Goal: Task Accomplishment & Management: Manage account settings

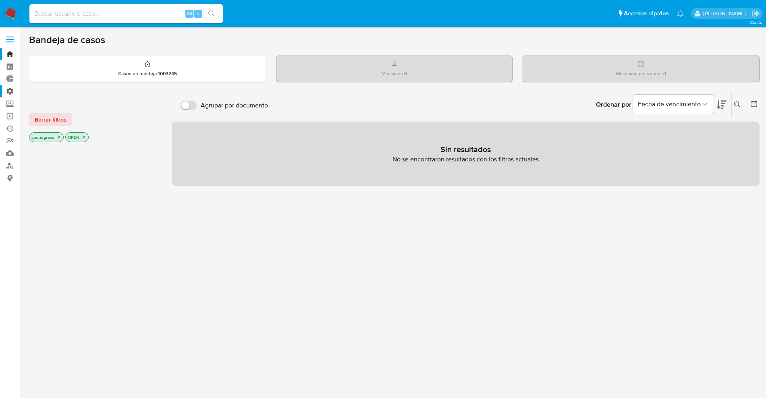
click at [11, 95] on label "Administración" at bounding box center [48, 91] width 96 height 12
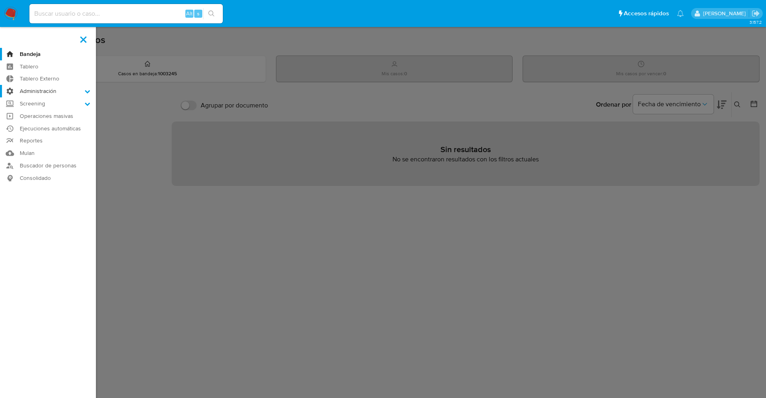
click at [0, 0] on input "Administración" at bounding box center [0, 0] width 0 height 0
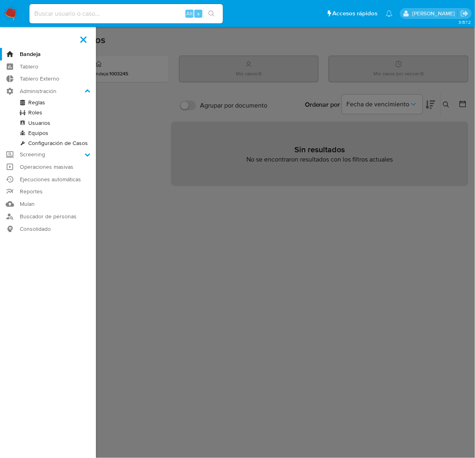
click at [79, 39] on label at bounding box center [83, 39] width 20 height 17
click at [0, 0] on input "checkbox" at bounding box center [0, 0] width 0 height 0
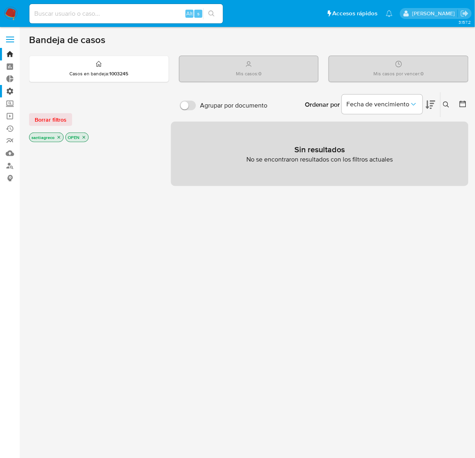
click at [12, 91] on label "Administración" at bounding box center [48, 91] width 96 height 12
click at [0, 0] on input "Administración" at bounding box center [0, 0] width 0 height 0
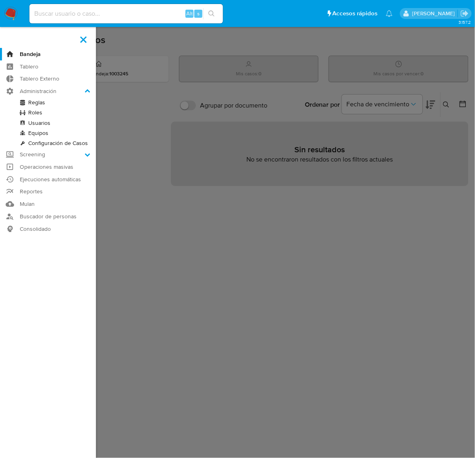
click at [45, 104] on link "Reglas" at bounding box center [48, 102] width 96 height 10
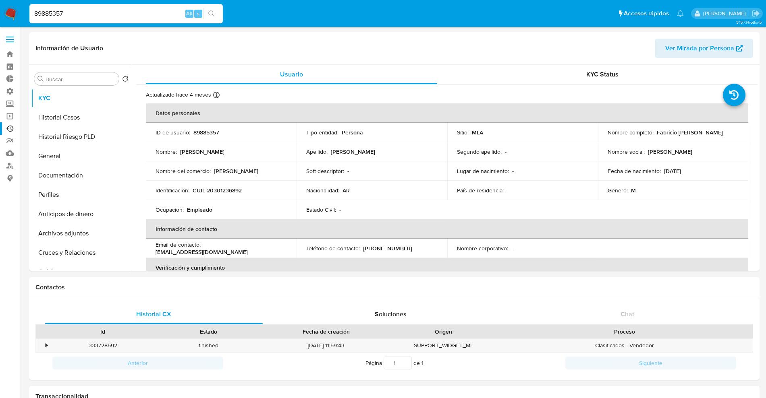
select select "10"
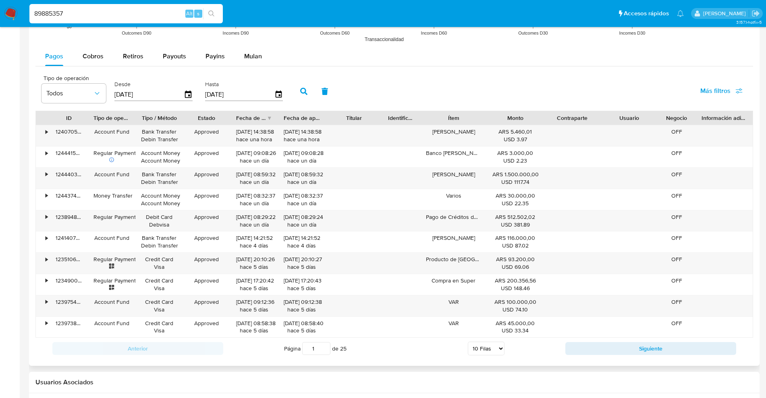
scroll to position [705, 0]
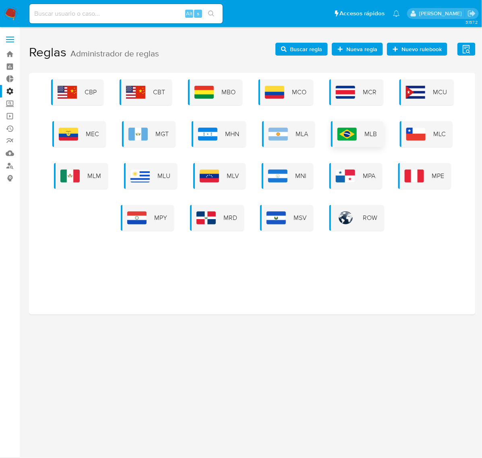
click at [348, 127] on div "MLB" at bounding box center [357, 134] width 53 height 26
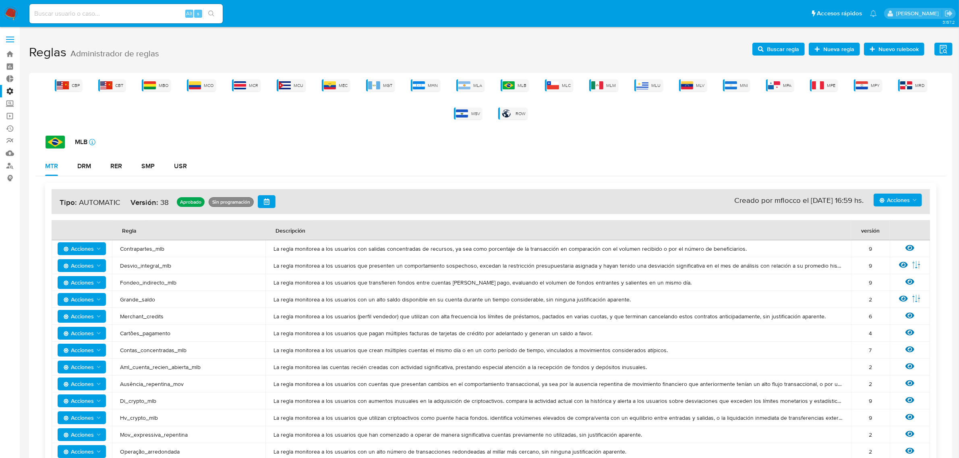
click at [482, 46] on span "Buscar regla" at bounding box center [783, 49] width 32 height 13
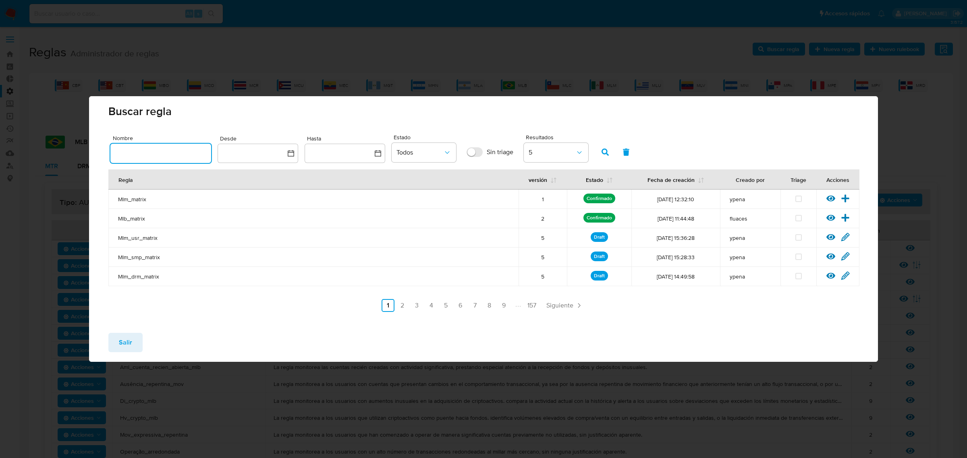
click at [162, 148] on input "text" at bounding box center [160, 153] width 101 height 10
type input "pj_faturament"
click at [482, 153] on icon "button" at bounding box center [604, 152] width 7 height 7
click at [349, 242] on td "Pj_faturamento" at bounding box center [313, 237] width 410 height 19
click at [482, 199] on icon at bounding box center [845, 199] width 8 height 8
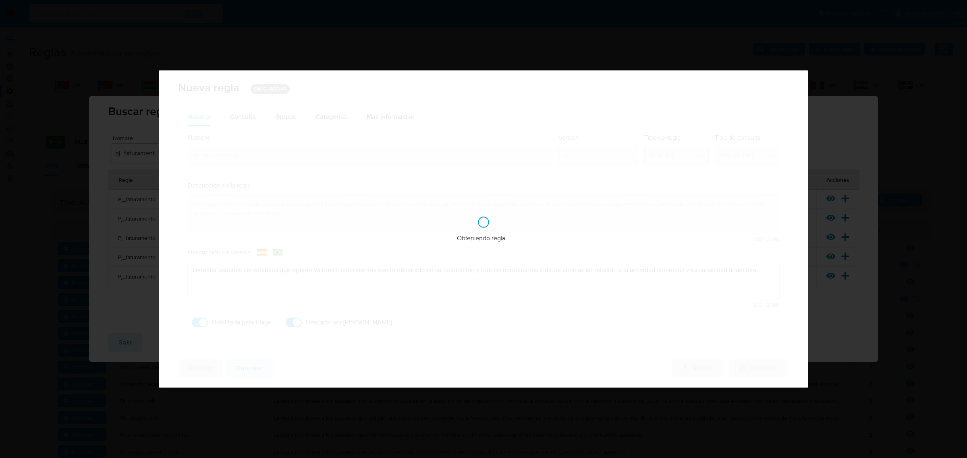
checkbox input "true"
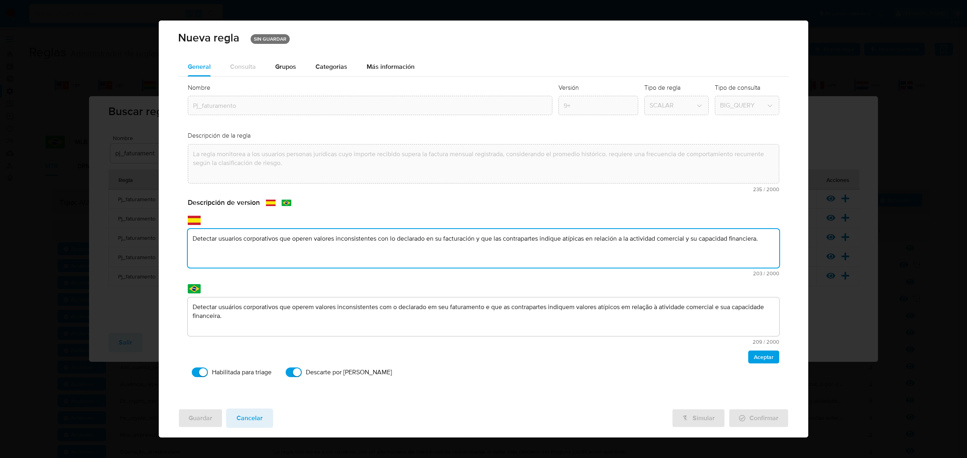
click at [259, 278] on div "Descripción de version text-es Detectar usuarios corporativos que operen valore…" at bounding box center [484, 280] width 592 height 165
click at [321, 319] on textarea "Detectar usuários corporativos que operem valores inconsistentes com o declarad…" at bounding box center [484, 317] width 592 height 39
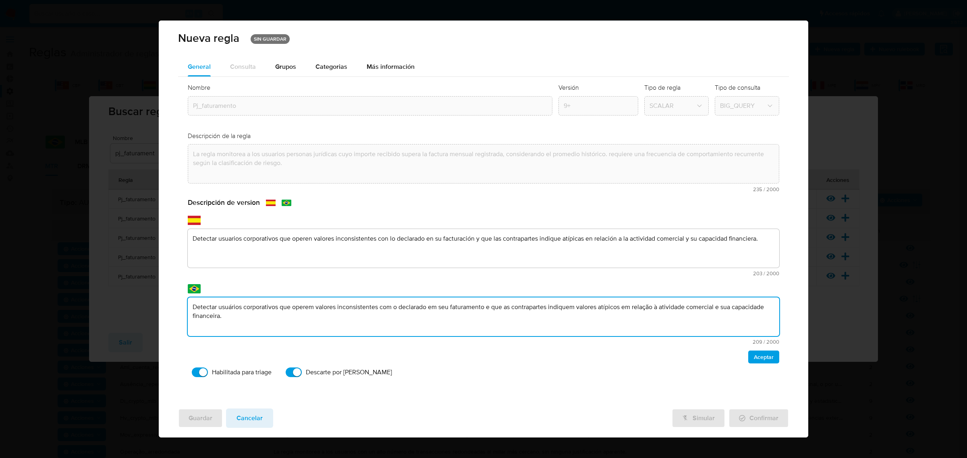
click at [321, 319] on textarea "Detectar usuários corporativos que operem valores inconsistentes com o declarad…" at bounding box center [484, 317] width 592 height 39
click at [296, 319] on textarea "A regra monitora usuários que realizam vendas presenciais em terminais (PoS) du…" at bounding box center [484, 317] width 592 height 39
type textarea "A regra monitora usuários que realizam vendas presenciais em terminais (PoS) du…"
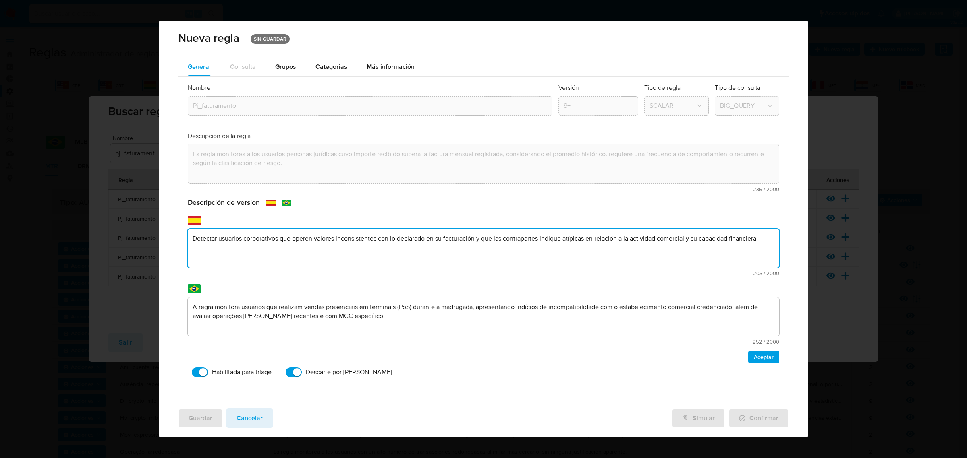
click at [468, 234] on textarea "Detectar usuarios corporativos que operen valores inconsistentes con lo declara…" at bounding box center [484, 248] width 592 height 39
click at [210, 237] on textarea "La norma monitorea a los usuarios que realicen ventas presenciales en terminale…" at bounding box center [484, 248] width 592 height 39
click at [210, 238] on textarea "La norma monitorea a los usuarios que realicen ventas presenciales en terminale…" at bounding box center [484, 248] width 592 height 39
type textarea "La regla monitorea a los usuarios que realicen ventas presenciales en terminale…"
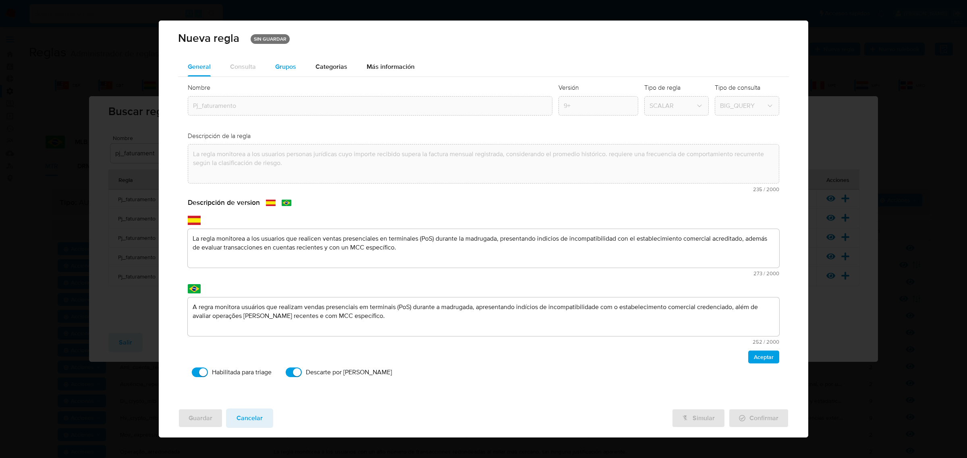
click at [274, 66] on button "Grupos" at bounding box center [285, 66] width 40 height 19
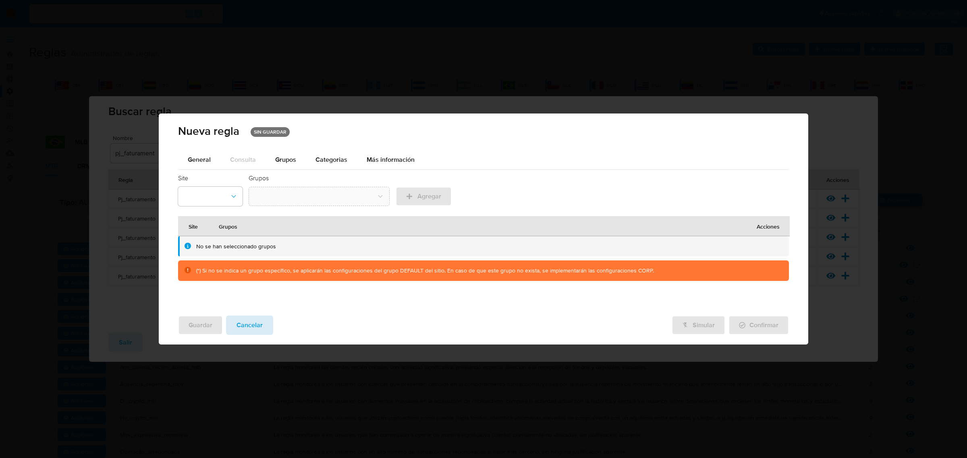
click at [247, 325] on span "Cancelar" at bounding box center [249, 326] width 26 height 18
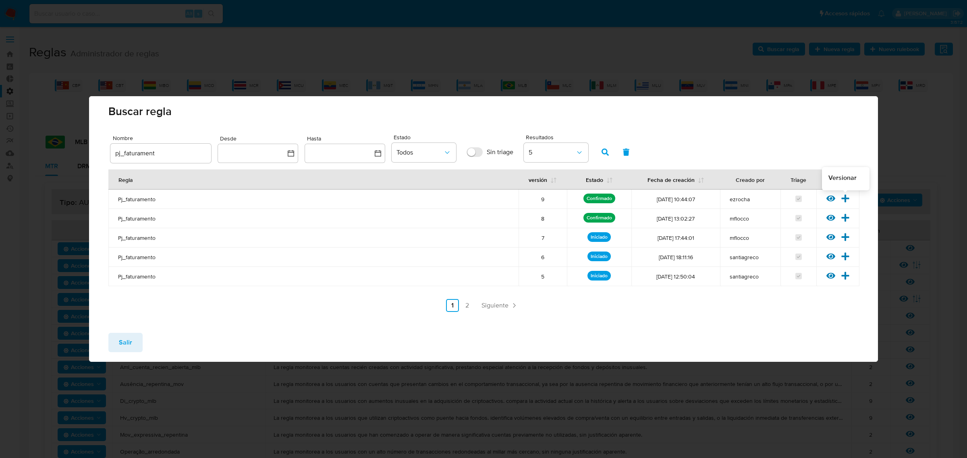
click at [482, 198] on icon at bounding box center [845, 199] width 8 height 8
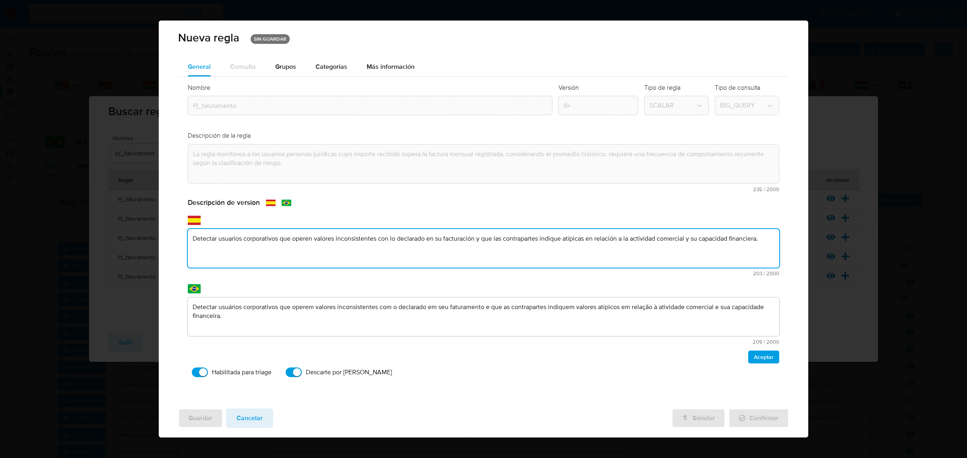
click at [385, 283] on div "Descripción de version text-es Detectar usuarios corporativos que operen valore…" at bounding box center [484, 280] width 592 height 165
click at [210, 240] on textarea "La norma monitorea a los usuarios que realicen ventas presenciales en terminale…" at bounding box center [484, 248] width 592 height 39
type textarea "La regla monitorea a los usuarios que realicen ventas presenciales en terminale…"
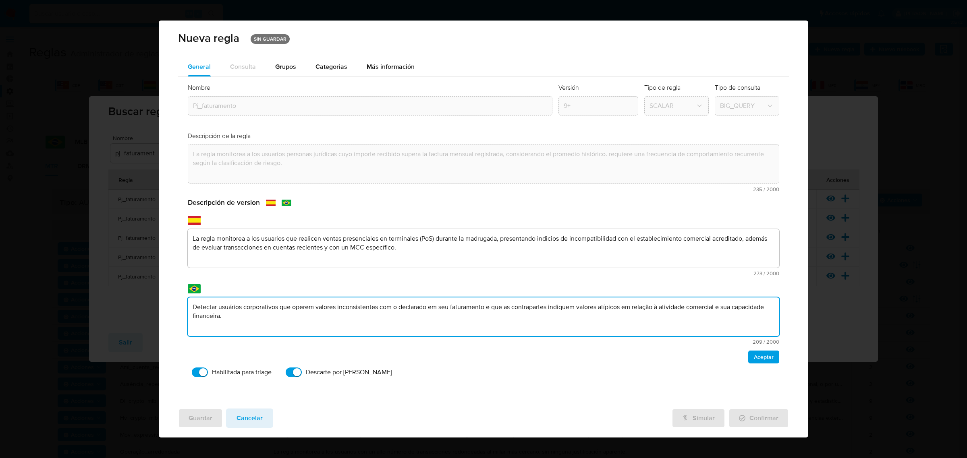
click at [437, 306] on textarea "Detectar usuários corporativos que operem valores inconsistentes com o declarad…" at bounding box center [484, 317] width 592 height 39
type textarea "A regra monitora usuários que realizam vendas presenciais em terminais (PoS) du…"
click at [482, 354] on span "Aceptar" at bounding box center [764, 357] width 20 height 11
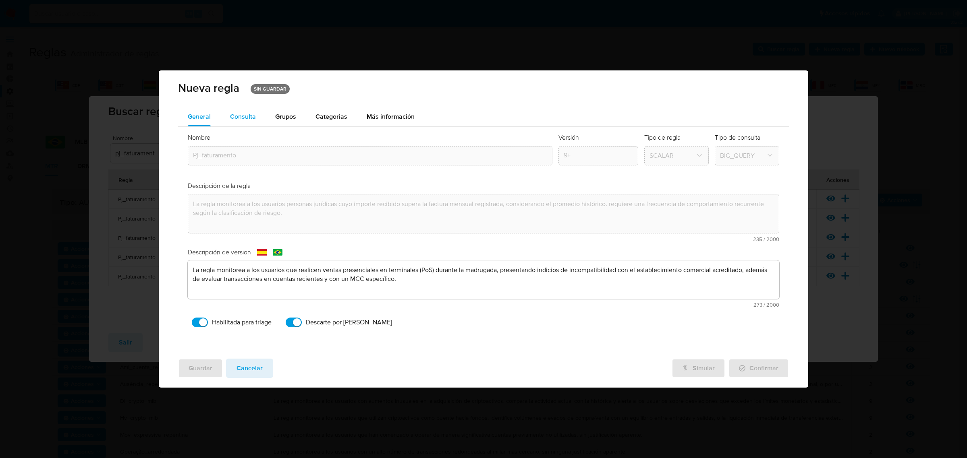
click at [237, 118] on span "Consulta" at bounding box center [243, 116] width 26 height 9
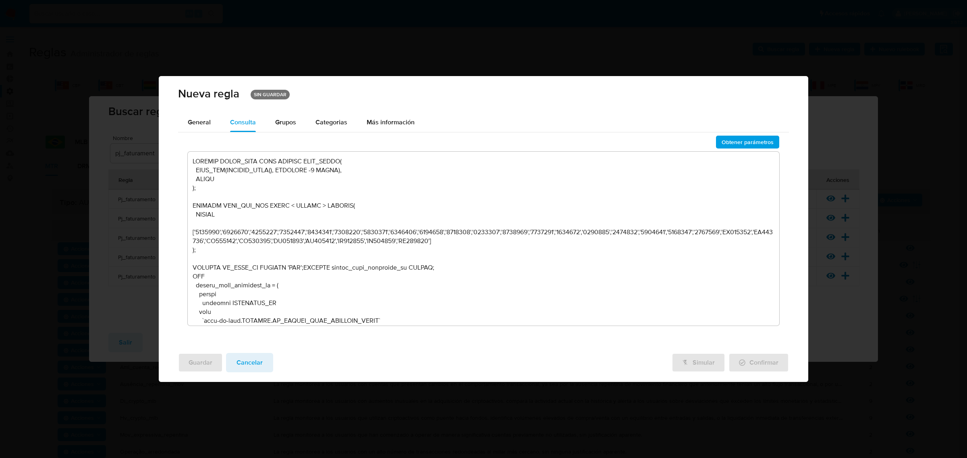
click at [347, 294] on textarea at bounding box center [484, 239] width 592 height 174
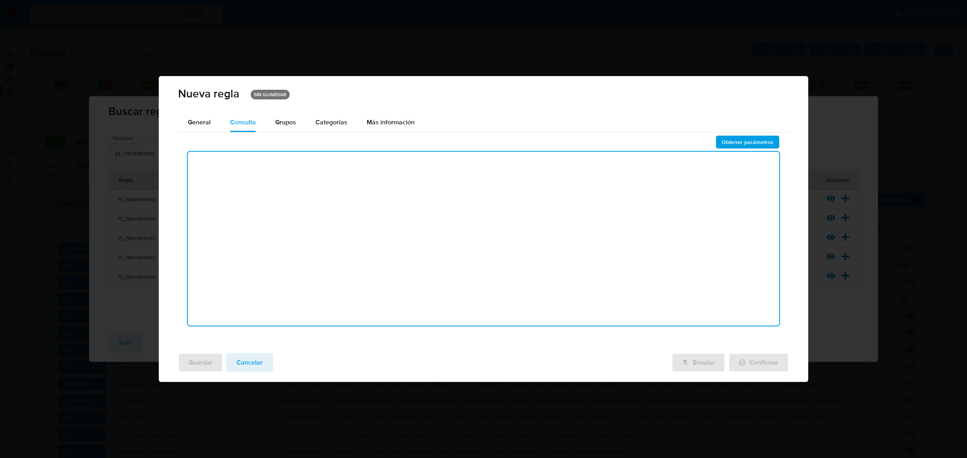
type textarea "A regra monitora usuários que realizam vendas presenciais em terminais (PoS) du…"
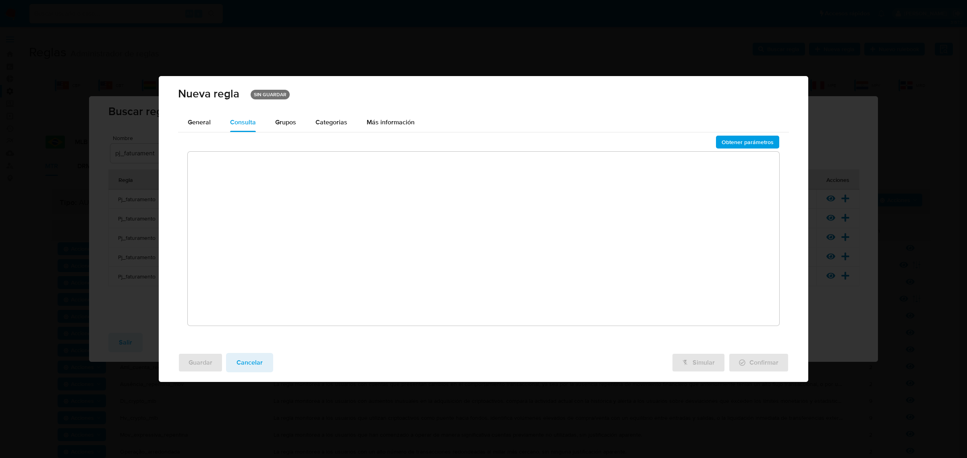
click at [359, 213] on textarea at bounding box center [484, 239] width 592 height 174
paste textarea "DECLARE START_DATE DATE DEFAULT DATE_TRUNC( DATE_ADD(CURRENT_DATE(), INTERVAL -…"
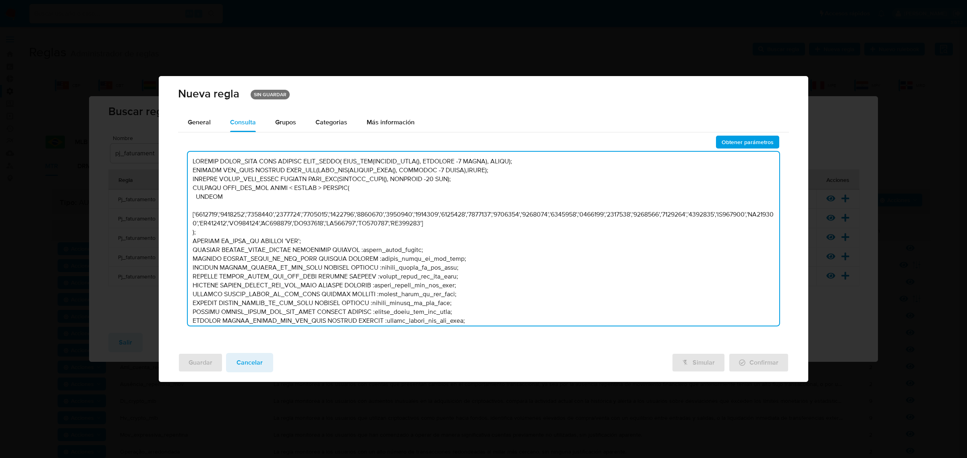
scroll to position [3606, 0]
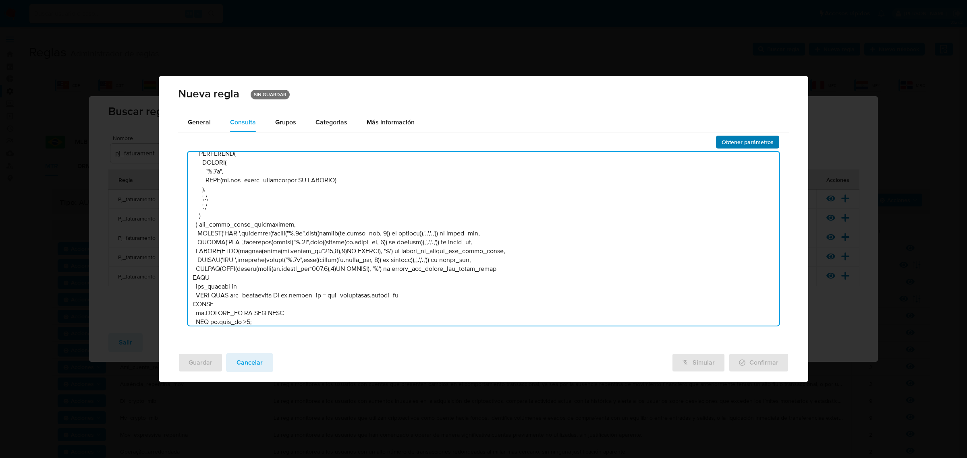
type textarea "DECLARE START_DATE DATE DEFAULT DATE_TRUNC( DATE_ADD(CURRENT_DATE(), INTERVAL -…"
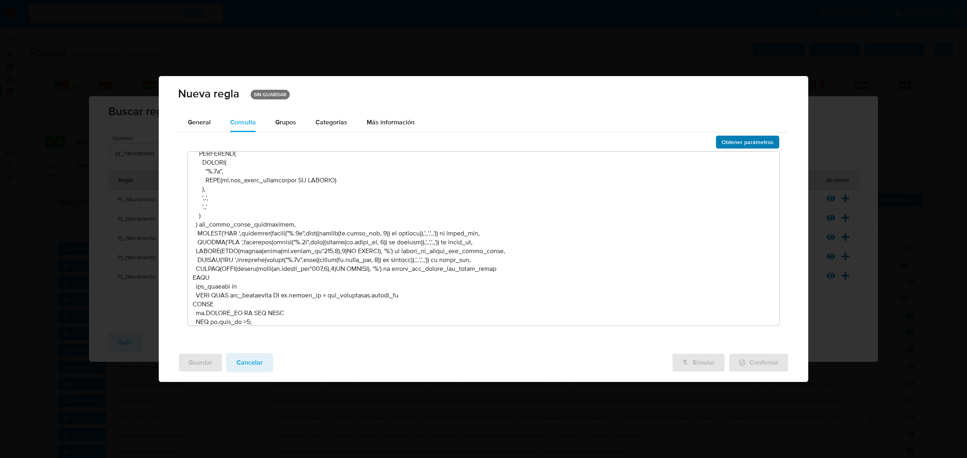
click at [482, 140] on span "Obtener parámetros" at bounding box center [747, 142] width 52 height 11
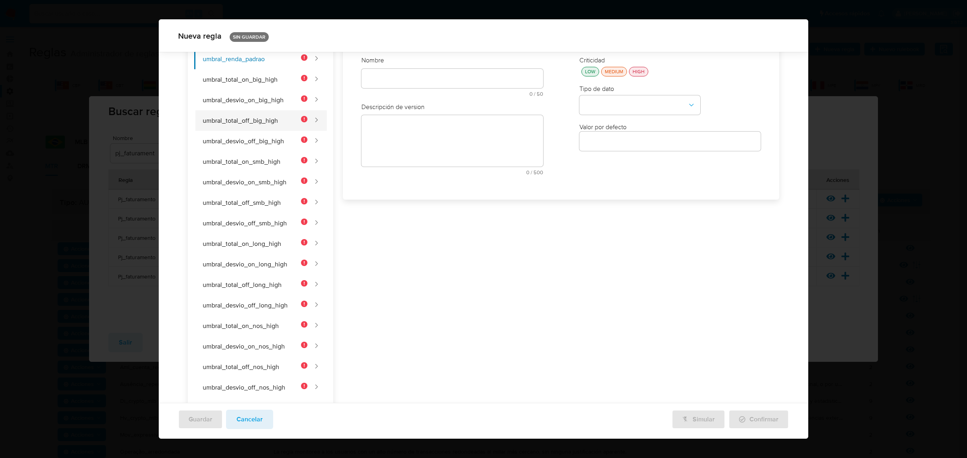
scroll to position [0, 0]
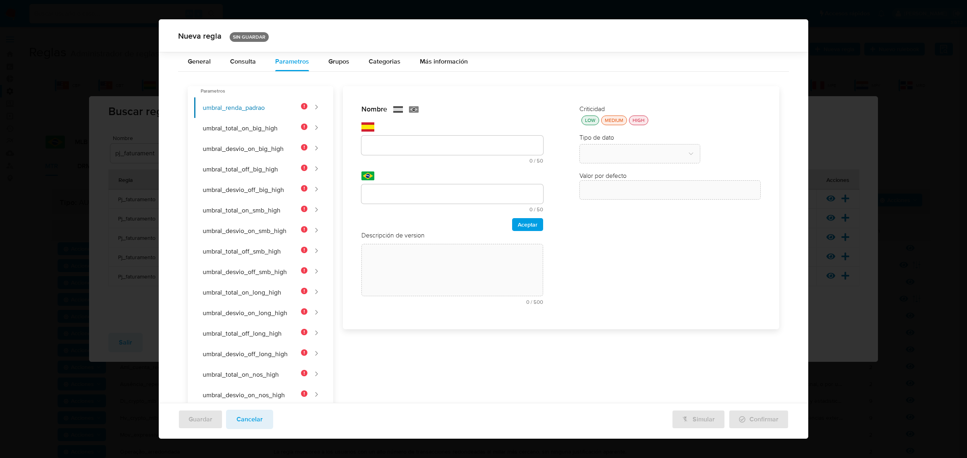
click at [377, 128] on div "Nombre text-es 0 / 50 50 caracteres restantes text-pt 0 / 50 50 caracteres rest…" at bounding box center [452, 208] width 198 height 222
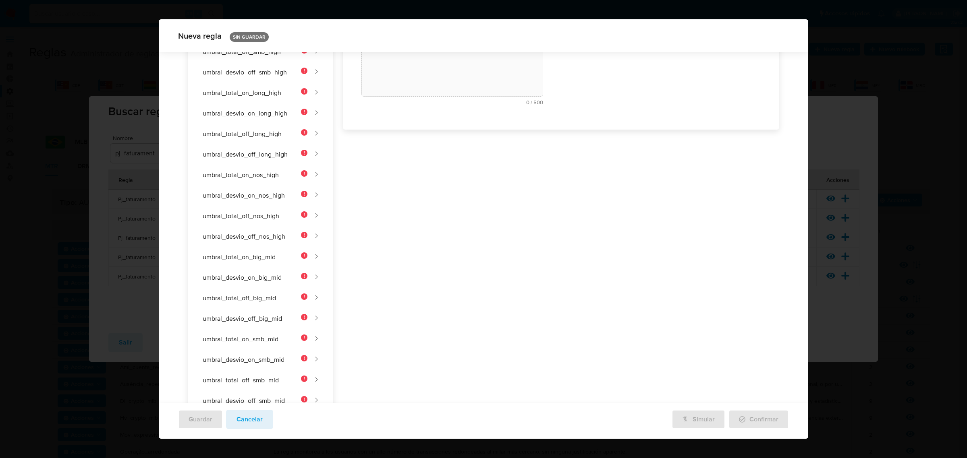
click at [401, 150] on div "Nombre text-es 0 / 50 50 caracteres restantes text-pt 0 / 50 50 caracteres rest…" at bounding box center [556, 398] width 446 height 1024
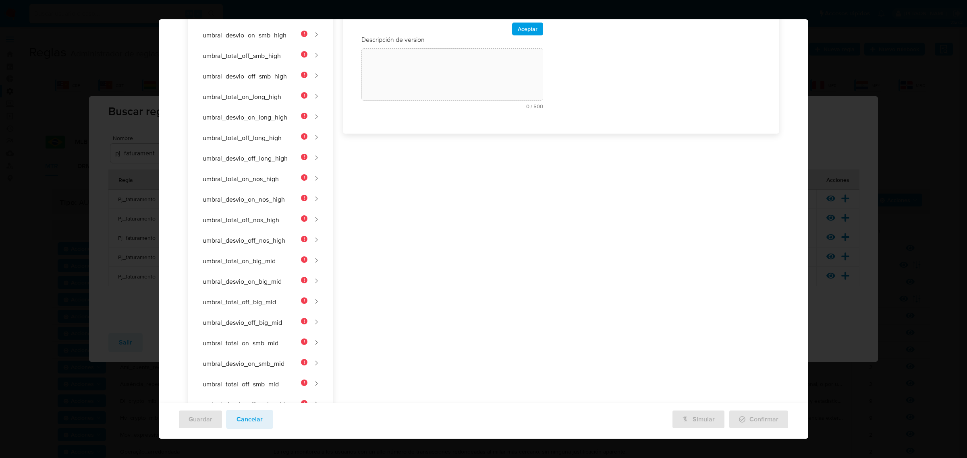
click at [438, 148] on div "Nombre text-es UMBRAL_RENDA_ 13 / 50 37 caracteres restantes text-pt 0 / 50 50 …" at bounding box center [556, 402] width 446 height 1024
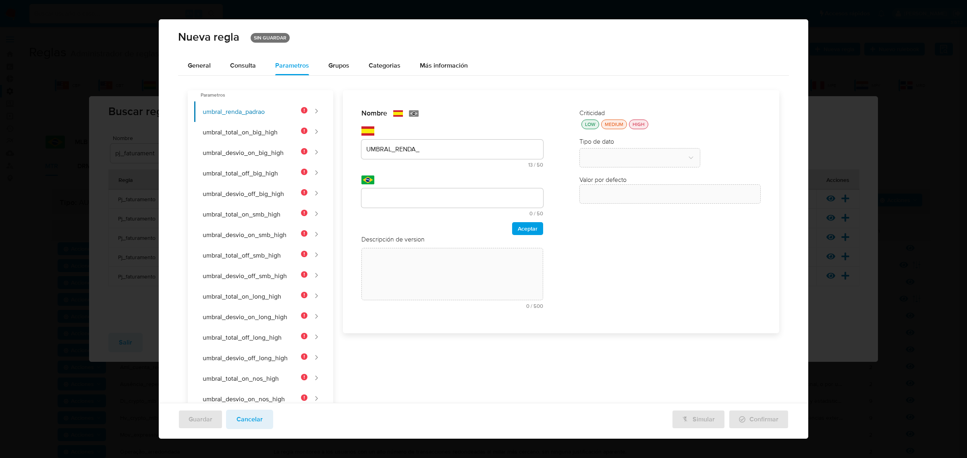
click at [425, 154] on div "UMBRAL_RENDA_" at bounding box center [452, 149] width 182 height 19
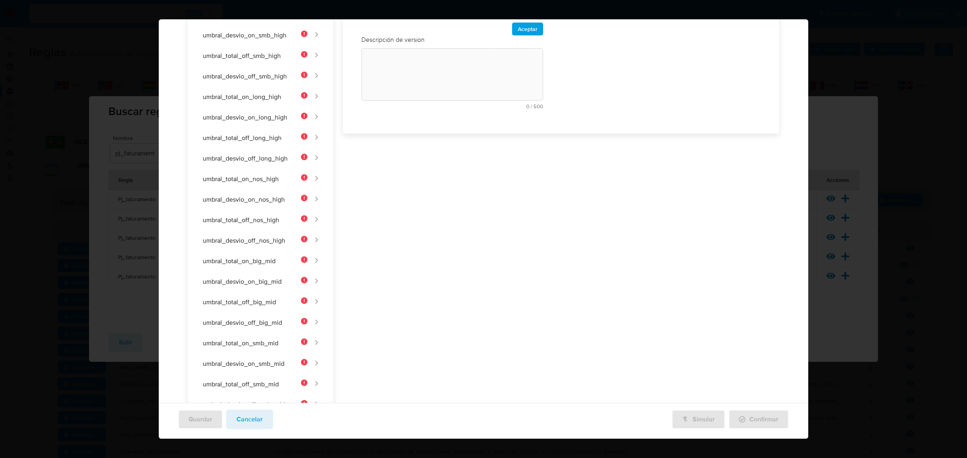
click at [425, 149] on div "Nombre text-es UMBRAL_RENDA_ 13 / 50 37 caracteres restantes text-pt 0 / 50 50 …" at bounding box center [556, 402] width 446 height 1024
click at [411, 157] on div "Nombre text-es UMBRAL_RENDA_ 13 / 50 37 caracteres restantes text-pt 0 / 50 50 …" at bounding box center [556, 402] width 446 height 1024
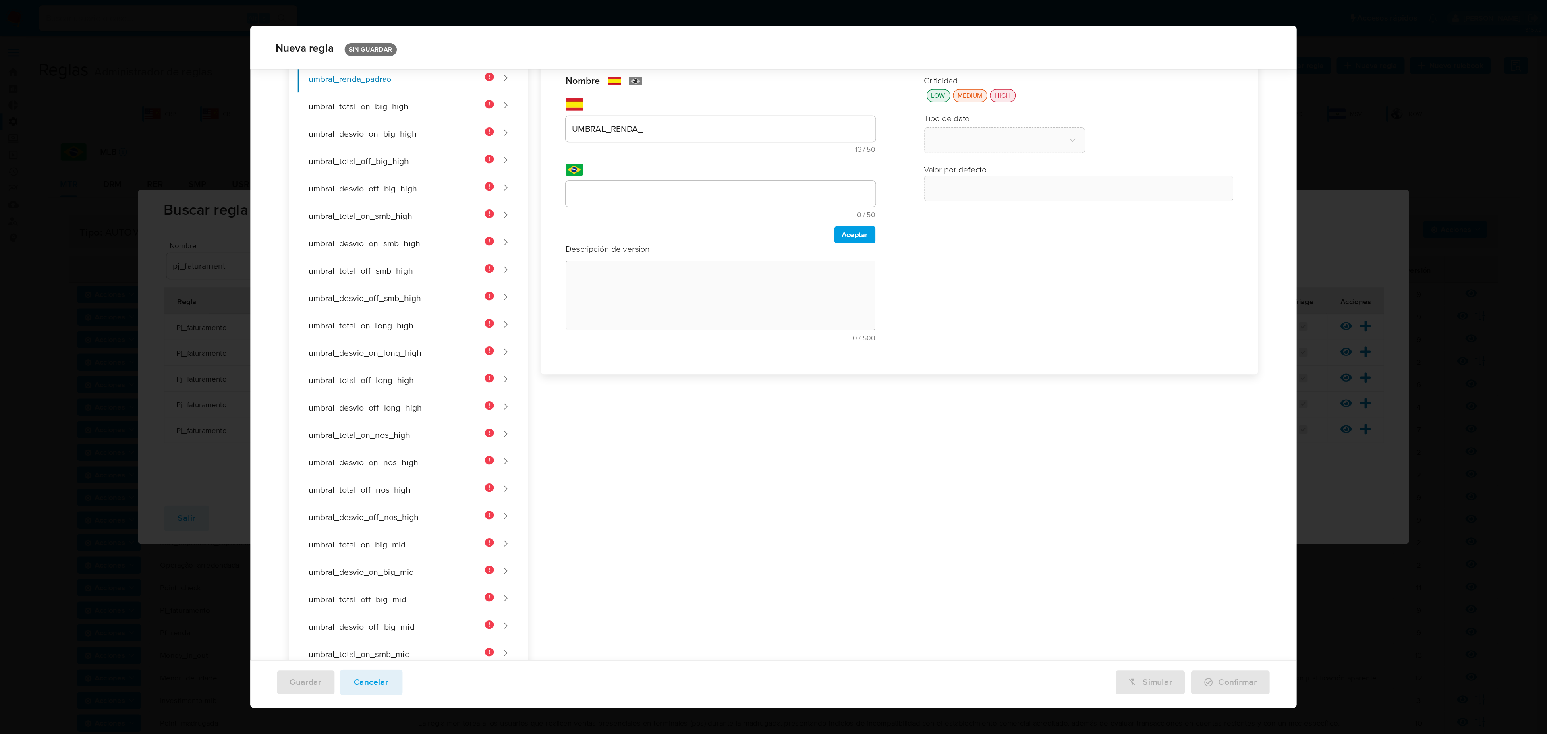
scroll to position [49, 0]
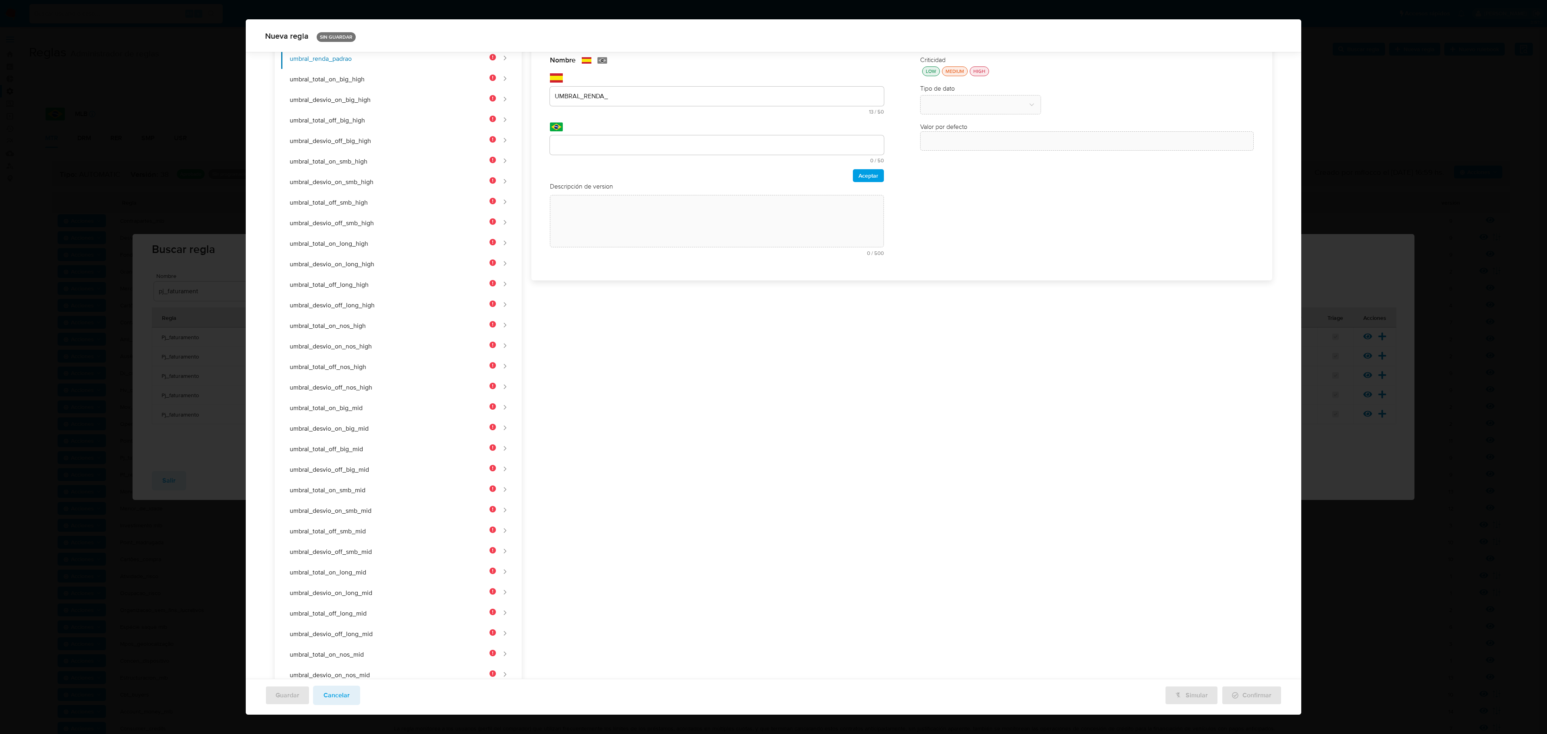
drag, startPoint x: 634, startPoint y: 106, endPoint x: 630, endPoint y: 97, distance: 10.5
click at [482, 105] on div "text-es UMBRAL_RENDA_ 13 / 50 37 caracteres restantes" at bounding box center [717, 101] width 334 height 28
click at [482, 97] on input "UMBRAL_RENDA_" at bounding box center [717, 96] width 334 height 10
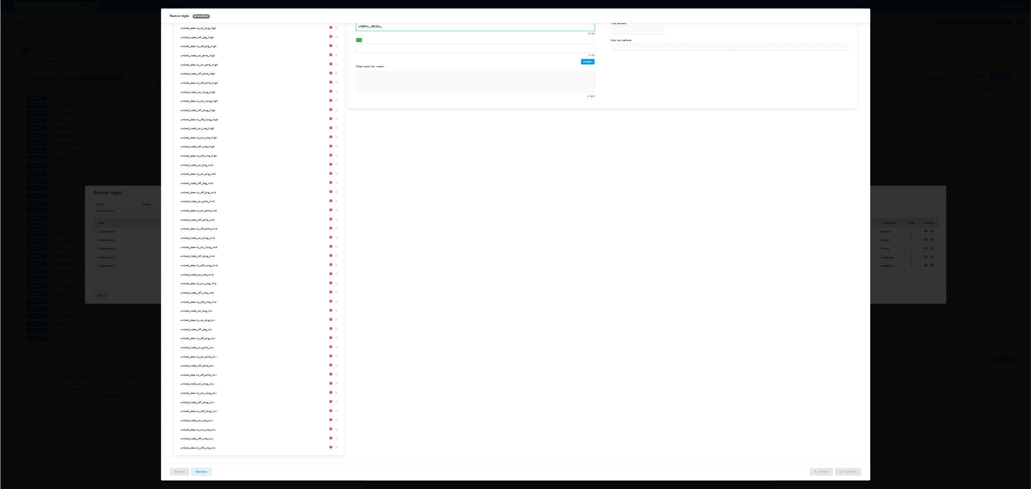
scroll to position [0, 0]
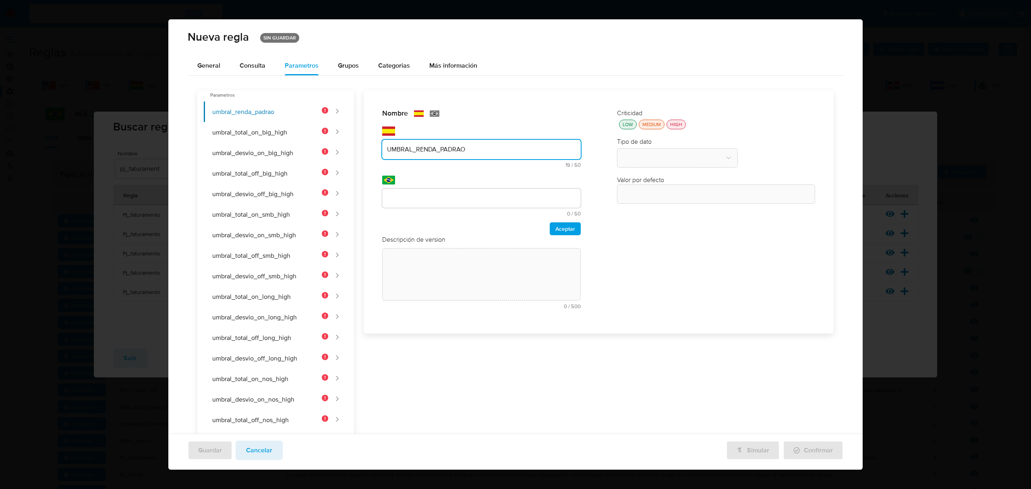
type input "UMBRAL_RENDA_PADRAO"
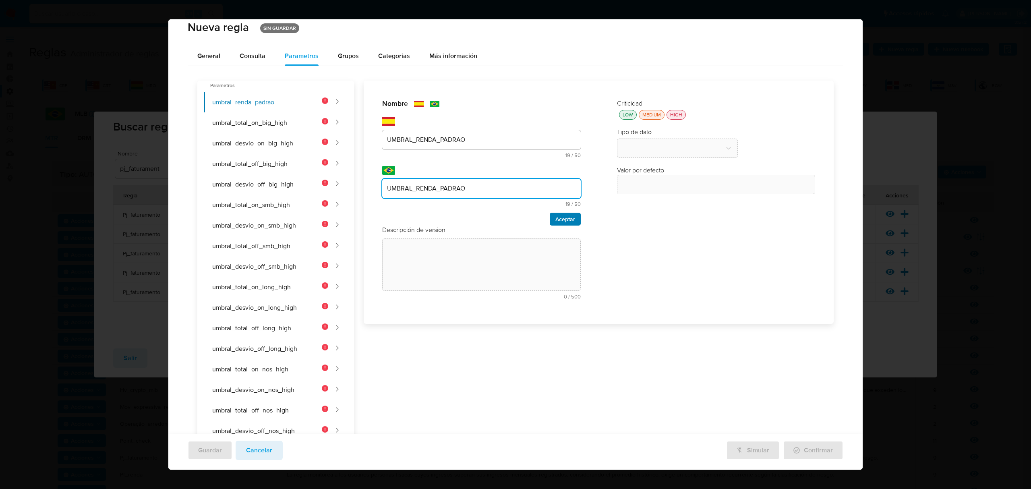
type input "UMBRAL_RENDA_PADRAO"
click at [482, 217] on span "Aceptar" at bounding box center [565, 218] width 20 height 11
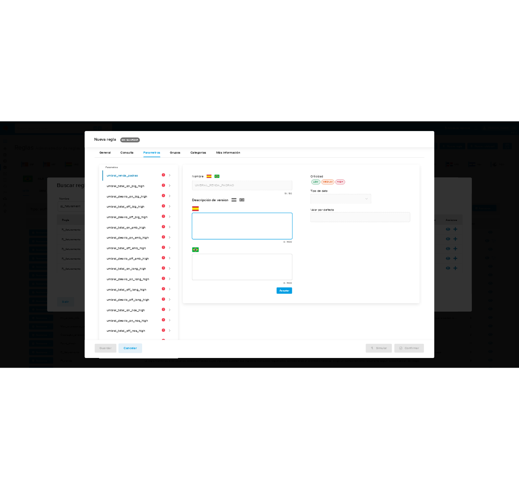
scroll to position [310, 0]
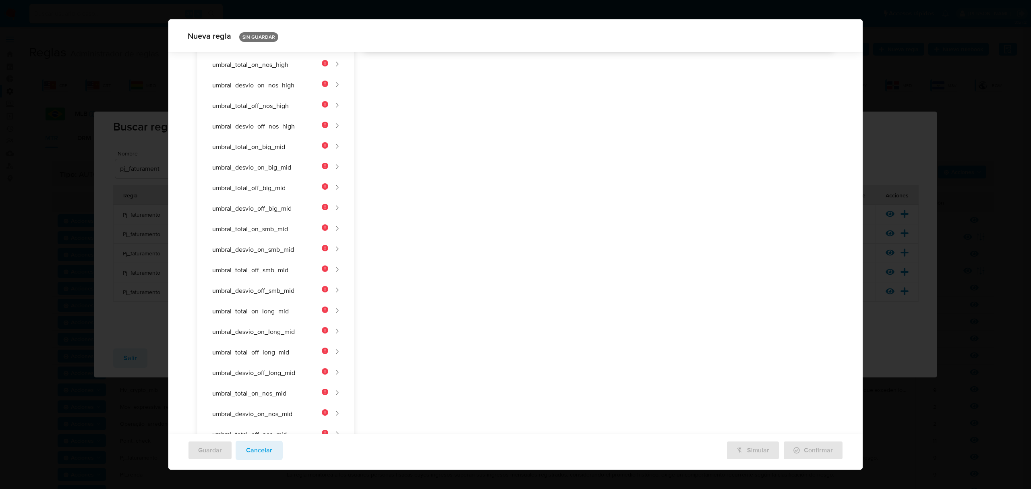
click at [450, 218] on div "Nombre text-es UMBRAL_RENDA_PADRAO 19 / 50 31 caracteres restantes text-pt UMBR…" at bounding box center [594, 288] width 480 height 1024
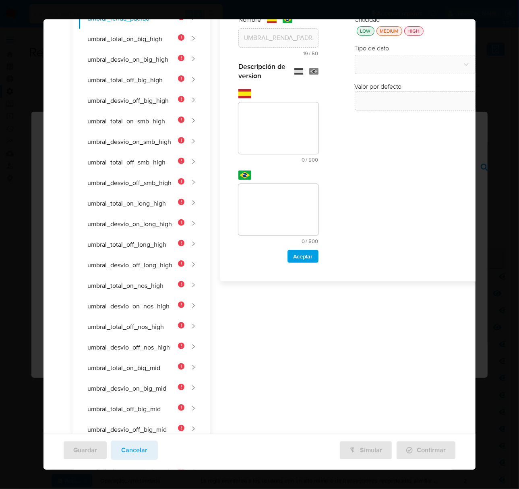
scroll to position [0, 0]
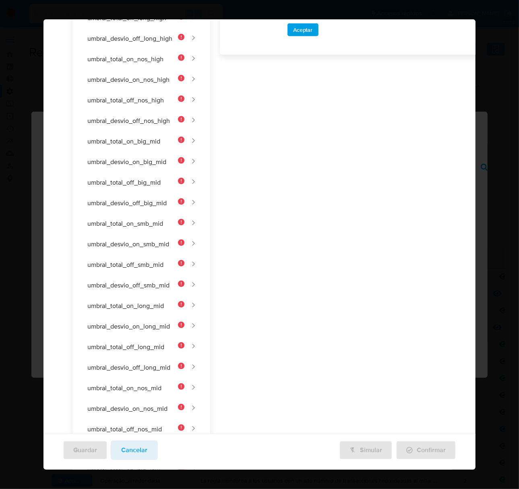
click at [287, 204] on div "Nombre text-es UMBRAL_RENDA_PADRAO 19 / 50 31 caracteres restantes text-pt UMBR…" at bounding box center [352, 282] width 284 height 1024
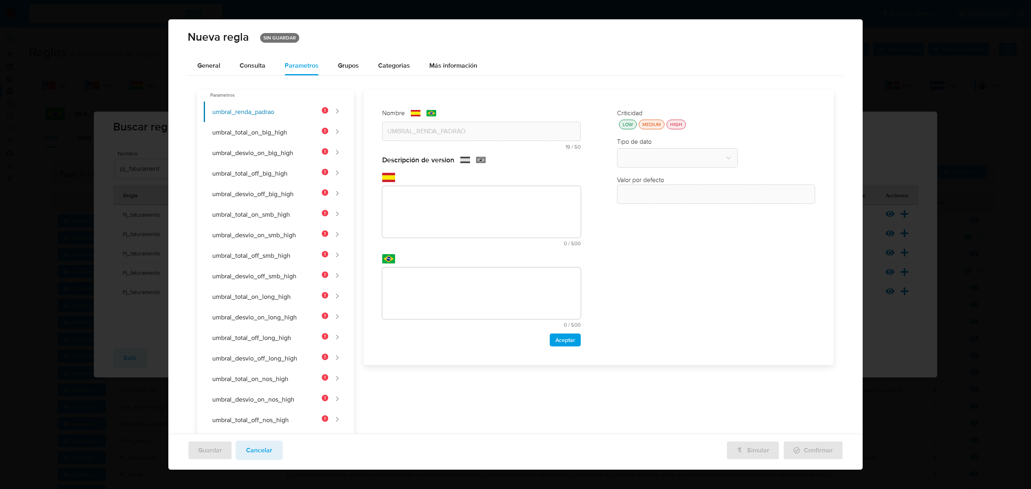
click at [482, 126] on div "LOW" at bounding box center [628, 124] width 14 height 7
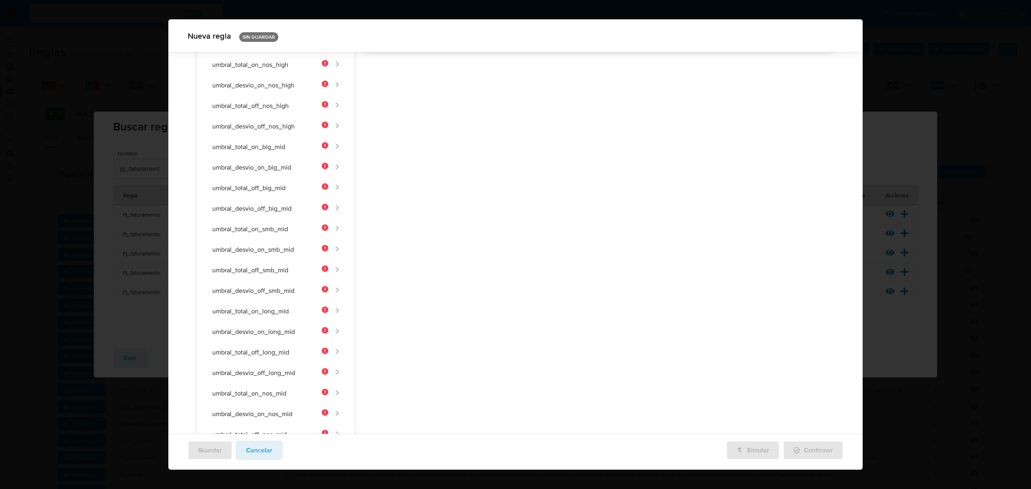
click at [482, 192] on div "Nombre text-es UMBRAL_RENDA_PADRAO 19 / 50 31 caracteres restantes text-pt UMBR…" at bounding box center [594, 288] width 480 height 1024
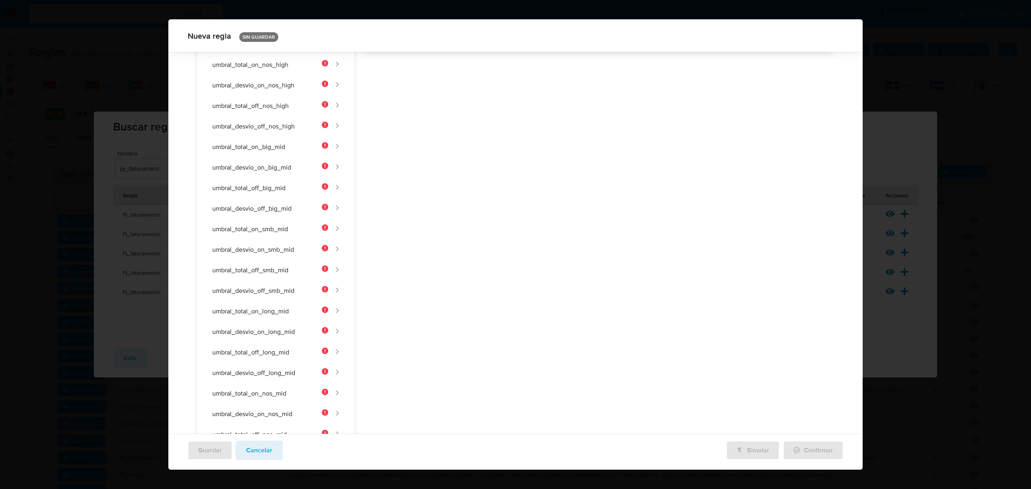
click at [448, 215] on div "Nombre text-es UMBRAL_RENDA_PADRAO 19 / 50 31 caracteres restantes text-pt UMBR…" at bounding box center [594, 288] width 480 height 1024
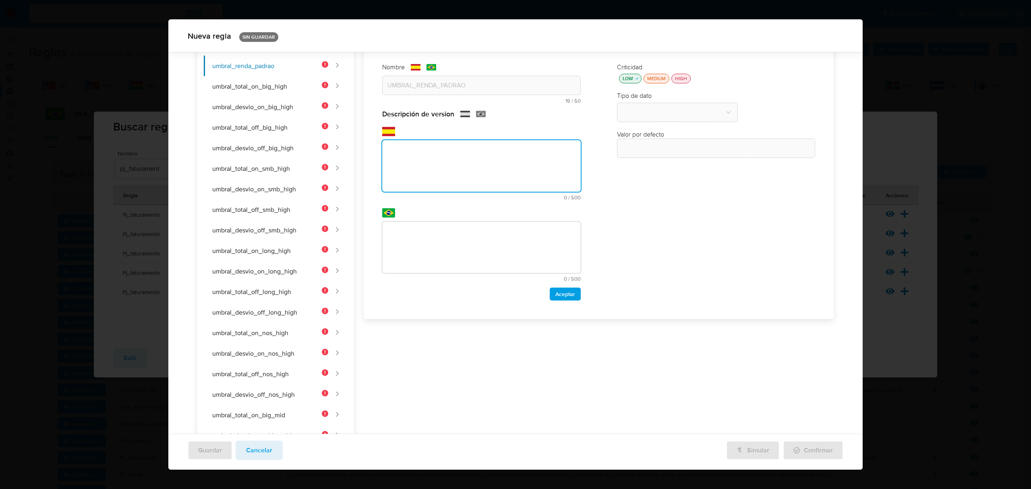
paste textarea "Renta por defecto aplicada cuando la renta declarada o verificada es cero o inv…"
type textarea "Renta por defecto aplicada cuando la renta declarada o verificada es cero o inv…"
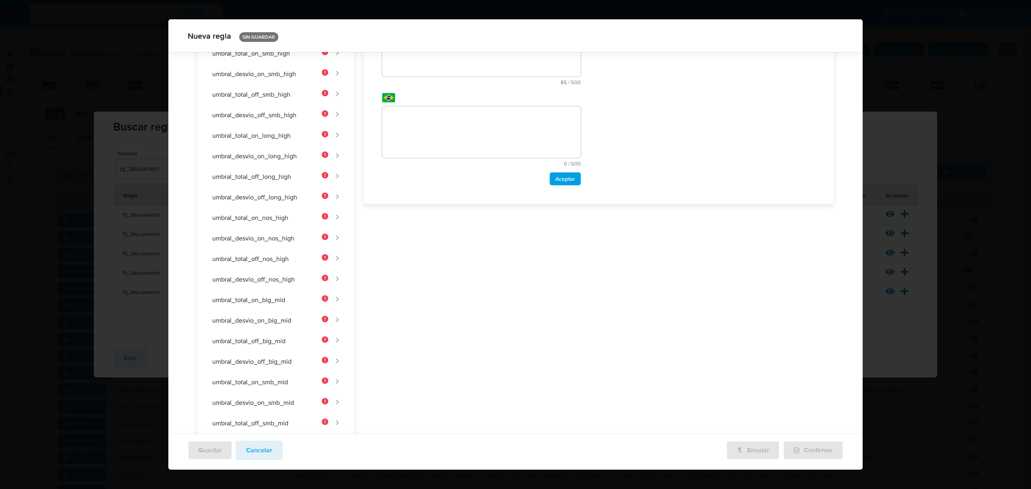
scroll to position [0, 0]
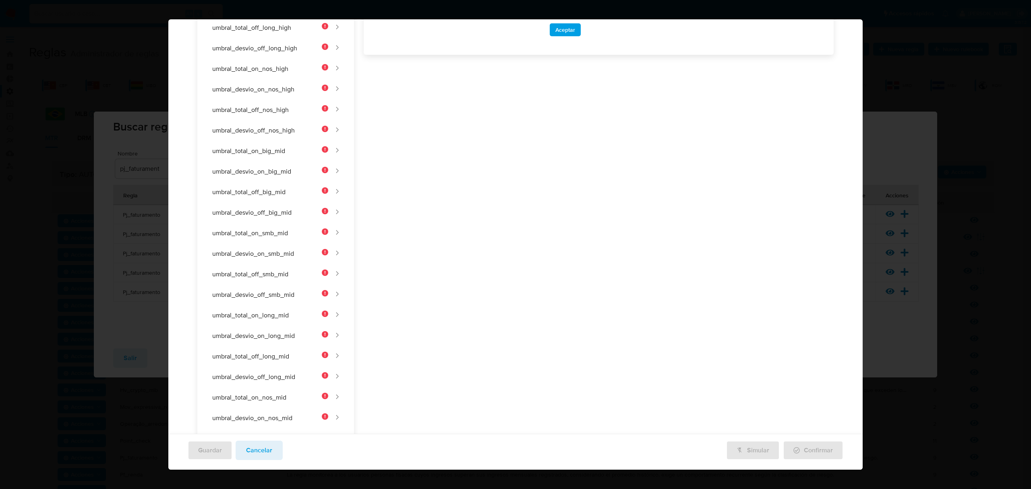
click at [482, 287] on div "Nombre text-es UMBRAL_RENDA_PADRAO 19 / 50 31 caracteres restantes text-pt UMBR…" at bounding box center [594, 292] width 480 height 1024
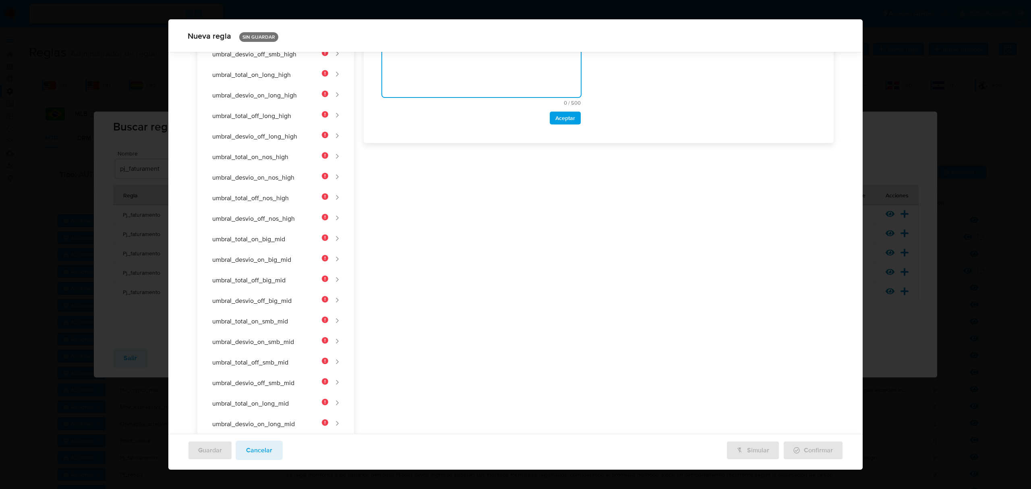
scroll to position [42, 0]
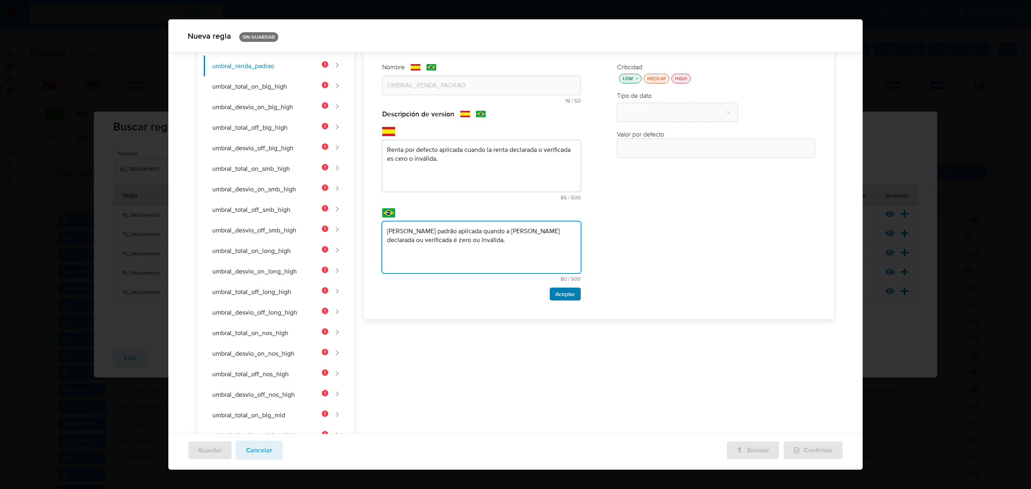
type textarea "Renda padrão aplicada quando a renda declarada ou verificada é zero ou inválida."
click at [482, 295] on span "Aceptar" at bounding box center [565, 293] width 20 height 11
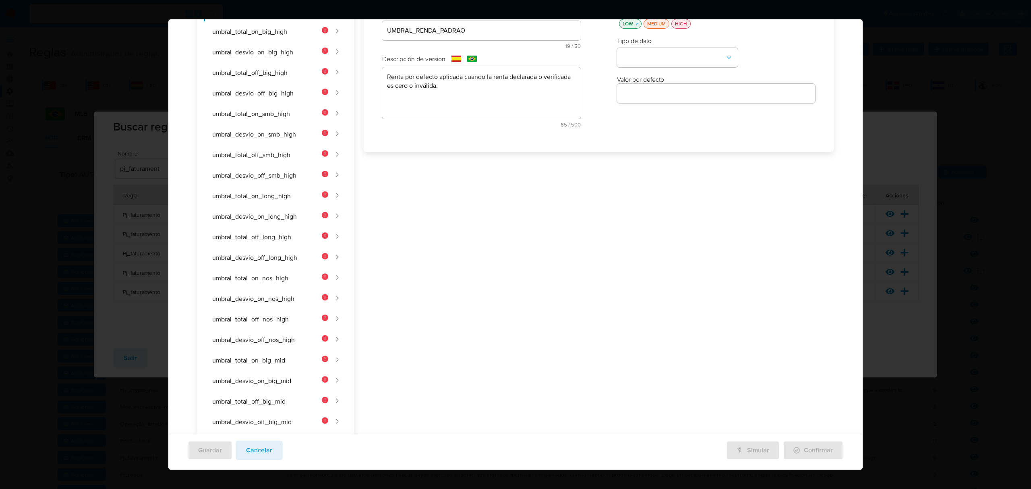
scroll to position [0, 0]
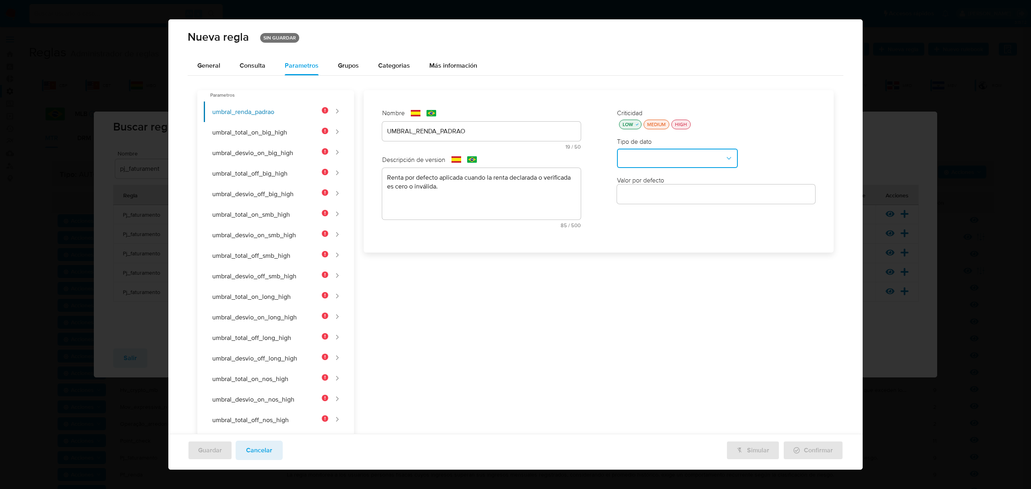
click at [482, 149] on button "type-dropdown" at bounding box center [677, 158] width 121 height 19
click at [482, 159] on div "NUMBER" at bounding box center [675, 157] width 106 height 19
click at [482, 192] on input "number" at bounding box center [716, 194] width 199 height 10
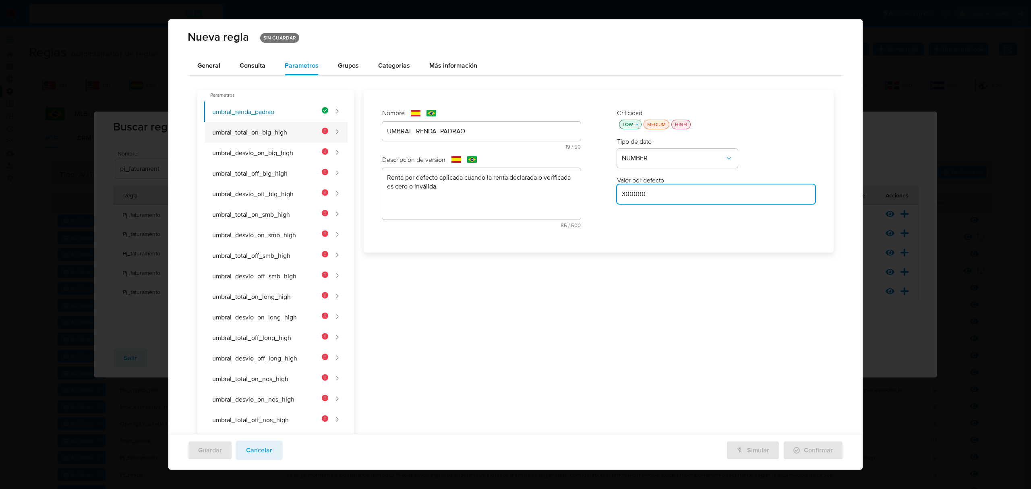
type input "300000"
click at [263, 129] on button "umbral_total_on_big_high" at bounding box center [266, 132] width 124 height 21
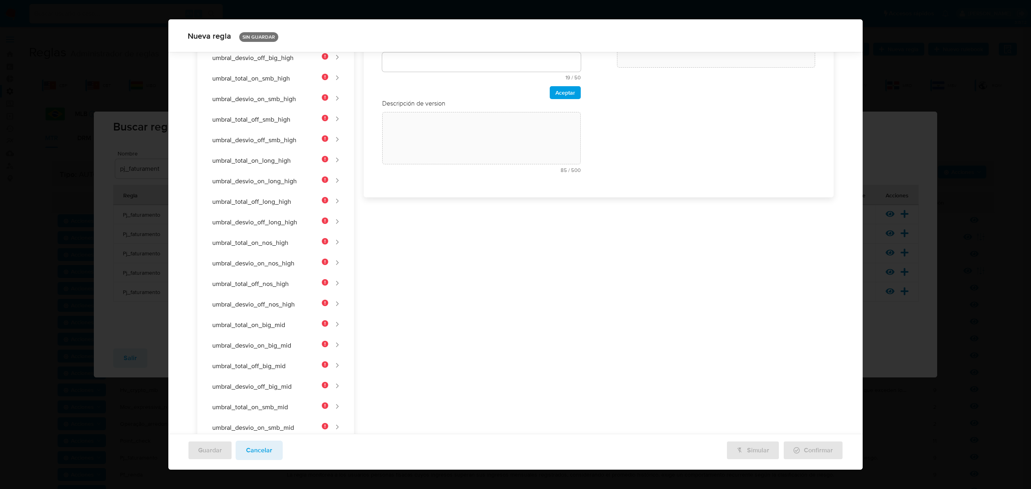
click at [403, 127] on div "Nombre text-es 19 / 50 31 caracteres restantes text-pt 19 / 50 31 caracteres re…" at bounding box center [481, 76] width 215 height 222
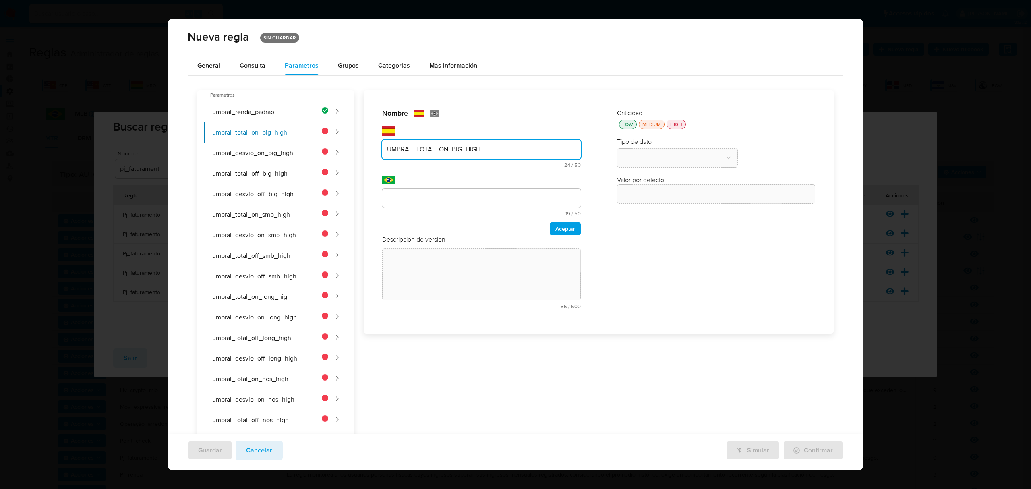
type input "UMBRAL_TOTAL_ON_BIG_HIGH"
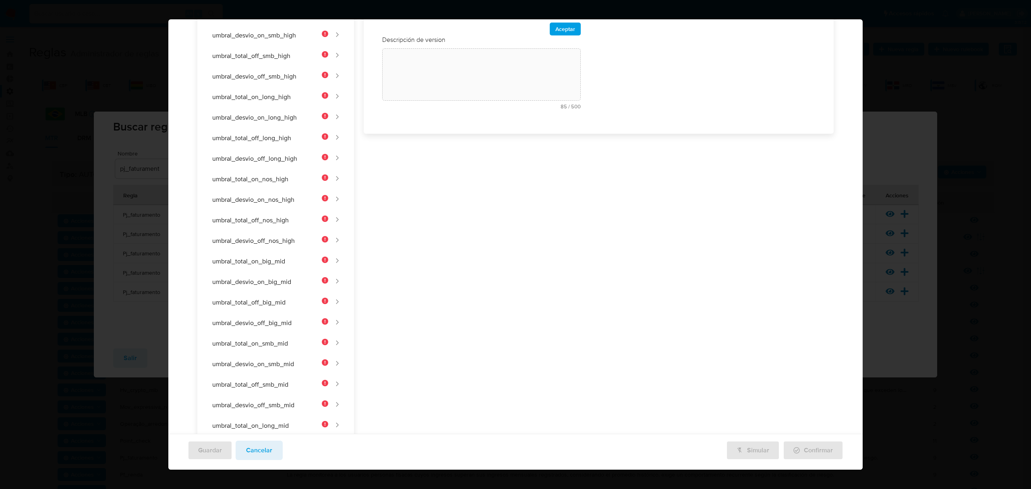
click at [460, 195] on div "Nombre text-es UMBRAL_TOTAL_ON_BIG_HIGH 24 / 50 26 caracteres restantes text-pt…" at bounding box center [594, 402] width 480 height 1024
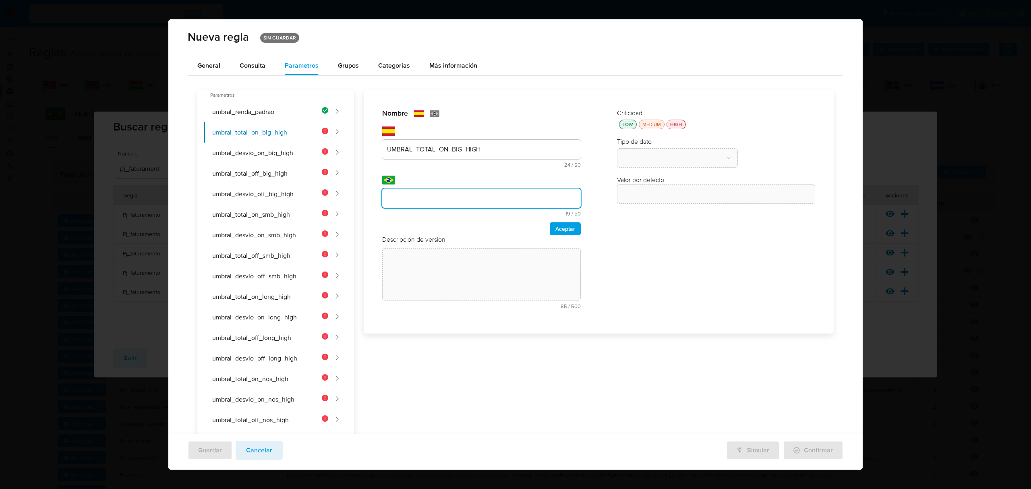
type input "V"
type input "UMBRAL_TOTAL_ON_BIG_HIGH"
click at [482, 230] on span "Aceptar" at bounding box center [565, 228] width 20 height 11
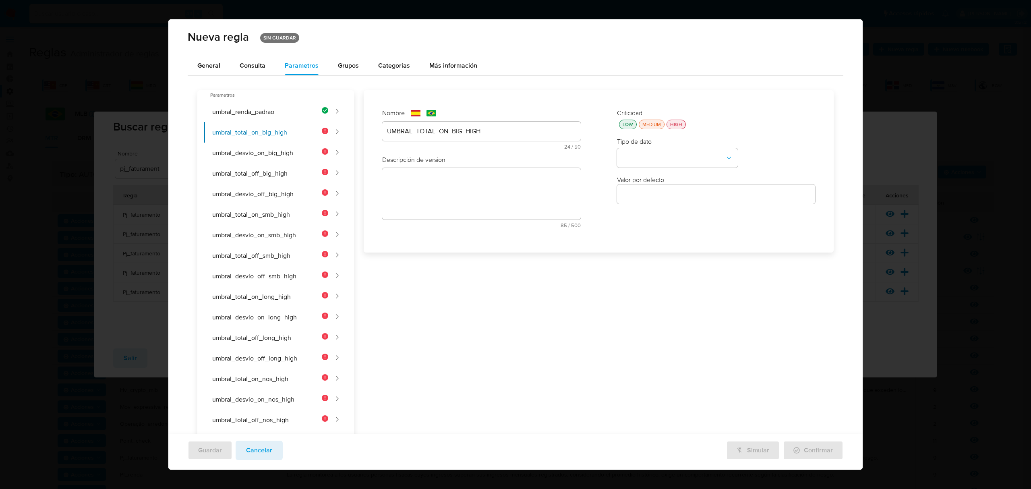
scroll to position [211, 0]
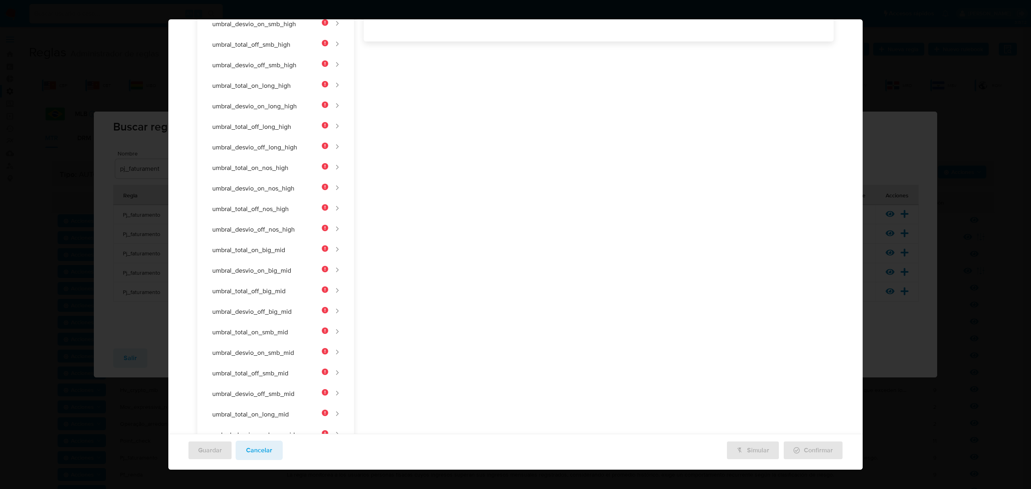
click at [416, 168] on div "Nombre text-es UMBRAL_TOTAL_ON_BIG_HIGH 24 / 50 26 caracteres restantes text-pt…" at bounding box center [594, 391] width 480 height 1024
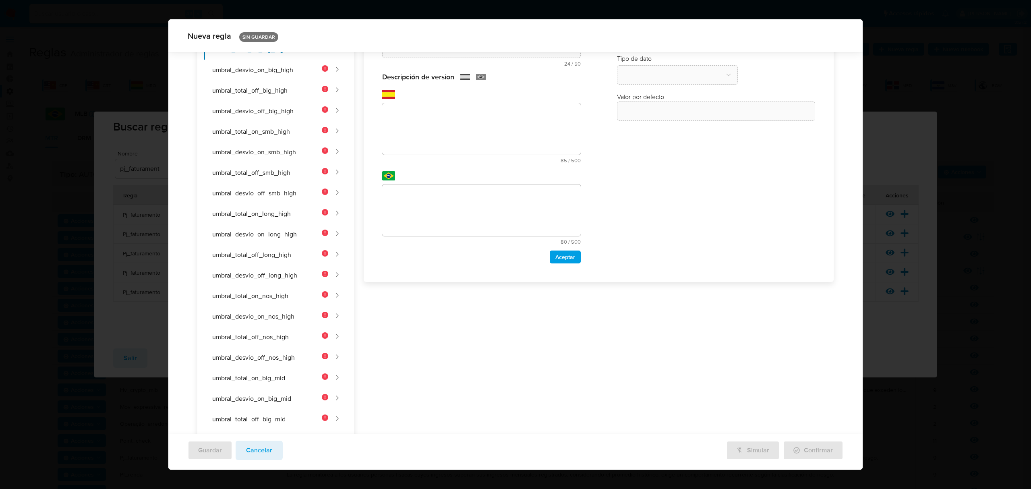
scroll to position [0, 0]
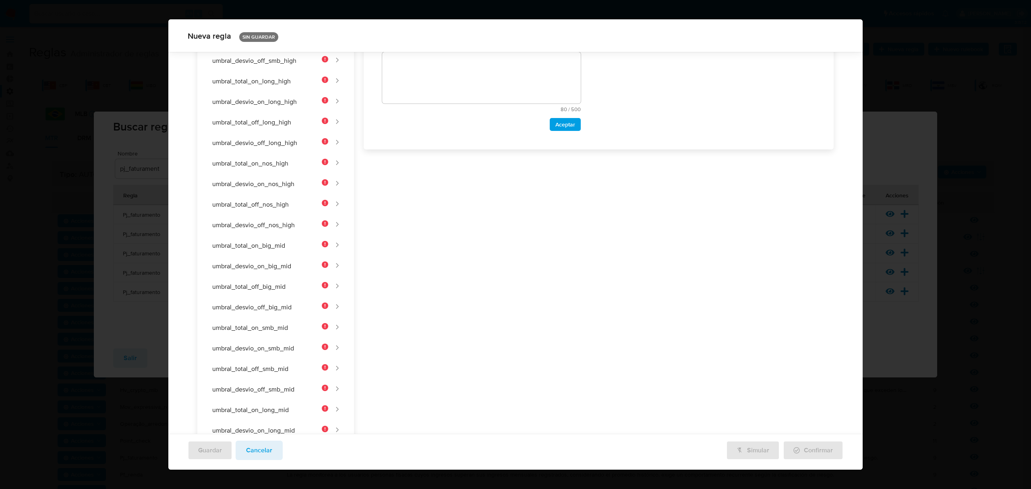
scroll to position [95, 0]
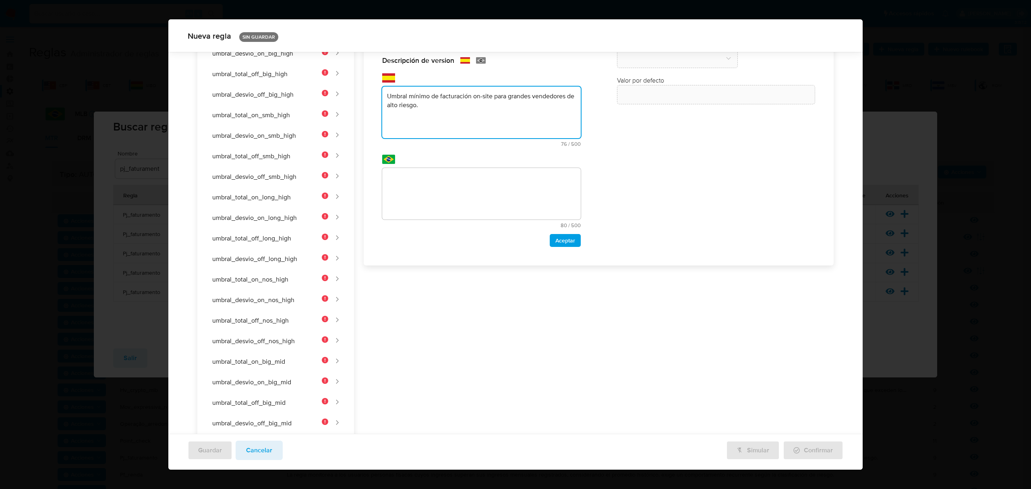
type textarea "Umbral mínimo de facturación on-site para grandes vendedores de alto riesgo."
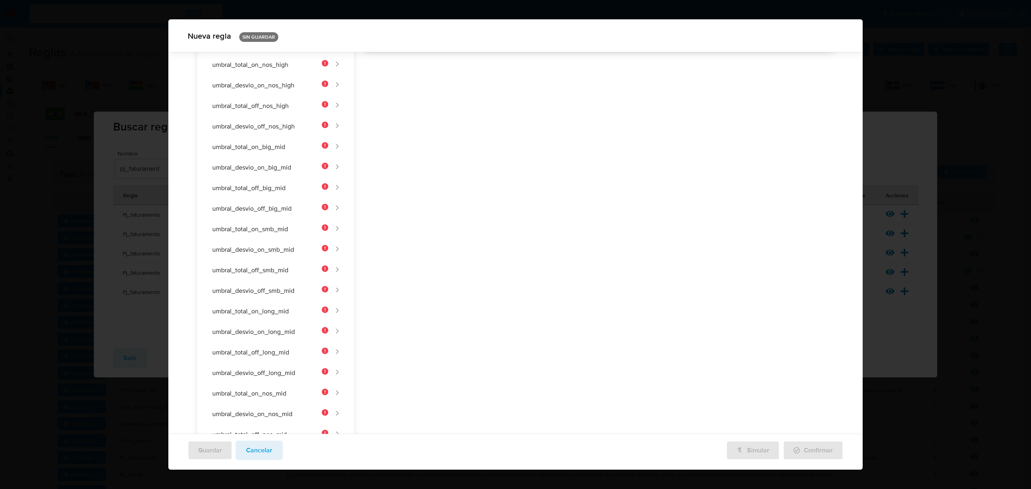
click at [482, 176] on div "Nombre text-es UMBRAL_TOTAL_ON_BIG_HIGH 24 / 50 26 caracteres restantes text-pt…" at bounding box center [594, 288] width 480 height 1024
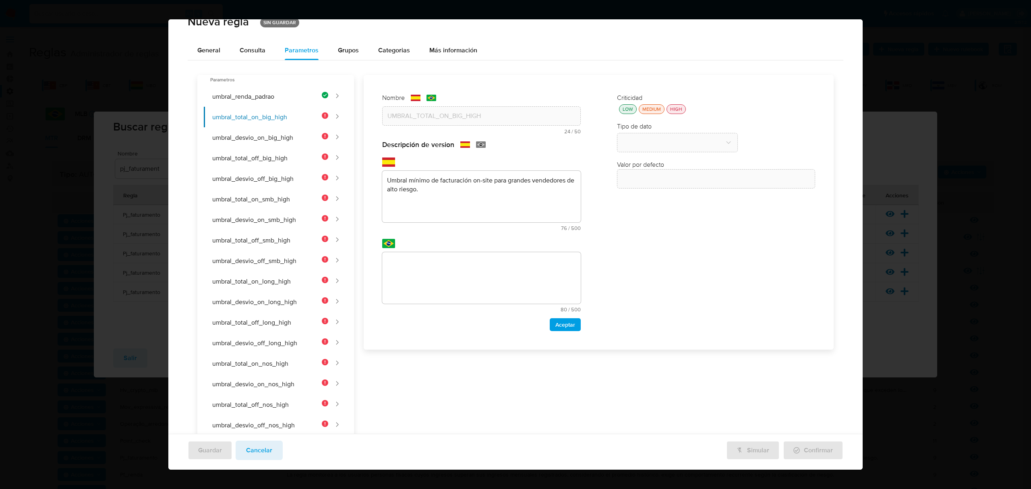
scroll to position [0, 0]
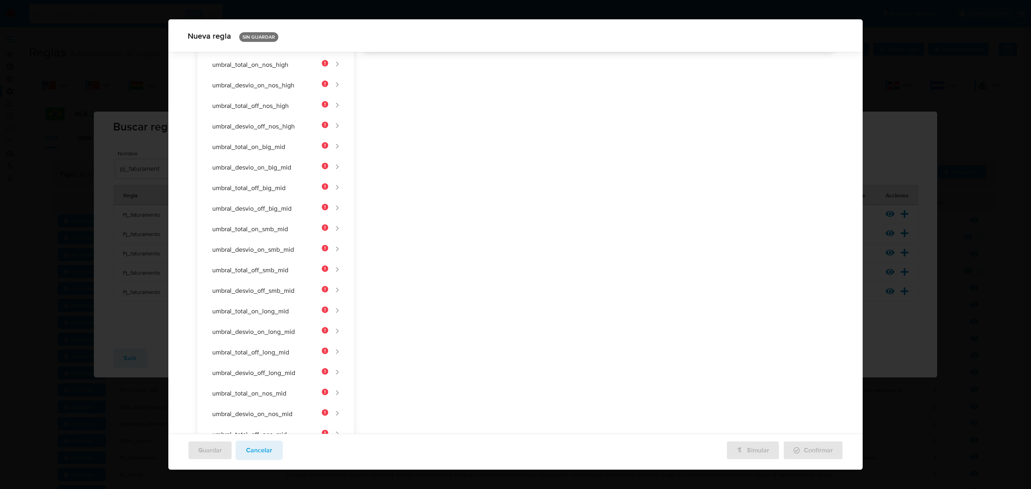
click at [482, 287] on div "Nombre text-es UMBRAL_TOTAL_ON_BIG_HIGH 24 / 50 26 caracteres restantes text-pt…" at bounding box center [594, 288] width 480 height 1024
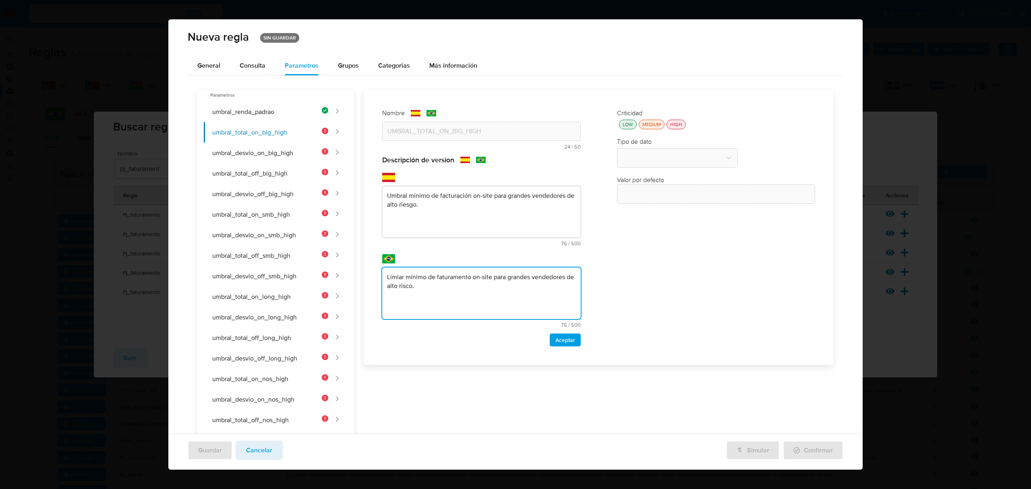
type textarea "Limiar mínimo de faturamento on-site para grandes vendedores de alto risco."
click at [482, 128] on button "LOW" at bounding box center [628, 125] width 18 height 10
click at [482, 337] on span "Aceptar" at bounding box center [565, 339] width 20 height 11
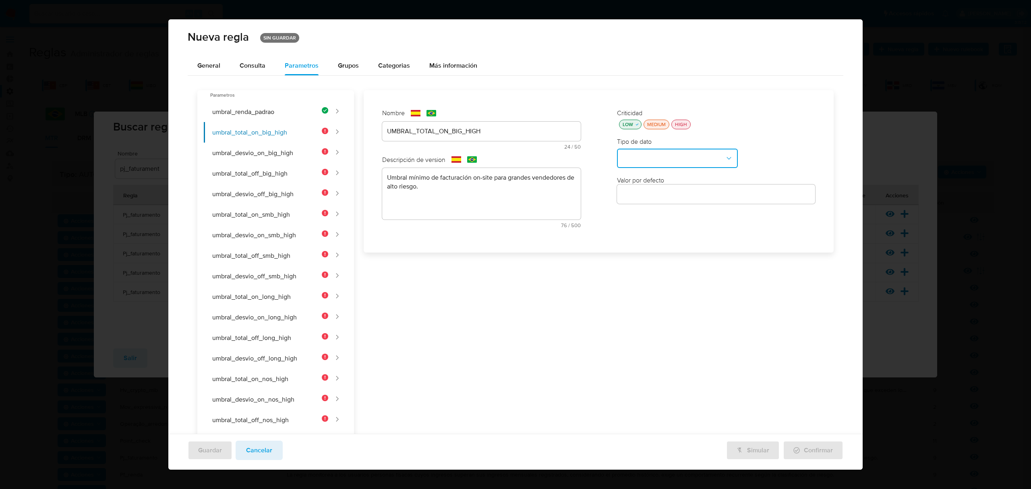
click at [482, 155] on button "type-dropdown" at bounding box center [677, 158] width 121 height 19
click at [482, 163] on div "NUMBER" at bounding box center [675, 157] width 106 height 19
click at [482, 67] on div "General Consulta Parametros Grupos Categorias Ejecuciones Más información" at bounding box center [516, 65] width 656 height 19
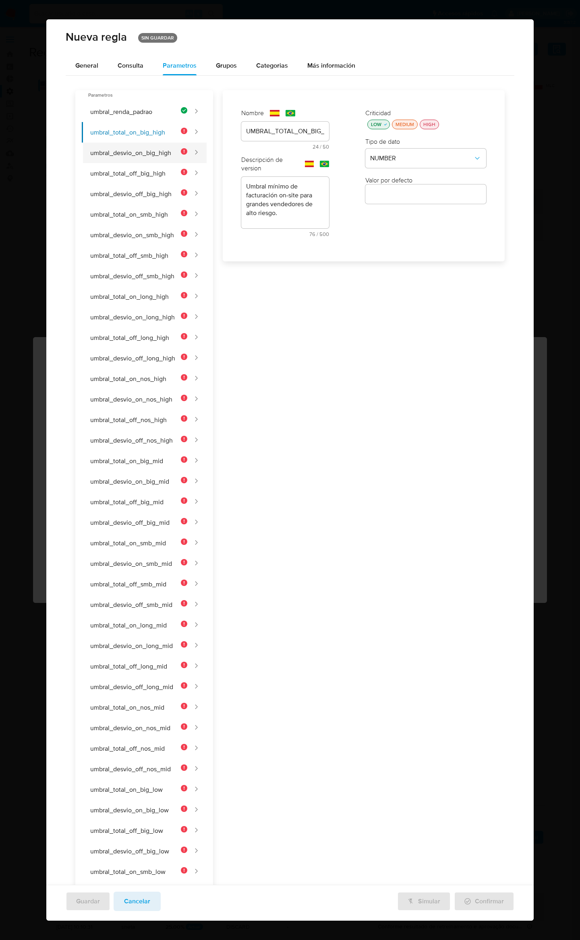
drag, startPoint x: 144, startPoint y: 141, endPoint x: 143, endPoint y: 155, distance: 15.0
click at [143, 147] on ul "umbral_renda_padrao umbral_total_on_big_high umbral_desvio_on_big_high umbral_t…" at bounding box center [144, 605] width 125 height 1007
click at [143, 155] on button "umbral_desvio_on_big_high" at bounding box center [135, 153] width 106 height 21
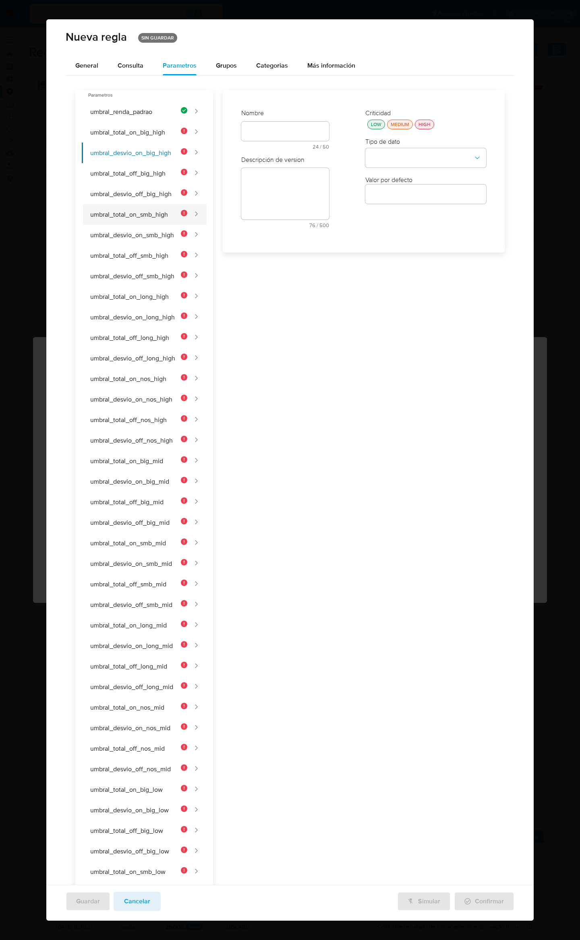
click at [157, 208] on button "umbral_total_on_smb_high" at bounding box center [135, 214] width 106 height 21
click at [160, 278] on button "umbral_desvio_off_smb_high" at bounding box center [135, 276] width 106 height 21
click at [156, 242] on button "umbral_desvio_on_smb_high" at bounding box center [135, 235] width 106 height 21
click at [148, 216] on button "umbral_total_on_smb_high" at bounding box center [135, 214] width 106 height 21
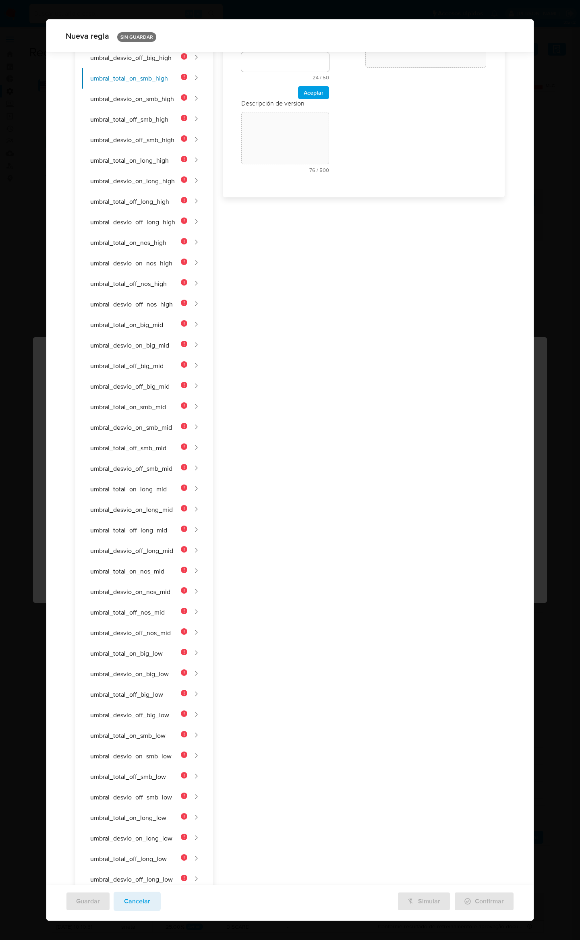
click at [272, 126] on div "Nombre text-es 24 / 50 26 caracteres restantes text-pt 24 / 50 26 caracteres re…" at bounding box center [285, 76] width 104 height 222
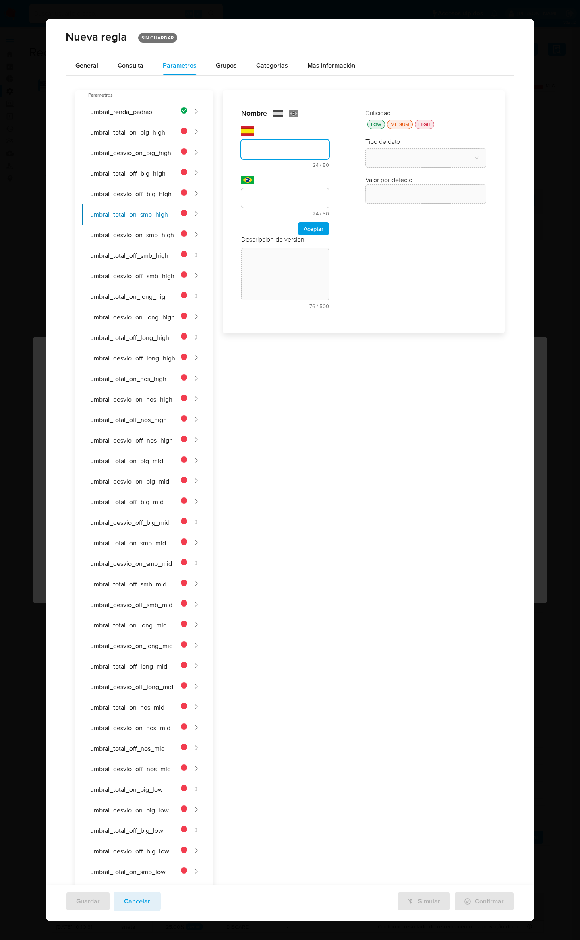
click at [332, 210] on div "Nombre text-es 24 / 50 26 caracteres restantes text-pt 24 / 50 26 caracteres re…" at bounding box center [363, 212] width 269 height 230
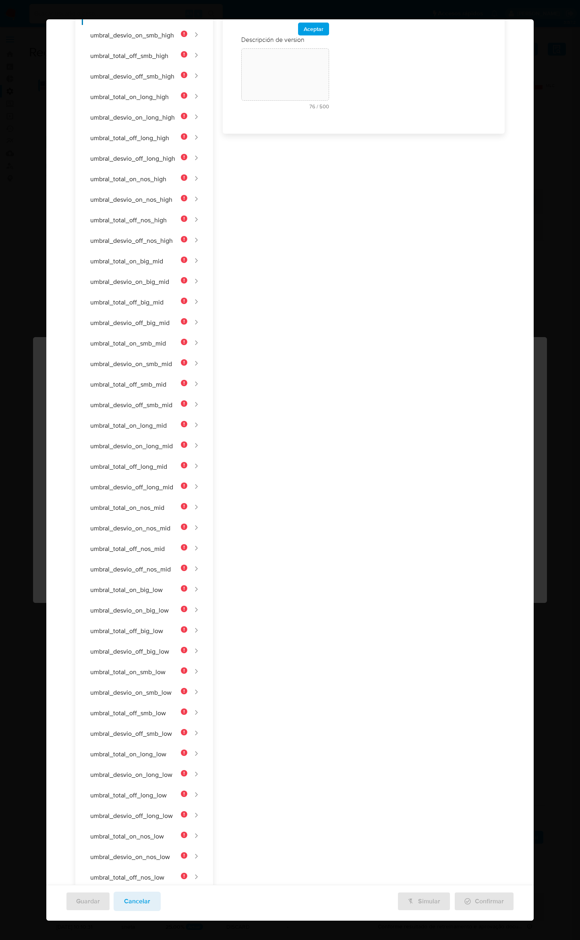
click at [281, 152] on div "Nombre text-es 24 / 50 26 caracteres restantes text-pt 24 / 50 26 caracteres re…" at bounding box center [359, 402] width 292 height 1024
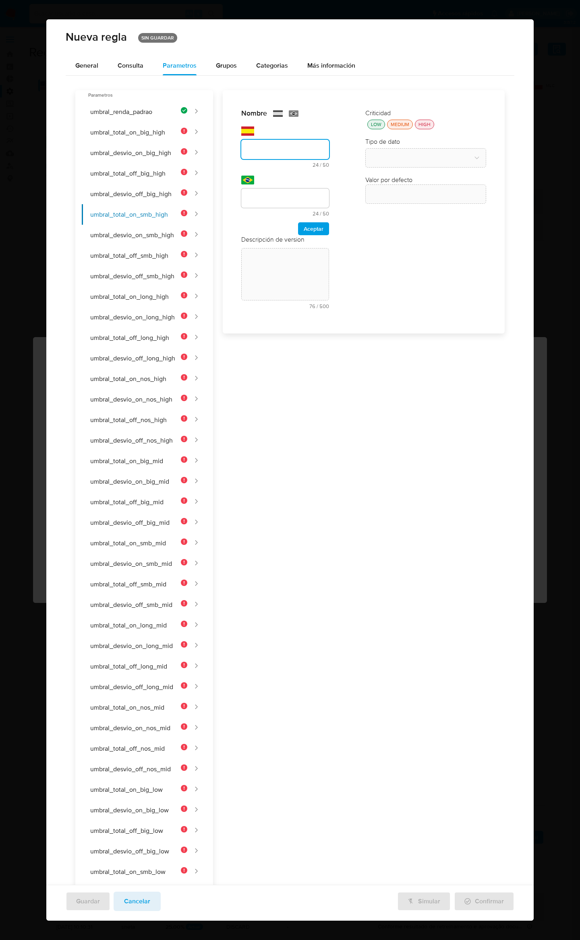
click at [278, 147] on input "text" at bounding box center [285, 149] width 88 height 10
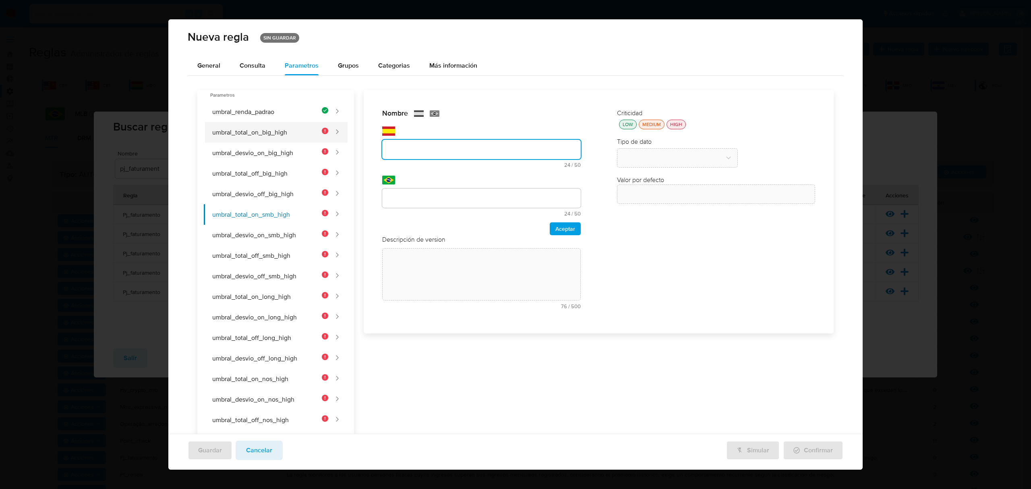
click at [234, 127] on button "umbral_total_on_big_high" at bounding box center [266, 132] width 124 height 21
type input "UMBRAL_TOTAL_ON_BIG_HIGH"
type textarea "Umbral mínimo de facturación on-site para grandes vendedores de alto riesgo."
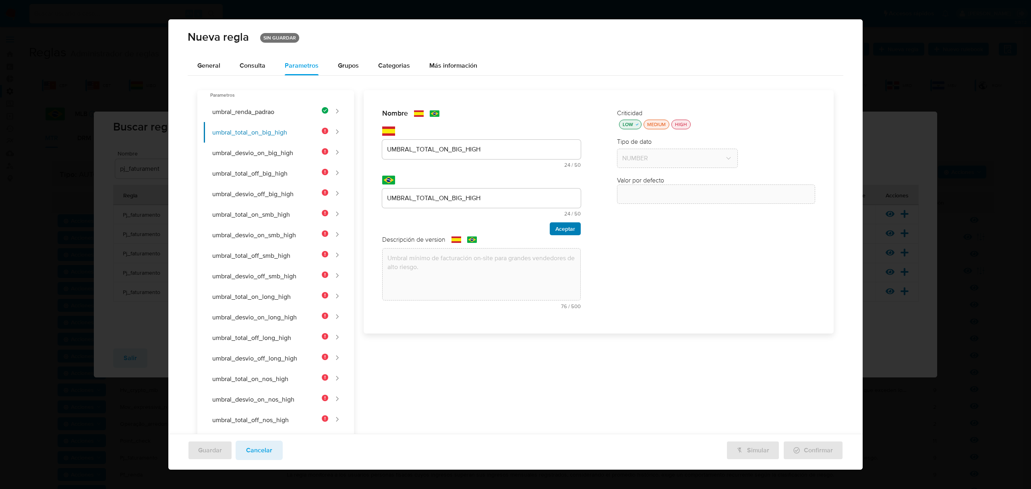
click at [482, 223] on span "Aceptar" at bounding box center [565, 228] width 20 height 11
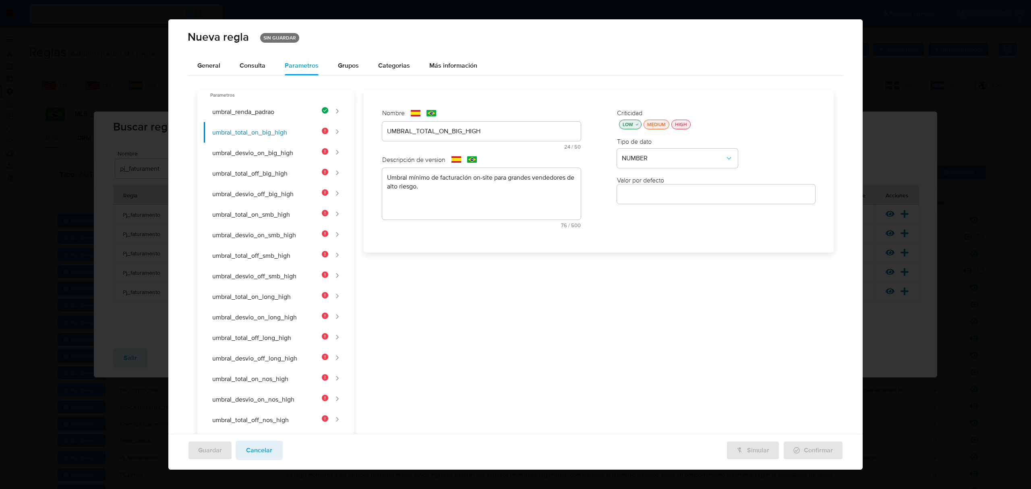
click at [482, 199] on input "number" at bounding box center [716, 194] width 199 height 10
paste input "4000000"
type input "4000000"
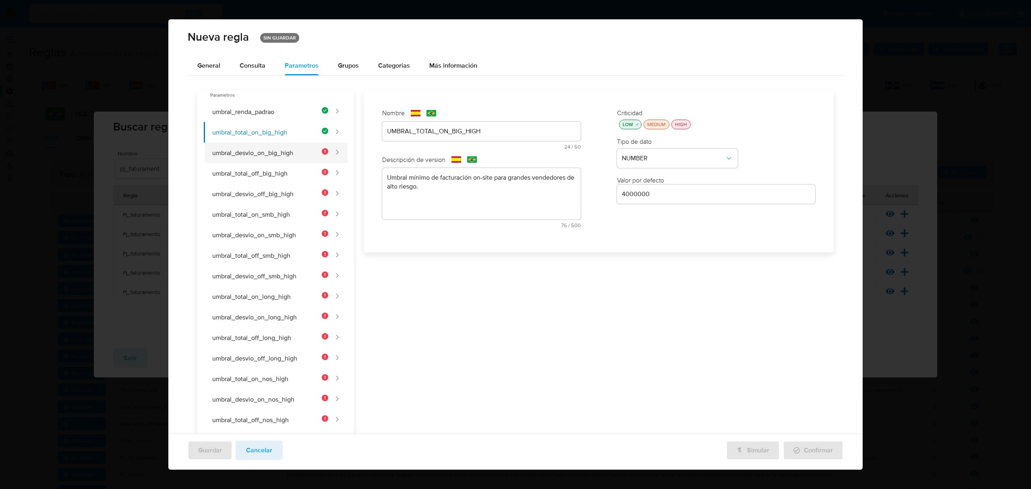
click at [275, 159] on button "umbral_desvio_on_big_high" at bounding box center [266, 153] width 124 height 21
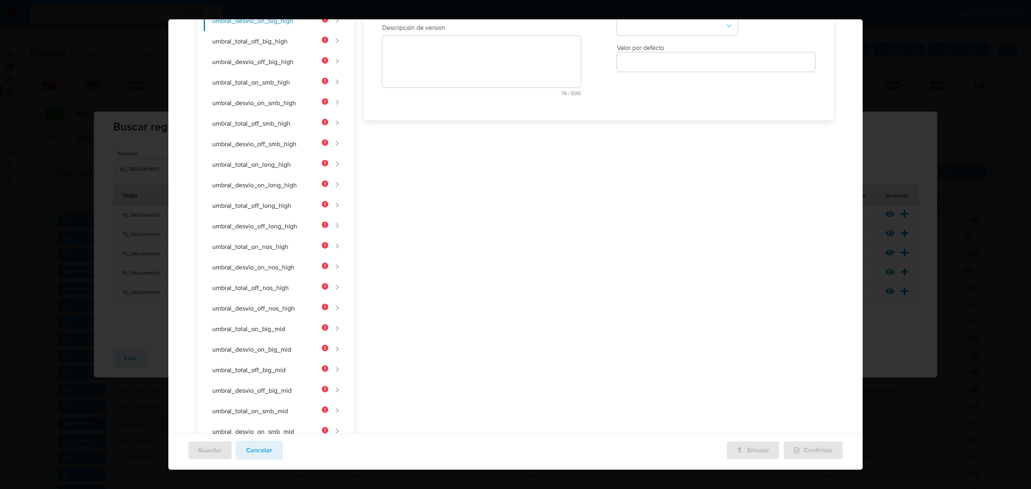
click at [406, 110] on div "Nombre text-es 24 / 50 26 caracteres restantes text-pt 24 / 50 26 caracteres re…" at bounding box center [481, 39] width 215 height 141
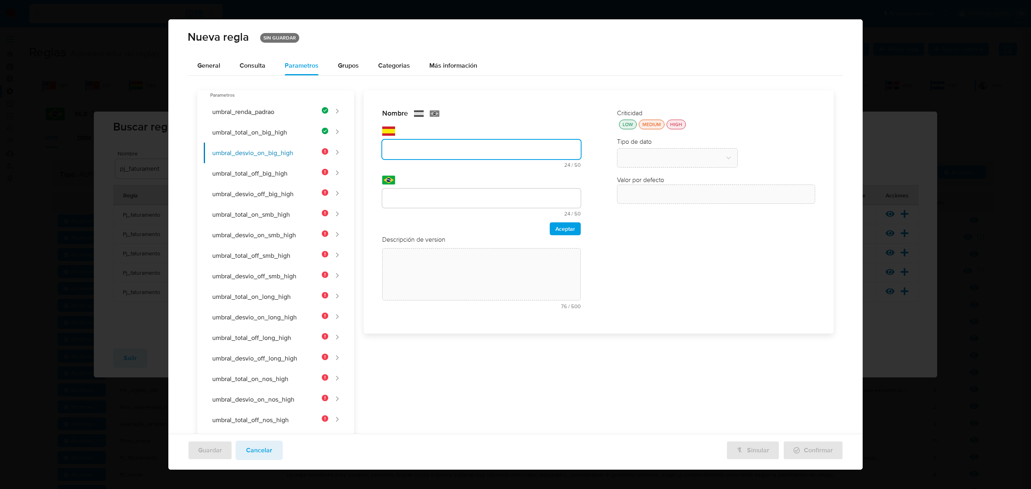
click at [402, 145] on input "text" at bounding box center [481, 149] width 199 height 10
type input "UMBRAL_DESVIO_ON_BIG_HIGH"
click at [453, 187] on div "text-pt 24 / 50 26 caracteres restantes" at bounding box center [481, 196] width 199 height 41
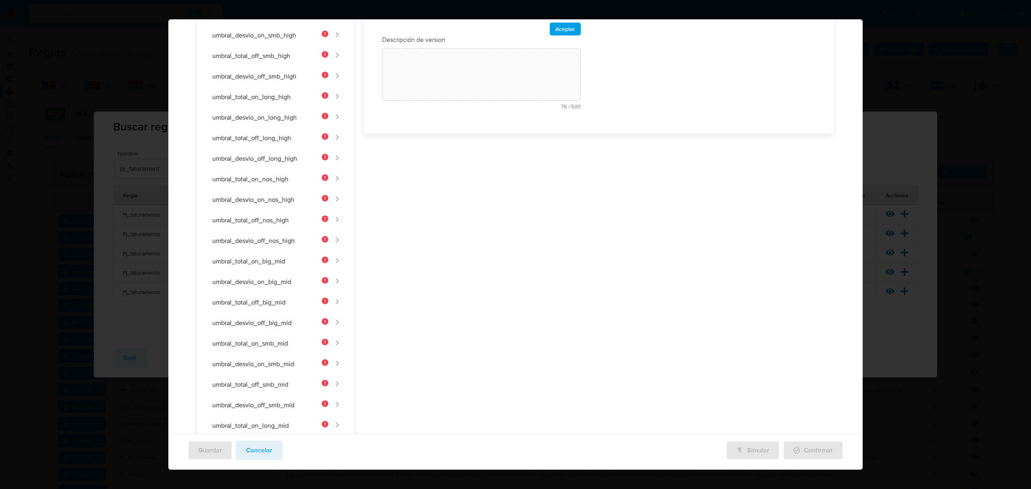
click at [455, 200] on div "Nombre text-es UMBRAL_DESVIO_ON_BIG_HIGH 25 / 50 25 caracteres restantes text-p…" at bounding box center [594, 402] width 480 height 1024
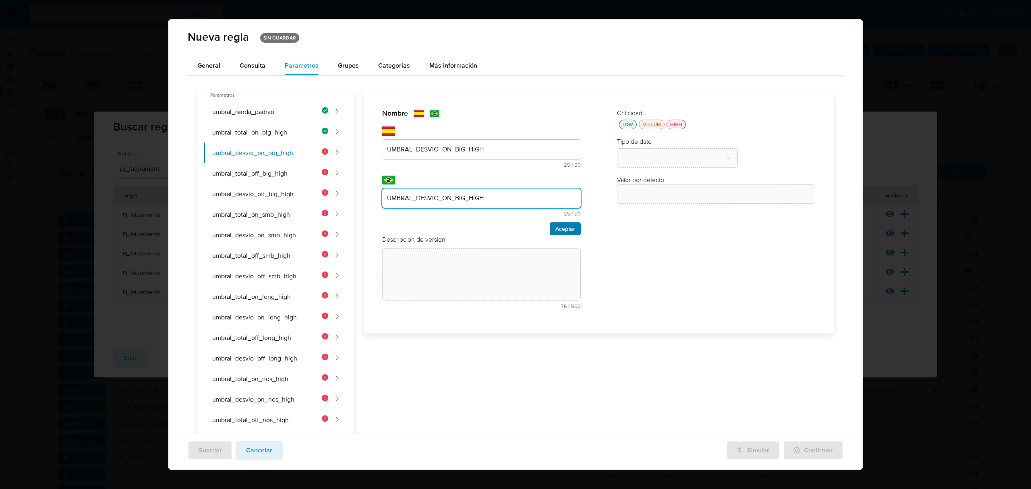
type input "UMBRAL_DESVIO_ON_BIG_HIGH"
click at [482, 224] on span "Aceptar" at bounding box center [565, 228] width 20 height 11
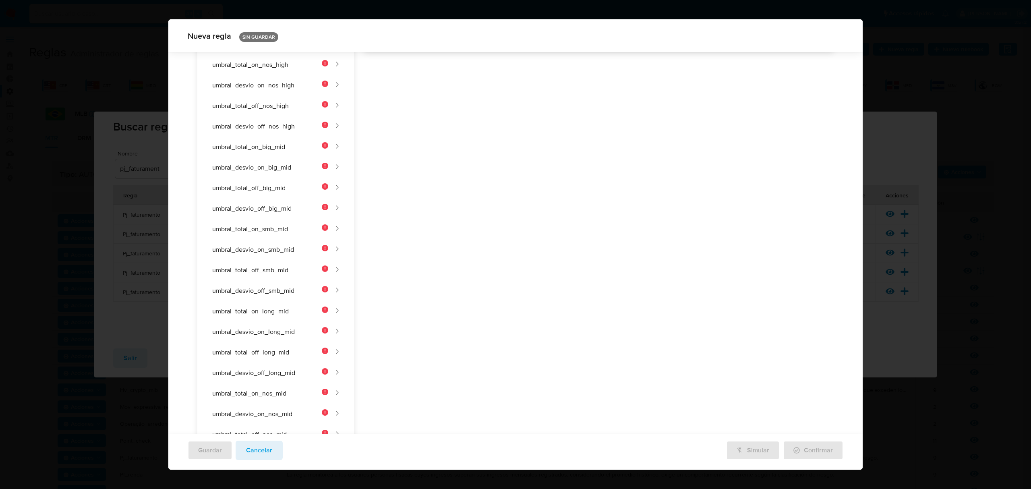
click at [446, 226] on div "Nombre text-es UMBRAL_DESVIO_ON_BIG_HIGH 25 / 50 25 caracteres restantes text-p…" at bounding box center [594, 288] width 480 height 1024
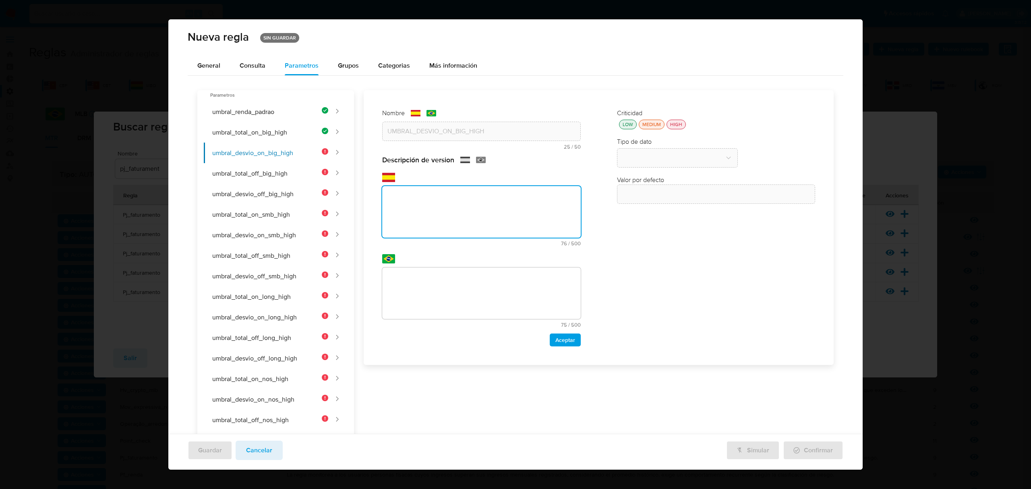
click at [439, 201] on textarea at bounding box center [481, 212] width 199 height 52
paste textarea "Umbral mínimo de desvío porcentual on-site para grandes vendedores de alto ries…"
type textarea "Umbral mínimo de desvío porcentual on-site para grandes vendedores de alto ries…"
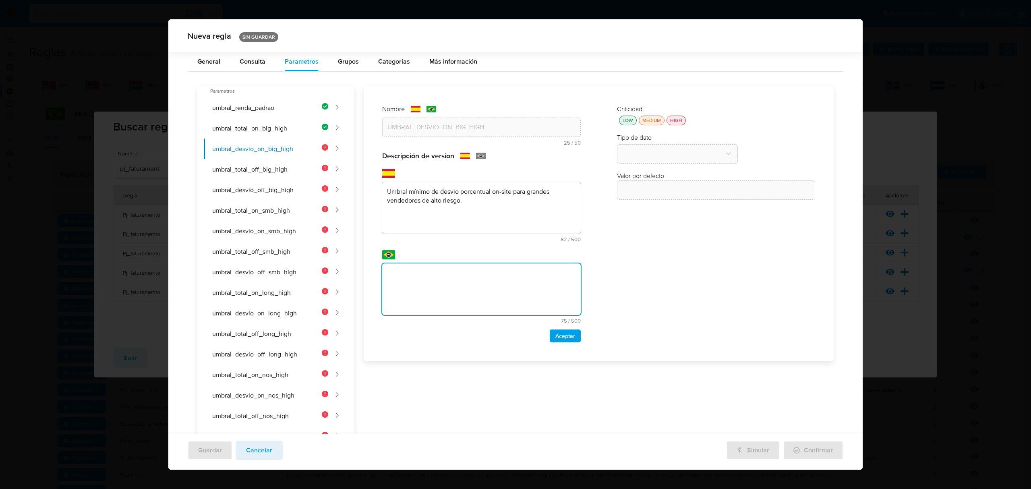
scroll to position [310, 0]
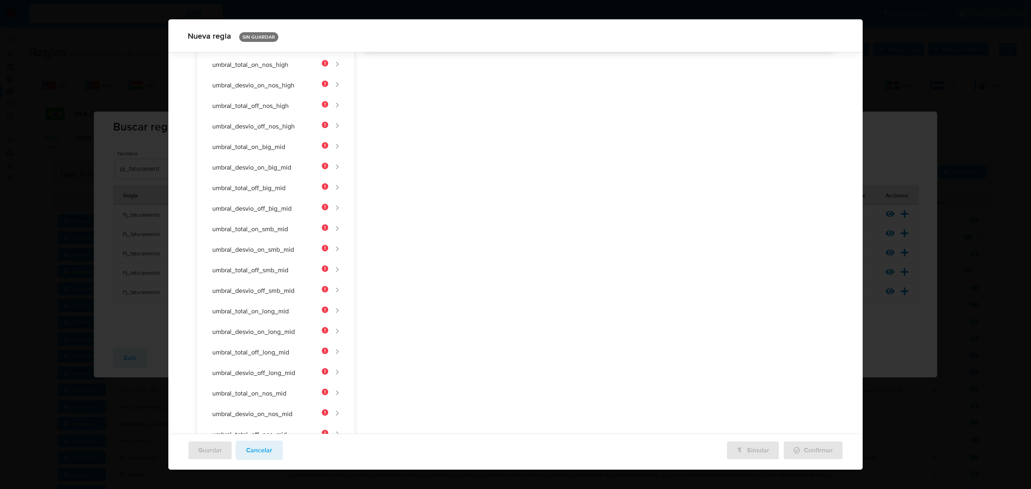
click at [454, 279] on div "Nombre text-es UMBRAL_DESVIO_ON_BIG_HIGH 25 / 50 25 caracteres restantes text-p…" at bounding box center [594, 288] width 480 height 1024
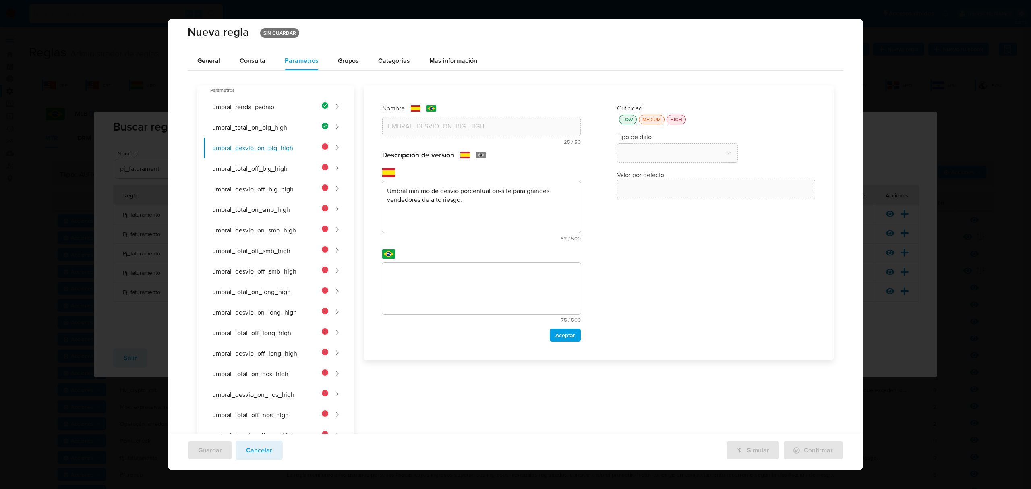
scroll to position [0, 0]
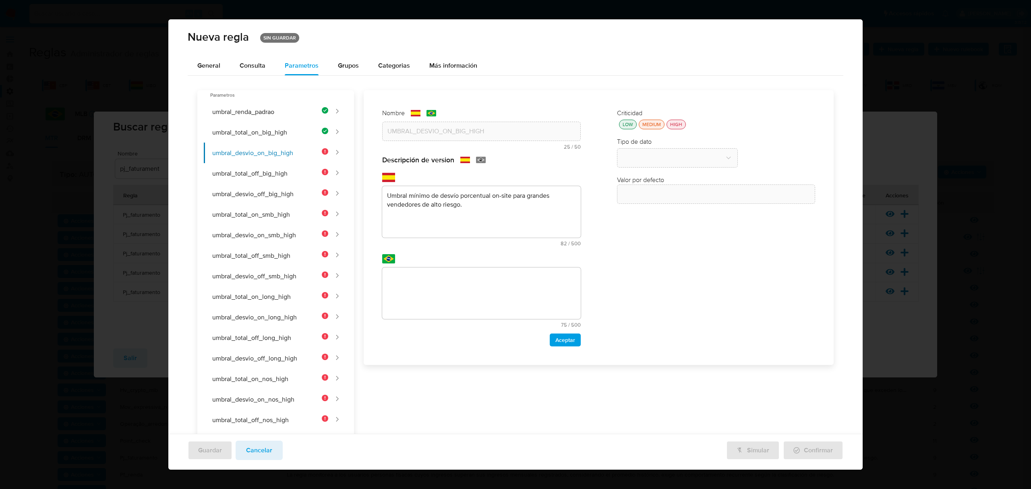
paste textarea "Limiar mínimo de desvio percentual on-site para grandes vendedores de alto risc…"
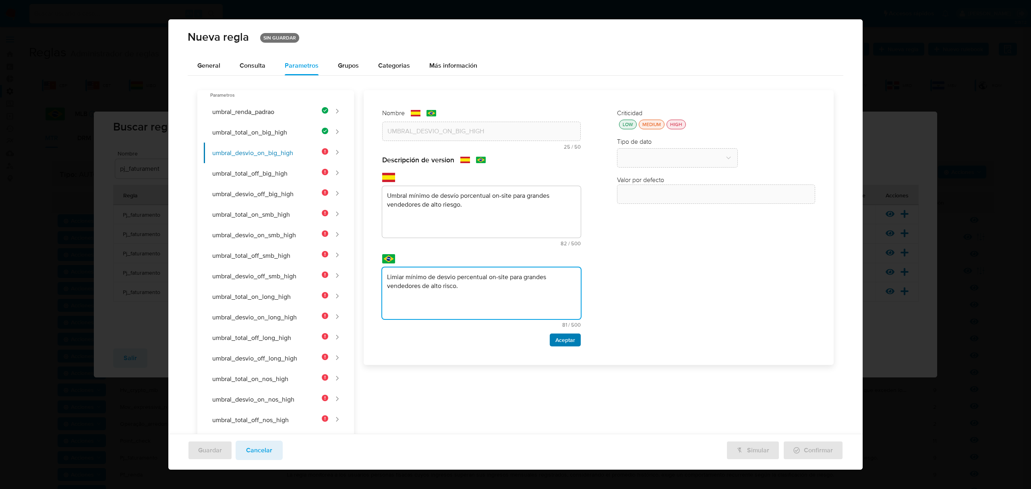
type textarea "Limiar mínimo de desvio percentual on-site para grandes vendedores de alto risc…"
click at [482, 336] on span "Aceptar" at bounding box center [565, 339] width 20 height 11
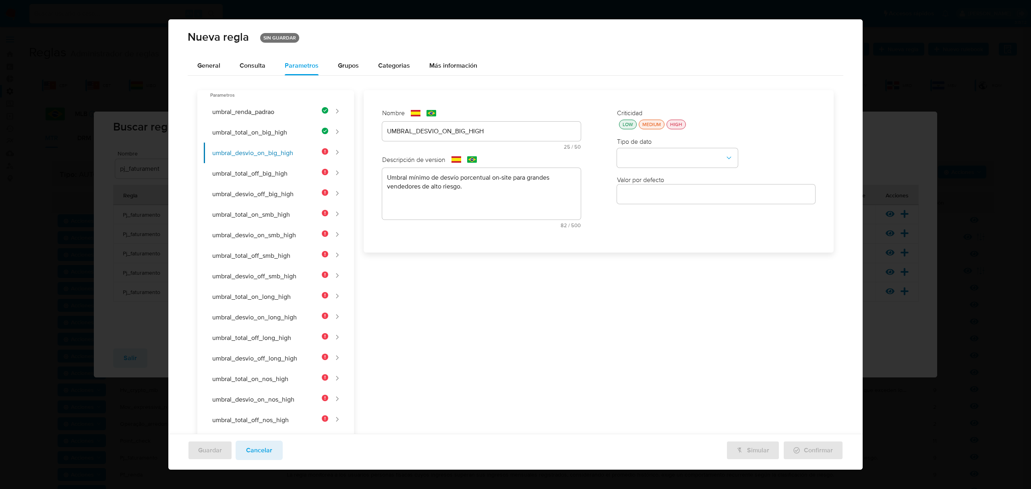
click at [482, 126] on button "LOW" at bounding box center [628, 125] width 18 height 10
click at [482, 153] on button "type-dropdown" at bounding box center [677, 158] width 121 height 19
click at [482, 161] on div "NUMBER" at bounding box center [675, 157] width 106 height 19
click at [482, 195] on input "number" at bounding box center [716, 194] width 199 height 10
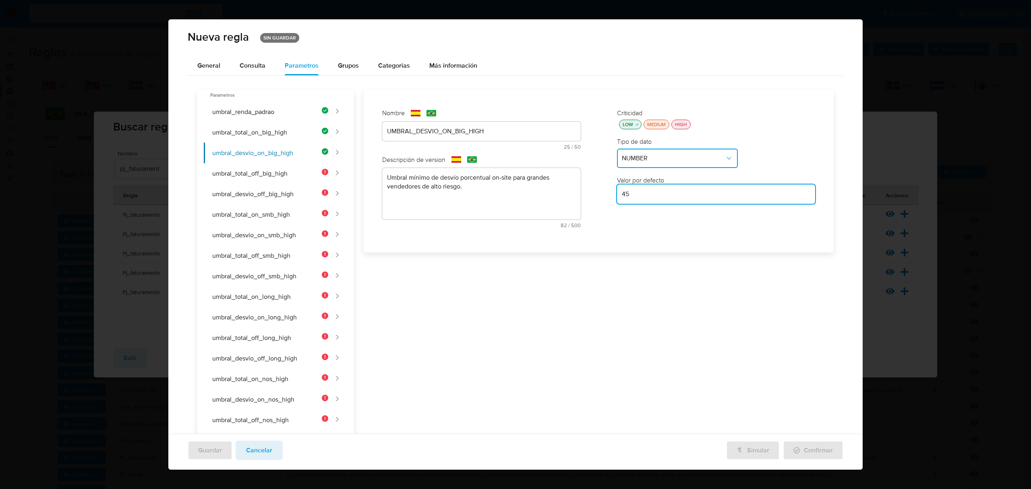
type input "4"
type input "5"
click at [268, 176] on button "umbral_total_off_big_high" at bounding box center [266, 173] width 124 height 21
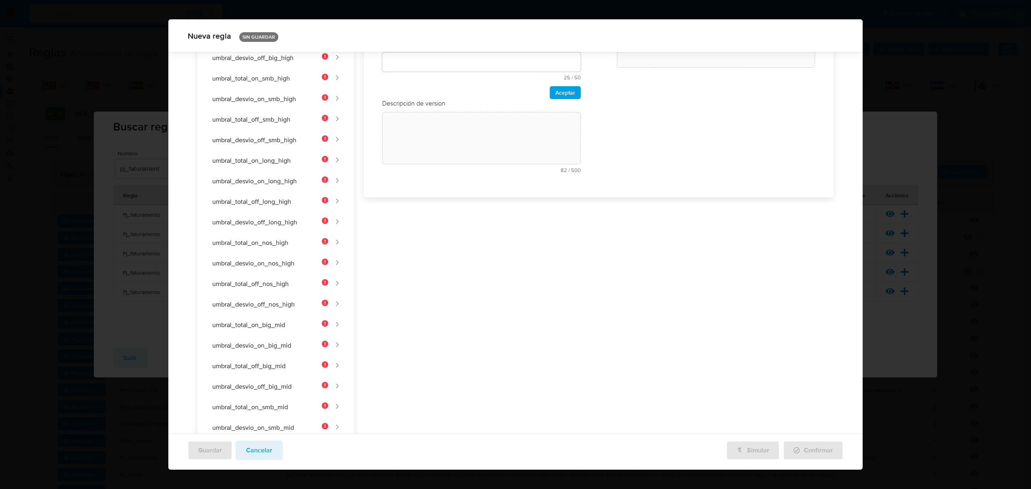
click at [414, 133] on div "Nombre text-es 25 / 50 25 caracteres restantes text-pt 25 / 50 25 caracteres re…" at bounding box center [481, 76] width 215 height 222
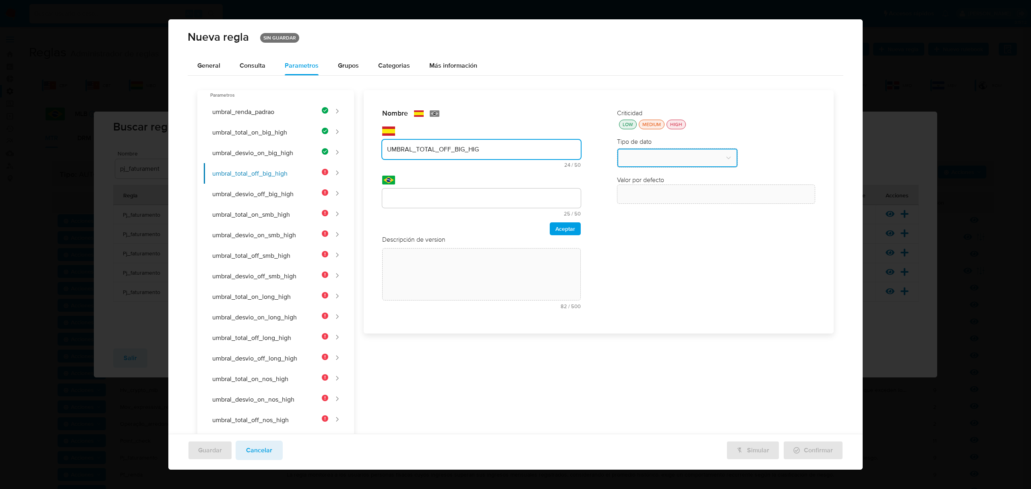
type input "UMBRAL_TOTAL_OFF_BIG_HIGH"
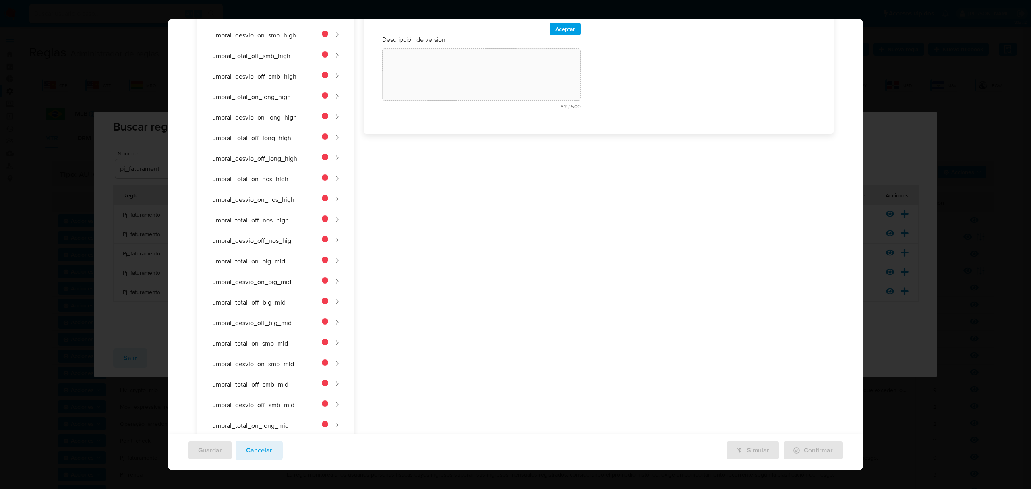
click at [418, 193] on div "Nombre text-es UMBRAL_TOTAL_OFF_BIG_HIGH 25 / 50 25 caracteres restantes text-p…" at bounding box center [594, 402] width 480 height 1024
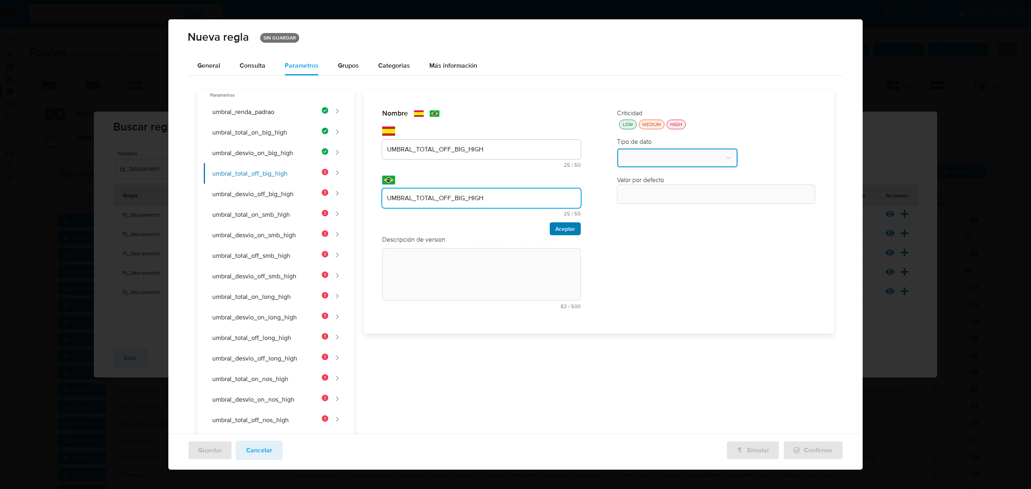
type input "UMBRAL_TOTAL_OFF_BIG_HIGH"
click at [482, 229] on span "Aceptar" at bounding box center [565, 228] width 20 height 11
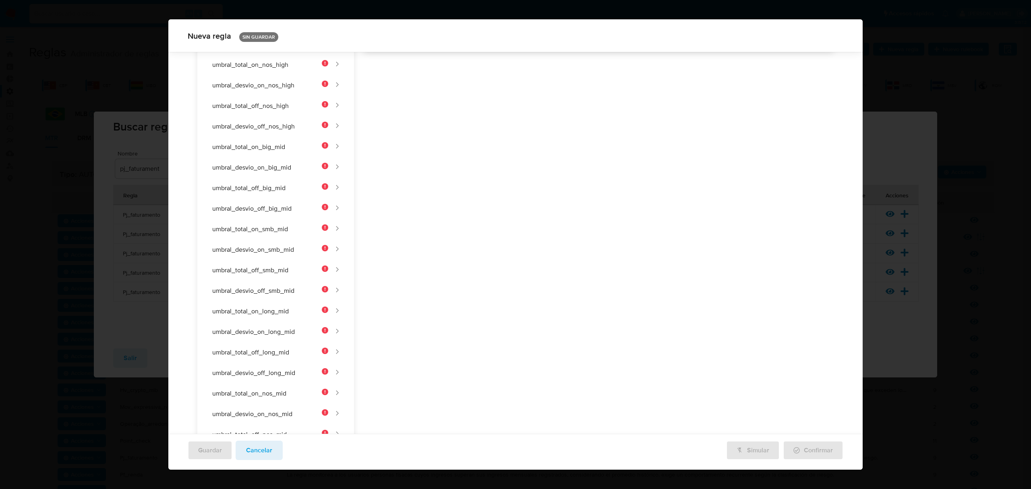
click at [435, 203] on div "Nombre text-es UMBRAL_TOTAL_OFF_BIG_HIGH 25 / 50 25 caracteres restantes text-p…" at bounding box center [594, 288] width 480 height 1024
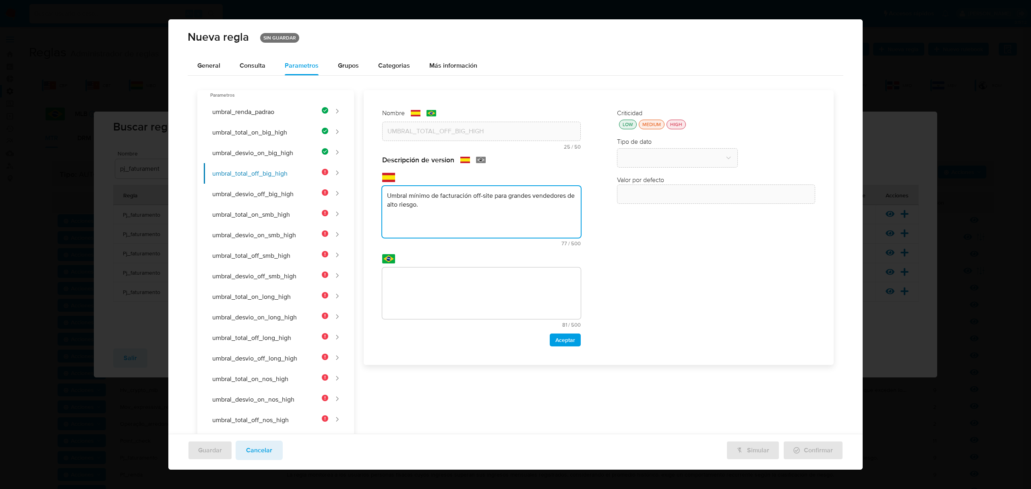
type textarea "Umbral mínimo de facturación off-site para grandes vendedores de alto riesgo."
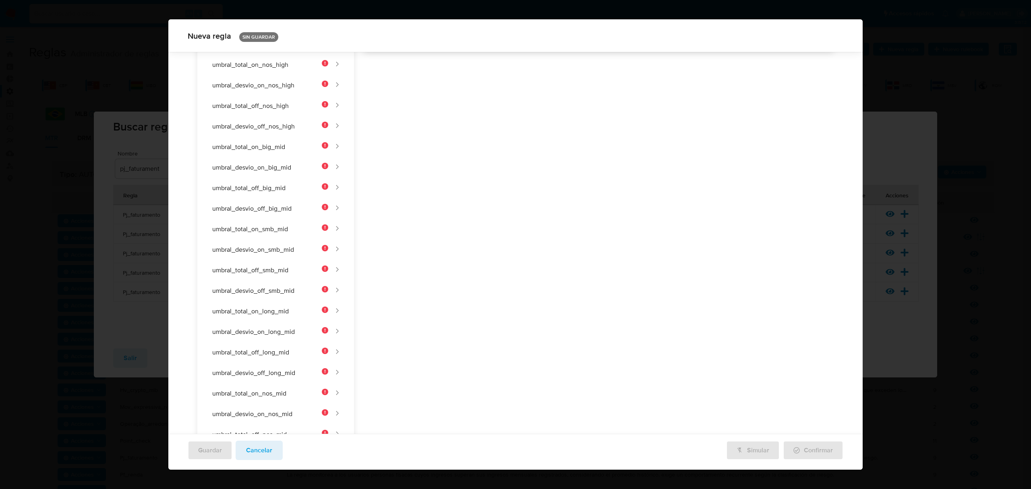
click at [423, 268] on div "Nombre text-es UMBRAL_TOTAL_OFF_BIG_HIGH 25 / 50 25 caracteres restantes text-p…" at bounding box center [594, 288] width 480 height 1024
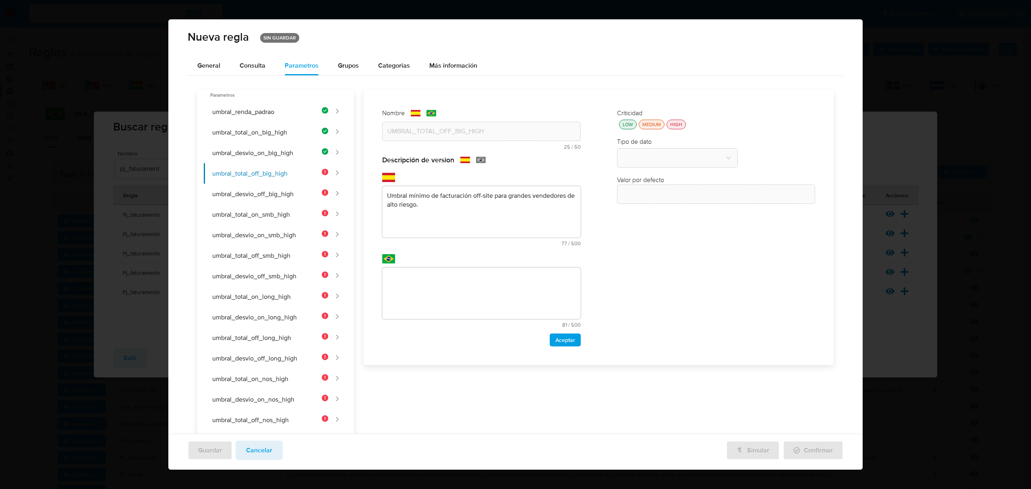
click at [450, 266] on div "text-pt 81 / 500 419 caracteres restantes" at bounding box center [481, 290] width 199 height 73
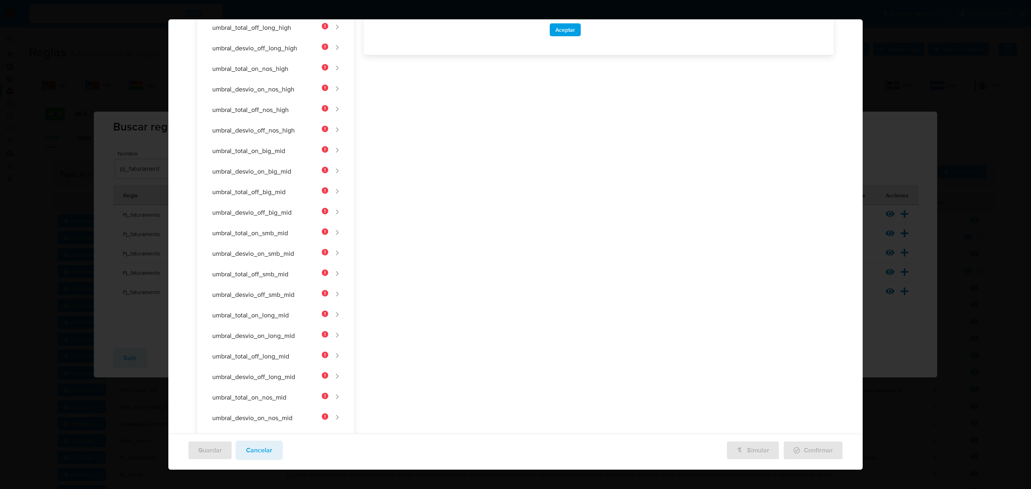
click at [452, 273] on div "Nombre text-es UMBRAL_TOTAL_OFF_BIG_HIGH 25 / 50 25 caracteres restantes text-p…" at bounding box center [594, 292] width 480 height 1024
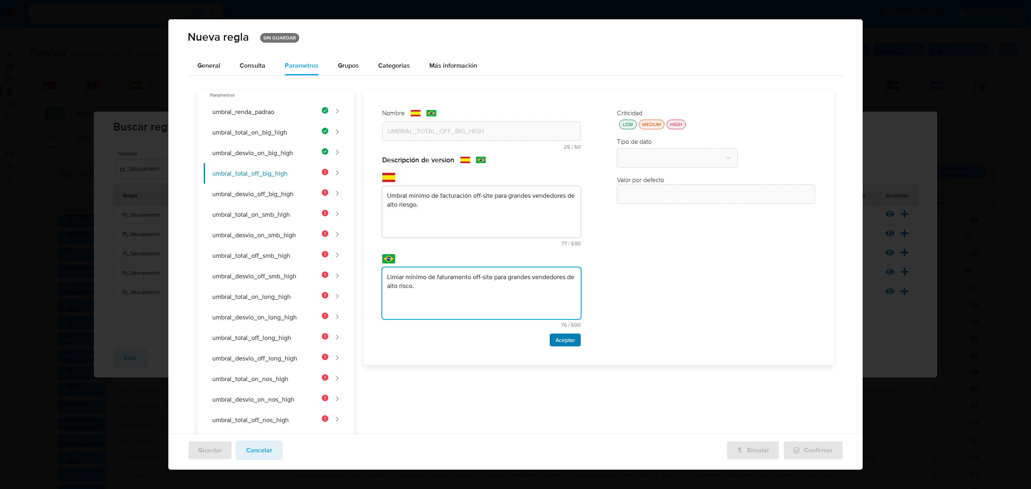
type textarea "Limiar mínimo de faturamento off-site para grandes vendedores de alto risco."
click at [482, 336] on span "Aceptar" at bounding box center [565, 339] width 20 height 11
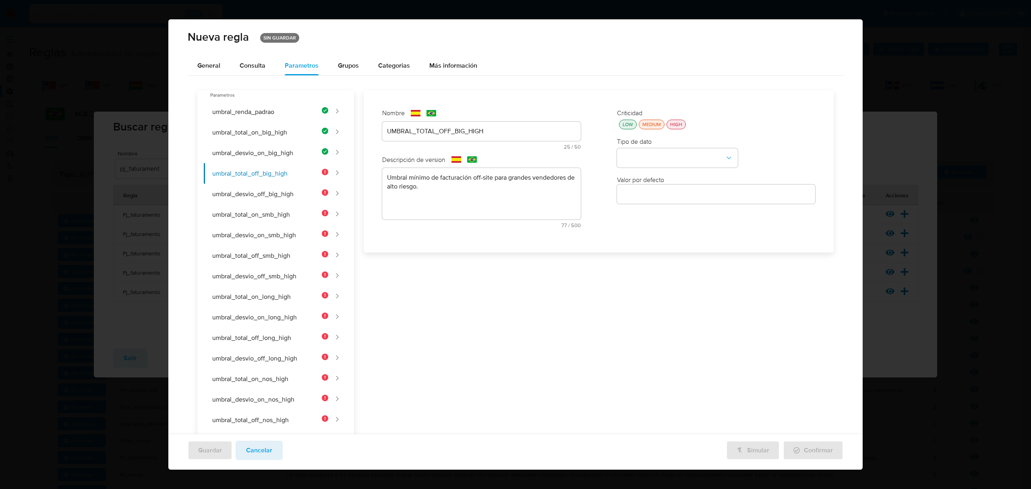
click at [482, 129] on div "Criticidad LOW MEDIUM HIGH Tipo de dato Valor por defecto Valor por defecto" at bounding box center [716, 171] width 215 height 141
click at [482, 118] on div "Criticidad LOW MEDIUM HIGH" at bounding box center [716, 119] width 199 height 21
click at [482, 121] on div "LOW" at bounding box center [628, 124] width 14 height 7
click at [482, 150] on button "type-dropdown" at bounding box center [677, 158] width 121 height 19
click at [482, 162] on div "NUMBER" at bounding box center [675, 157] width 106 height 19
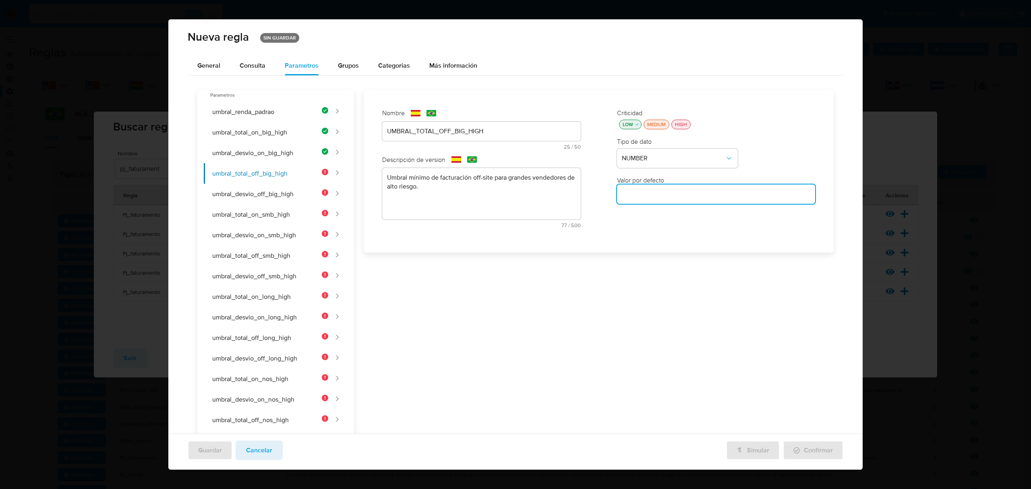
click at [482, 193] on input "number" at bounding box center [716, 194] width 199 height 10
type input "2000000"
click at [278, 194] on button "umbral_desvio_off_big_high" at bounding box center [266, 194] width 124 height 21
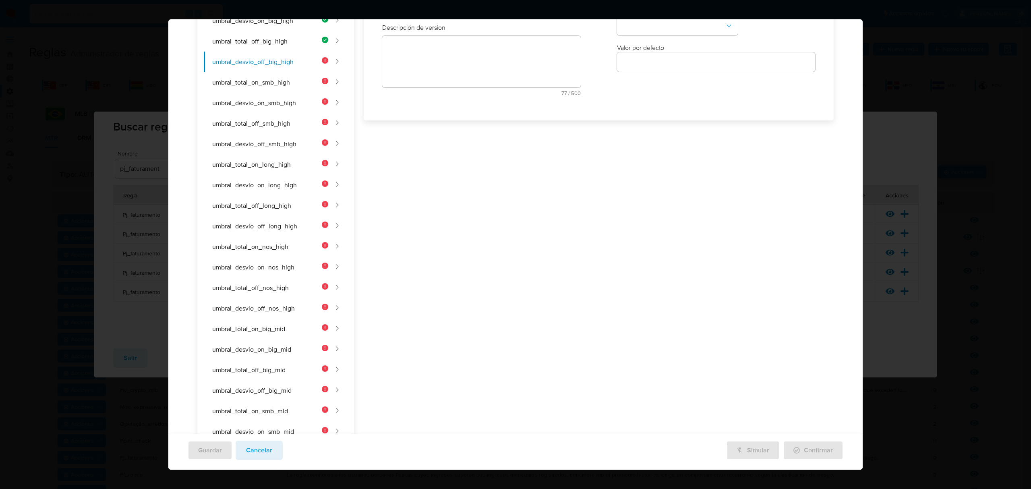
click at [405, 110] on div "Nombre text-es 25 / 50 25 caracteres restantes text-pt 25 / 50 25 caracteres re…" at bounding box center [481, 39] width 215 height 141
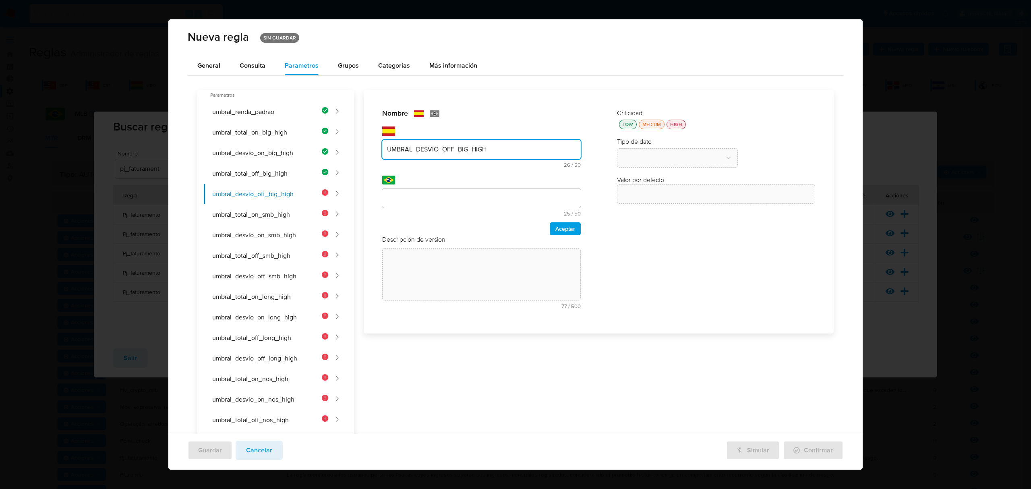
type input "UMBRAL_DESVIO_OFF_BIG_HIGH"
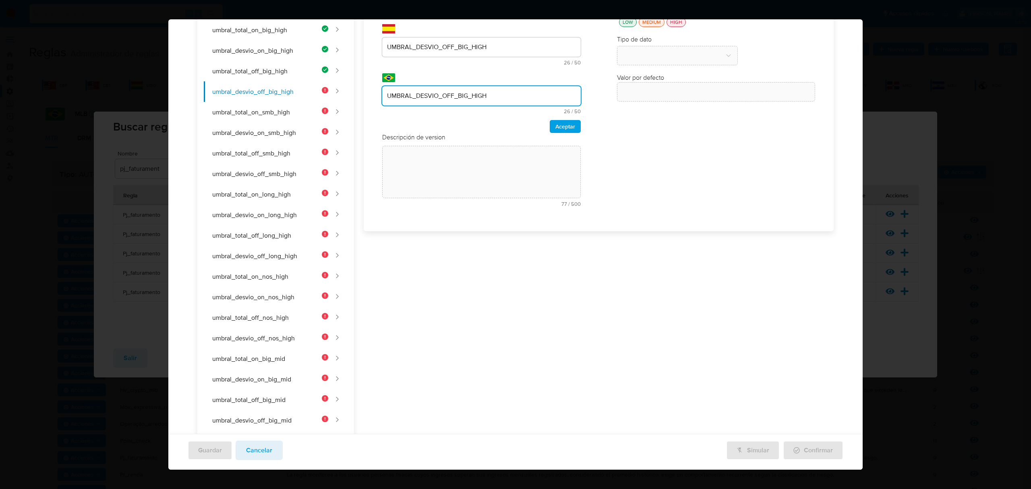
scroll to position [10, 0]
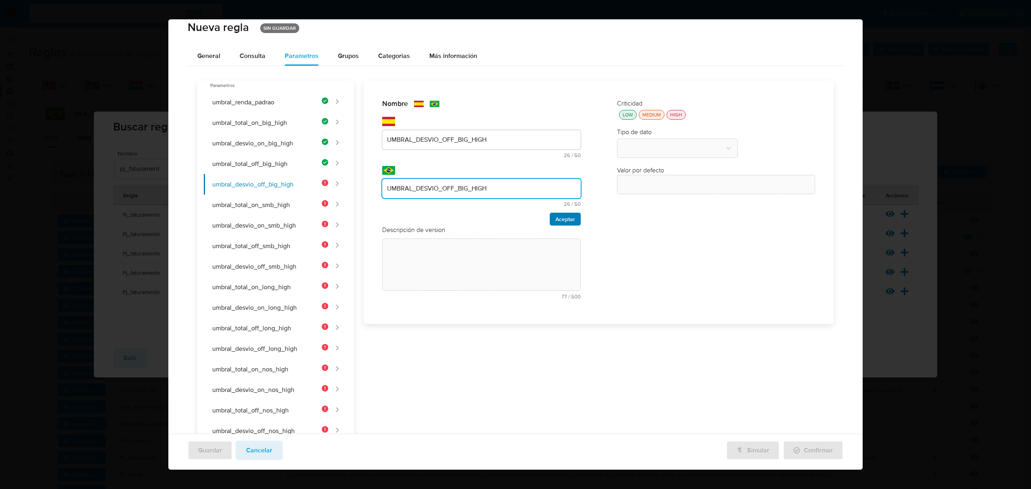
type input "UMBRAL_DESVIO_OFF_BIG_HIGH"
click at [482, 213] on div "Nombre text-es UMBRAL_DESVIO_OFF_BIG_HIGH 26 / 50 24 caracteres restantes text-…" at bounding box center [481, 162] width 199 height 126
click at [482, 218] on span "Aceptar" at bounding box center [565, 218] width 20 height 11
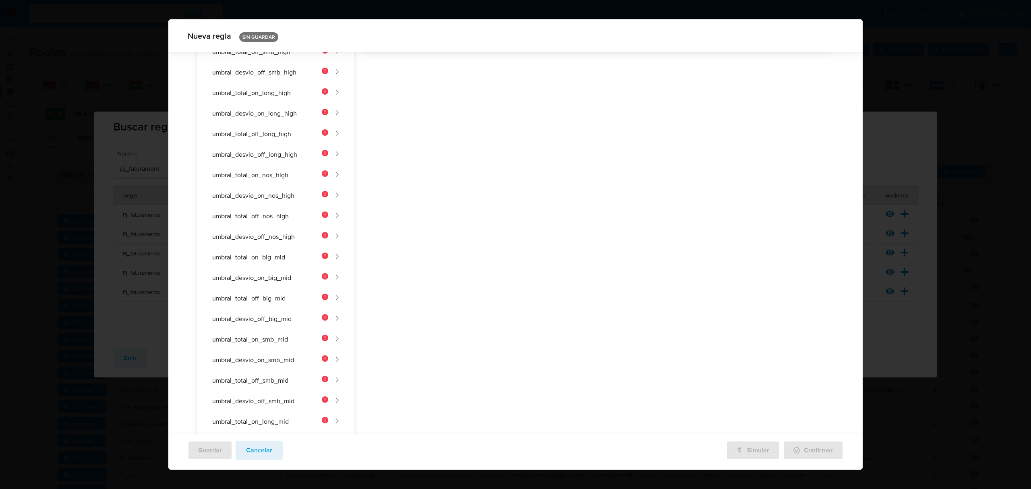
scroll to position [0, 0]
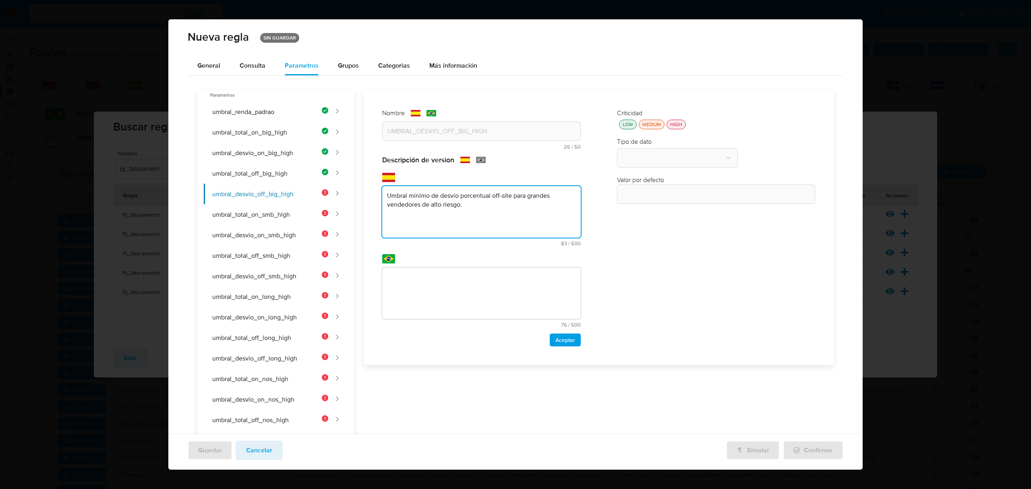
type textarea "Umbral mínimo de desvío porcentual off-site para grandes vendedores de alto rie…"
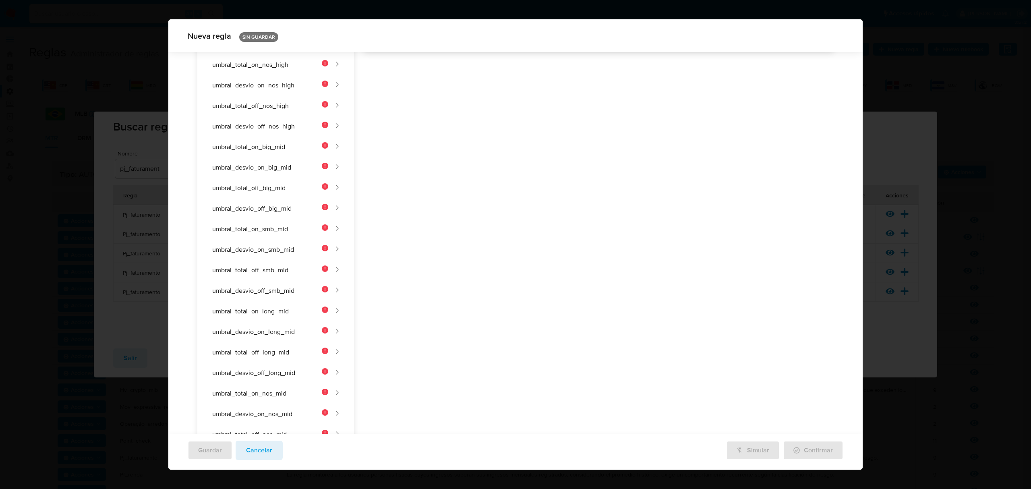
click at [482, 191] on div "Nombre text-es UMBRAL_DESVIO_OFF_BIG_HIGH 26 / 50 24 caracteres restantes text-…" at bounding box center [594, 288] width 480 height 1024
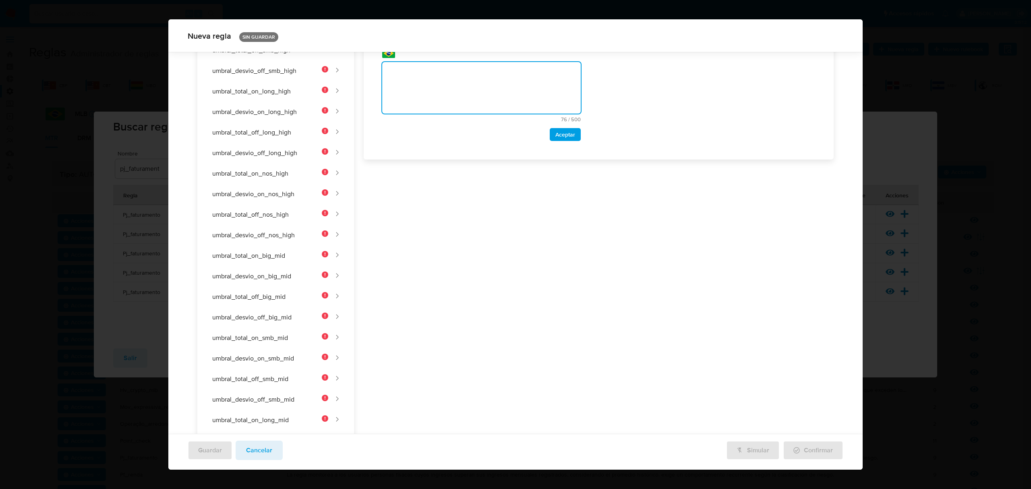
scroll to position [42, 0]
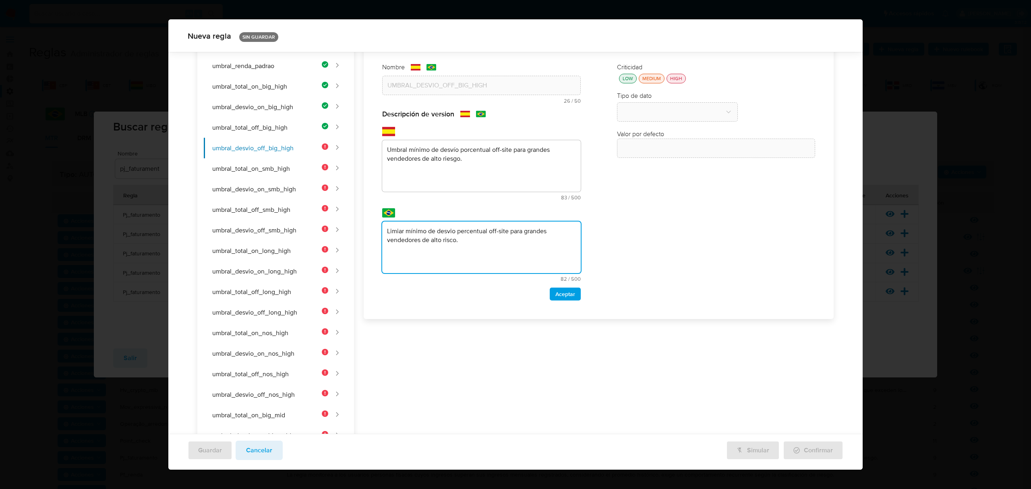
type textarea "Limiar mínimo de desvio percentual off-site para grandes vendedores de alto ris…"
click at [482, 287] on div "Descripción de version text-es Umbral mínimo de desvío porcentual off-site para…" at bounding box center [481, 205] width 199 height 191
click at [482, 288] on span "Aceptar" at bounding box center [565, 293] width 20 height 11
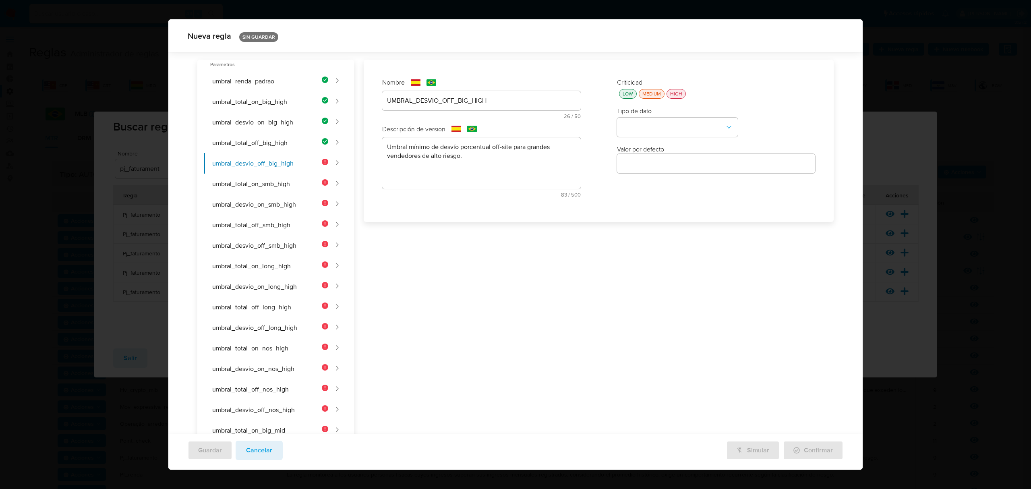
scroll to position [0, 0]
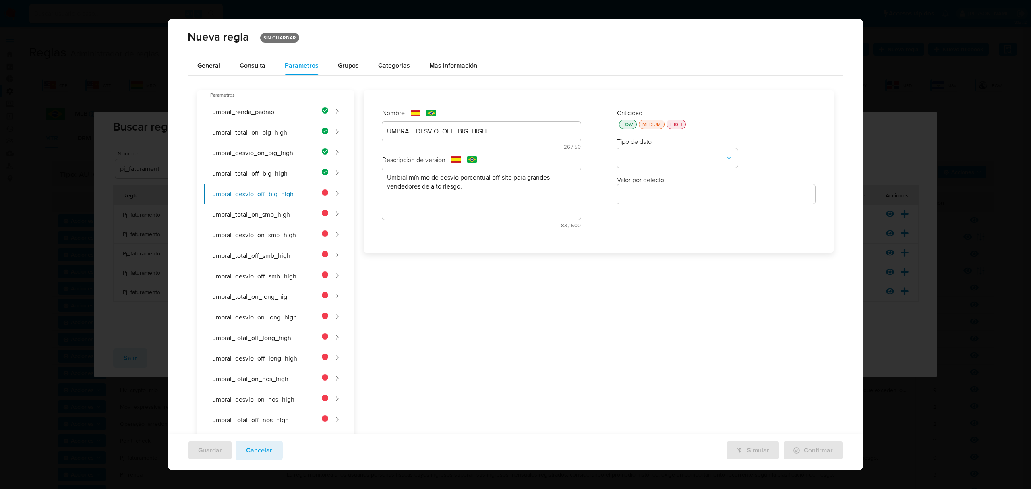
click at [482, 121] on div "Criticidad LOW MEDIUM HIGH" at bounding box center [716, 119] width 199 height 21
click at [482, 123] on div "LOW" at bounding box center [628, 124] width 14 height 7
click at [482, 169] on div "Criticidad LOW MEDIUM HIGH Tipo de dato Valor por defecto Valor por defecto" at bounding box center [716, 171] width 215 height 141
click at [482, 162] on button "type-dropdown" at bounding box center [677, 158] width 121 height 19
click at [482, 154] on div "NUMBER" at bounding box center [675, 157] width 106 height 19
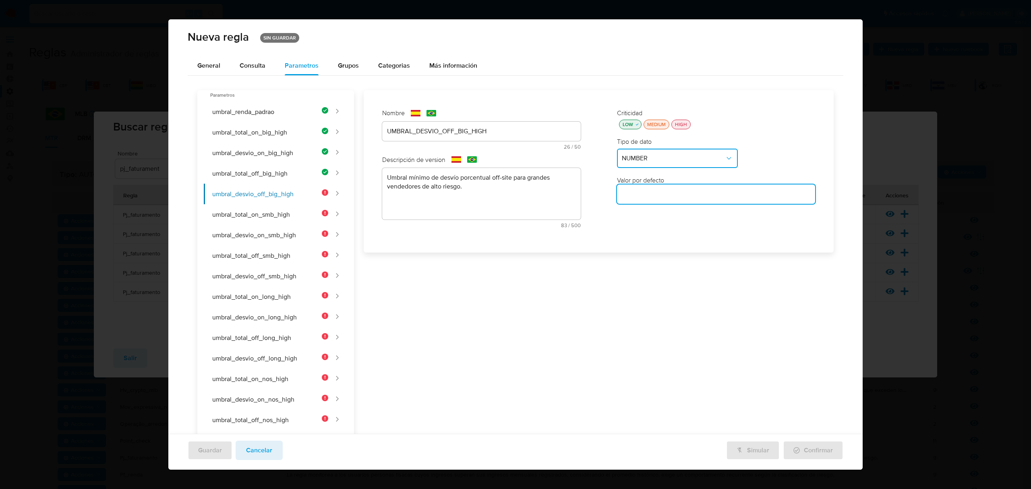
click at [482, 194] on input "number" at bounding box center [716, 194] width 199 height 10
type input "4"
click at [294, 209] on button "umbral_total_on_smb_high" at bounding box center [266, 214] width 124 height 21
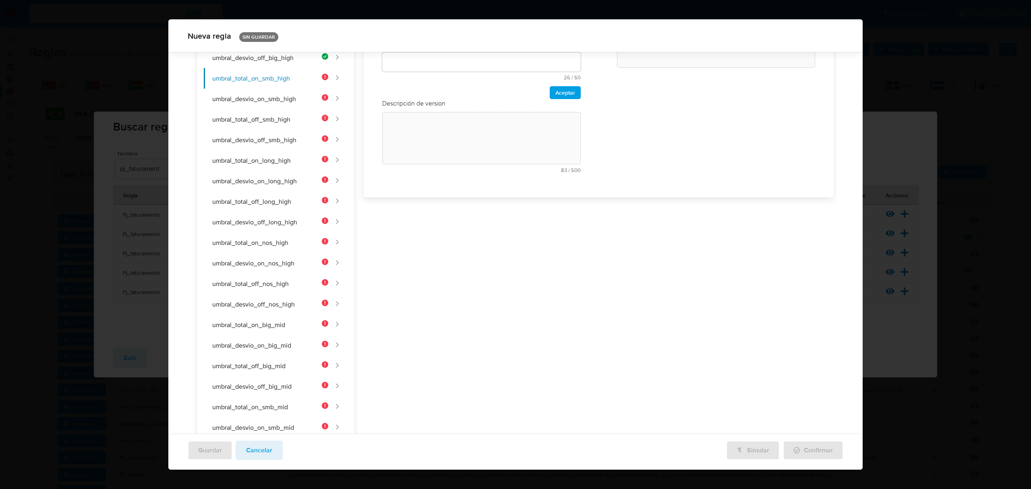
click at [412, 128] on div "Nombre text-es 26 / 50 24 caracteres restantes text-pt 26 / 50 24 caracteres re…" at bounding box center [481, 76] width 215 height 222
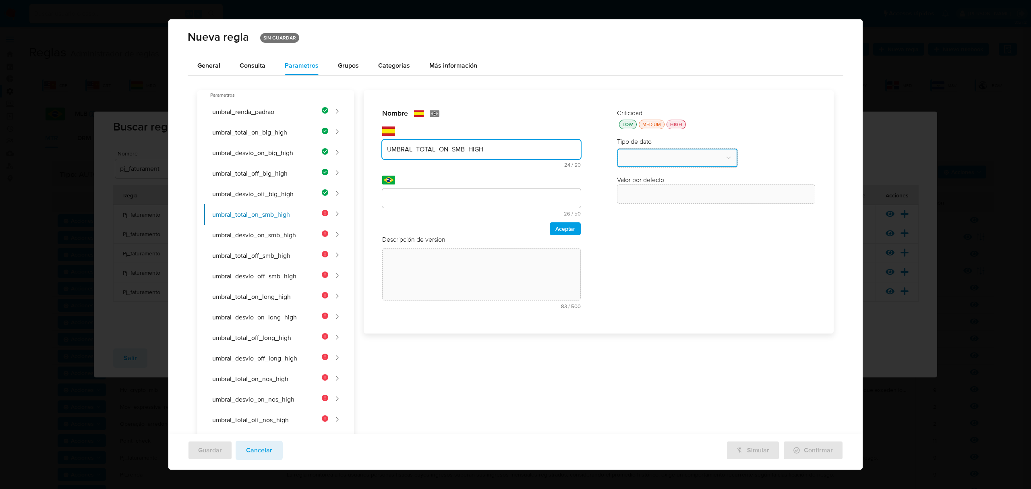
type input "UMBRAL_TOTAL_ON_SMB_HIGH"
click at [448, 192] on div at bounding box center [481, 198] width 199 height 19
click at [431, 115] on img at bounding box center [435, 113] width 10 height 6
click at [439, 191] on div at bounding box center [481, 198] width 199 height 19
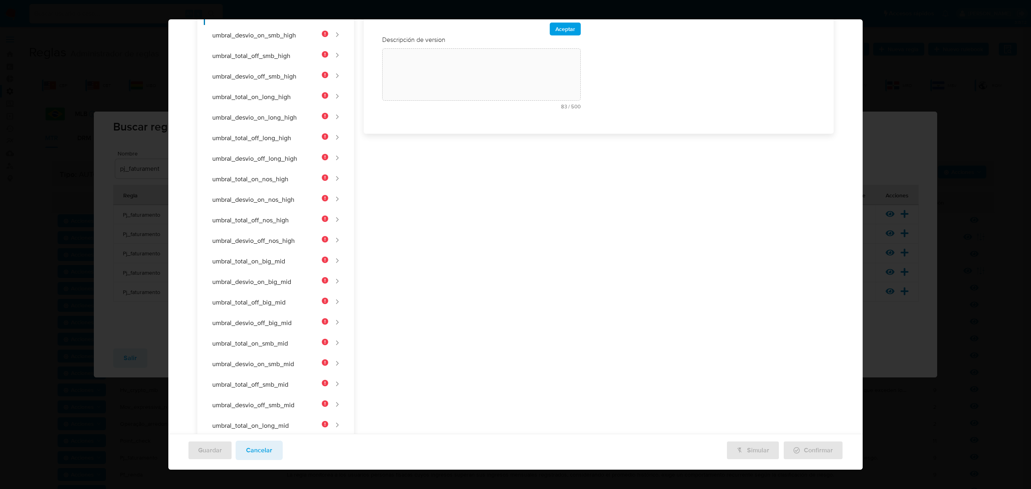
click at [439, 195] on div "Nombre text-es UMBRAL_TOTAL_ON_SMB_HIGH 24 / 50 26 caracteres restantes text-pt…" at bounding box center [594, 402] width 480 height 1024
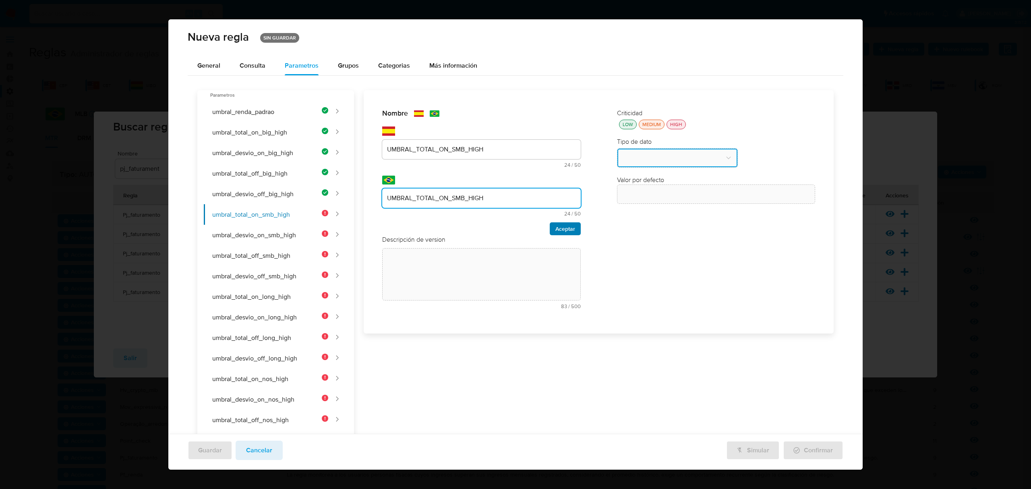
type input "UMBRAL_TOTAL_ON_SMB_HIGH"
click at [482, 232] on span "Aceptar" at bounding box center [565, 228] width 20 height 11
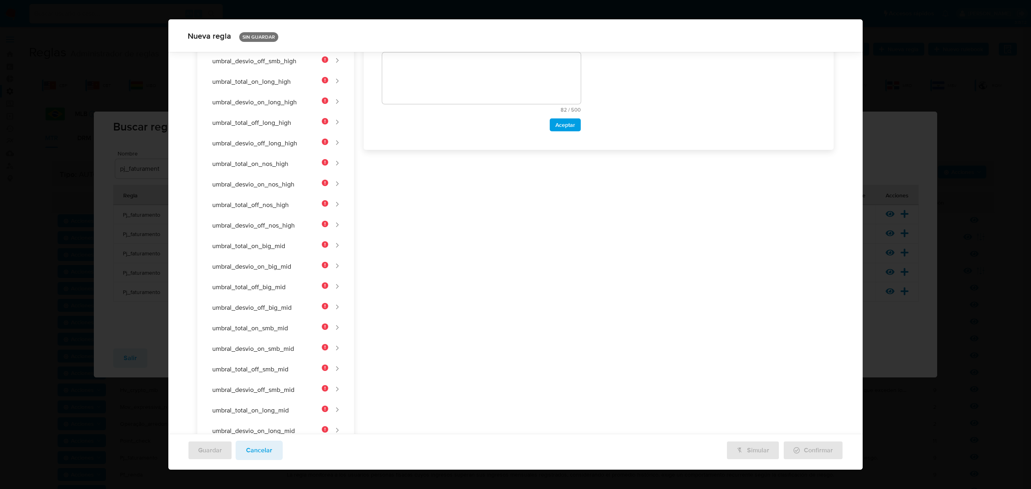
click at [475, 201] on div "Nombre text-es UMBRAL_TOTAL_ON_SMB_HIGH 24 / 50 26 caracteres restantes text-pt…" at bounding box center [594, 387] width 480 height 1024
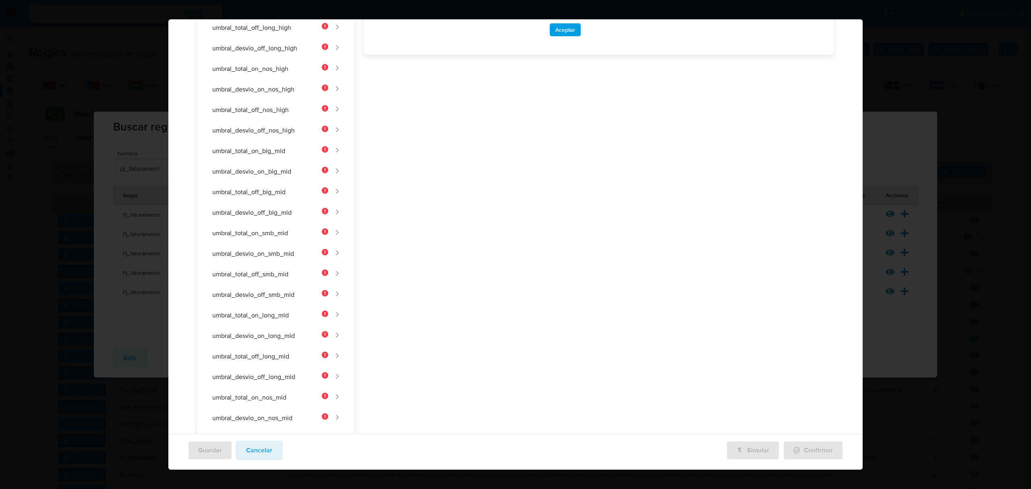
click at [482, 224] on div "Nombre text-es UMBRAL_TOTAL_ON_SMB_HIGH 24 / 50 26 caracteres restantes text-pt…" at bounding box center [594, 292] width 480 height 1024
paste textarea "Umbral mínimo de facturación on-site para vendedores SMB de alto riesgo."
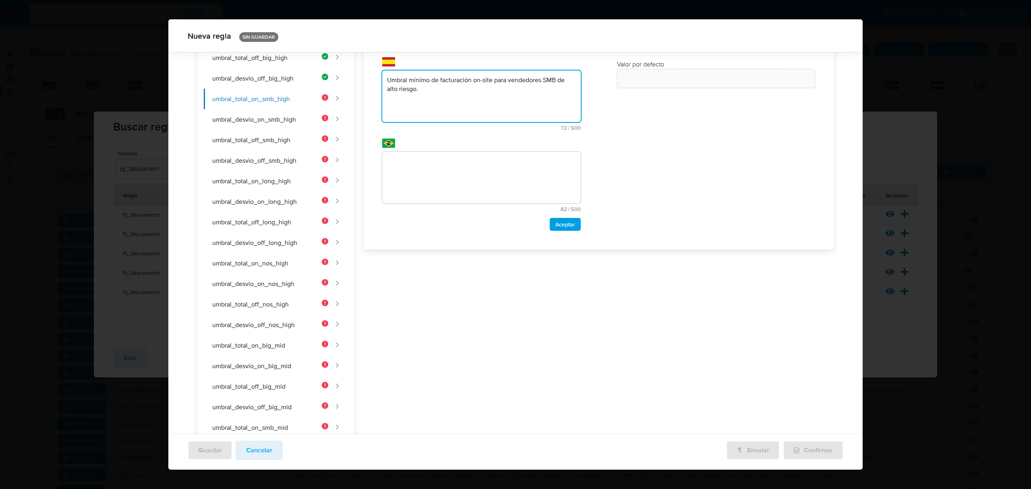
scroll to position [15, 0]
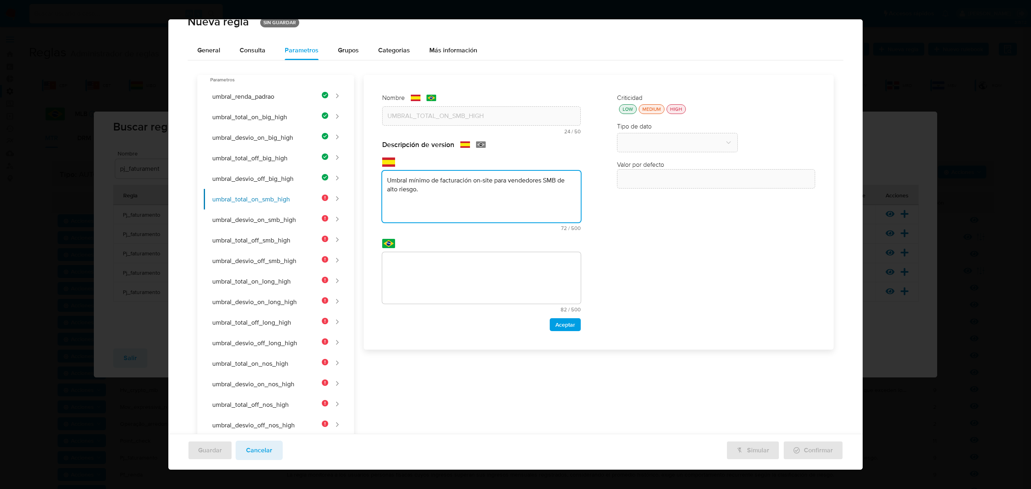
type textarea "Umbral mínimo de facturación on-site para vendedores SMB de alto riesgo."
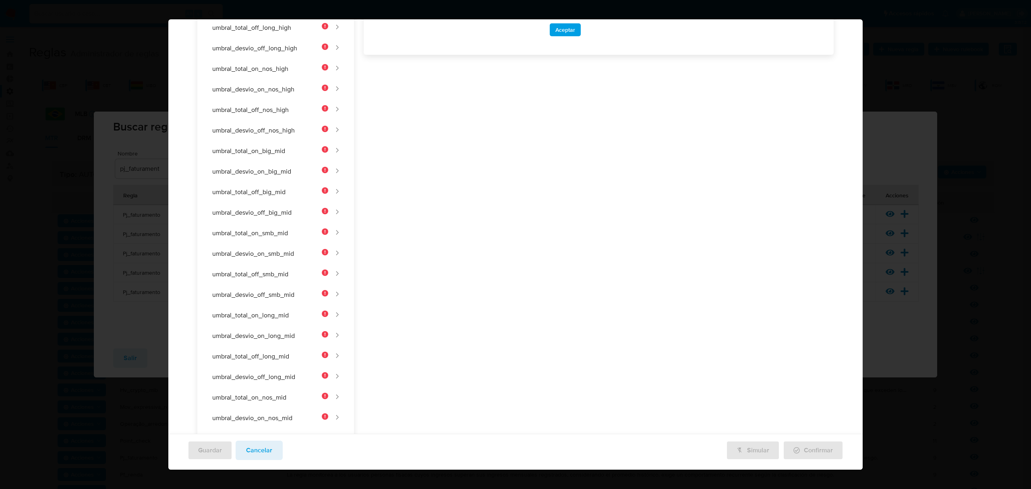
click at [482, 271] on div "Nombre text-es UMBRAL_TOTAL_ON_SMB_HIGH 24 / 50 26 caracteres restantes text-pt…" at bounding box center [594, 292] width 480 height 1024
click at [482, 185] on div "Nombre text-es UMBRAL_TOTAL_ON_SMB_HIGH 24 / 50 26 caracteres restantes text-pt…" at bounding box center [594, 288] width 480 height 1024
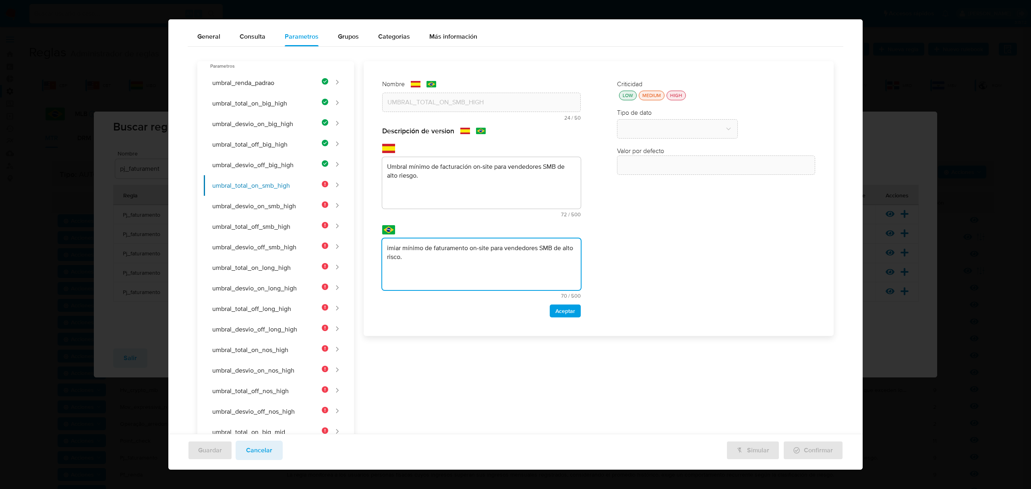
scroll to position [0, 0]
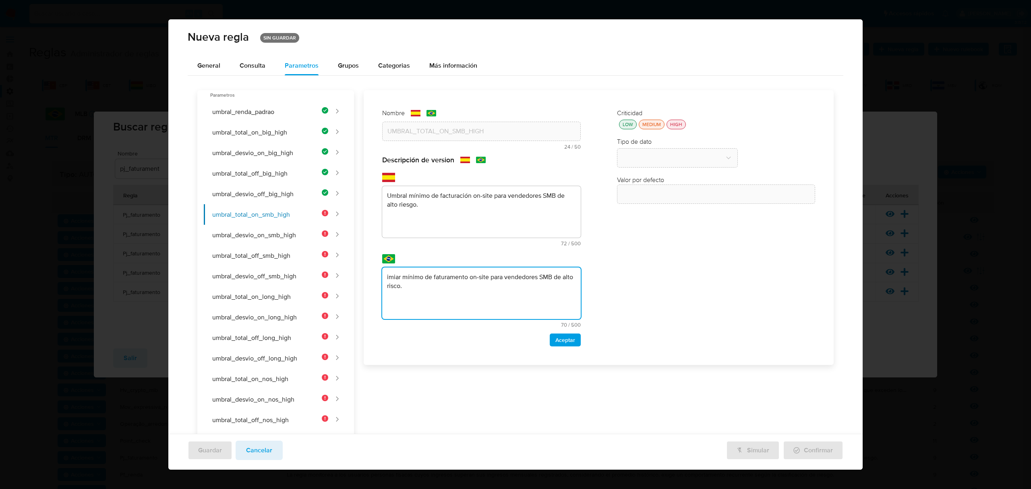
type textarea "imiar mínimo de faturamento on-site para vendedores SMB de alto risco."
click at [482, 336] on span "Aceptar" at bounding box center [565, 339] width 20 height 11
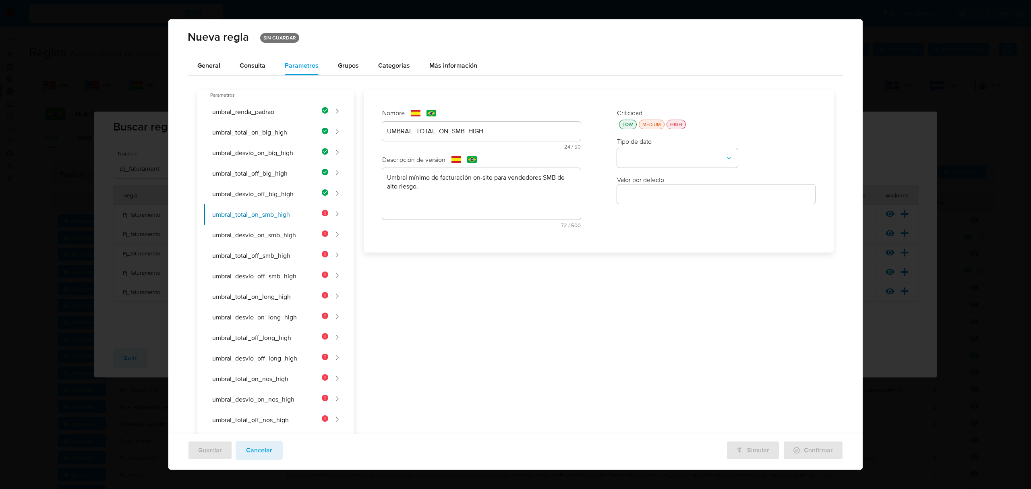
click at [482, 127] on div "LOW" at bounding box center [628, 124] width 14 height 7
click at [482, 164] on button "type-dropdown" at bounding box center [677, 158] width 121 height 19
click at [482, 154] on div "NUMBER" at bounding box center [675, 157] width 106 height 19
click at [482, 198] on input "number" at bounding box center [716, 194] width 199 height 10
click at [482, 194] on input "number" at bounding box center [716, 194] width 199 height 10
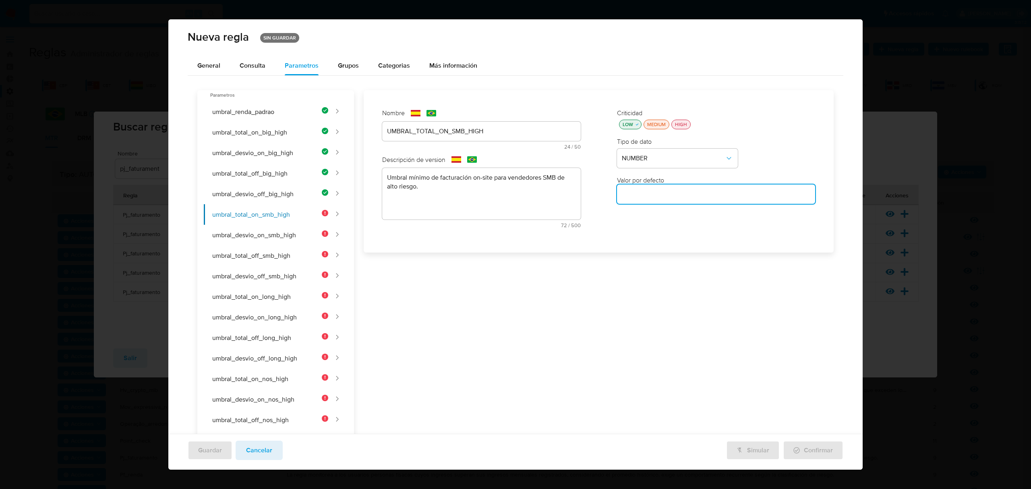
paste input "800000"
type input "800000"
click at [282, 240] on button "umbral_desvio_on_smb_high" at bounding box center [266, 235] width 124 height 21
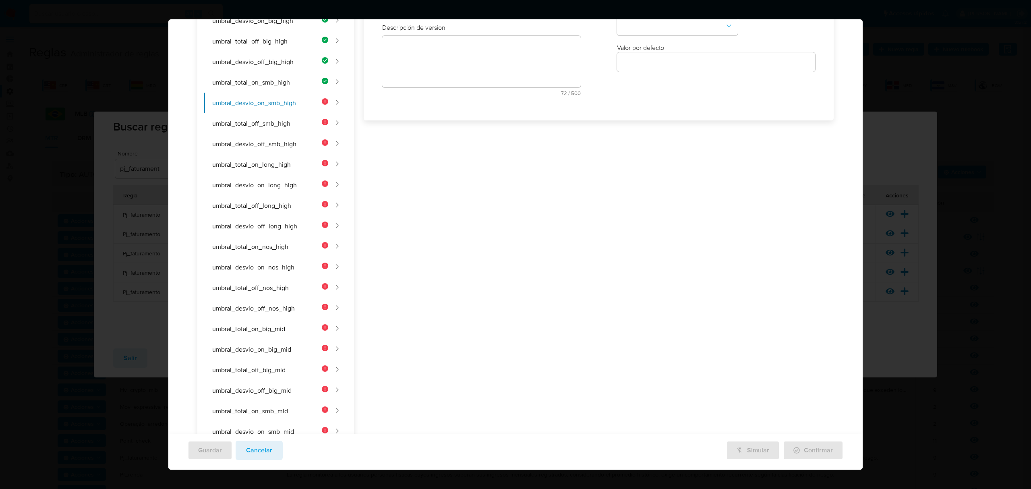
click at [404, 110] on div "Nombre text-es 24 / 50 26 caracteres restantes text-pt 24 / 50 26 caracteres re…" at bounding box center [481, 39] width 215 height 141
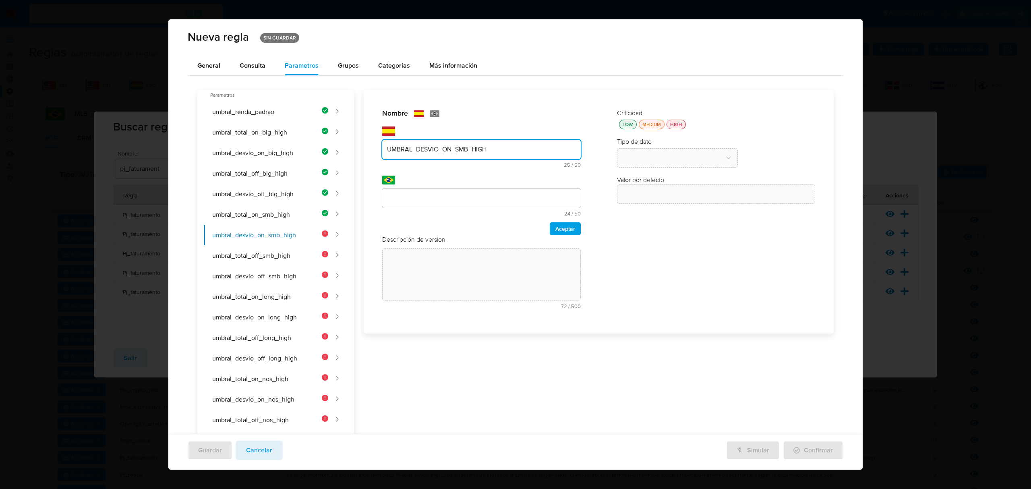
type input "UMBRAL_DESVIO_ON_SMB_HIGH"
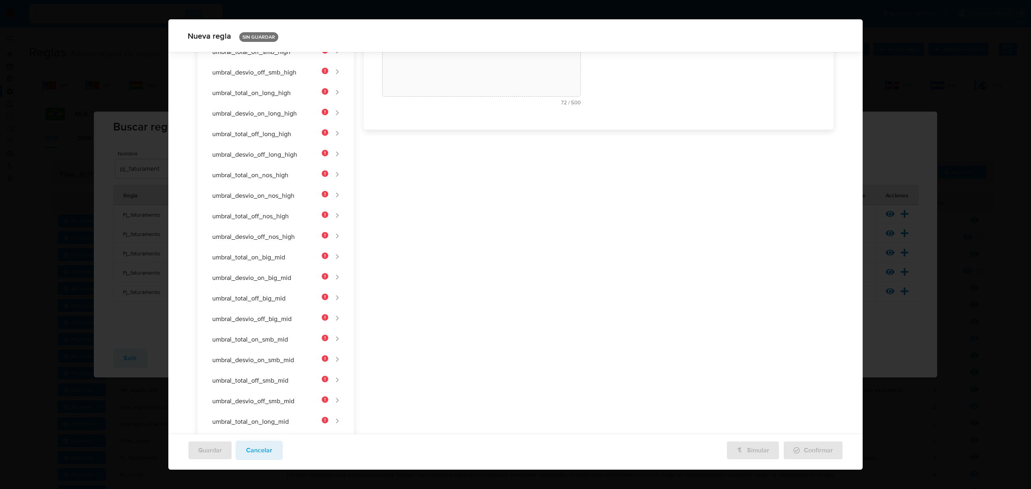
click at [431, 196] on div "Nombre text-es UMBRAL_DESVIO_ON_SMB_HIGH 25 / 50 25 caracteres restantes text-p…" at bounding box center [594, 398] width 480 height 1024
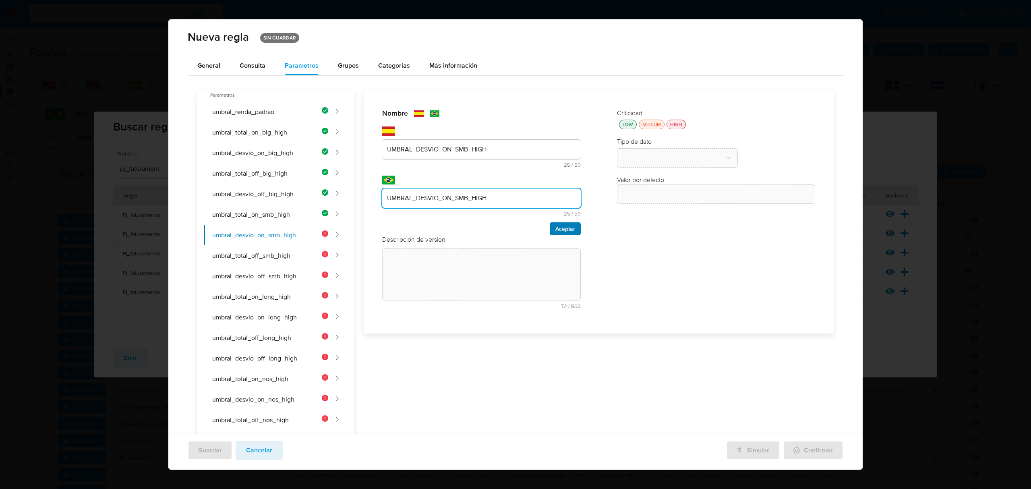
type input "UMBRAL_DESVIO_ON_SMB_HIGH"
click at [482, 230] on span "Aceptar" at bounding box center [565, 228] width 20 height 11
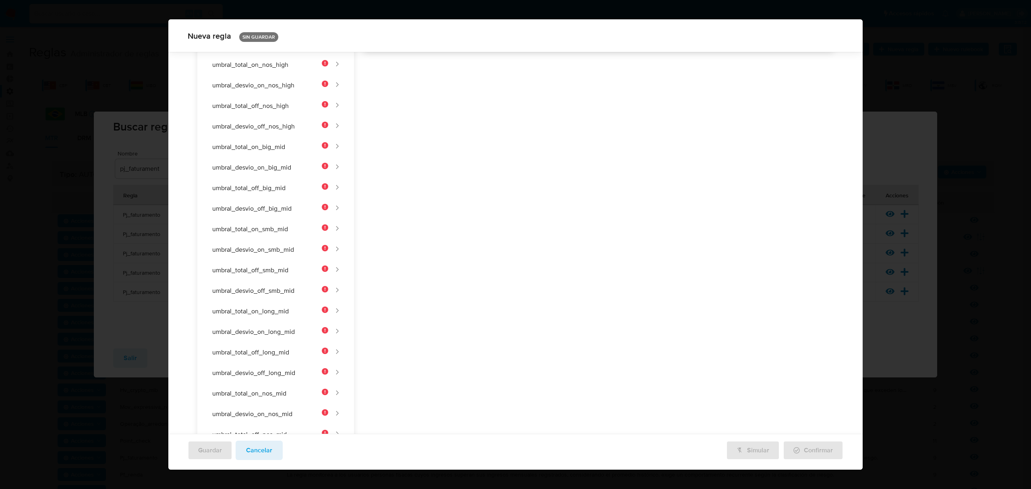
paste textarea "Umbral mínimo de desvío porcentual on-site para vendedores SMB de alto riesgo."
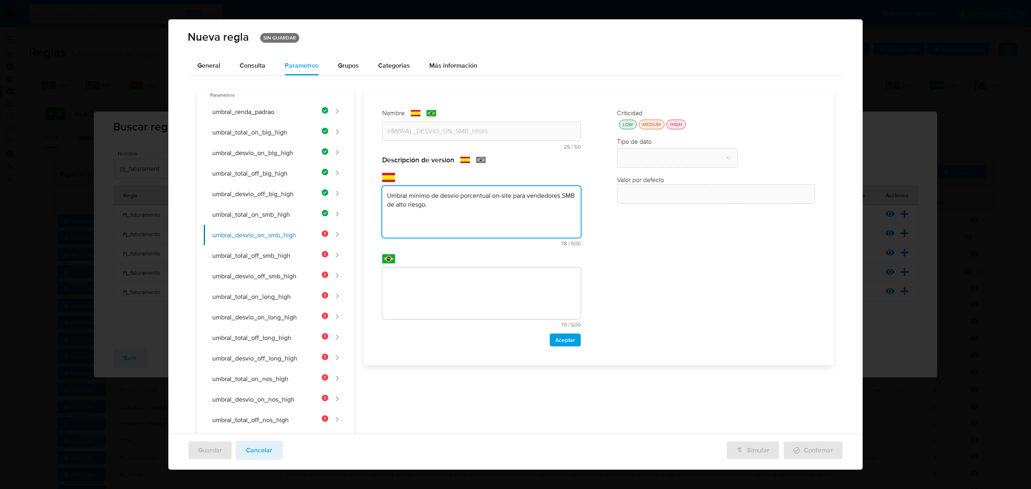
type textarea "Umbral mínimo de desvío porcentual on-site para vendedores SMB de alto riesgo."
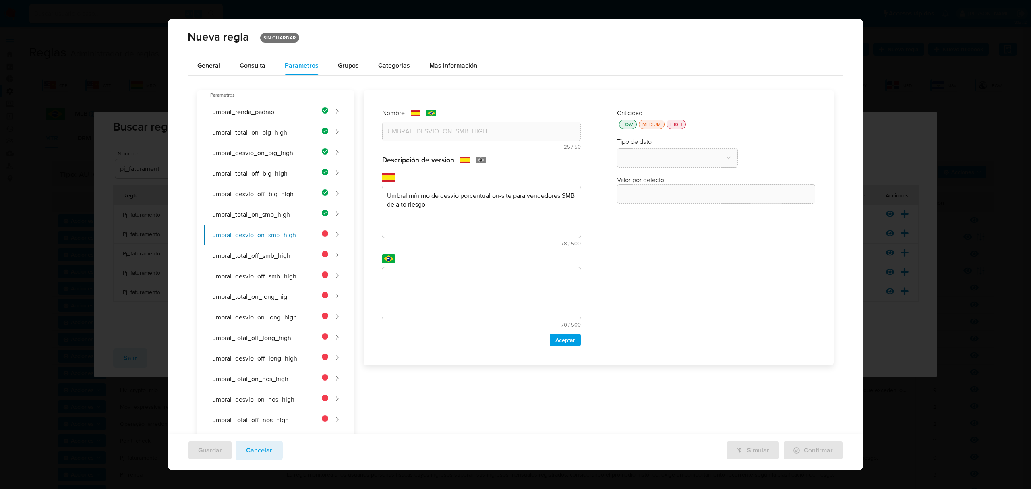
click at [448, 267] on div "text-pt 70 / 500 430 caracteres restantes" at bounding box center [481, 290] width 199 height 73
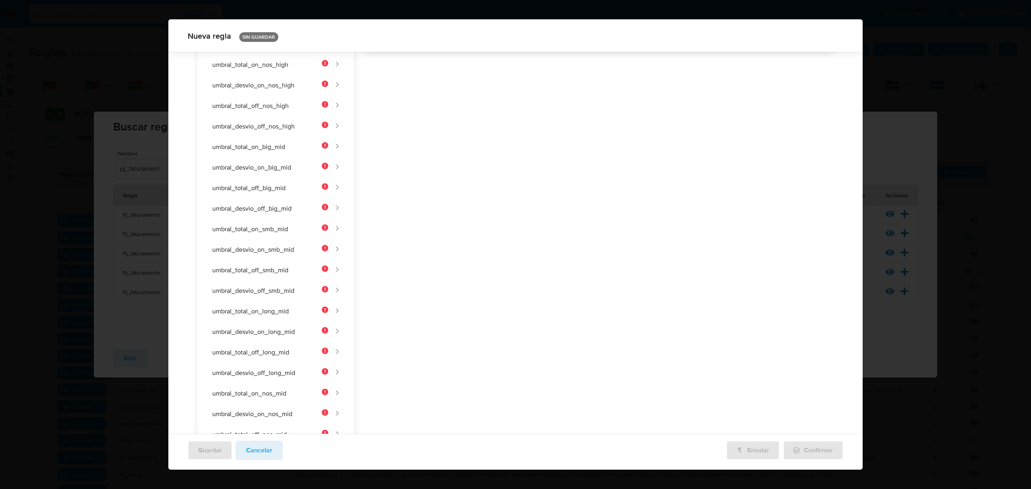
click at [449, 271] on div "Nombre text-es UMBRAL_DESVIO_ON_SMB_HIGH 25 / 50 25 caracteres restantes text-p…" at bounding box center [594, 288] width 480 height 1024
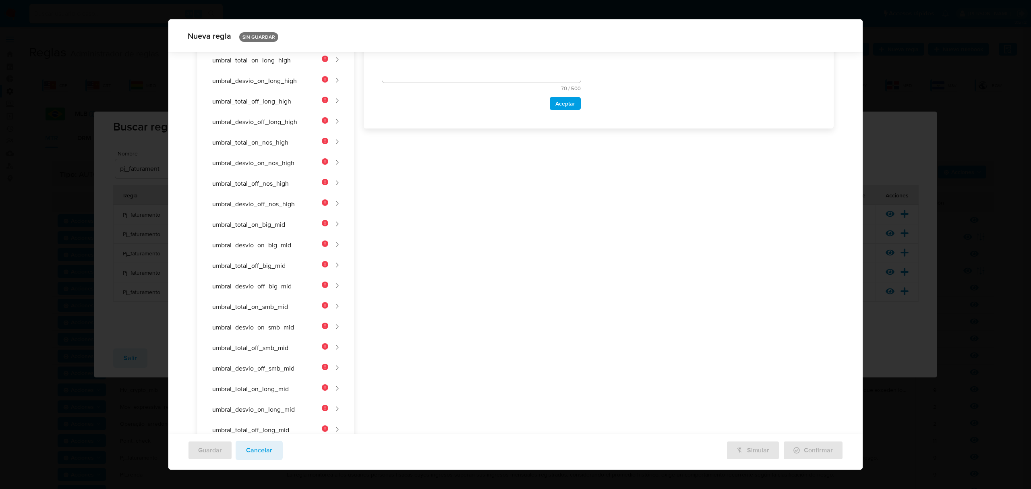
scroll to position [149, 0]
drag, startPoint x: 465, startPoint y: 271, endPoint x: 338, endPoint y: 242, distance: 129.6
click at [338, 242] on ul "umbral_renda_padrao umbral_total_on_big_high umbral_desvio_on_big_high umbral_t…" at bounding box center [276, 451] width 144 height 1007
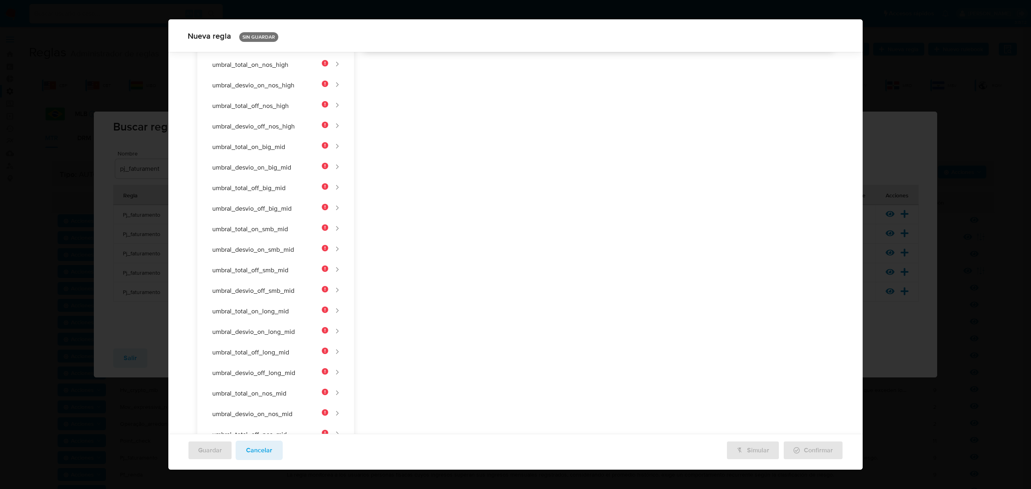
click at [482, 141] on div "Nombre text-es UMBRAL_DESVIO_ON_SMB_HIGH 25 / 50 25 caracteres restantes text-p…" at bounding box center [594, 288] width 480 height 1024
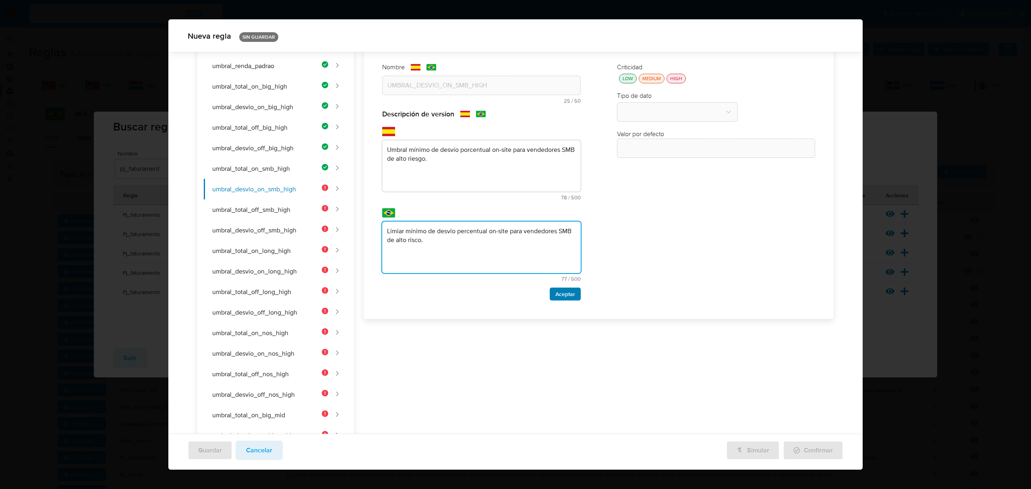
type textarea "Limiar mínimo de desvio percentual on-site para vendedores SMB de alto risco."
click at [482, 292] on span "Aceptar" at bounding box center [565, 293] width 20 height 11
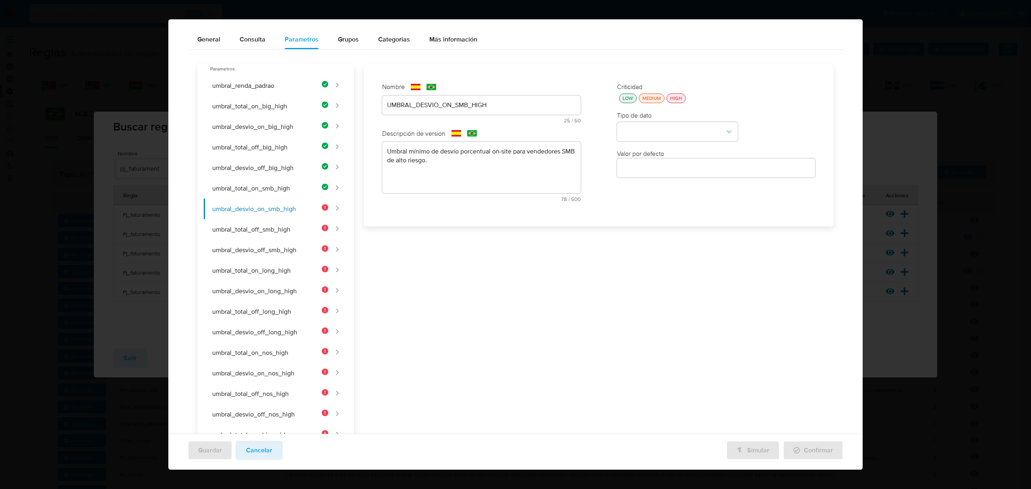
scroll to position [0, 0]
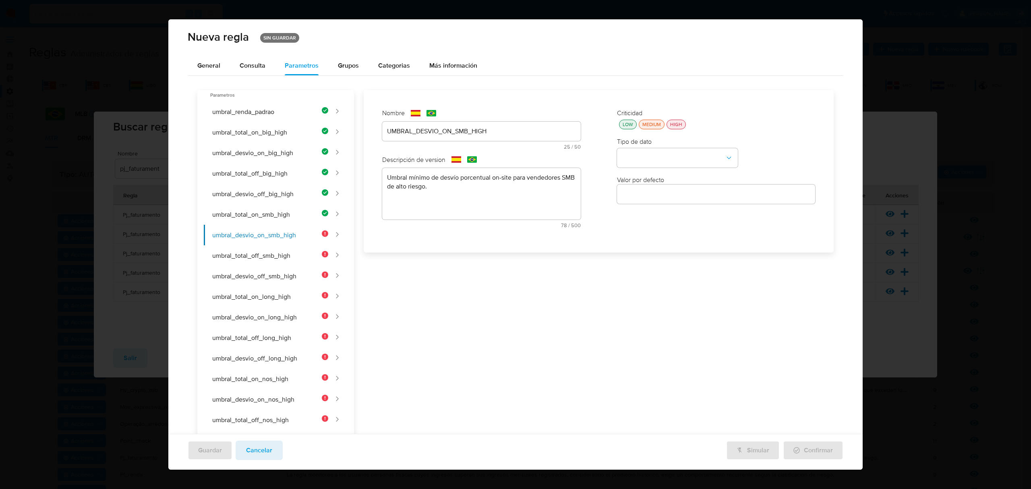
click at [482, 127] on div "LOW" at bounding box center [628, 124] width 14 height 7
click at [482, 157] on button "type-dropdown" at bounding box center [677, 158] width 121 height 19
click at [482, 152] on div "NUMBER" at bounding box center [675, 157] width 106 height 19
click at [482, 195] on input "number" at bounding box center [716, 194] width 199 height 10
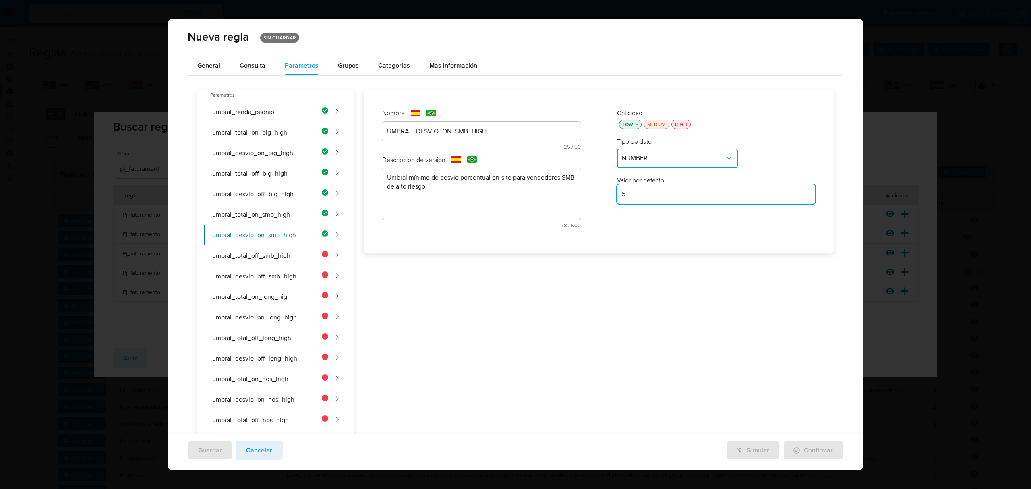
type input "5"
click at [316, 262] on button "umbral_total_off_smb_high" at bounding box center [266, 255] width 124 height 21
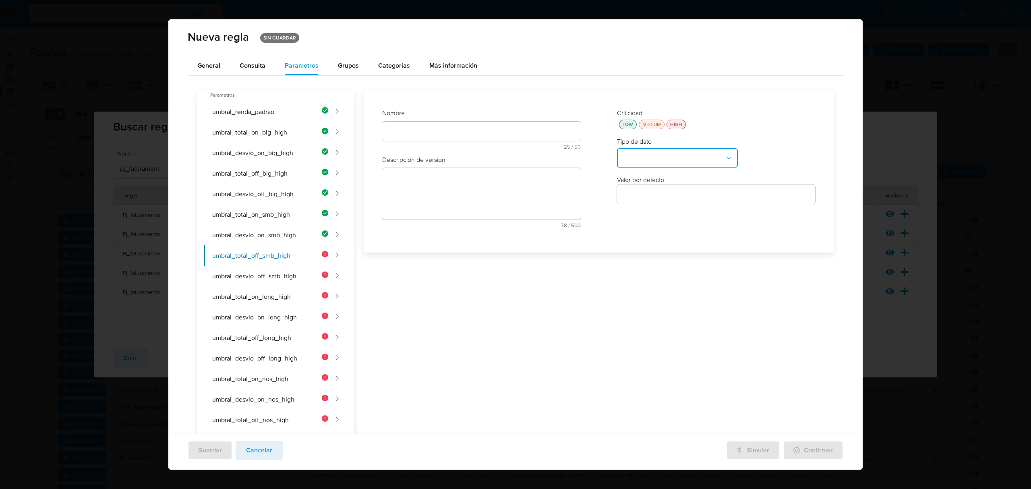
scroll to position [132, 0]
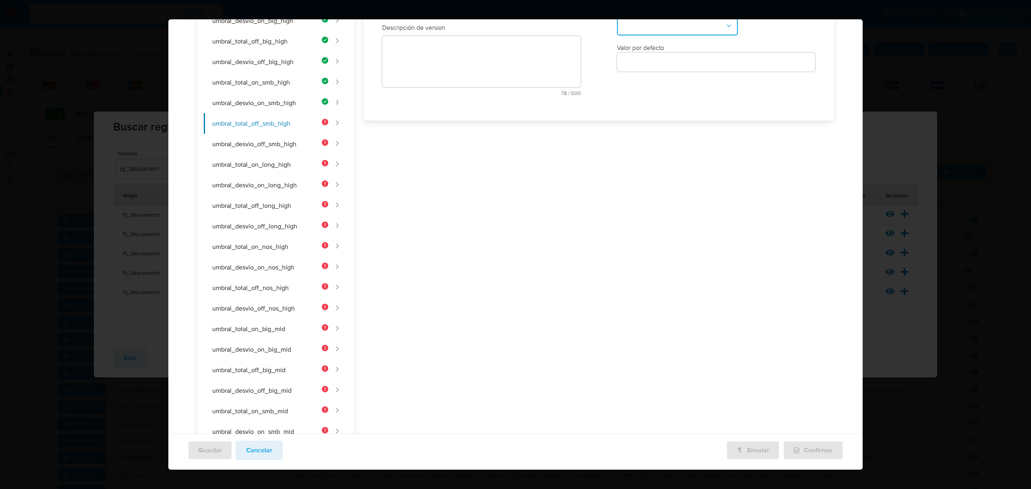
click at [421, 110] on div "Nombre text-es 25 / 50 25 caracteres restantes text-pt 25 / 50 25 caracteres re…" at bounding box center [481, 39] width 215 height 141
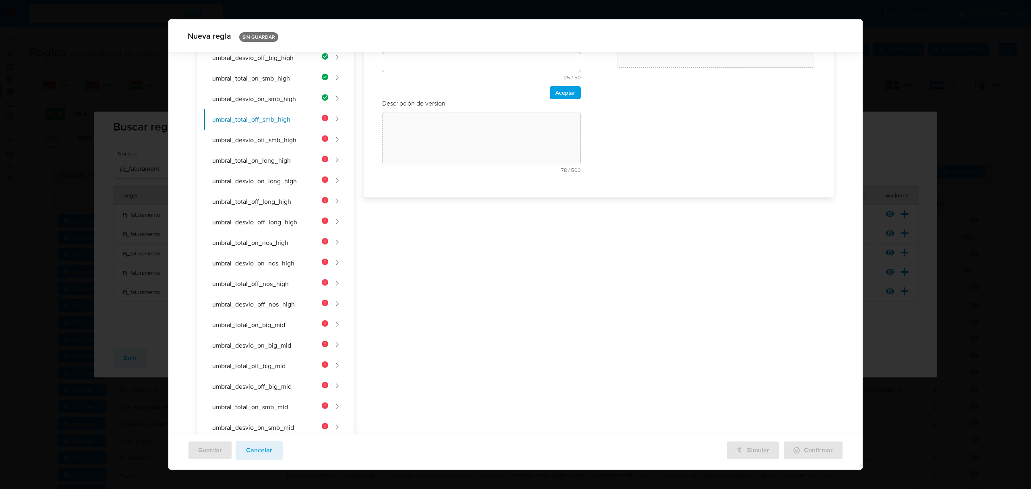
scroll to position [0, 0]
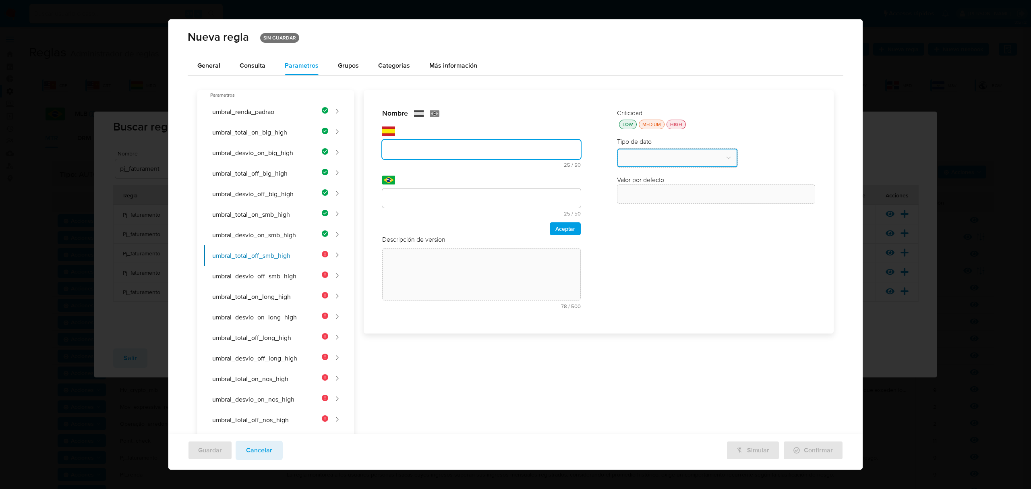
click at [415, 157] on div at bounding box center [481, 149] width 199 height 19
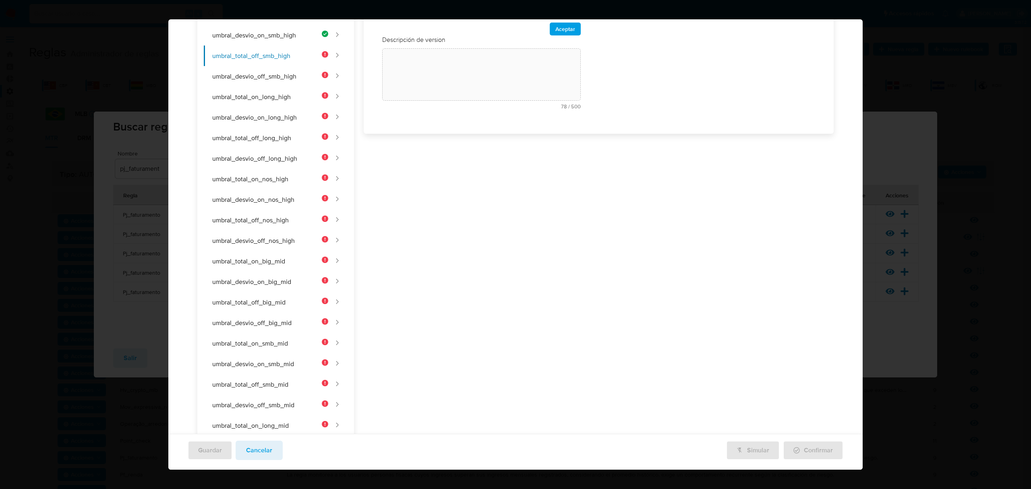
click at [416, 149] on div "Nombre text-es 25 / 50 25 caracteres restantes text-pt 25 / 50 25 caracteres re…" at bounding box center [594, 402] width 480 height 1024
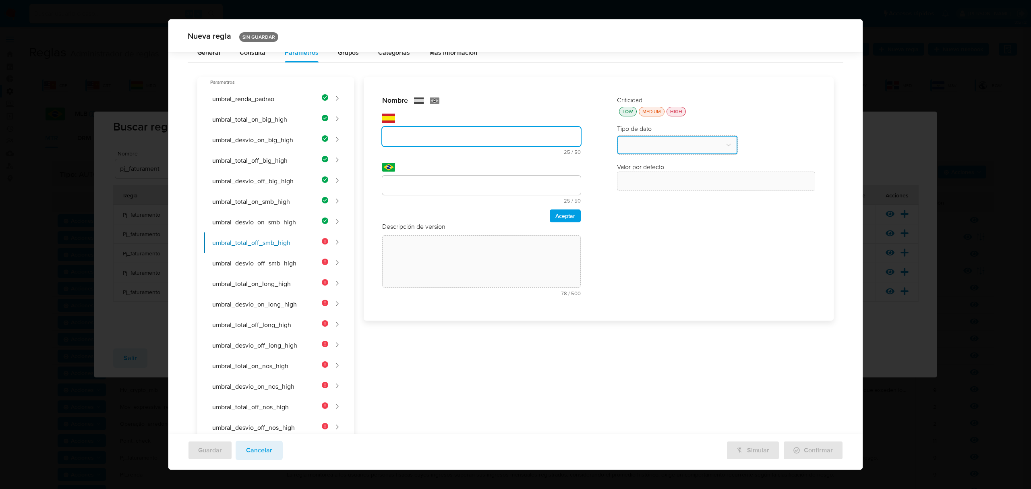
scroll to position [0, 0]
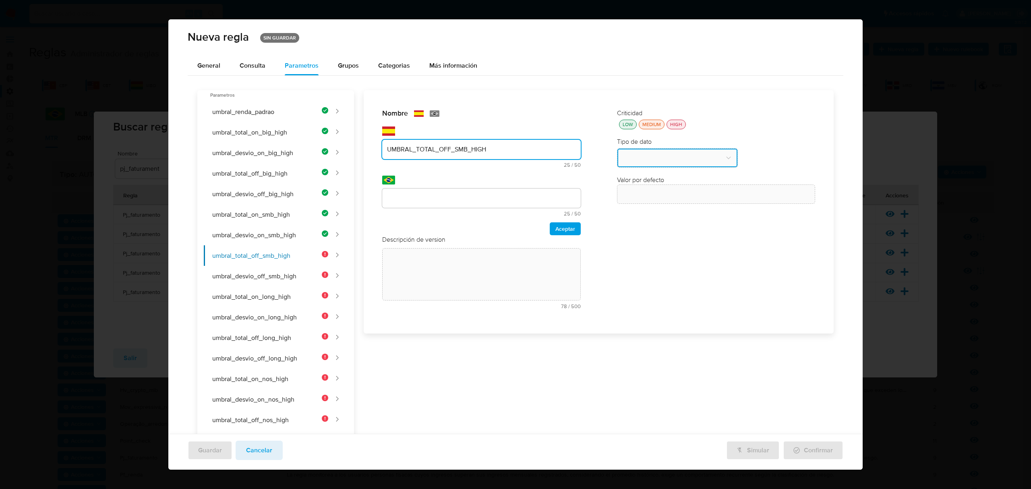
type input "UMBRAL_TOTAL_OFF_SMB_HIGH"
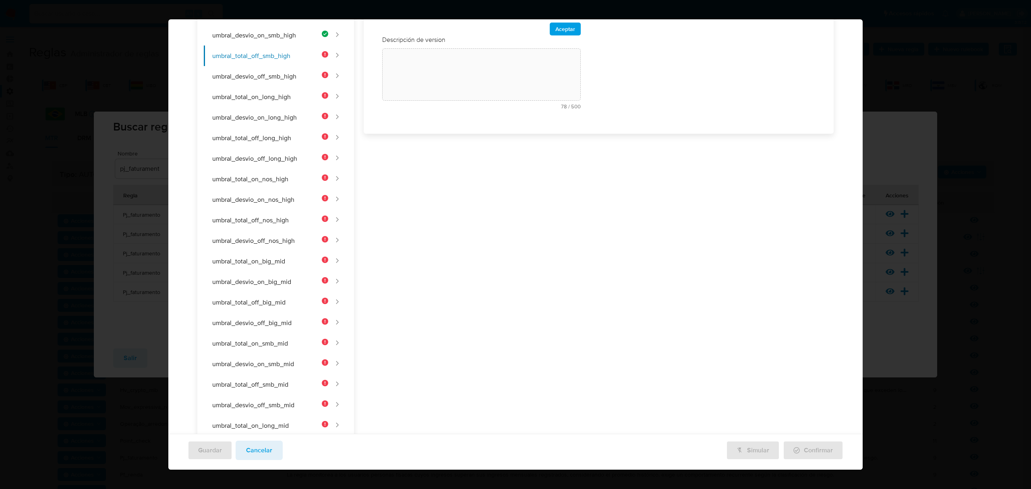
click at [454, 195] on div "Nombre text-es UMBRAL_TOTAL_OFF_SMB_HIGH 25 / 50 25 caracteres restantes text-p…" at bounding box center [594, 402] width 480 height 1024
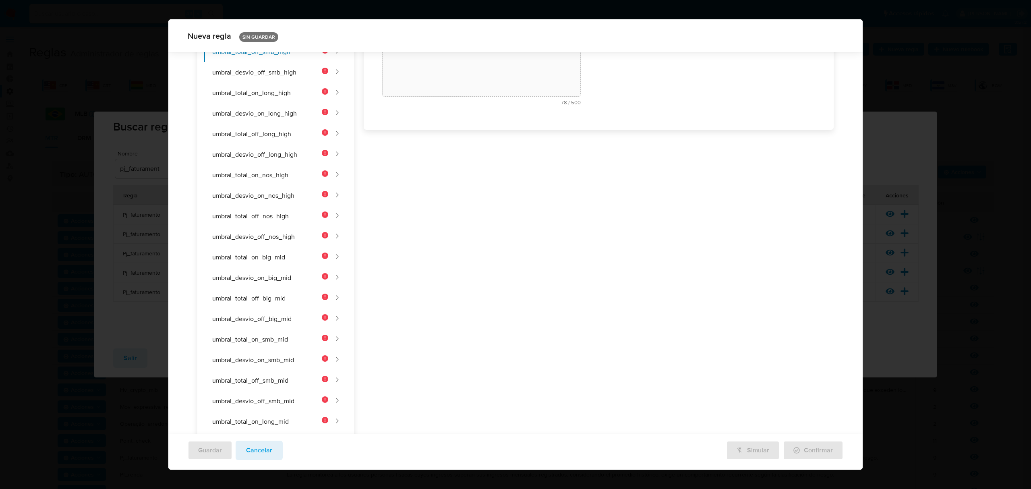
scroll to position [0, 0]
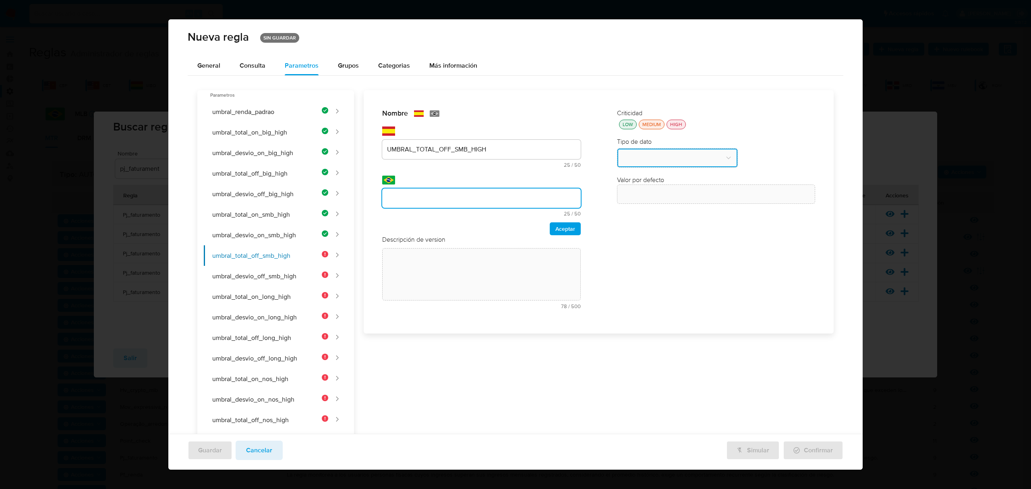
type input "v"
type input "UMBRAL_TOTAL_OFF_SMB_HIGH"
click at [482, 226] on span "Aceptar" at bounding box center [565, 228] width 20 height 11
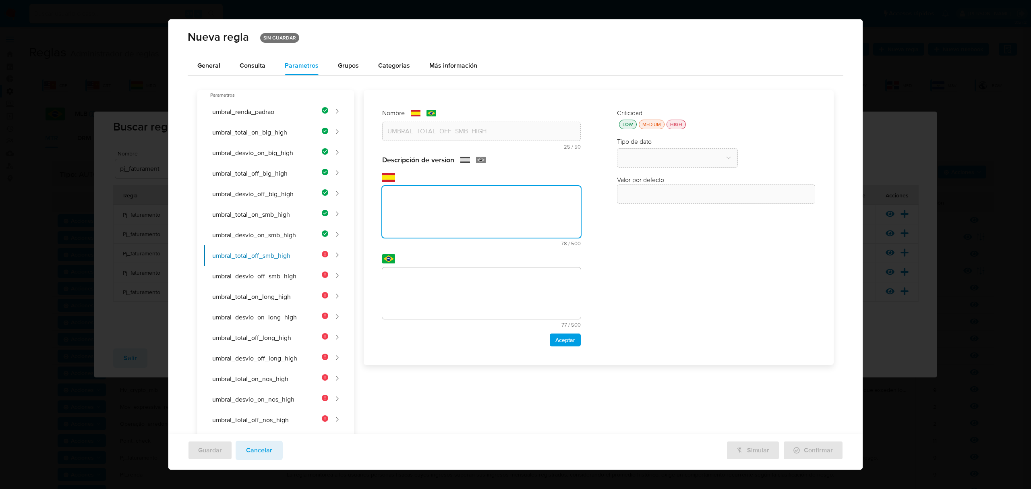
paste textarea "Umbral mínimo de facturación off-site para vendedores SMB de alto riesgo."
type textarea "Umbral mínimo de facturación off-site para vendedores SMB de alto riesgo."
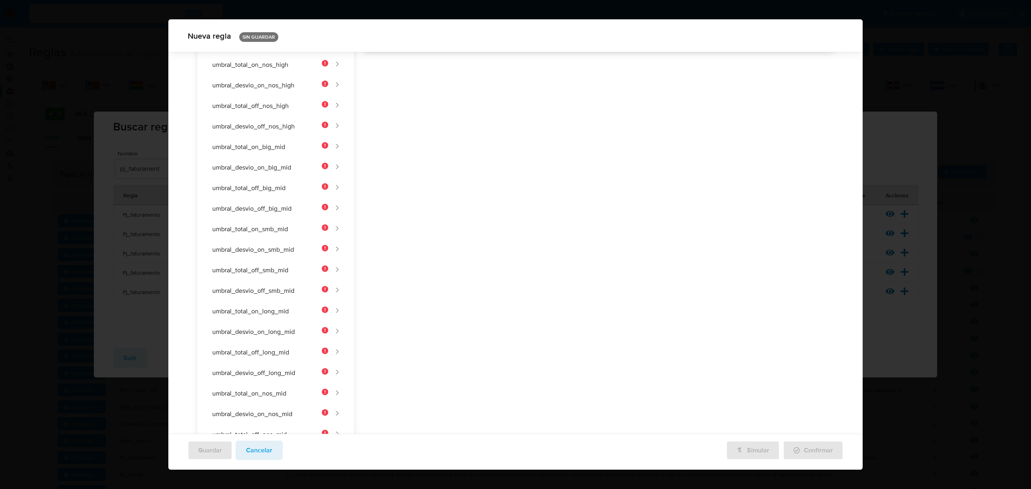
click at [481, 291] on div "Nombre text-es UMBRAL_TOTAL_OFF_SMB_HIGH 25 / 50 25 caracteres restantes text-p…" at bounding box center [594, 288] width 480 height 1024
click at [429, 237] on div "Nombre text-es UMBRAL_TOTAL_OFF_SMB_HIGH 25 / 50 25 caracteres restantes text-p…" at bounding box center [594, 288] width 480 height 1024
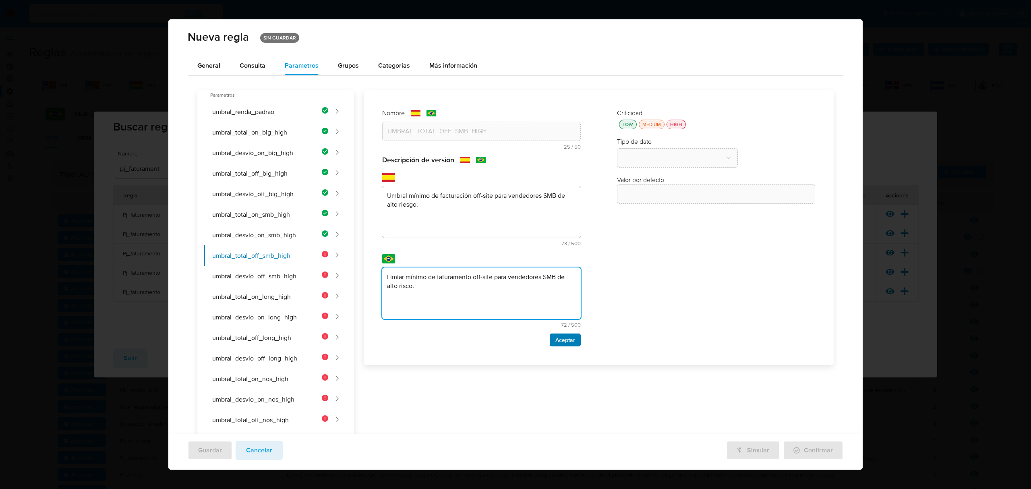
type textarea "Limiar mínimo de faturamento off-site para vendedores SMB de alto risco."
click at [482, 339] on span "Aceptar" at bounding box center [565, 339] width 20 height 11
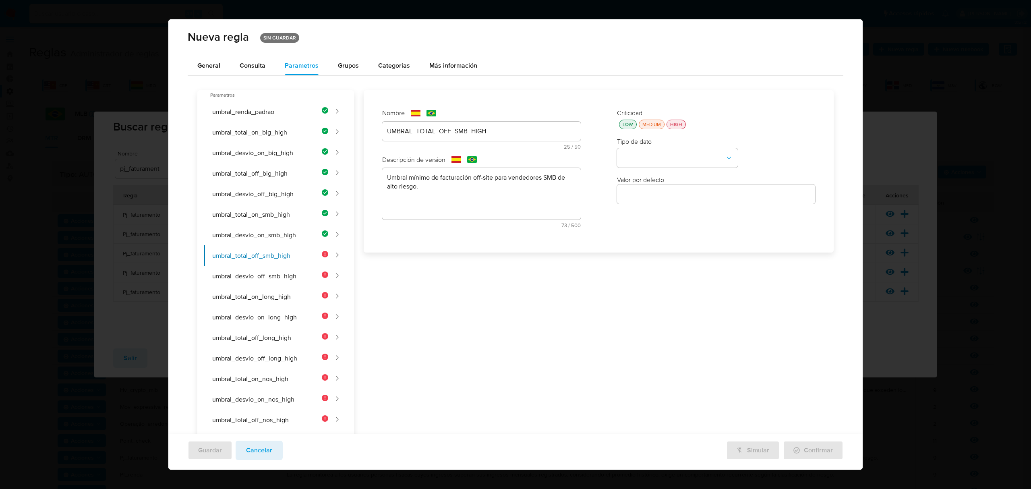
click at [482, 126] on div "LOW" at bounding box center [628, 124] width 14 height 7
click at [482, 158] on button "type-dropdown" at bounding box center [677, 158] width 121 height 19
click at [482, 160] on div "NUMBER" at bounding box center [675, 157] width 106 height 19
click at [482, 195] on input "number" at bounding box center [716, 194] width 199 height 10
click at [290, 232] on button "umbral_desvio_on_smb_high" at bounding box center [266, 235] width 124 height 21
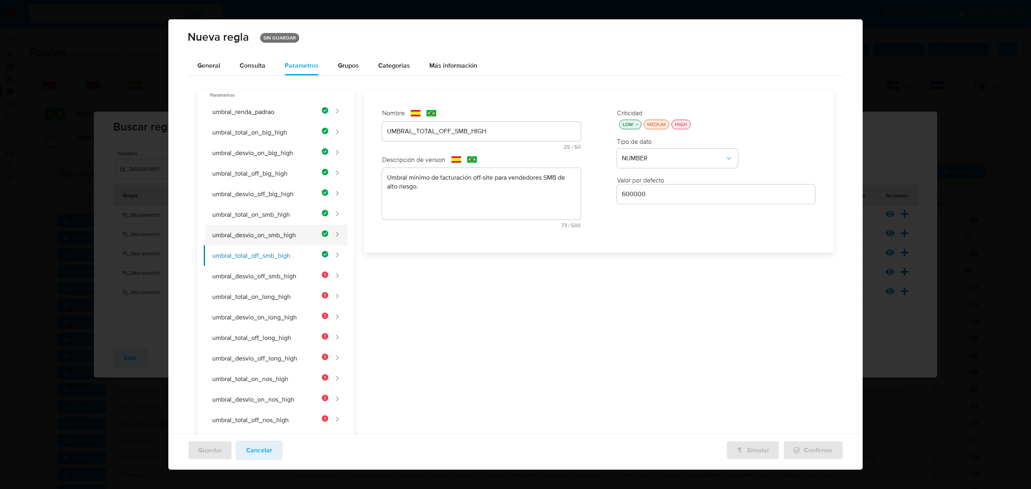
type input "5"
type input "UMBRAL_DESVIO_ON_SMB_HIGH"
type textarea "Umbral mínimo de desvío porcentual on-site para vendedores SMB de alto riesgo."
click at [290, 252] on button "umbral_total_off_smb_high" at bounding box center [266, 255] width 124 height 21
type input "600000"
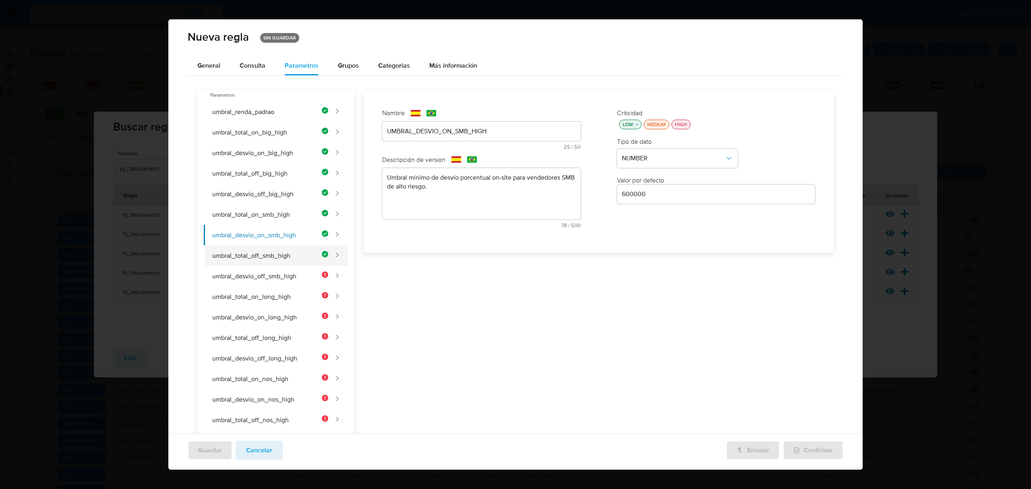
type input "UMBRAL_TOTAL_OFF_SMB_HIGH"
type textarea "Umbral mínimo de facturación off-site para vendedores SMB de alto riesgo."
click at [289, 274] on button "umbral_desvio_off_smb_high" at bounding box center [266, 276] width 124 height 21
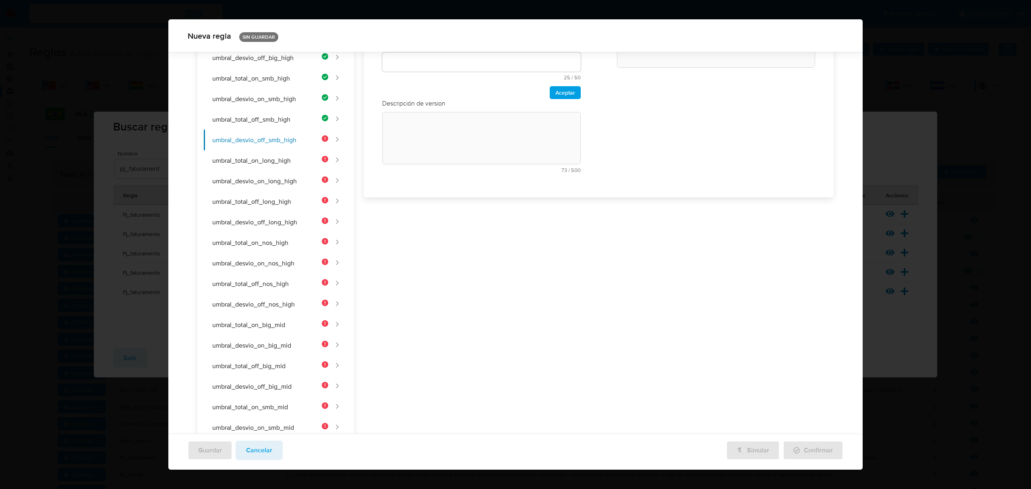
click at [482, 128] on div "Nombre text-es 25 / 50 25 caracteres restantes text-pt 25 / 50 25 caracteres re…" at bounding box center [481, 76] width 215 height 222
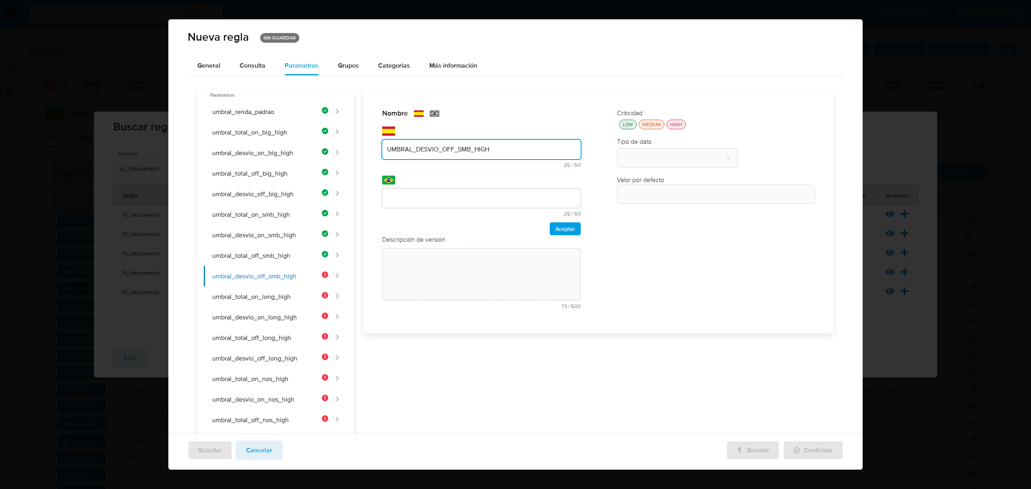
type input "UMBRAL_DESVIO_OFF_SMB_HIGH"
drag, startPoint x: 427, startPoint y: 203, endPoint x: 427, endPoint y: 194, distance: 9.7
click at [427, 201] on div at bounding box center [481, 198] width 199 height 19
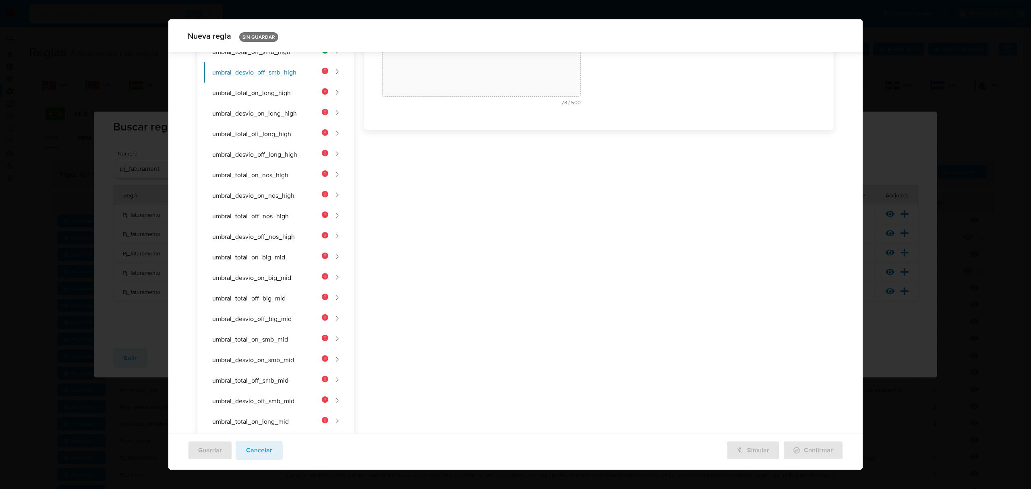
click at [427, 194] on div "Nombre text-es UMBRAL_DESVIO_OFF_SMB_HIGH 26 / 50 24 caracteres restantes text-…" at bounding box center [594, 398] width 480 height 1024
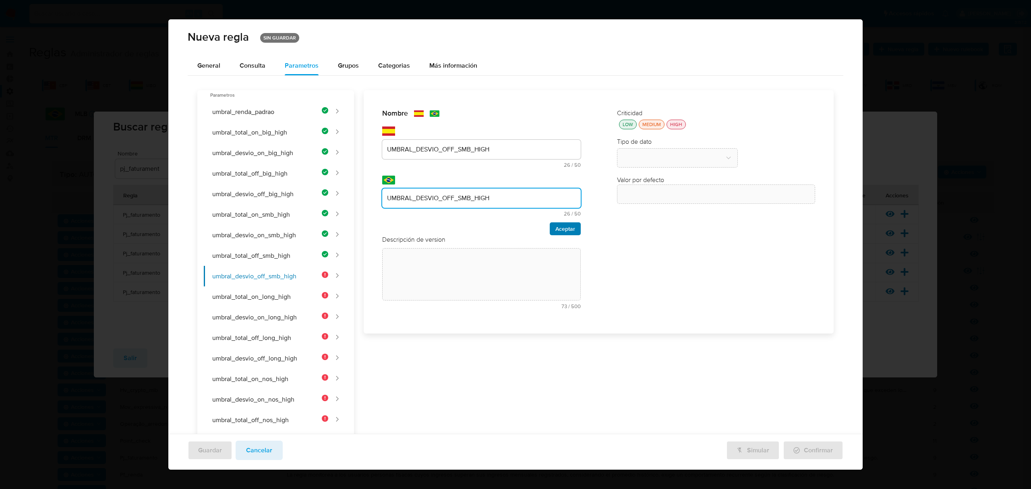
type input "UMBRAL_DESVIO_OFF_SMB_HIGH"
click at [482, 224] on span "Aceptar" at bounding box center [565, 228] width 20 height 11
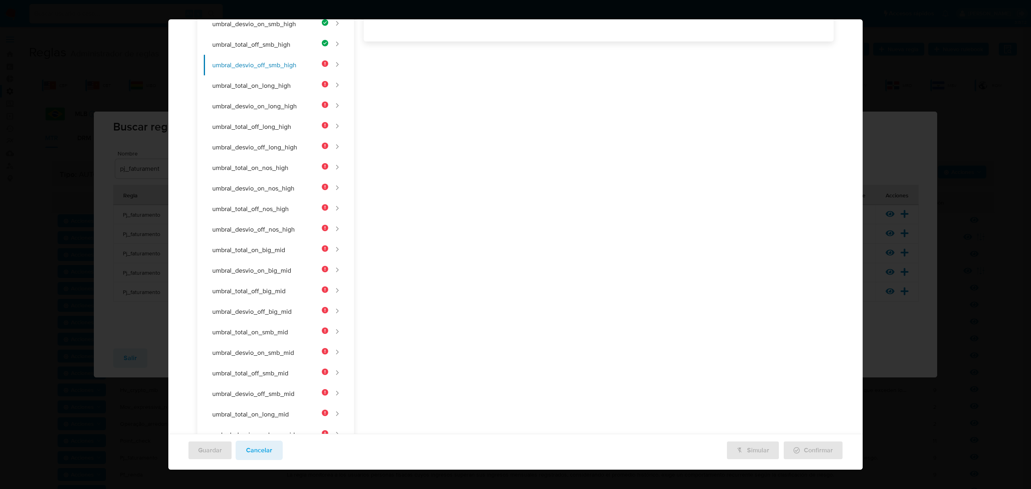
click at [441, 170] on div "Nombre text-es UMBRAL_DESVIO_OFF_SMB_HIGH 26 / 50 24 caracteres restantes text-…" at bounding box center [594, 391] width 480 height 1024
click at [432, 212] on div "Nombre text-es UMBRAL_DESVIO_OFF_SMB_HIGH 26 / 50 24 caracteres restantes text-…" at bounding box center [594, 288] width 480 height 1024
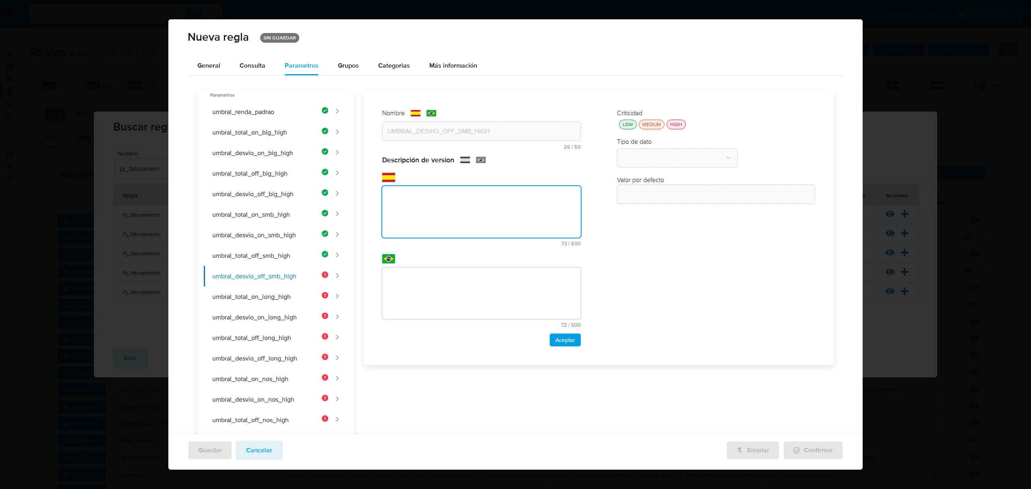
paste textarea "Umbral mínimo de desvío porcentual off-site para vendedores SMB de alto riesgo."
type textarea "Umbral mínimo de desvío porcentual off-site para vendedores SMB de alto riesgo."
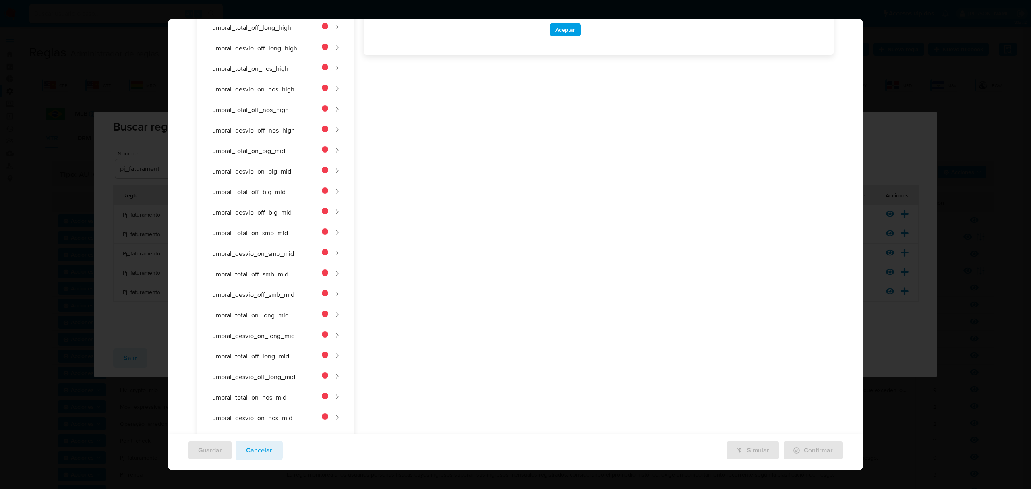
click at [427, 276] on div "Nombre text-es UMBRAL_DESVIO_OFF_SMB_HIGH 26 / 50 24 caracteres restantes text-…" at bounding box center [594, 292] width 480 height 1024
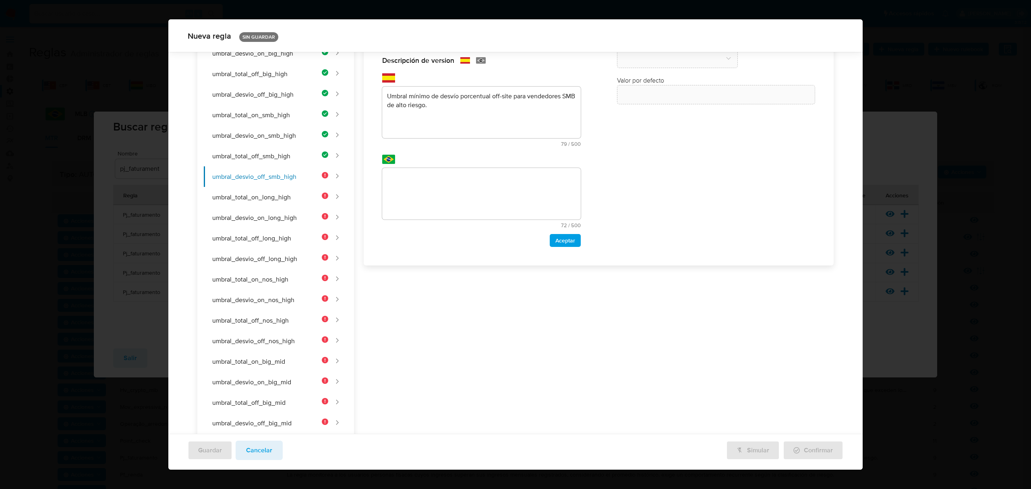
click at [416, 167] on div "text-pt 72 / 500 428 caracteres restantes" at bounding box center [481, 191] width 199 height 73
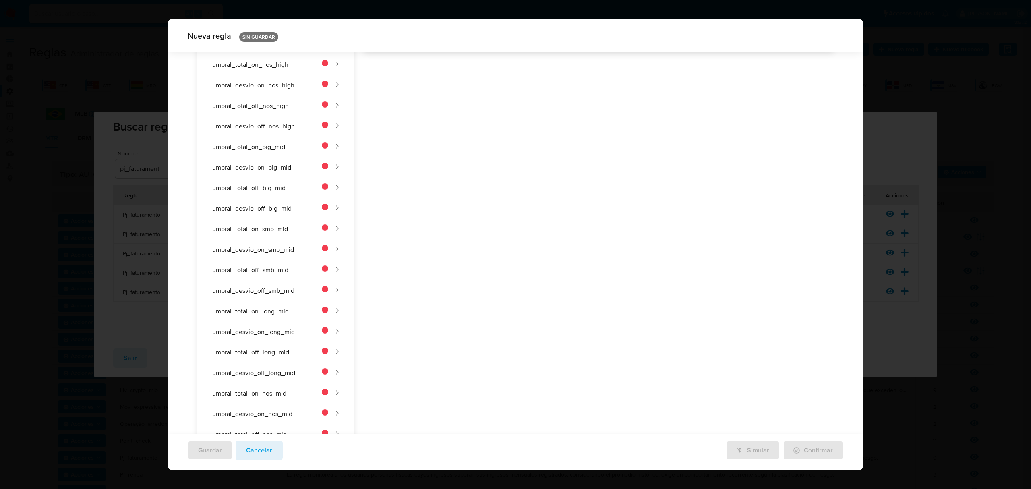
click at [418, 176] on div "Nombre text-es UMBRAL_DESVIO_OFF_SMB_HIGH 26 / 50 24 caracteres restantes text-…" at bounding box center [594, 288] width 480 height 1024
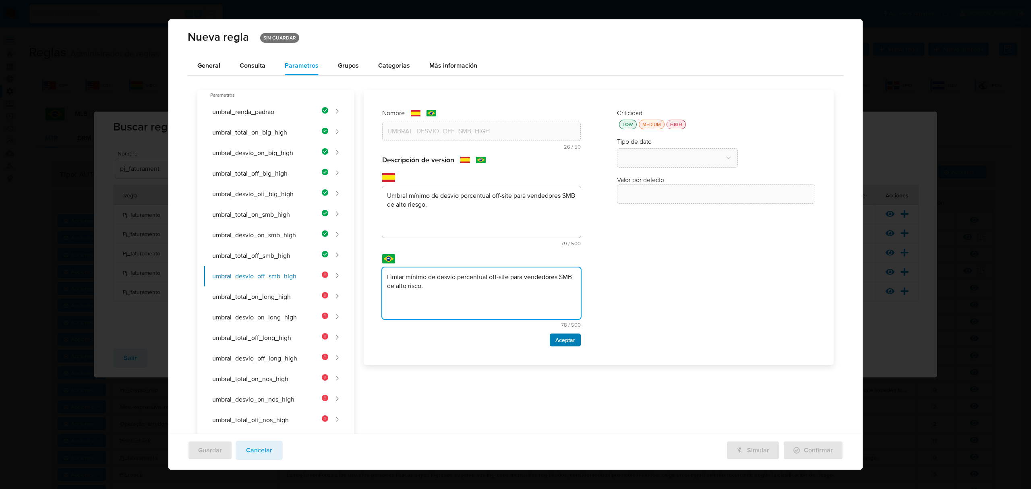
type textarea "Limiar mínimo de desvio percentual off-site para vendedores SMB de alto risco."
click at [482, 341] on span "Aceptar" at bounding box center [565, 339] width 20 height 11
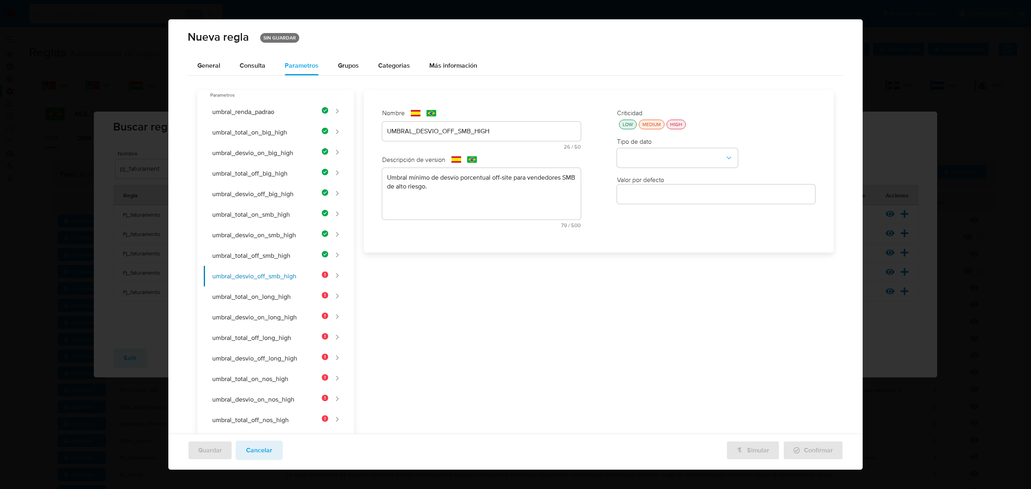
click at [482, 122] on div "LOW" at bounding box center [628, 124] width 14 height 7
click at [482, 158] on button "type-dropdown" at bounding box center [677, 158] width 121 height 19
click at [482, 152] on div "NUMBER" at bounding box center [675, 157] width 106 height 19
click at [482, 192] on input "number" at bounding box center [716, 194] width 199 height 10
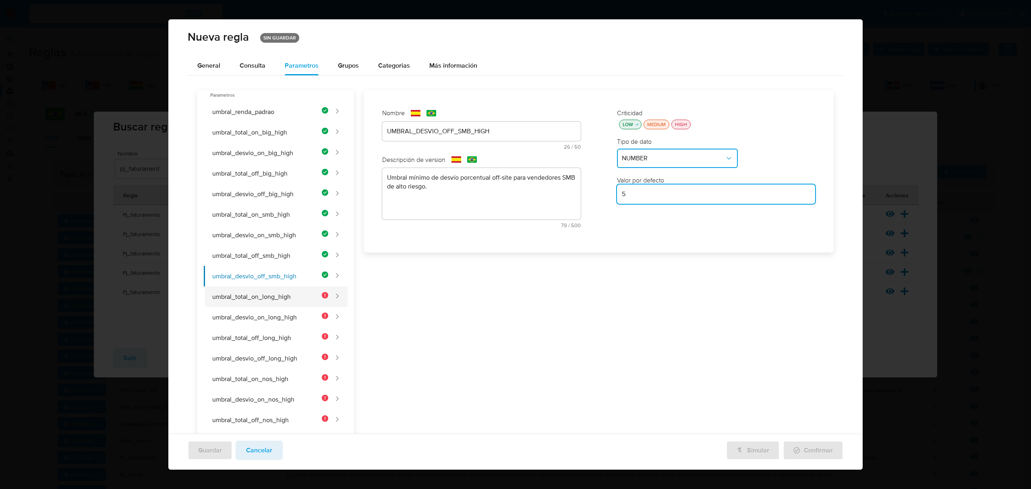
type input "5"
click at [241, 307] on button "umbral_total_on_long_high" at bounding box center [266, 296] width 124 height 21
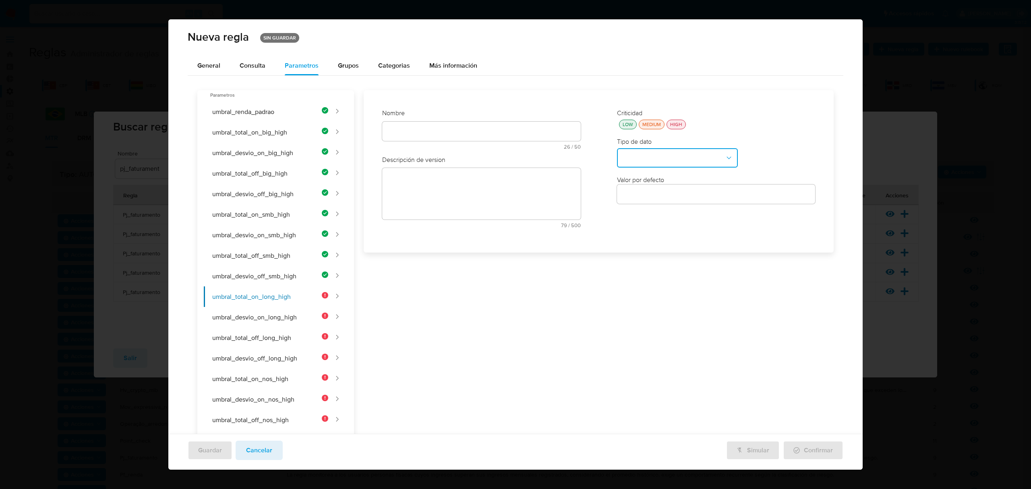
click at [465, 122] on div at bounding box center [481, 131] width 199 height 19
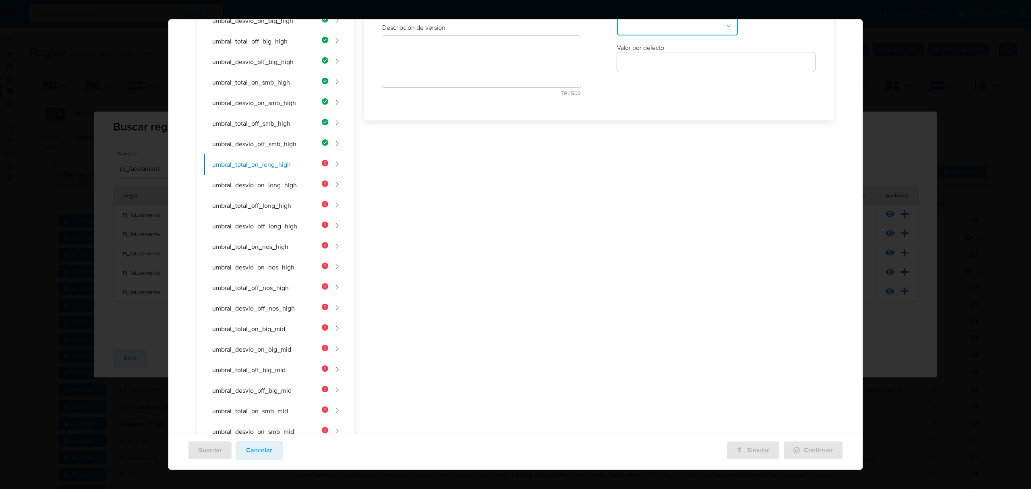
click at [464, 110] on div "Nombre text-es 26 / 50 24 caracteres restantes text-pt 26 / 50 24 caracteres re…" at bounding box center [481, 39] width 215 height 141
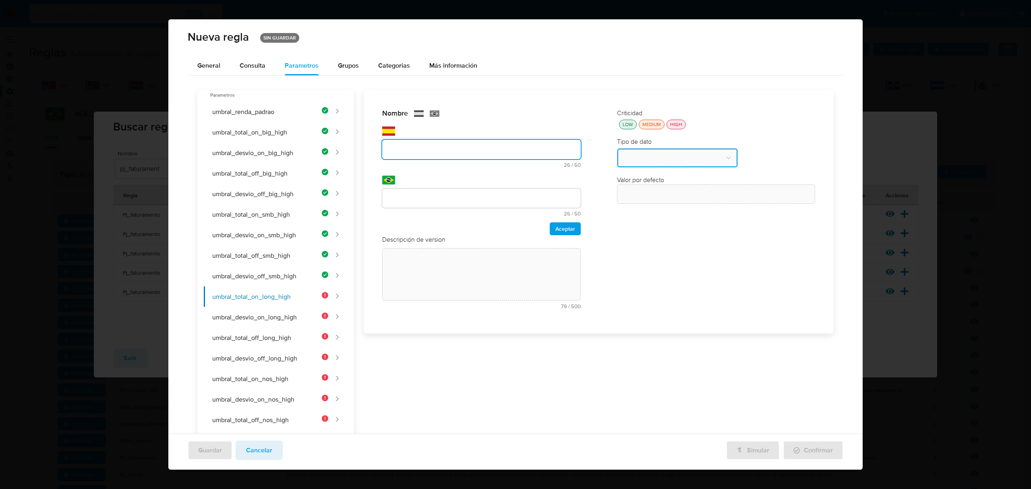
click at [400, 153] on input "text" at bounding box center [481, 149] width 199 height 10
type input "UMBRAL_TOTAL_ON_LONG_HIGH"
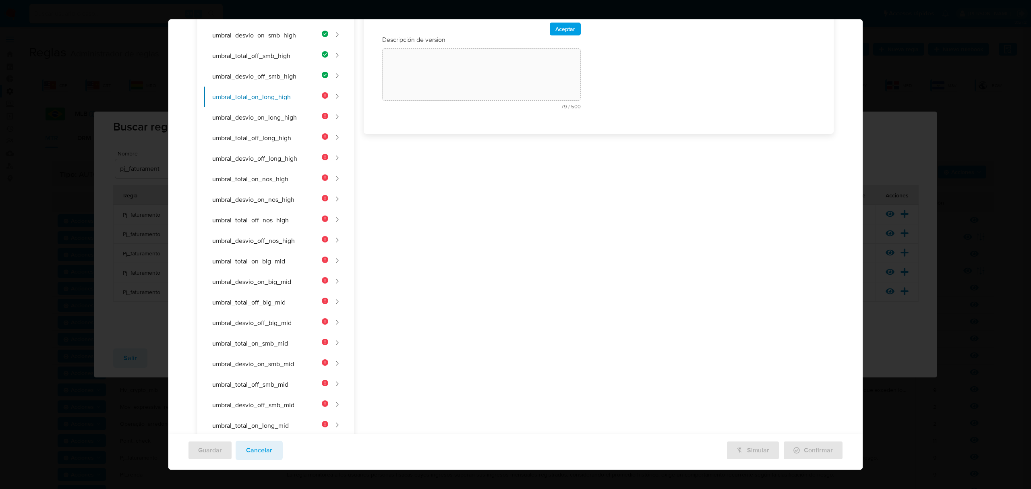
click at [436, 196] on div "Nombre text-es UMBRAL_TOTAL_ON_LONG_HIGH 25 / 50 25 caracteres restantes text-p…" at bounding box center [594, 402] width 480 height 1024
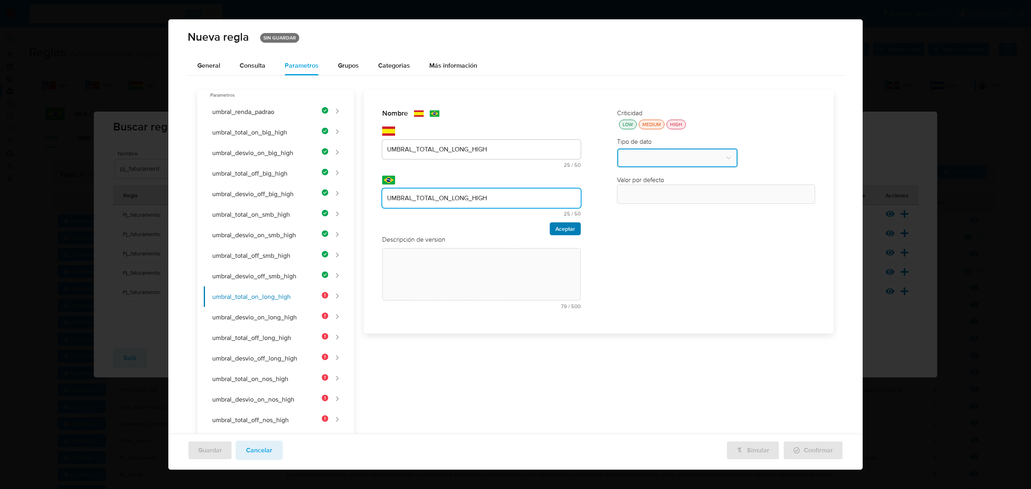
type input "UMBRAL_TOTAL_ON_LONG_HIGH"
click at [482, 226] on span "Aceptar" at bounding box center [565, 228] width 20 height 11
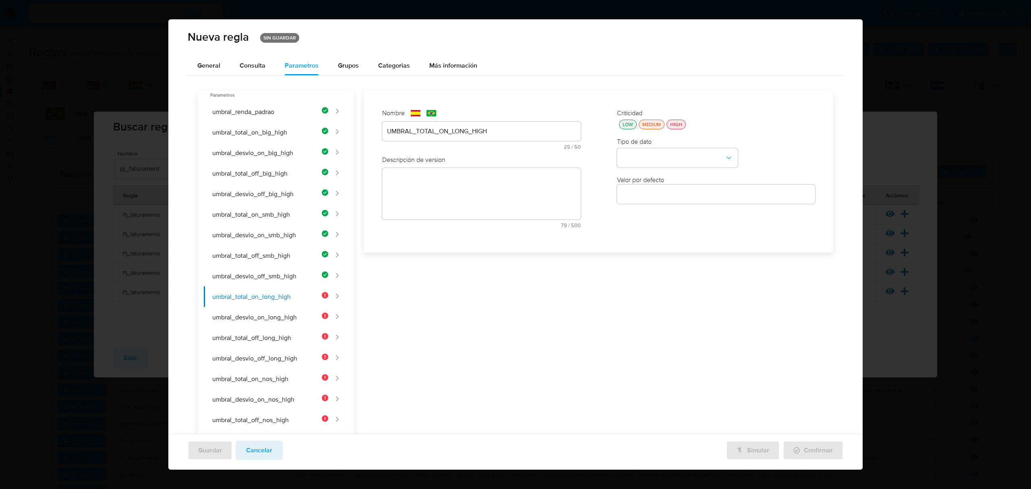
drag, startPoint x: 387, startPoint y: 229, endPoint x: 414, endPoint y: 197, distance: 42.3
click at [387, 226] on div "Descripción de version text-es 79 / 500 421 caracteres restantes text-pt 78 / 5…" at bounding box center [481, 194] width 199 height 79
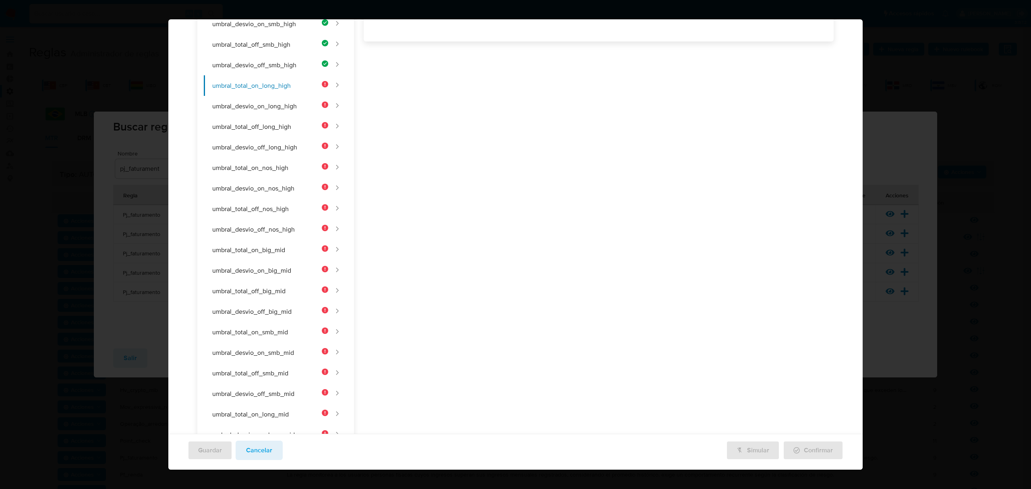
click at [415, 195] on div "Nombre text-es UMBRAL_TOTAL_ON_LONG_HIGH 25 / 50 25 caracteres restantes text-p…" at bounding box center [594, 391] width 480 height 1024
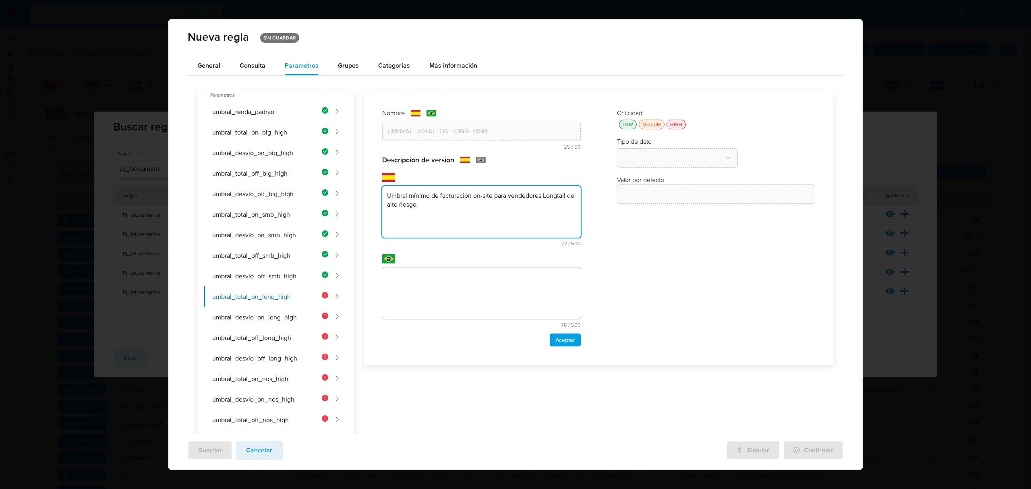
type textarea "Umbral mínimo de facturación on-site para vendedores Longtail de alto riesgo."
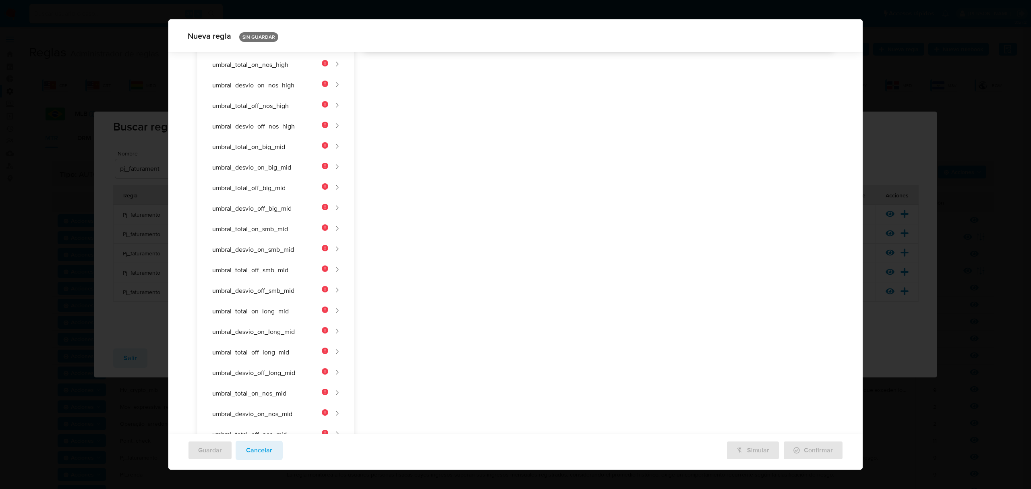
click at [456, 293] on div "Nombre text-es UMBRAL_TOTAL_ON_LONG_HIGH 25 / 50 25 caracteres restantes text-p…" at bounding box center [594, 288] width 480 height 1024
drag, startPoint x: 421, startPoint y: 236, endPoint x: 428, endPoint y: 247, distance: 13.1
click at [422, 237] on div "Nombre text-es UMBRAL_TOTAL_ON_LONG_HIGH 25 / 50 25 caracteres restantes text-p…" at bounding box center [594, 292] width 480 height 1024
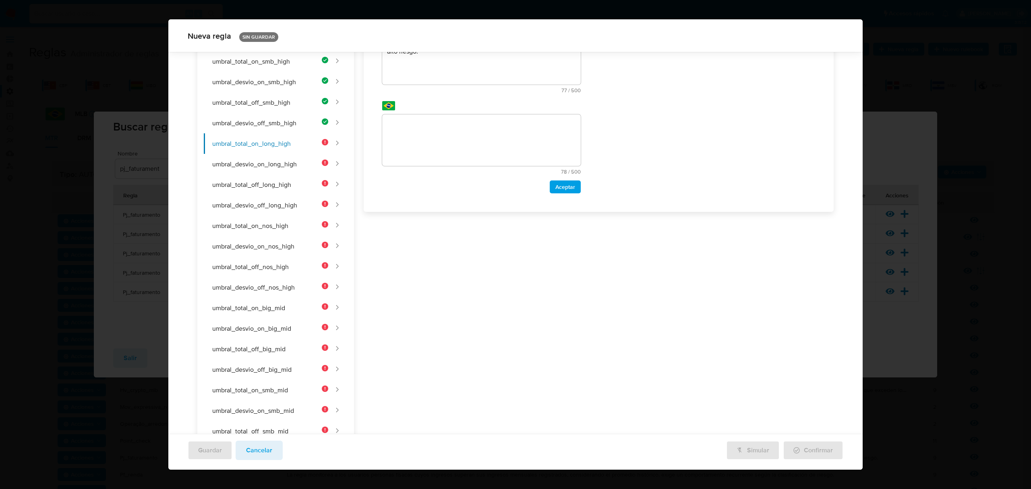
drag, startPoint x: 416, startPoint y: 107, endPoint x: 423, endPoint y: 129, distance: 23.2
click at [419, 123] on div "text-pt 78 / 500 422 caracteres restantes" at bounding box center [481, 137] width 199 height 73
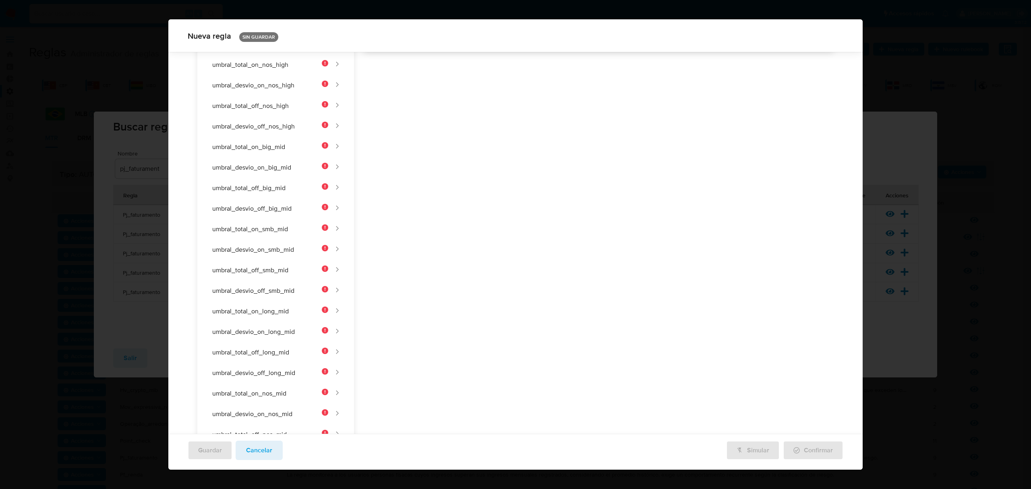
click at [423, 129] on div "Nombre text-es UMBRAL_TOTAL_ON_LONG_HIGH 25 / 50 25 caracteres restantes text-p…" at bounding box center [594, 288] width 480 height 1024
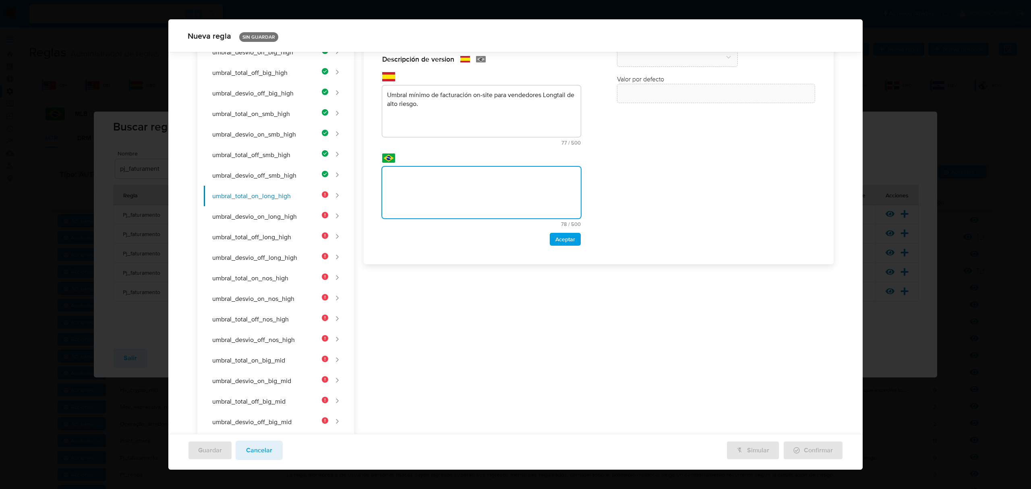
scroll to position [95, 0]
type textarea "Limiar mínimo de faturamento on-site para vendedores Longtail de alto risco."
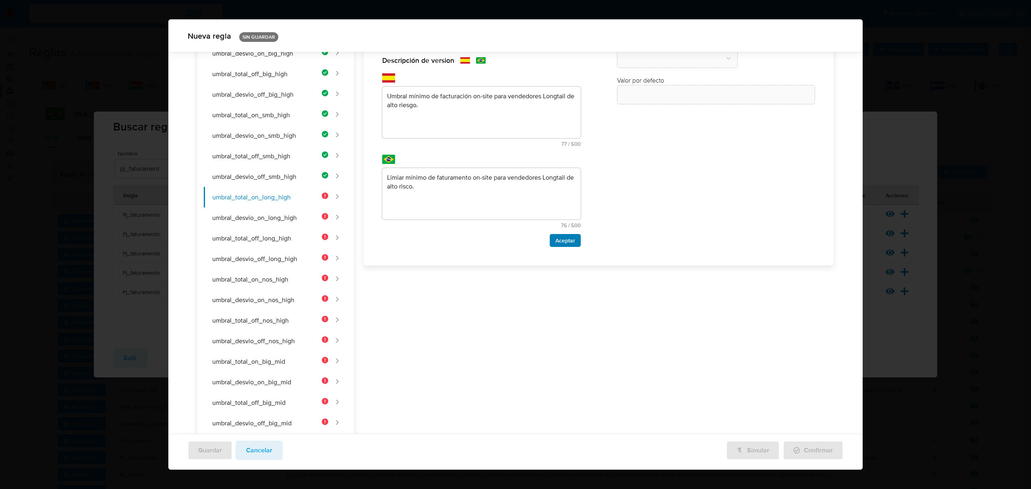
click at [482, 240] on span "Aceptar" at bounding box center [565, 240] width 20 height 11
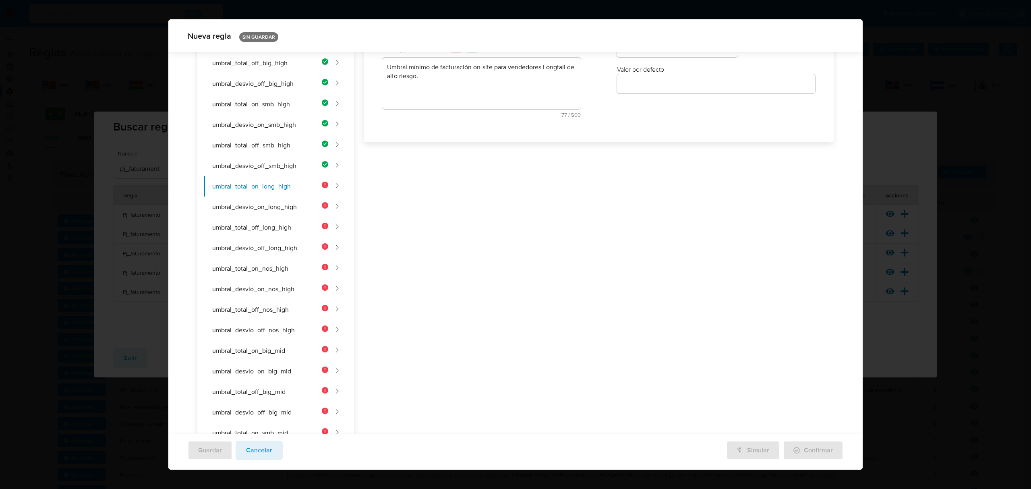
scroll to position [0, 0]
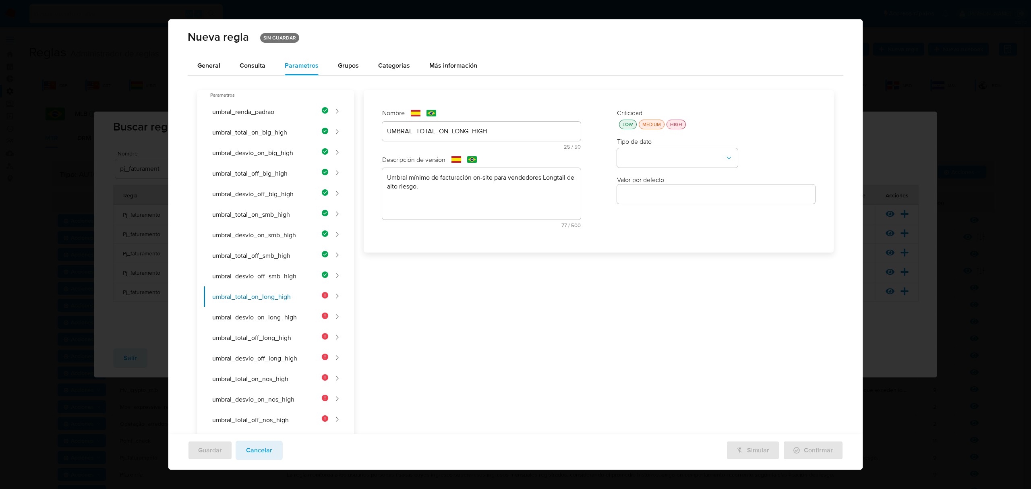
click at [482, 124] on div "LOW" at bounding box center [628, 124] width 14 height 7
click at [482, 152] on button "type-dropdown" at bounding box center [677, 158] width 121 height 19
click at [482, 158] on div "NUMBER" at bounding box center [675, 157] width 106 height 19
click at [482, 187] on div at bounding box center [716, 193] width 199 height 19
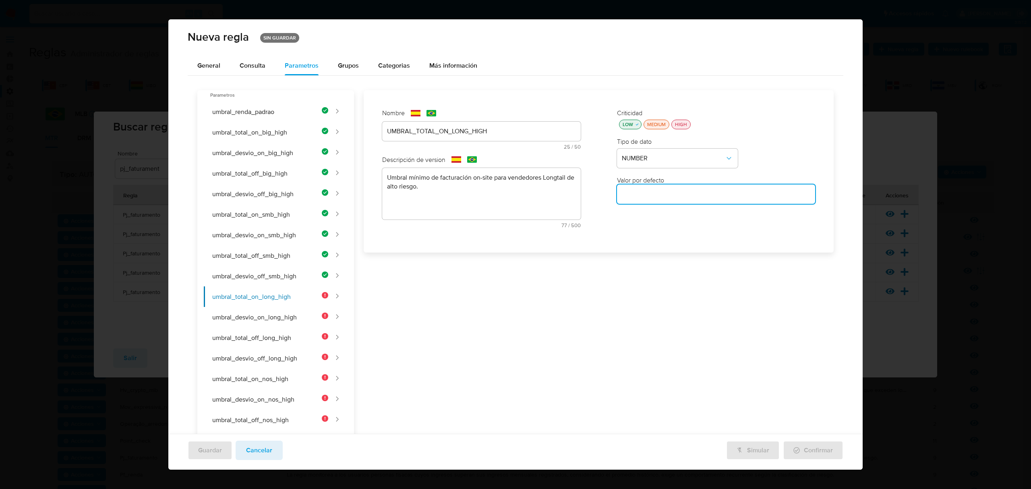
click at [482, 193] on input "number" at bounding box center [716, 194] width 199 height 10
type input "600000"
click at [299, 321] on button "umbral_desvio_on_long_high" at bounding box center [266, 317] width 124 height 21
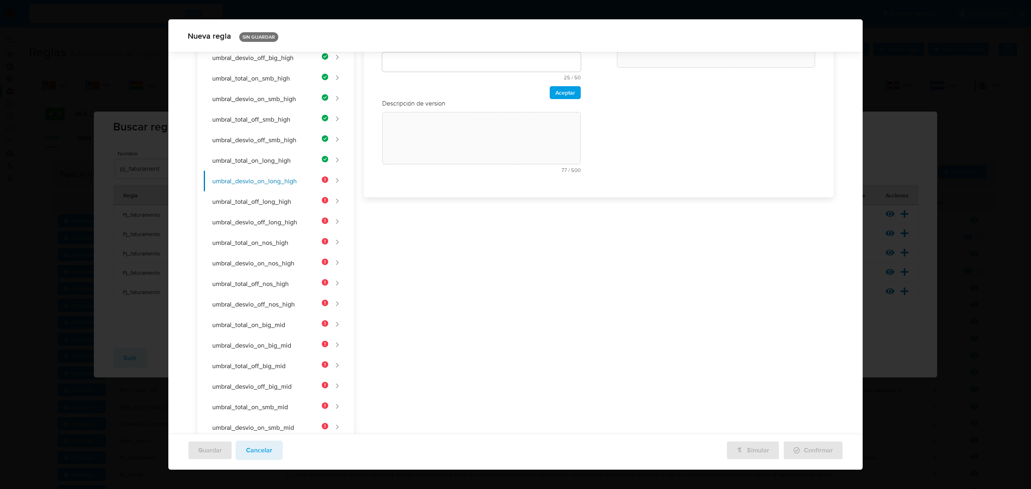
click at [431, 135] on div "Nombre text-es 25 / 50 25 caracteres restantes text-pt 25 / 50 25 caracteres re…" at bounding box center [481, 76] width 215 height 222
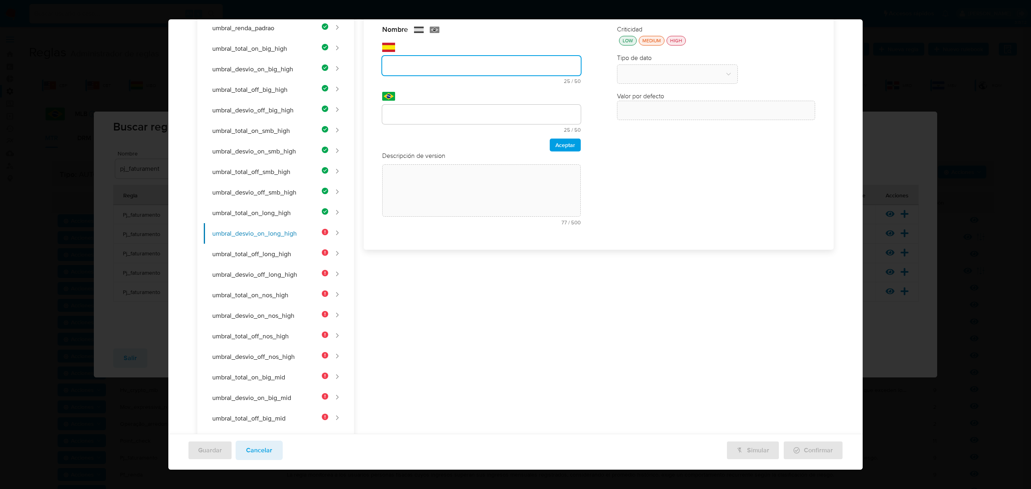
scroll to position [25, 0]
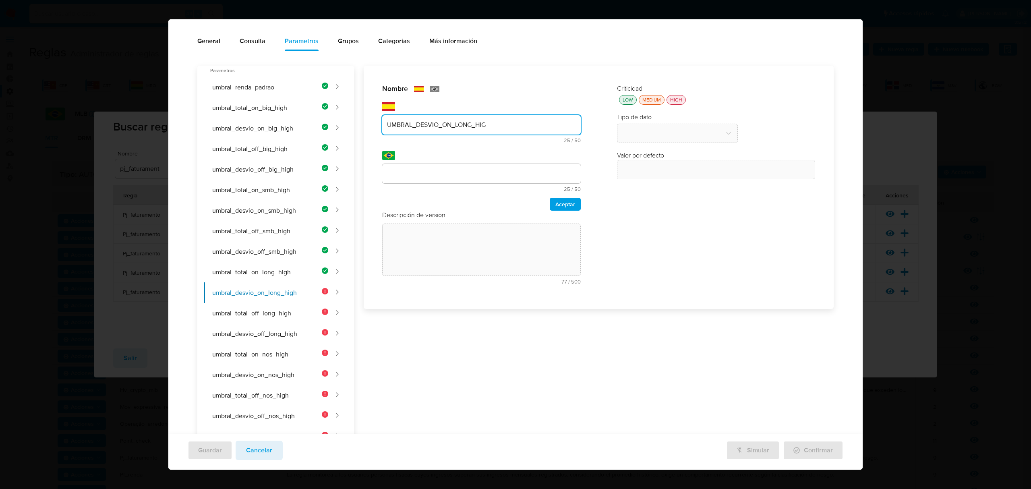
type input "UMBRAL_DESVIO_ON_LONG_HIGH"
drag, startPoint x: 437, startPoint y: 185, endPoint x: 435, endPoint y: 176, distance: 9.9
click at [437, 182] on div "text-pt 25 / 50 25 caracteres restantes" at bounding box center [481, 178] width 199 height 28
click at [435, 175] on input "text" at bounding box center [481, 173] width 199 height 10
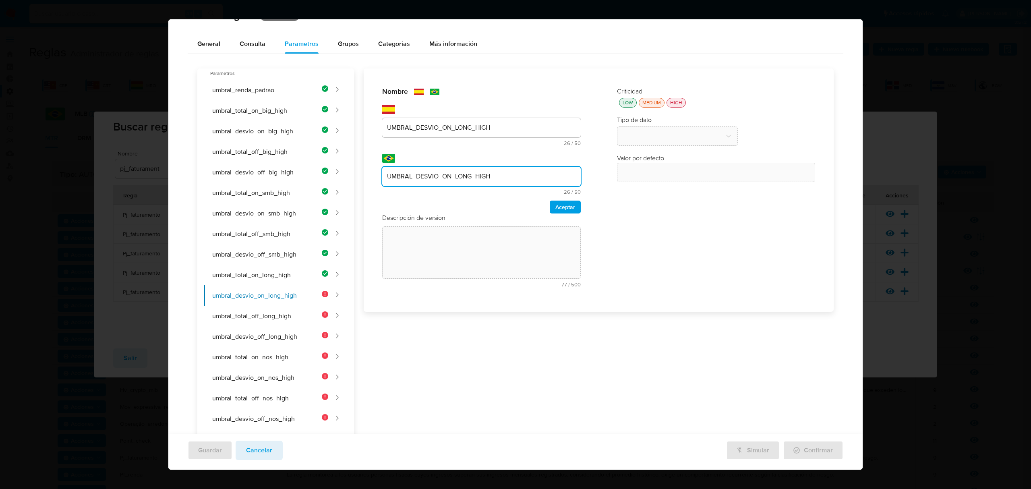
scroll to position [0, 0]
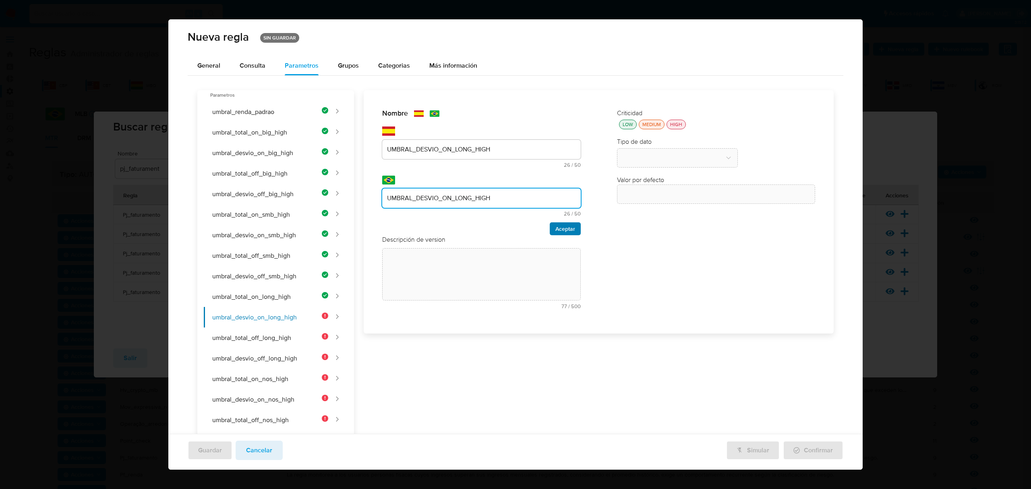
type input "UMBRAL_DESVIO_ON_LONG_HIGH"
click at [482, 224] on span "Aceptar" at bounding box center [565, 228] width 20 height 11
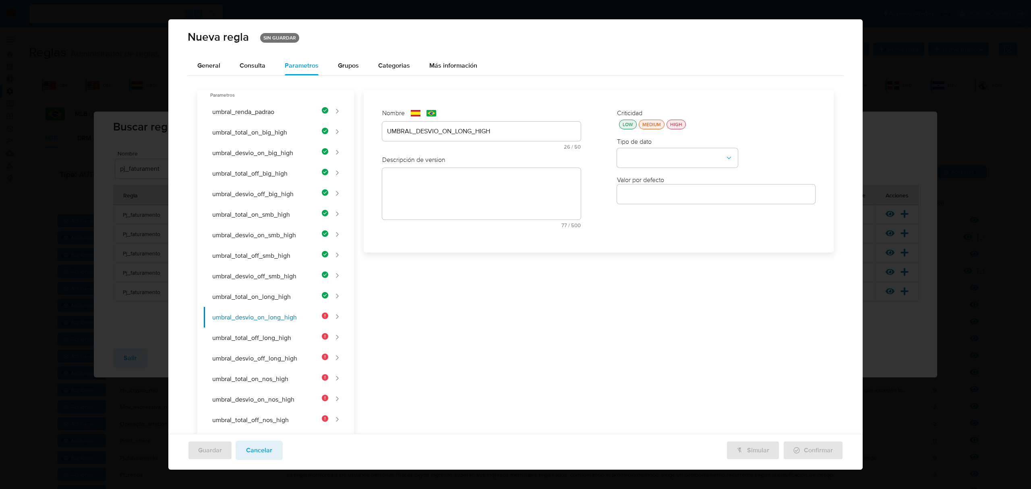
scroll to position [211, 0]
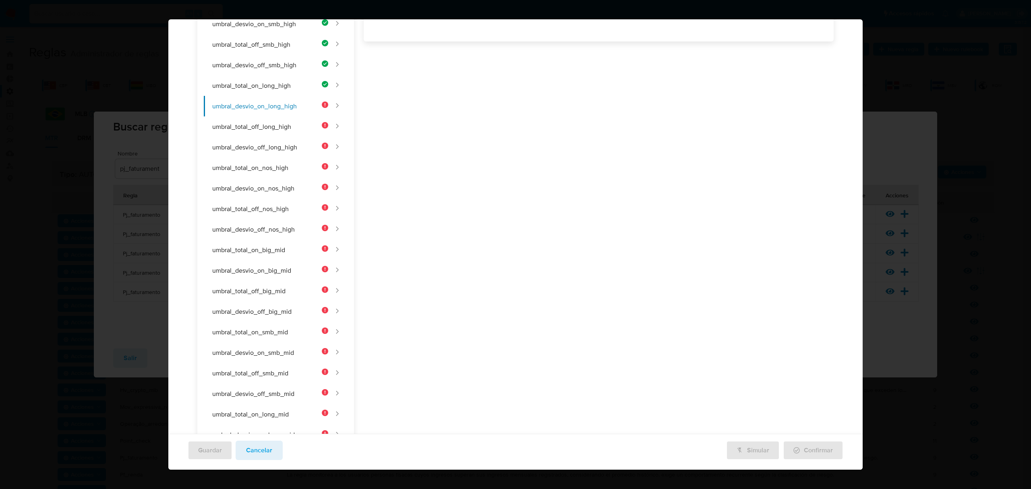
click at [448, 185] on div "Nombre text-es UMBRAL_DESVIO_ON_LONG_HIGH 26 / 50 24 caracteres restantes text-…" at bounding box center [594, 391] width 480 height 1024
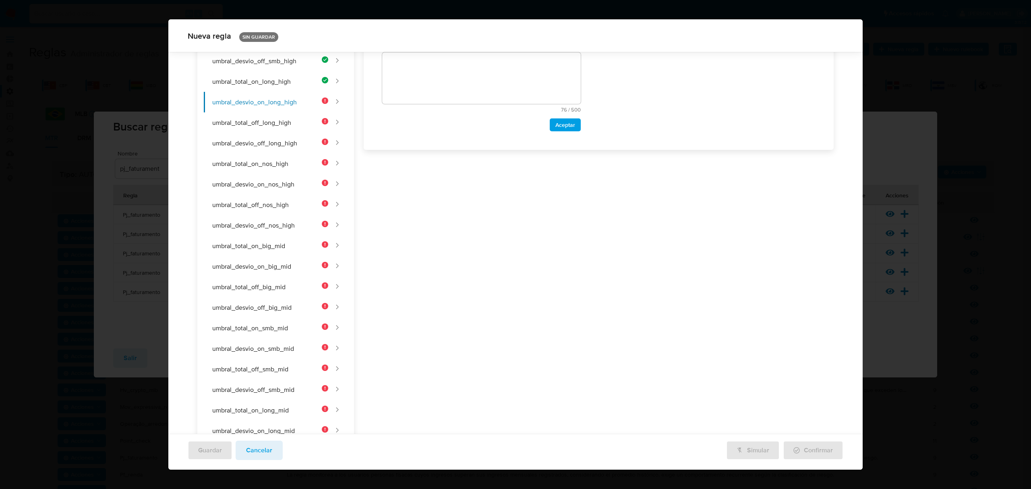
scroll to position [0, 0]
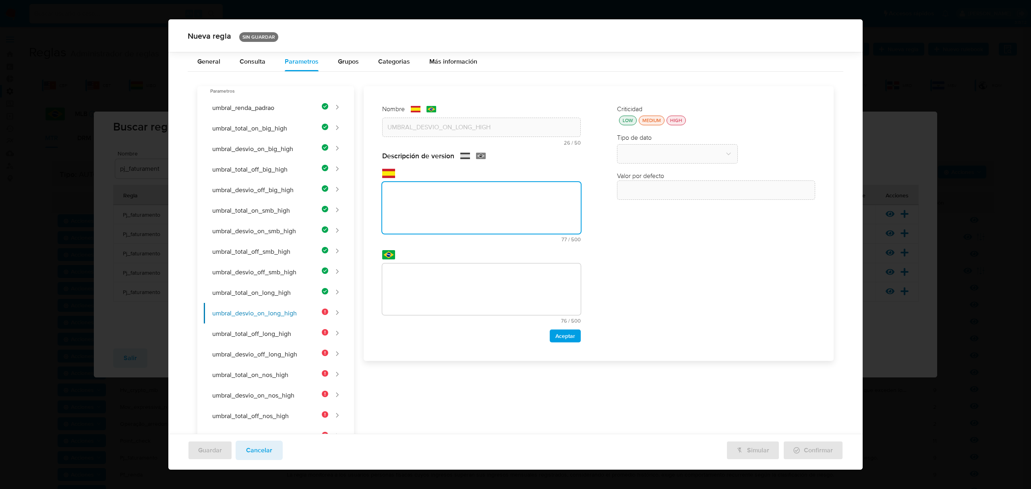
drag, startPoint x: 440, startPoint y: 217, endPoint x: 445, endPoint y: 220, distance: 5.9
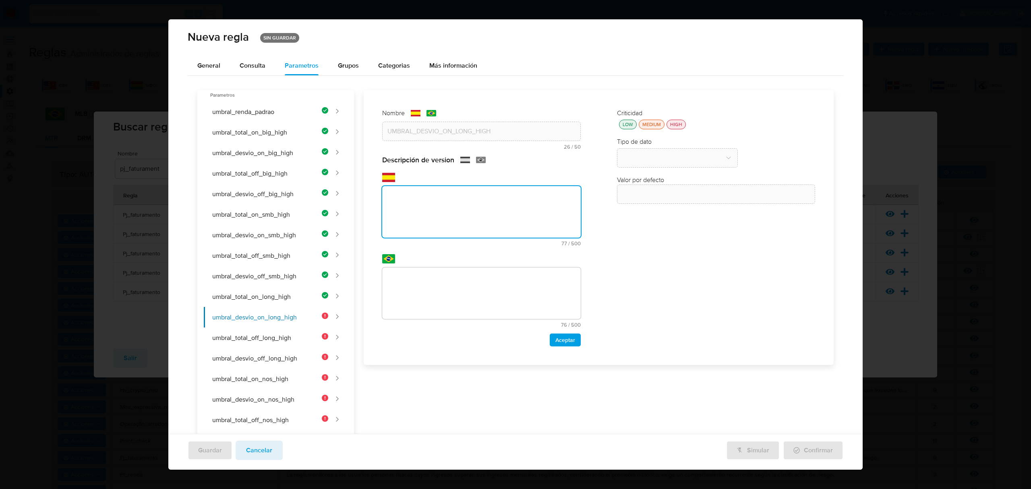
paste textarea "Umbral mínimo de desvío porcentual on-site para vendedores Longtail de alto rie…"
type textarea "Umbral mínimo de desvío porcentual on-site para vendedores Longtail de alto rie…"
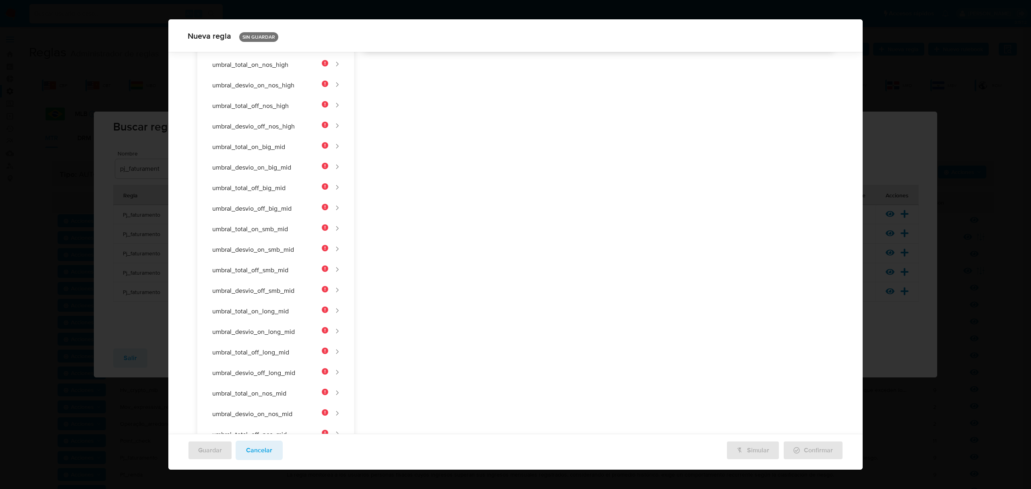
click at [466, 284] on div "Nombre text-es UMBRAL_DESVIO_ON_LONG_HIGH 26 / 50 24 caracteres restantes text-…" at bounding box center [594, 288] width 480 height 1024
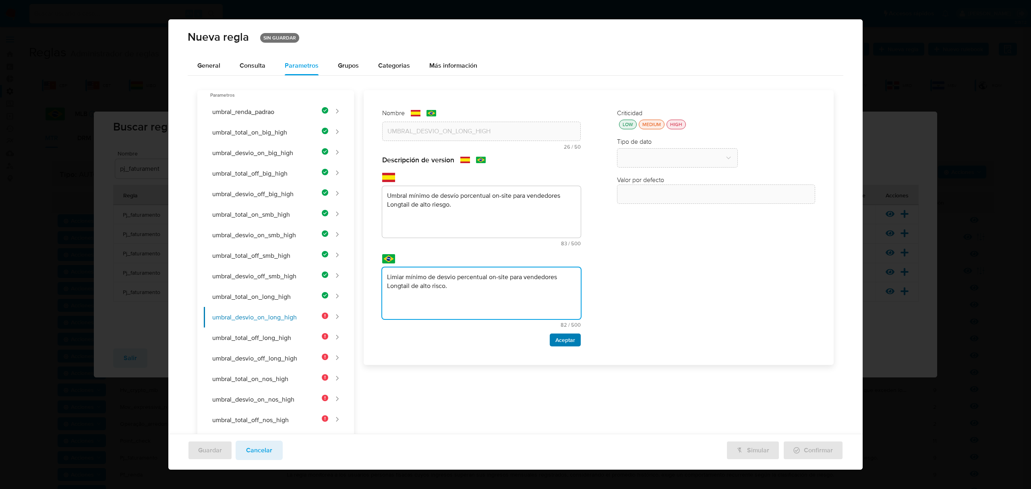
type textarea "Limiar mínimo de desvio percentual on-site para vendedores Longtail de alto ris…"
click at [482, 340] on span "Aceptar" at bounding box center [565, 339] width 20 height 11
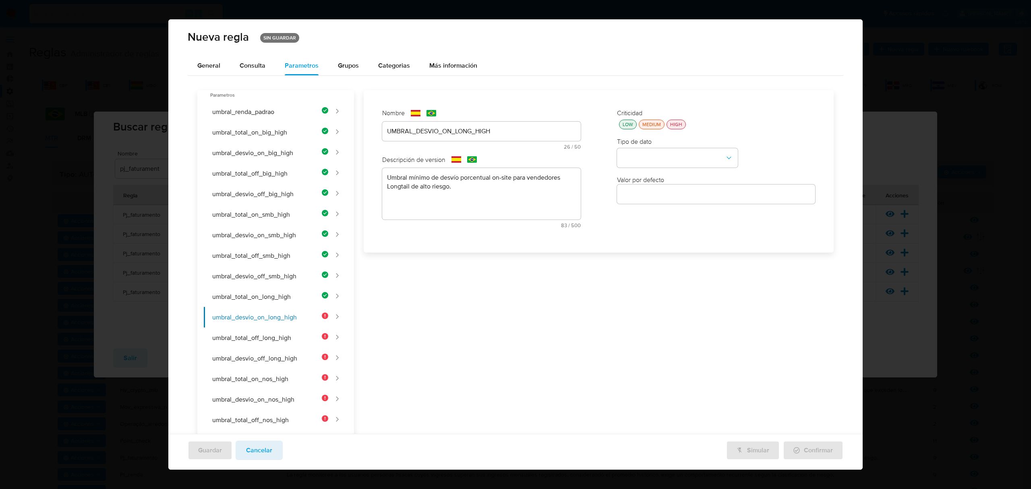
click at [482, 129] on div "Criticidad LOW MEDIUM HIGH Tipo de dato Valor por defecto Valor por defecto" at bounding box center [716, 171] width 215 height 141
click at [482, 128] on button "LOW" at bounding box center [628, 125] width 18 height 10
click at [482, 153] on button "type-dropdown" at bounding box center [677, 158] width 121 height 19
click at [482, 158] on div "NUMBER" at bounding box center [675, 157] width 106 height 19
click at [482, 191] on input "number" at bounding box center [716, 194] width 199 height 10
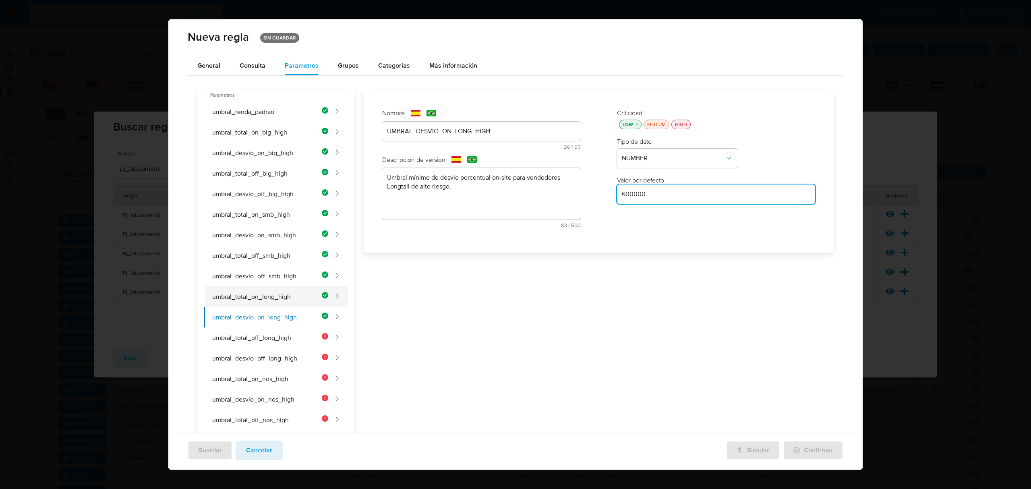
type input "600000"
click at [300, 297] on button "umbral_total_on_long_high" at bounding box center [266, 296] width 124 height 21
type input "UMBRAL_TOTAL_ON_LONG_HIGH"
type textarea "Umbral mínimo de facturación on-site para vendedores Longtail de alto riesgo."
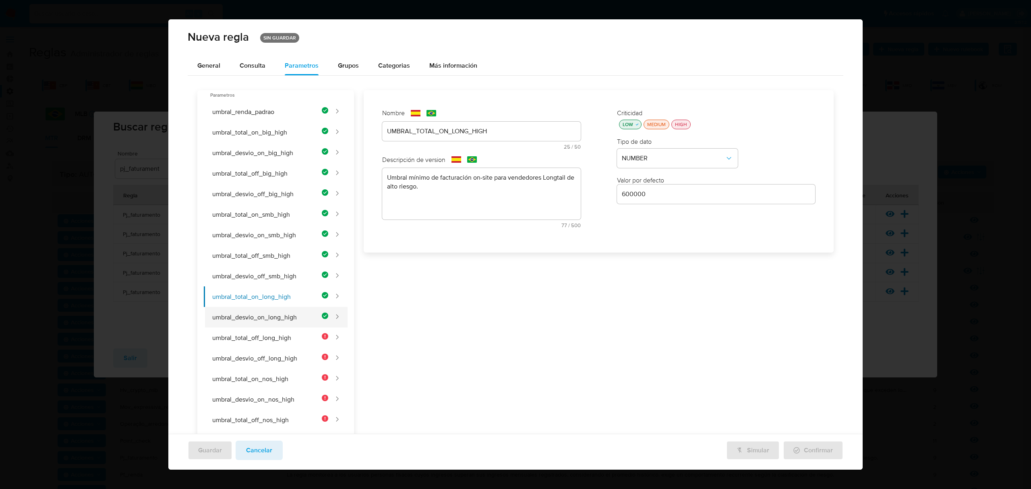
click at [295, 318] on button "umbral_desvio_on_long_high" at bounding box center [266, 317] width 124 height 21
type input "UMBRAL_DESVIO_ON_LONG_HIGH"
type textarea "Umbral mínimo de desvío porcentual on-site para vendedores Longtail de alto rie…"
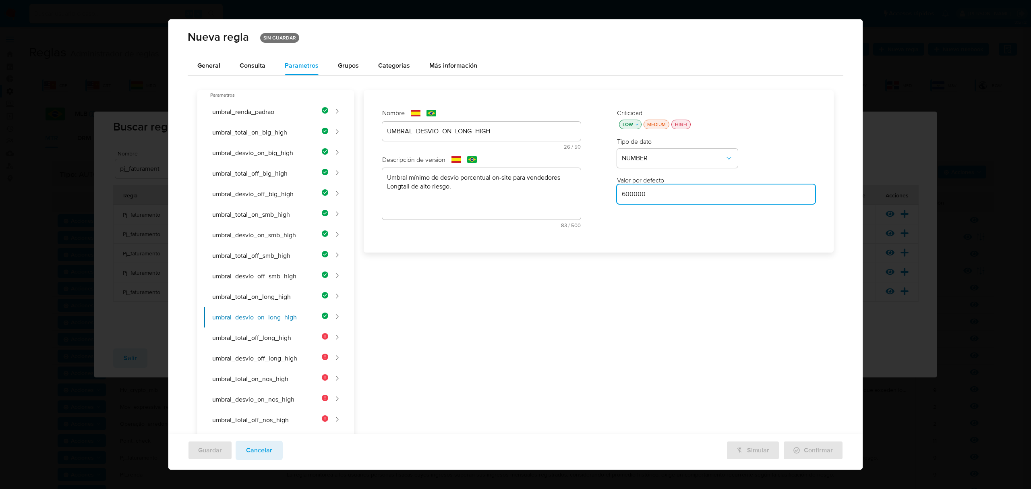
drag, startPoint x: 682, startPoint y: 200, endPoint x: 602, endPoint y: 185, distance: 81.9
click at [482, 185] on div "Nombre text-es UMBRAL_DESVIO_ON_LONG_HIGH 26 / 50 24 caracteres restantes text-…" at bounding box center [599, 171] width 458 height 149
click at [482, 196] on input "600000" at bounding box center [716, 194] width 199 height 10
click at [482, 197] on input "600000" at bounding box center [716, 194] width 199 height 10
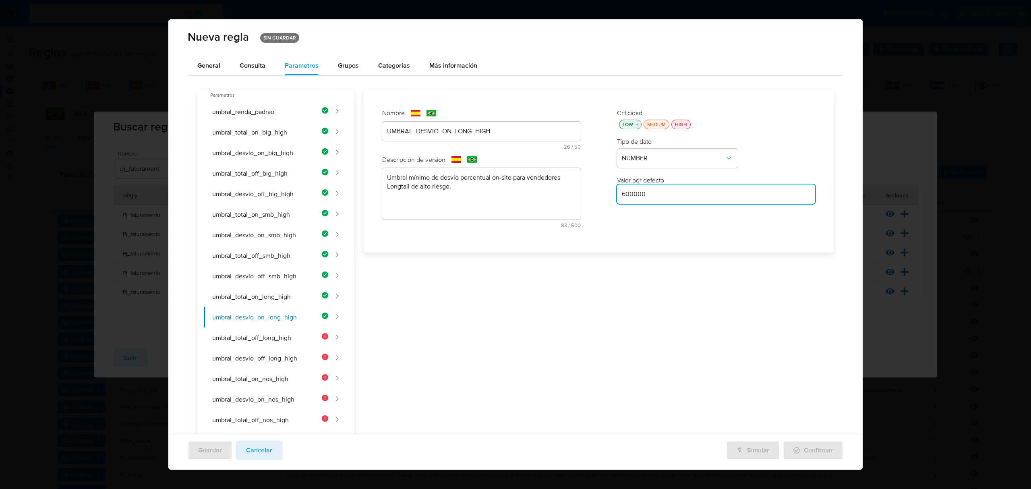
click at [482, 197] on input "600000" at bounding box center [716, 194] width 199 height 10
type input "5"
click at [294, 345] on button "umbral_total_off_long_high" at bounding box center [266, 337] width 124 height 21
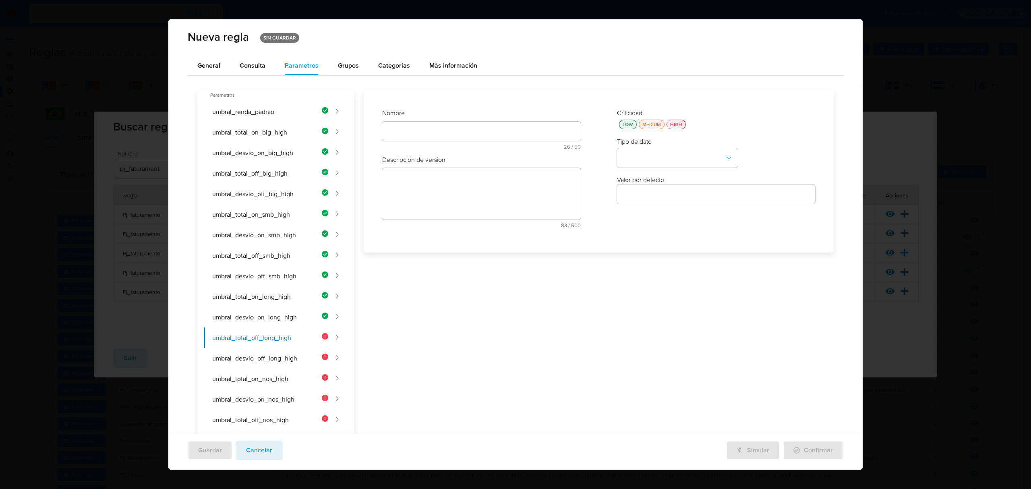
drag, startPoint x: 521, startPoint y: 139, endPoint x: 518, endPoint y: 134, distance: 6.1
click at [482, 135] on div "text-es 26 / 50 24 caracteres restantes" at bounding box center [481, 136] width 199 height 28
click at [482, 134] on input "text" at bounding box center [481, 131] width 199 height 10
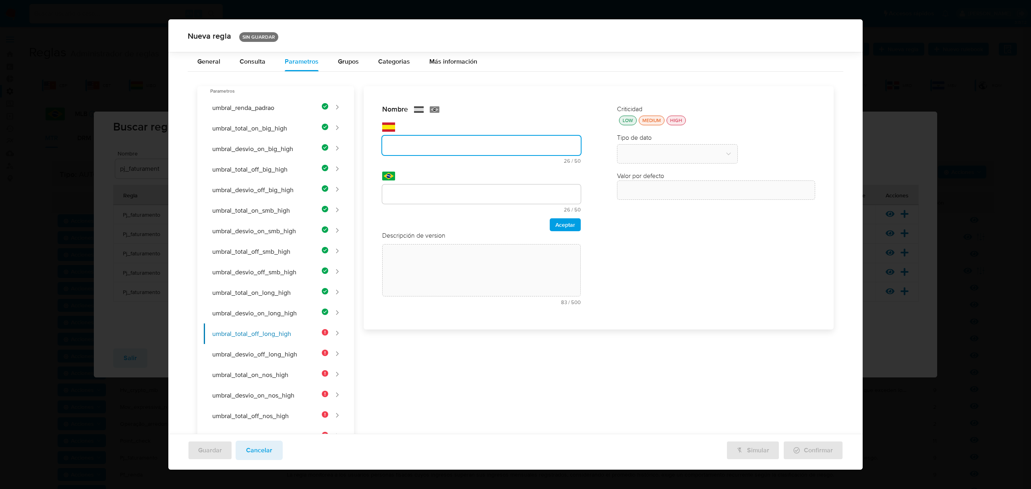
click at [482, 135] on div "Nombre text-es 26 / 50 24 caracteres restantes text-pt 26 / 50 24 caracteres re…" at bounding box center [481, 208] width 215 height 222
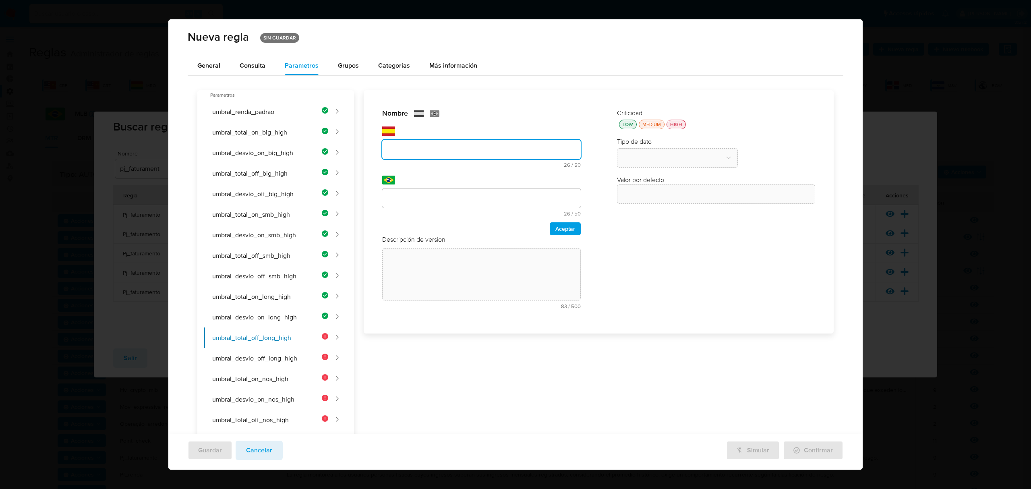
click at [395, 142] on div at bounding box center [481, 149] width 199 height 19
click at [400, 142] on div "text-es 26 / 50 24 caracteres restantes" at bounding box center [481, 146] width 199 height 41
click at [400, 143] on div at bounding box center [481, 149] width 199 height 19
type input "UMBRAL_TOTAL_OFF_LONG_HIGH"
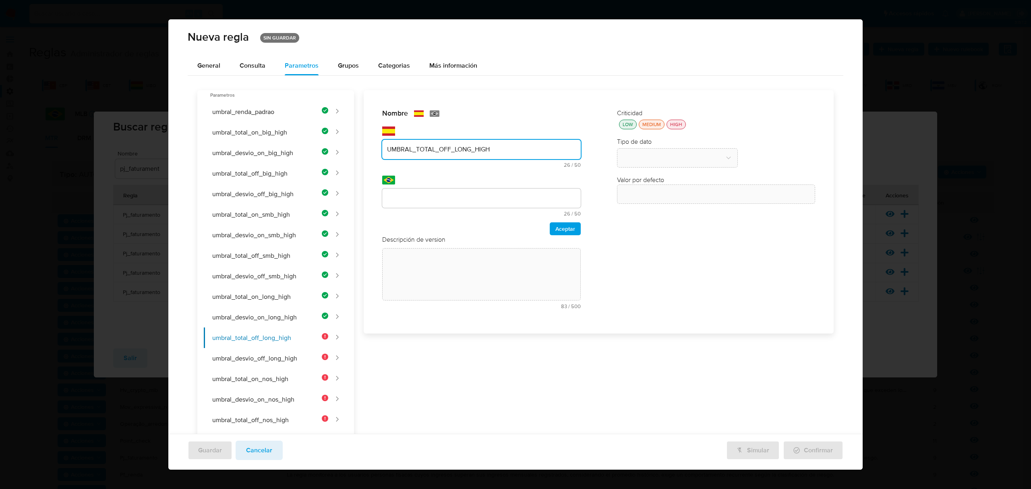
click at [439, 207] on div at bounding box center [481, 198] width 199 height 19
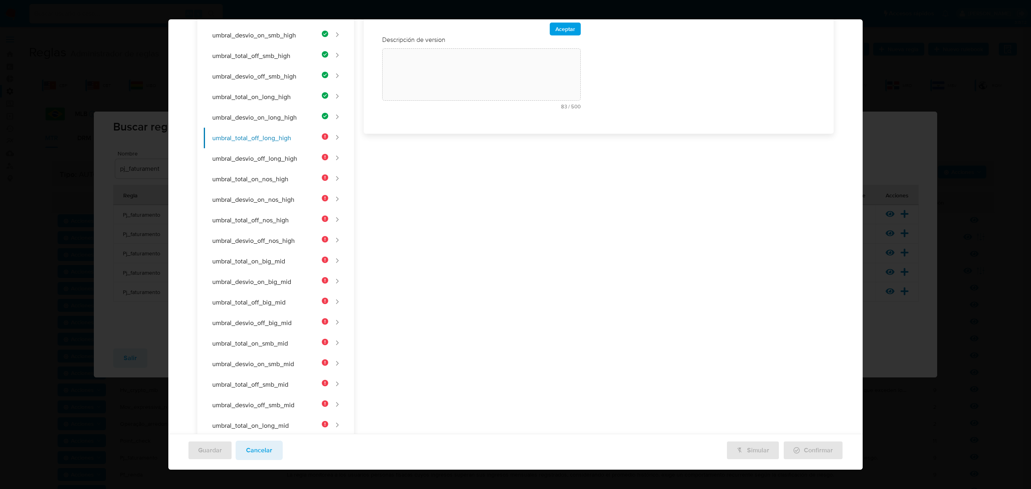
click at [437, 193] on div "Nombre text-es UMBRAL_TOTAL_OFF_LONG_HIGH 26 / 50 24 caracteres restantes text-…" at bounding box center [594, 402] width 480 height 1024
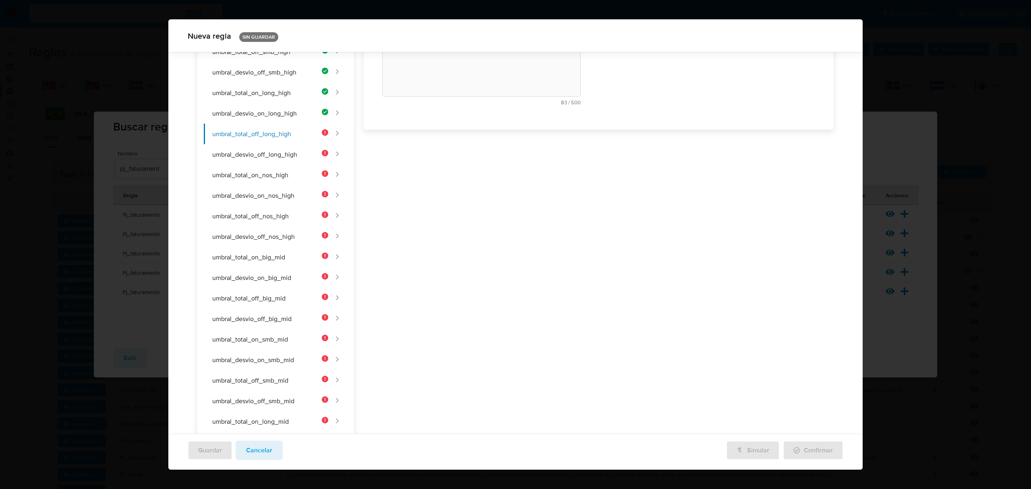
scroll to position [0, 0]
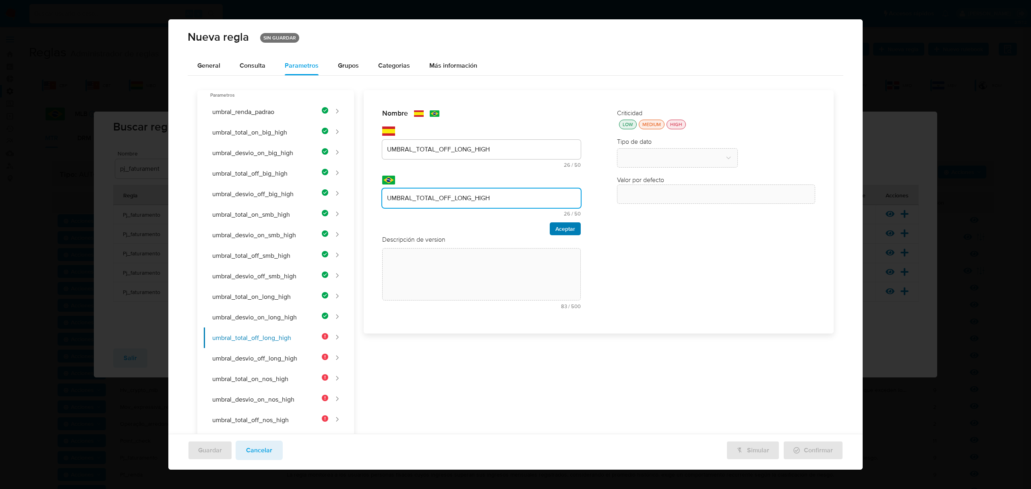
type input "UMBRAL_TOTAL_OFF_LONG_HIGH"
click at [482, 234] on span "Aceptar" at bounding box center [565, 228] width 20 height 11
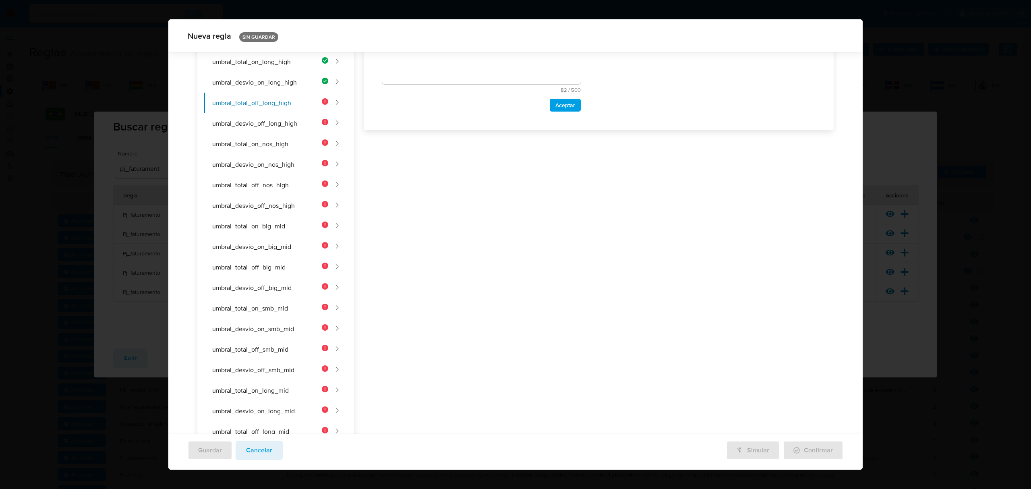
scroll to position [8, 0]
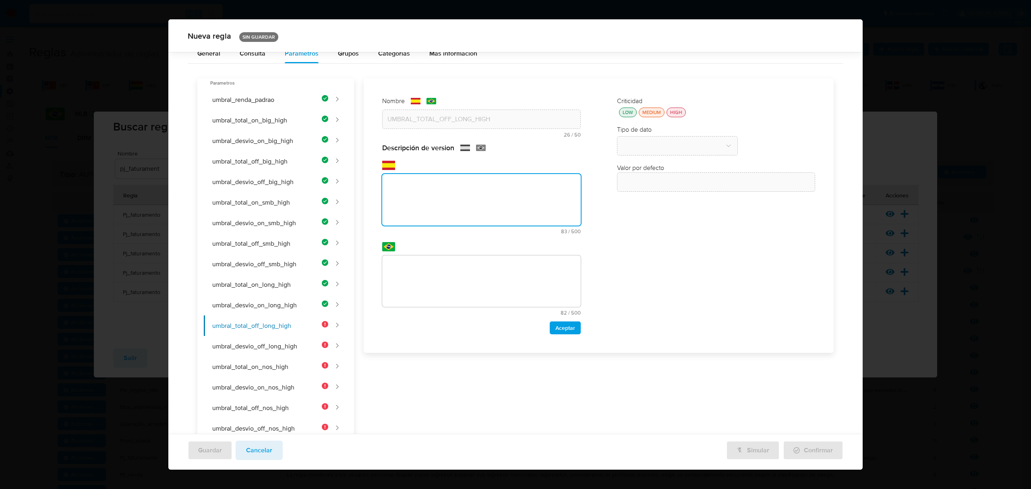
paste textarea "Umbral mínimo de facturación off-site para vendedores Longtail de alto riesgo."
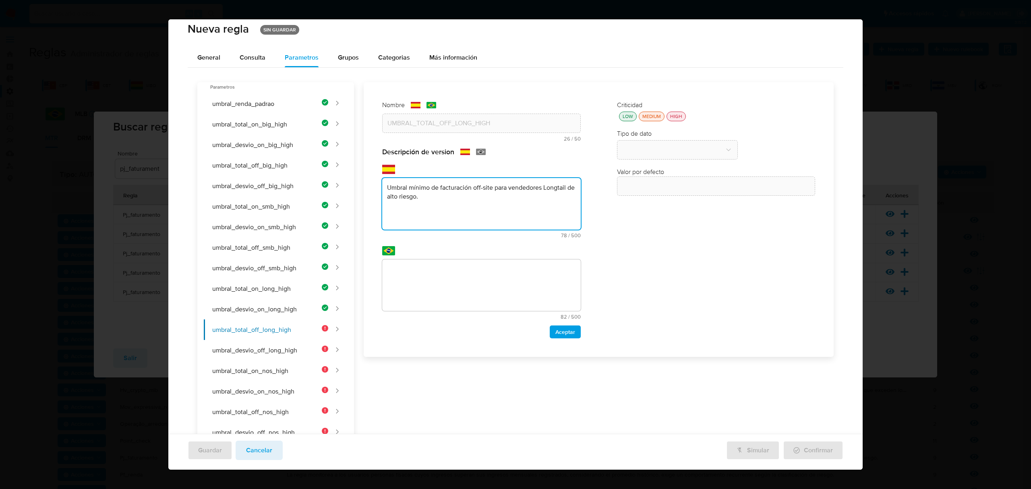
scroll to position [0, 0]
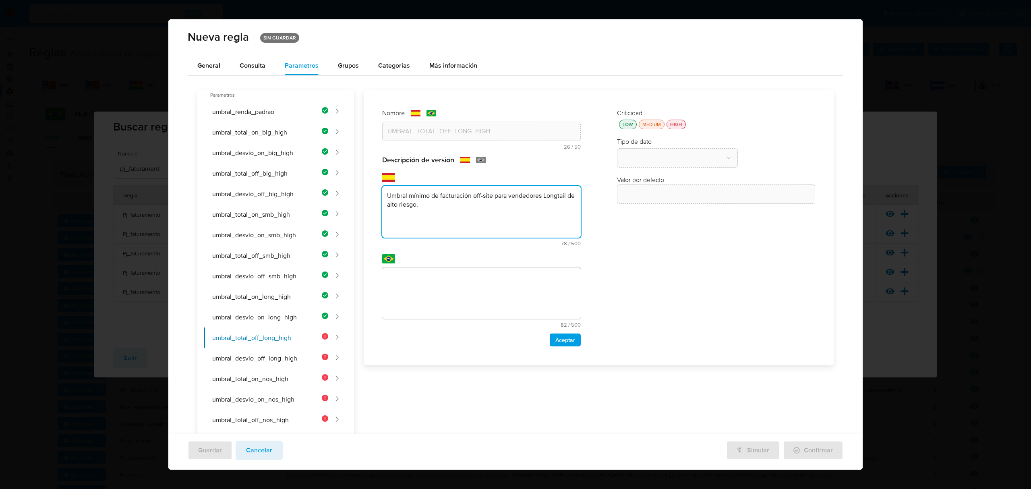
type textarea "Umbral mínimo de facturación off-site para vendedores Longtail de alto riesgo."
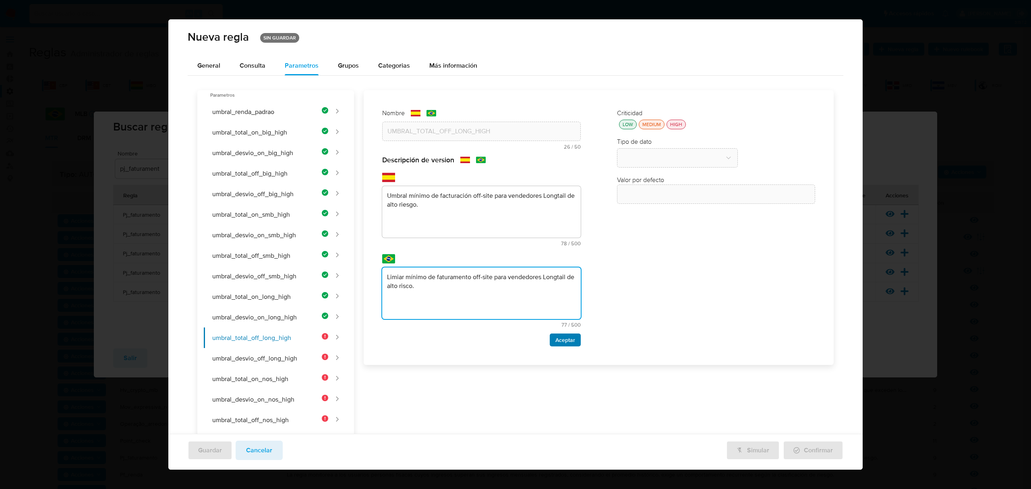
type textarea "Limiar mínimo de faturamento off-site para vendedores Longtail de alto risco."
click at [482, 338] on span "Aceptar" at bounding box center [565, 339] width 20 height 11
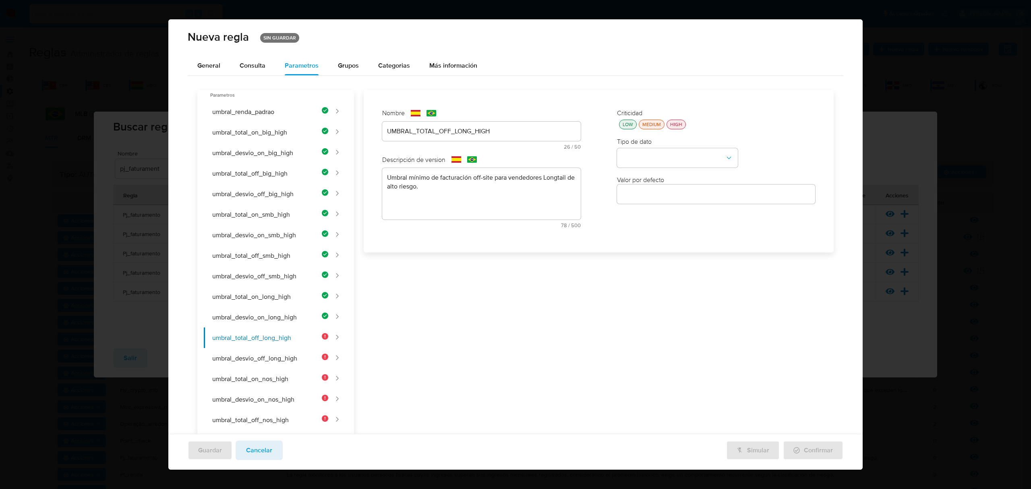
click at [482, 127] on div "LOW" at bounding box center [628, 124] width 14 height 7
click at [482, 149] on button "type-dropdown" at bounding box center [677, 158] width 121 height 19
click at [482, 160] on span "NUMBER" at bounding box center [635, 157] width 26 height 8
click at [482, 197] on input "number" at bounding box center [716, 194] width 199 height 10
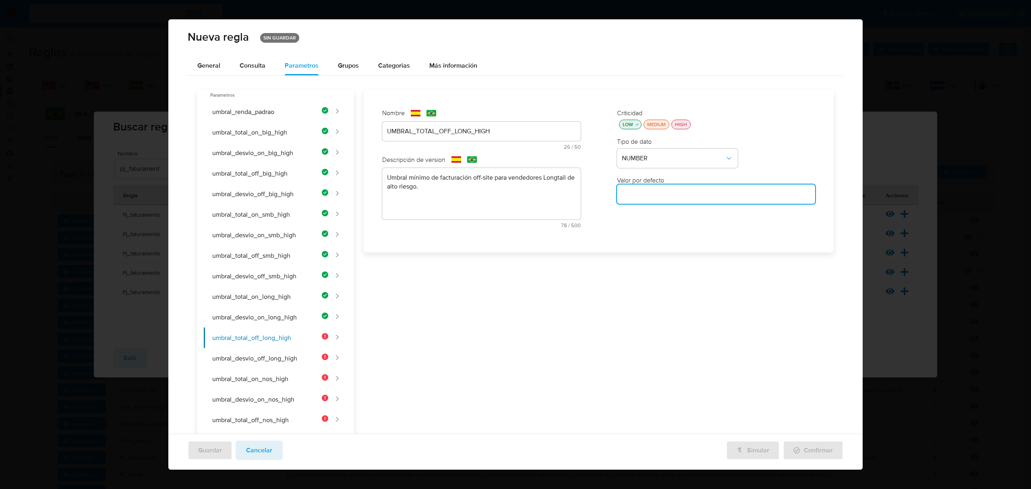
paste input "400000"
type input "400000"
drag, startPoint x: 279, startPoint y: 356, endPoint x: 433, endPoint y: 203, distance: 216.8
click at [281, 355] on button "umbral_desvio_off_long_high" at bounding box center [266, 358] width 124 height 21
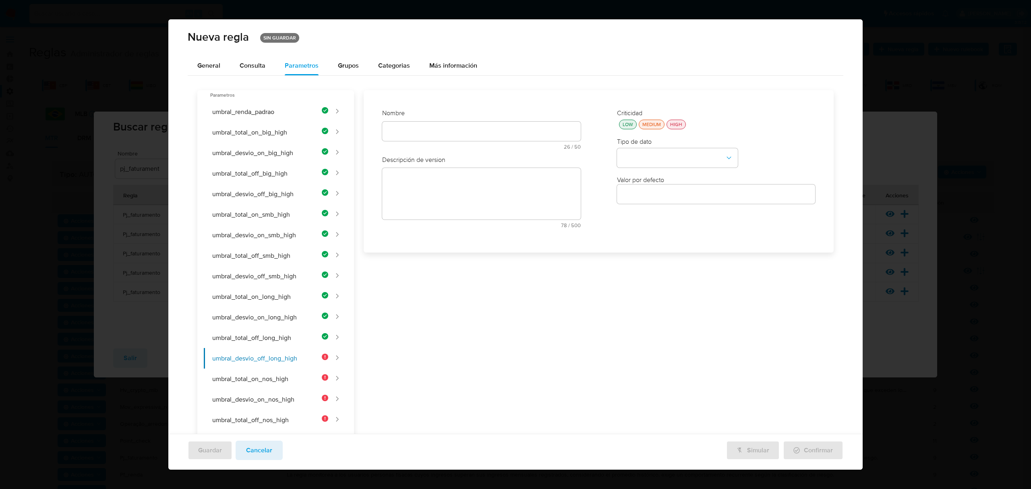
click at [416, 134] on div "Nombre text-es 26 / 50 24 caracteres restantes text-pt 26 / 50 24 caracteres re…" at bounding box center [481, 171] width 215 height 141
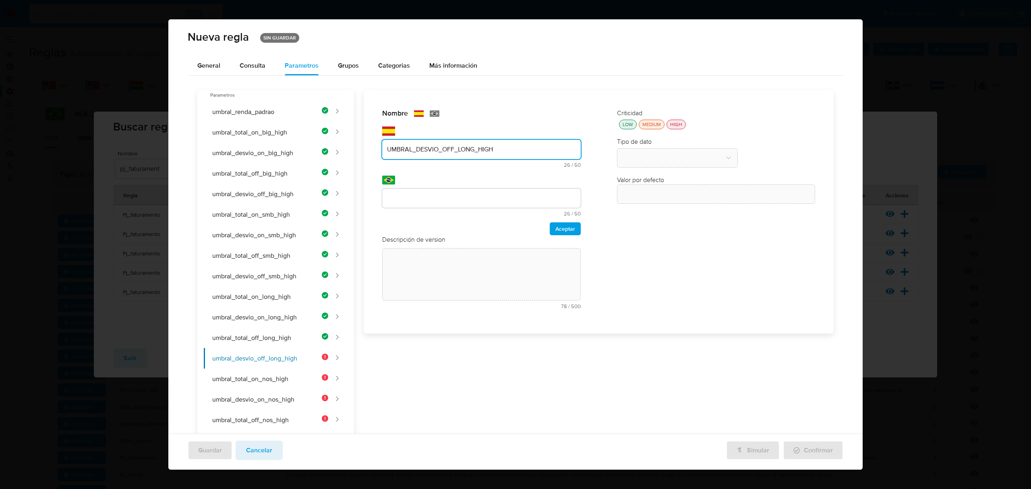
type input "UMBRAL_DESVIO_OFF_LONG_HIGH"
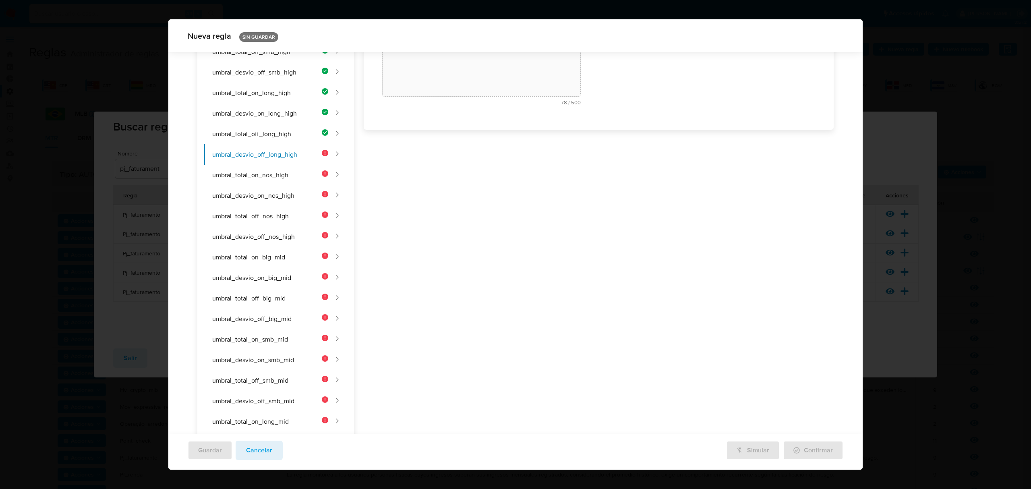
drag, startPoint x: 523, startPoint y: 145, endPoint x: 472, endPoint y: 145, distance: 50.8
click at [472, 145] on div "Nombre text-es UMBRAL_DESVIO_OFF_LONG_HIGH 27 / 50 23 caracteres restantes text…" at bounding box center [594, 398] width 480 height 1024
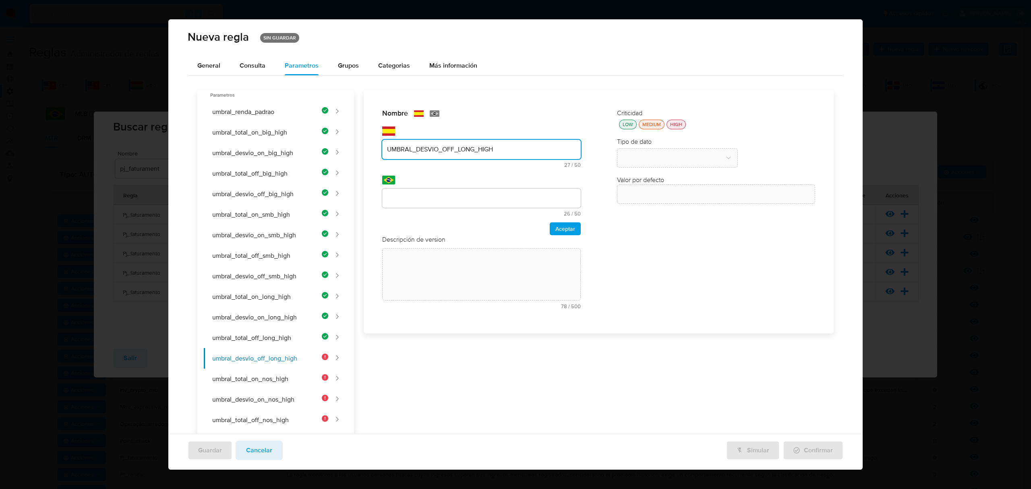
click at [470, 149] on input "UMBRAL_DESVIO_OFF_LONG_HIGH" at bounding box center [481, 149] width 199 height 10
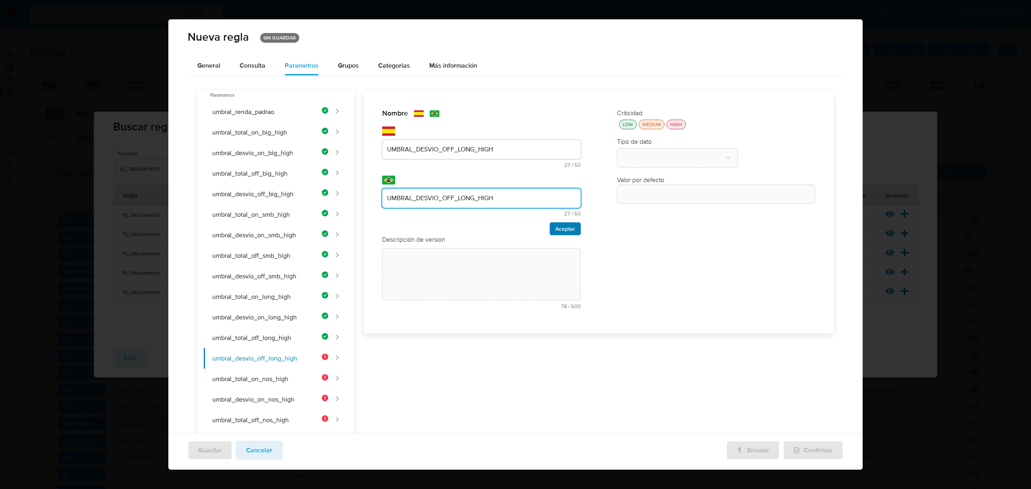
type input "UMBRAL_DESVIO_OFF_LONG_HIGH"
click at [482, 226] on span "Aceptar" at bounding box center [565, 228] width 20 height 11
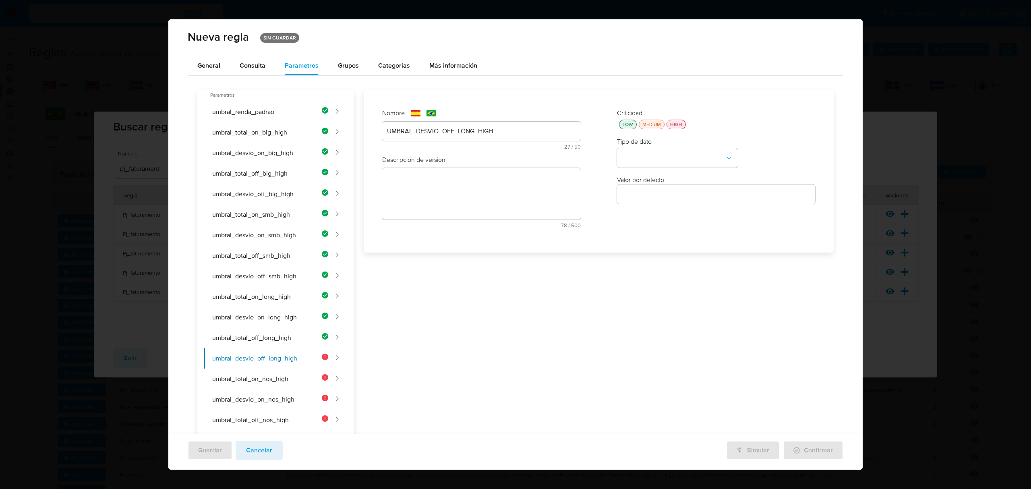
drag, startPoint x: 369, startPoint y: 208, endPoint x: 396, endPoint y: 222, distance: 30.4
click at [371, 206] on div "Nombre text-es UMBRAL_DESVIO_OFF_LONG_HIGH 27 / 50 23 caracteres restantes text…" at bounding box center [599, 228] width 458 height 262
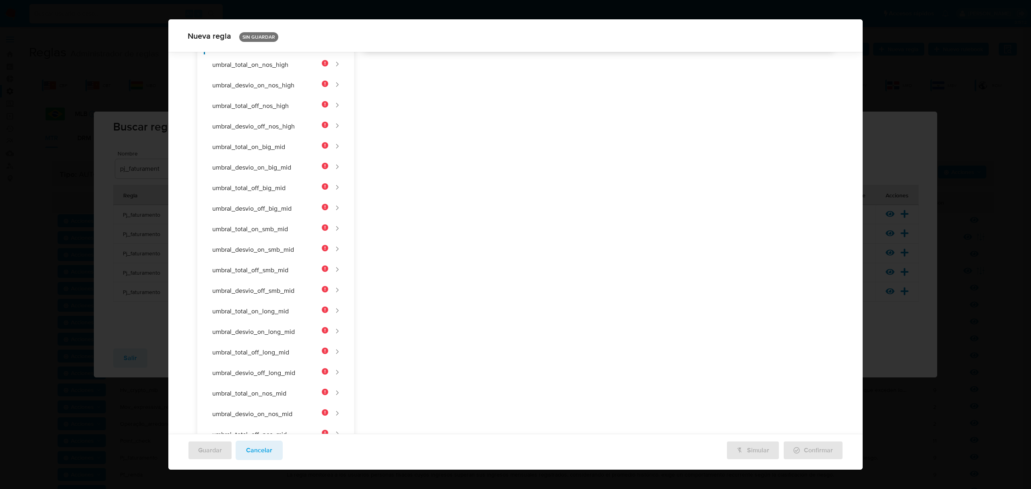
click at [443, 210] on div "Nombre text-es UMBRAL_DESVIO_OFF_LONG_HIGH 27 / 50 23 caracteres restantes text…" at bounding box center [594, 288] width 480 height 1024
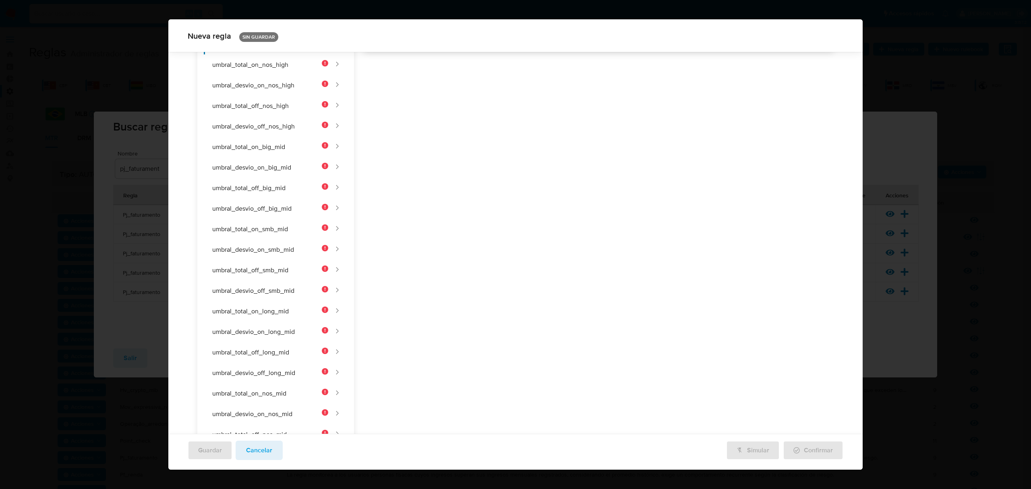
paste textarea "Umbral mínimo de desvío porcentual off-site para vendedores Longtail de alto ri…"
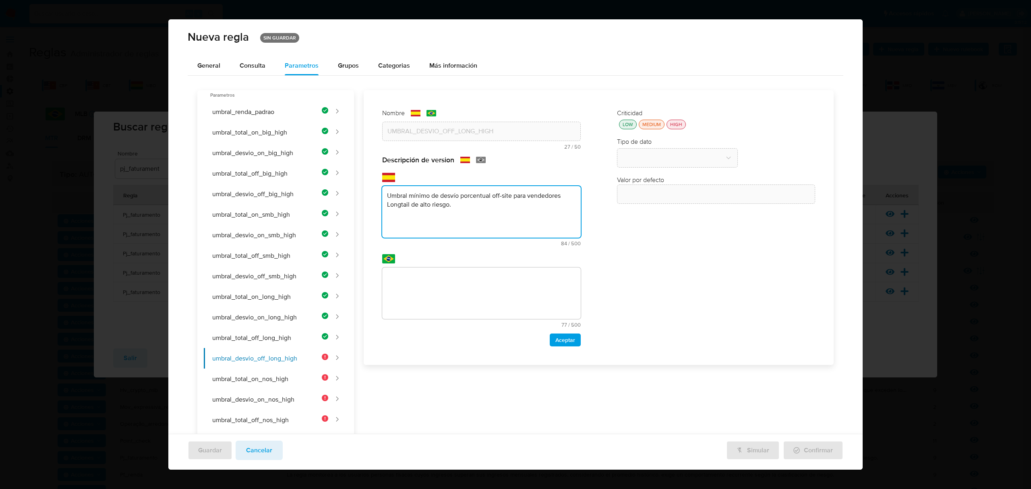
type textarea "Umbral mínimo de desvío porcentual off-site para vendedores Longtail de alto ri…"
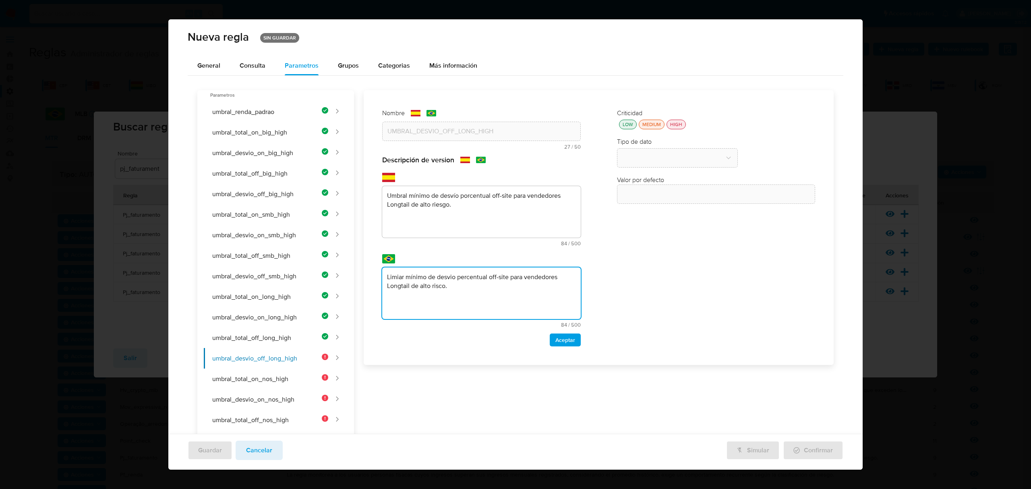
click at [387, 276] on textarea "Limiar mínimo de desvio percentual off-site para vendedores Longtail de alto ri…" at bounding box center [481, 293] width 199 height 52
type textarea "Limiar mínimo de desvio percentual off-site para vendedores Longtail de alto ri…"
click at [482, 342] on span "Aceptar" at bounding box center [565, 339] width 20 height 11
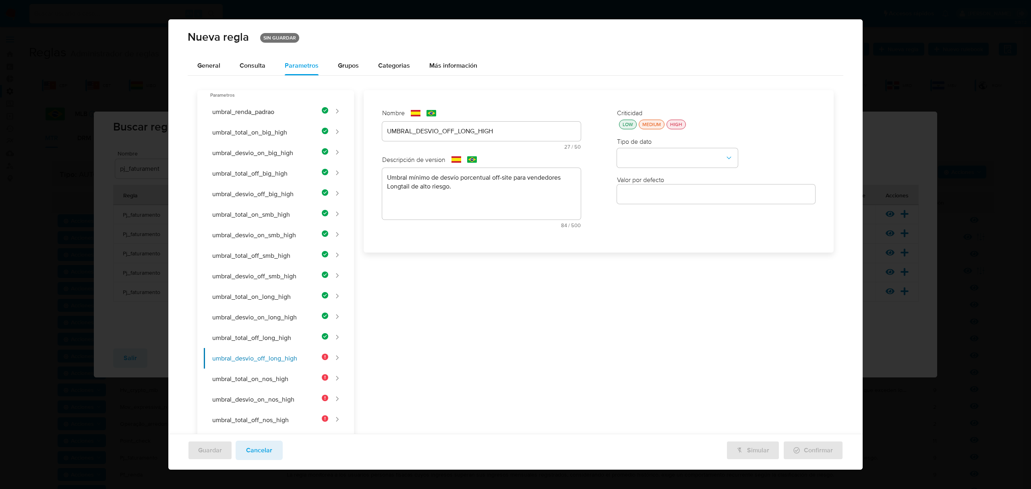
click at [482, 128] on button "LOW" at bounding box center [628, 125] width 18 height 10
click at [482, 151] on button "type-dropdown" at bounding box center [677, 158] width 121 height 19
drag, startPoint x: 631, startPoint y: 151, endPoint x: 632, endPoint y: 166, distance: 15.8
click at [482, 162] on div "NUMBER" at bounding box center [675, 157] width 106 height 19
click at [482, 189] on input "number" at bounding box center [716, 194] width 199 height 10
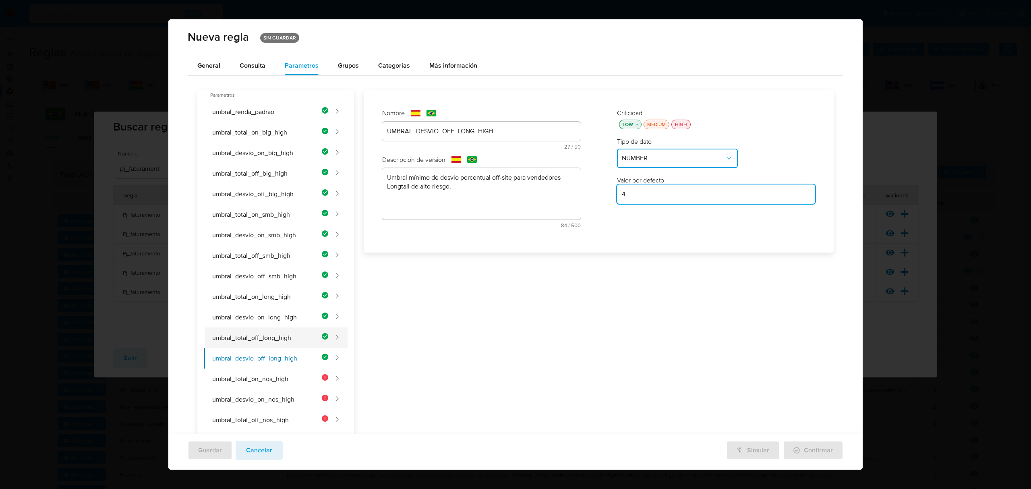
type input "4"
click at [272, 341] on button "umbral_total_off_long_high" at bounding box center [266, 337] width 124 height 21
type input "UMBRAL_TOTAL_OFF_LONG_HIGH"
type textarea "Umbral mínimo de facturación off-site para vendedores Longtail de alto riesgo."
type input "400000"
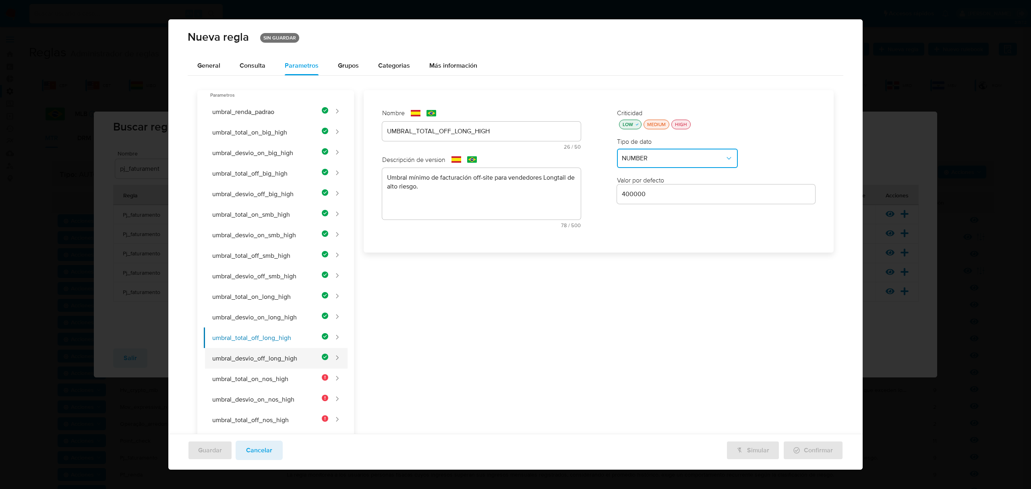
click at [271, 352] on button "umbral_desvio_off_long_high" at bounding box center [266, 358] width 124 height 21
type input "UMBRAL_DESVIO_OFF_LONG_HIGH"
type textarea "Umbral mínimo de desvío porcentual off-site para vendedores Longtail de alto ri…"
type input "4"
click at [284, 379] on button "umbral_total_on_nos_high" at bounding box center [266, 379] width 124 height 21
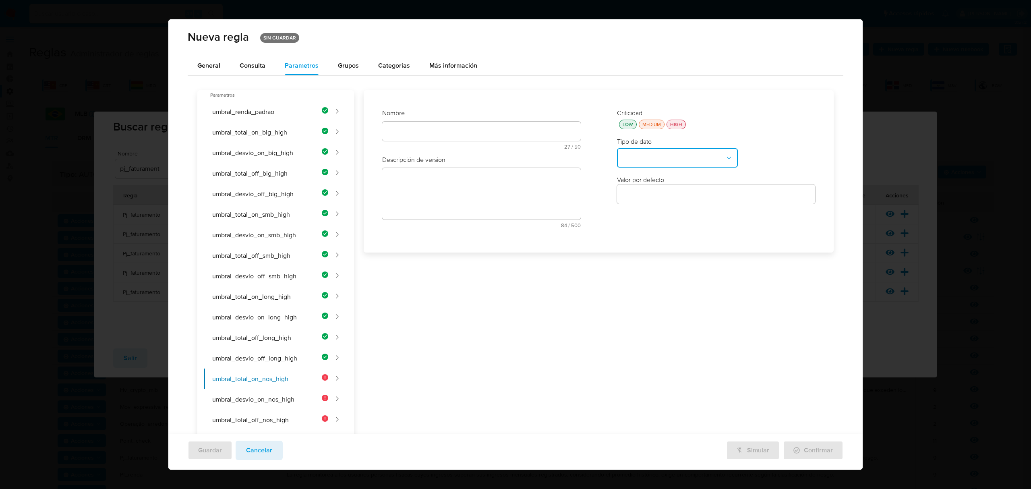
click at [398, 119] on div "Nombre text-es 27 / 50 23 caracteres restantes text-pt 27 / 50 23 caracteres re…" at bounding box center [481, 132] width 199 height 47
click at [401, 124] on div at bounding box center [481, 131] width 199 height 19
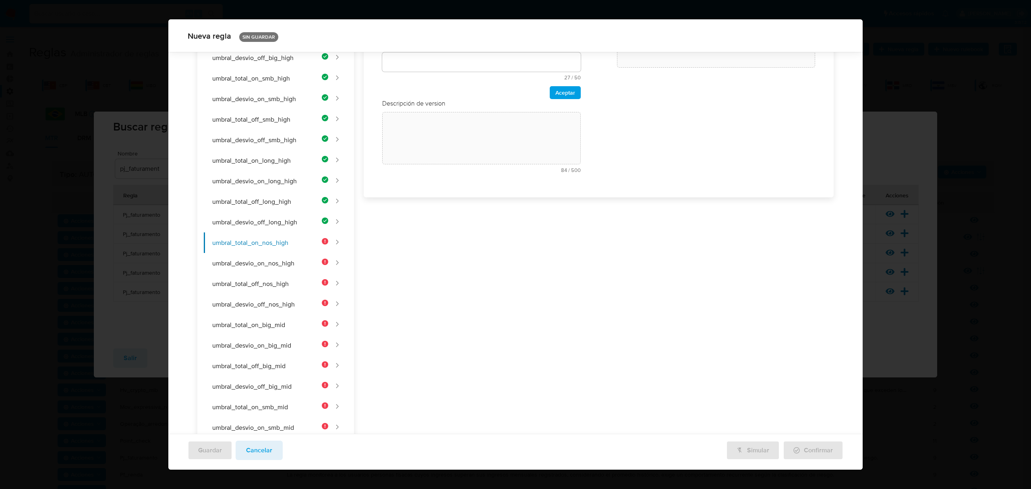
click at [404, 128] on div "Nombre text-es 27 / 50 23 caracteres restantes text-pt 27 / 50 23 caracteres re…" at bounding box center [481, 76] width 215 height 222
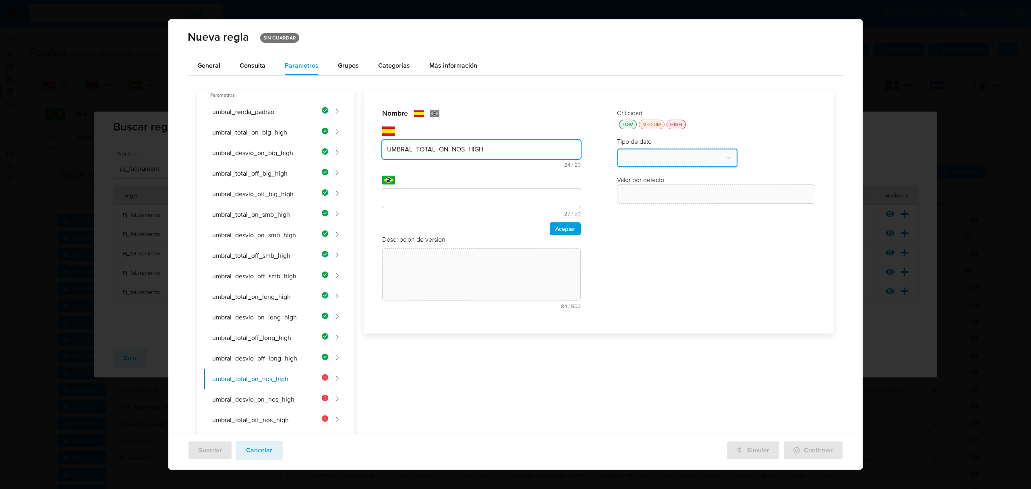
type input "UMBRAL_TOTAL_ON_NOS_HIGH"
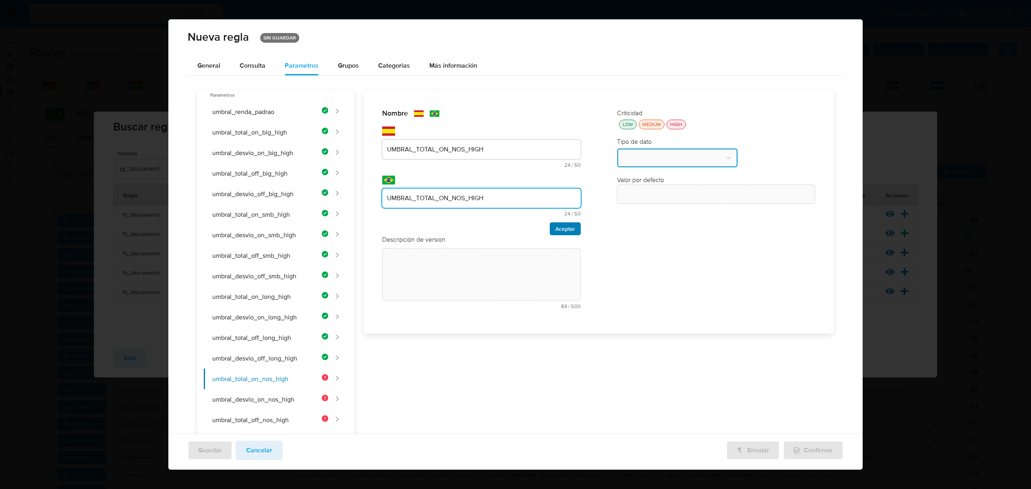
type input "UMBRAL_TOTAL_ON_NOS_HIGH"
click at [482, 231] on span "Aceptar" at bounding box center [565, 228] width 20 height 11
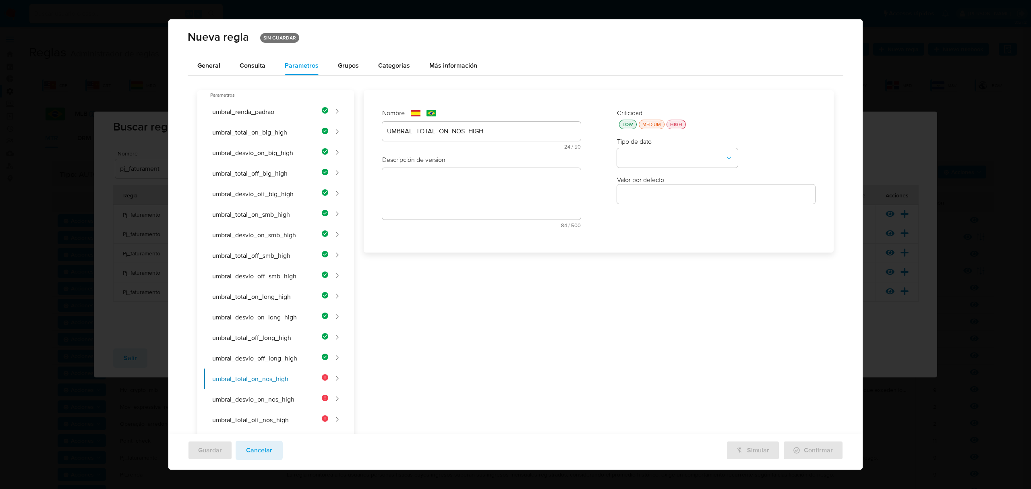
drag, startPoint x: 378, startPoint y: 207, endPoint x: 404, endPoint y: 208, distance: 26.6
click at [404, 208] on div "Nombre text-es UMBRAL_TOTAL_ON_NOS_HIGH 24 / 50 26 caracteres restantes text-pt…" at bounding box center [481, 228] width 215 height 254
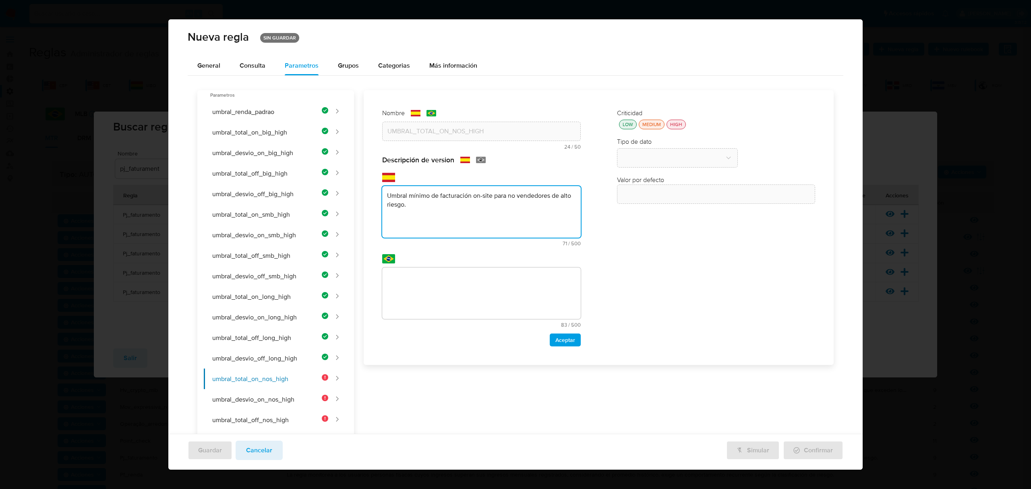
type textarea "Umbral mínimo de facturación on-site para no vendedores de alto riesgo."
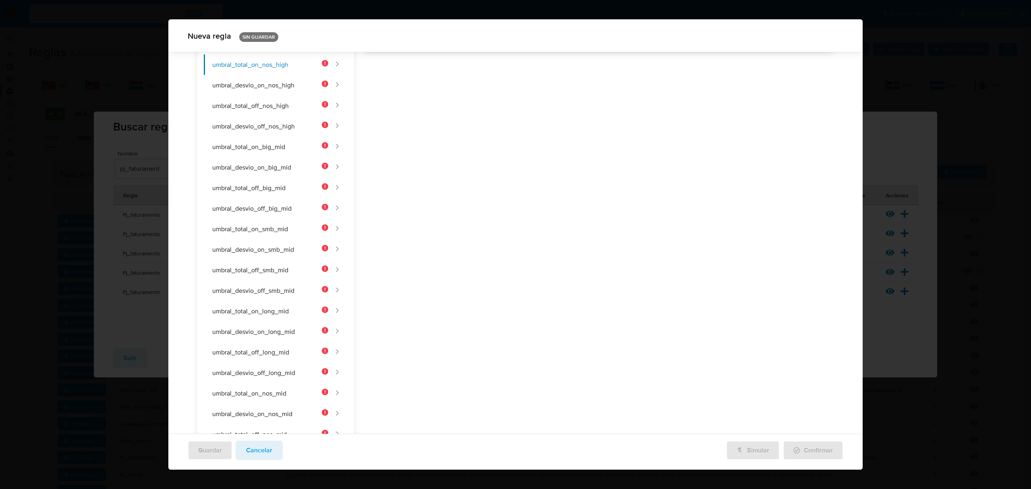
click at [445, 267] on div "Nombre text-es UMBRAL_TOTAL_ON_NOS_HIGH 24 / 50 26 caracteres restantes text-pt…" at bounding box center [594, 288] width 480 height 1024
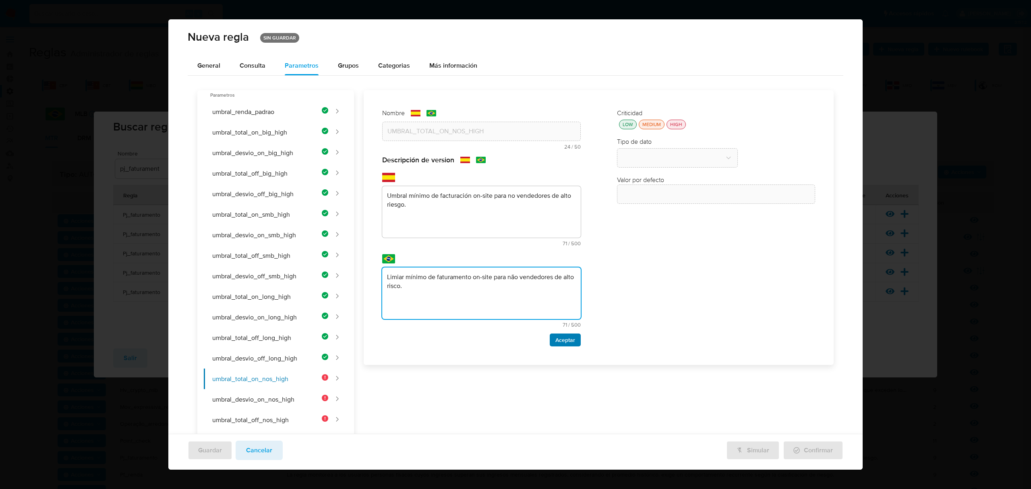
type textarea "Limiar mínimo de faturamento on-site para não vendedores de alto risco."
click at [482, 338] on span "Aceptar" at bounding box center [565, 339] width 20 height 11
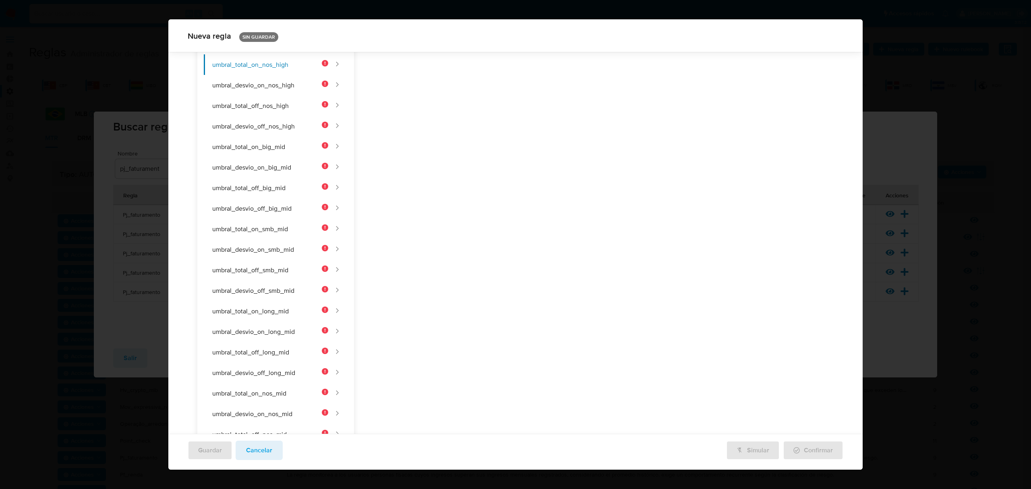
scroll to position [42, 0]
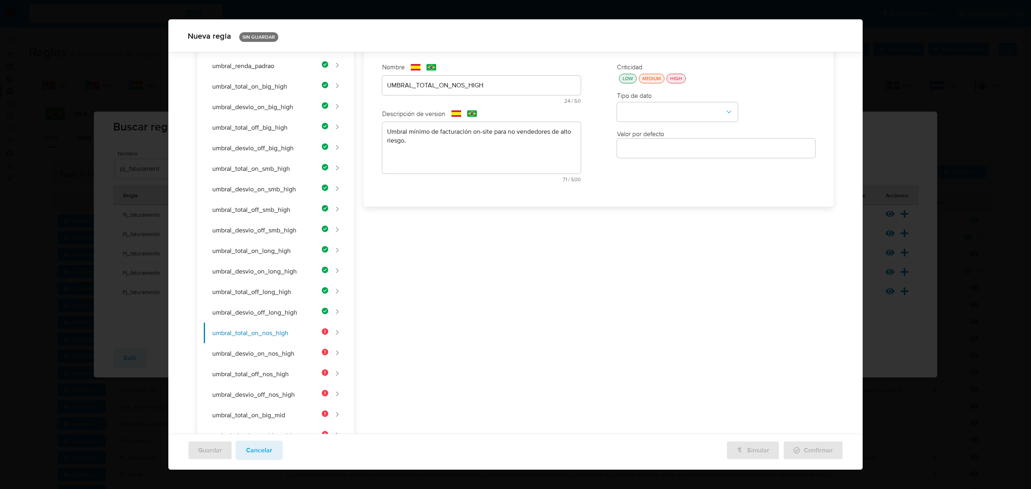
click at [482, 84] on div "Criticidad LOW MEDIUM HIGH Tipo de dato Valor por defecto Valor por defecto" at bounding box center [716, 125] width 215 height 141
click at [482, 78] on div "LOW" at bounding box center [628, 78] width 14 height 7
click at [482, 105] on button "type-dropdown" at bounding box center [677, 112] width 121 height 19
click at [482, 116] on div "NUMBER" at bounding box center [675, 111] width 106 height 19
click at [482, 147] on input "number" at bounding box center [716, 148] width 199 height 10
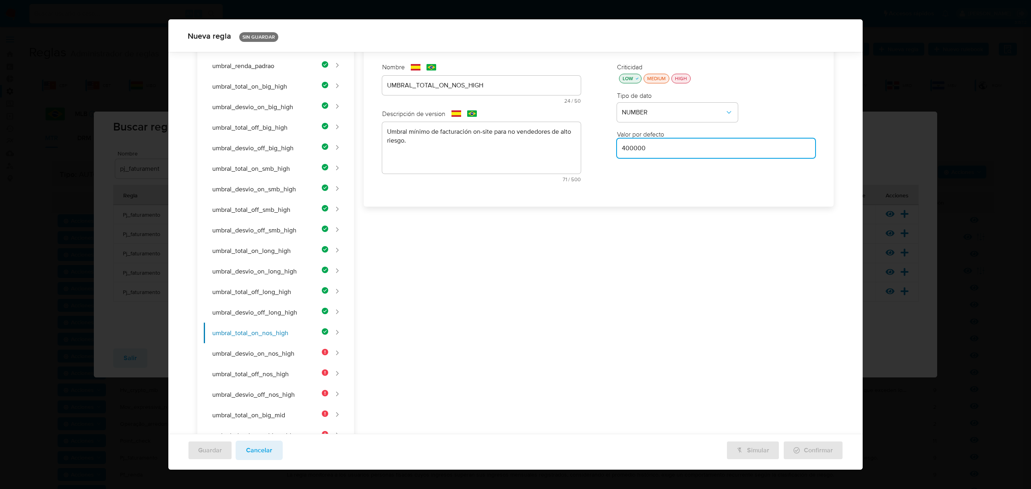
type input "400000"
click at [305, 352] on button "umbral_desvio_on_nos_high" at bounding box center [266, 353] width 124 height 21
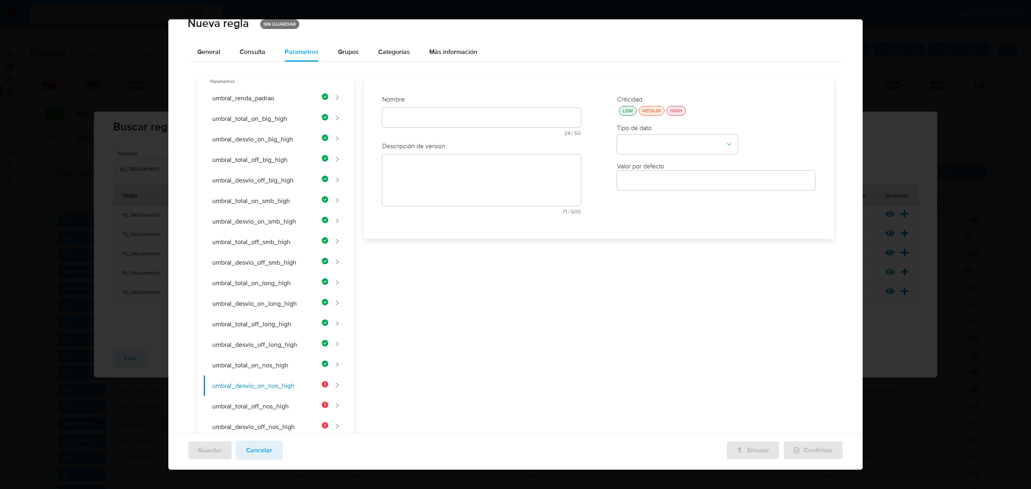
scroll to position [0, 0]
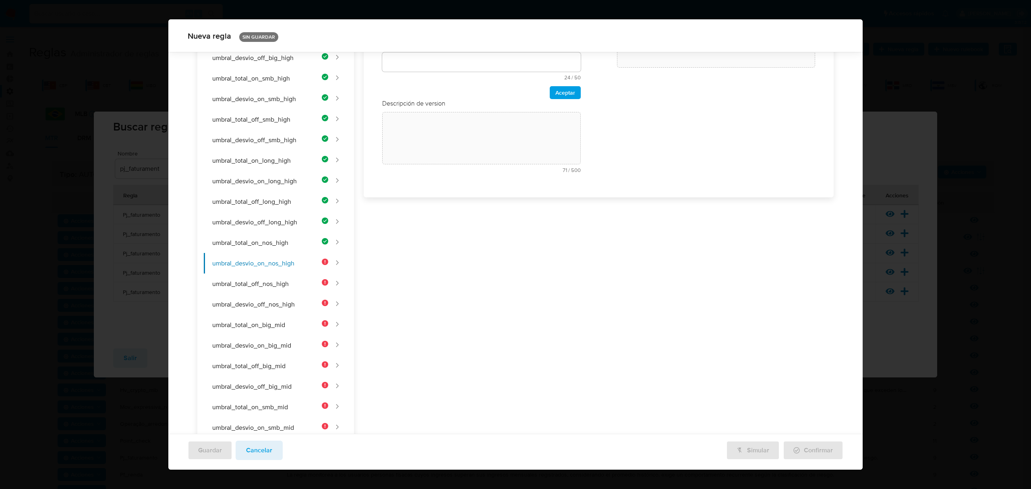
click at [422, 131] on div "Nombre text-es 24 / 50 26 caracteres restantes text-pt 24 / 50 26 caracteres re…" at bounding box center [481, 76] width 215 height 222
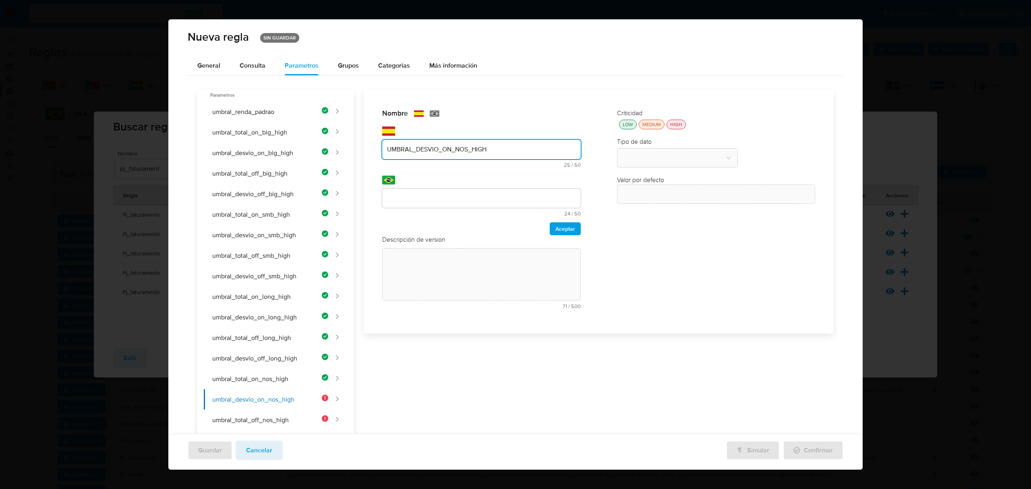
type input "UMBRAL_DESVIO_ON_NOS_HIGH"
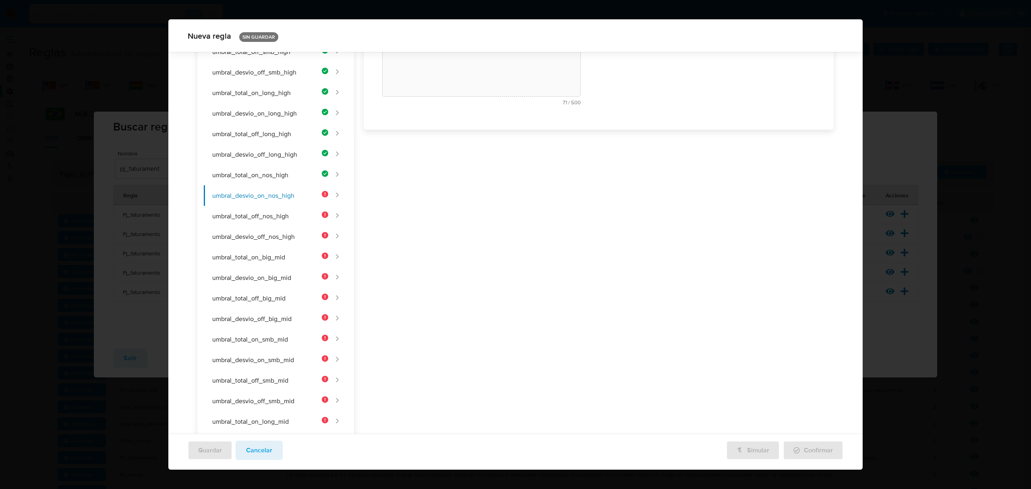
click at [472, 197] on div "Nombre text-es UMBRAL_DESVIO_ON_NOS_HIGH 25 / 50 25 caracteres restantes text-p…" at bounding box center [594, 398] width 480 height 1024
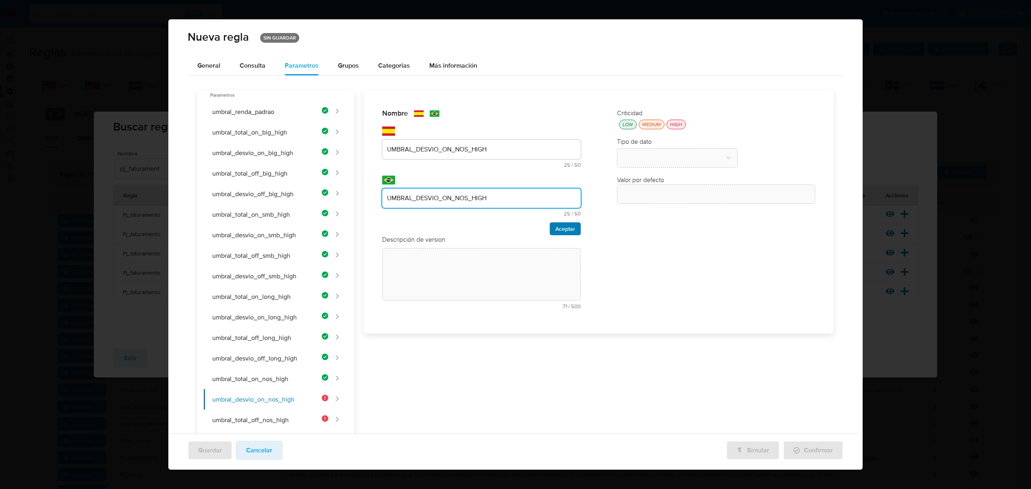
type input "UMBRAL_DESVIO_ON_NOS_HIGH"
click at [482, 229] on span "Aceptar" at bounding box center [565, 228] width 20 height 11
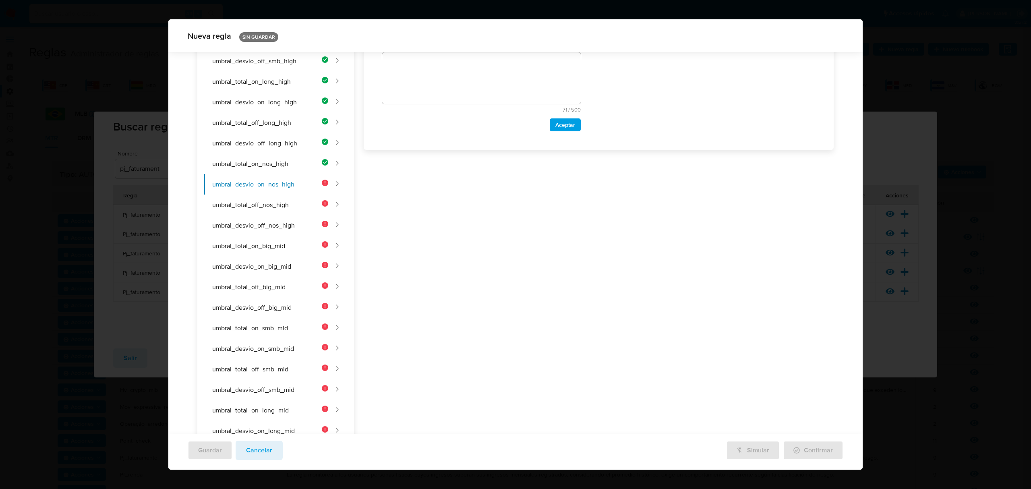
drag, startPoint x: 441, startPoint y: 190, endPoint x: 449, endPoint y: 251, distance: 61.7
click at [438, 195] on div "Nombre text-es UMBRAL_DESVIO_ON_NOS_HIGH 25 / 50 25 caracteres restantes text-p…" at bounding box center [594, 387] width 480 height 1024
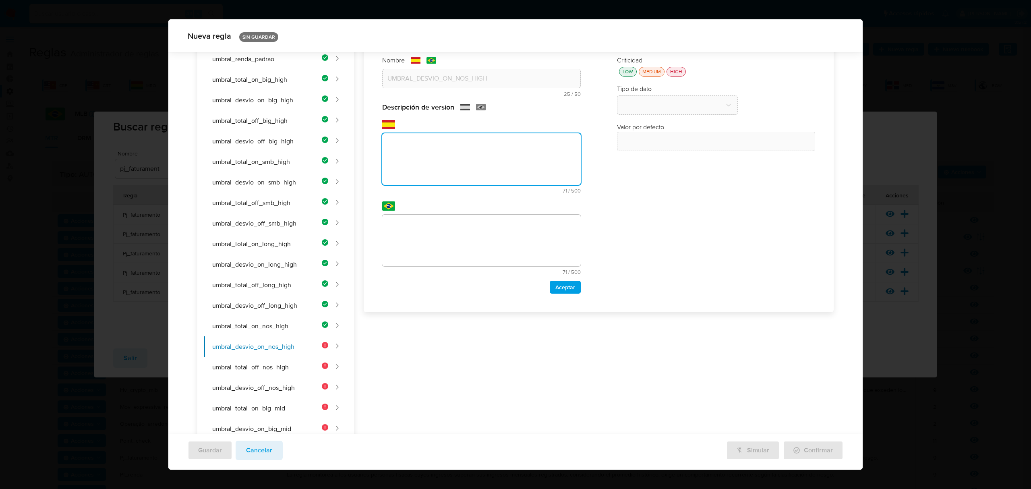
scroll to position [42, 0]
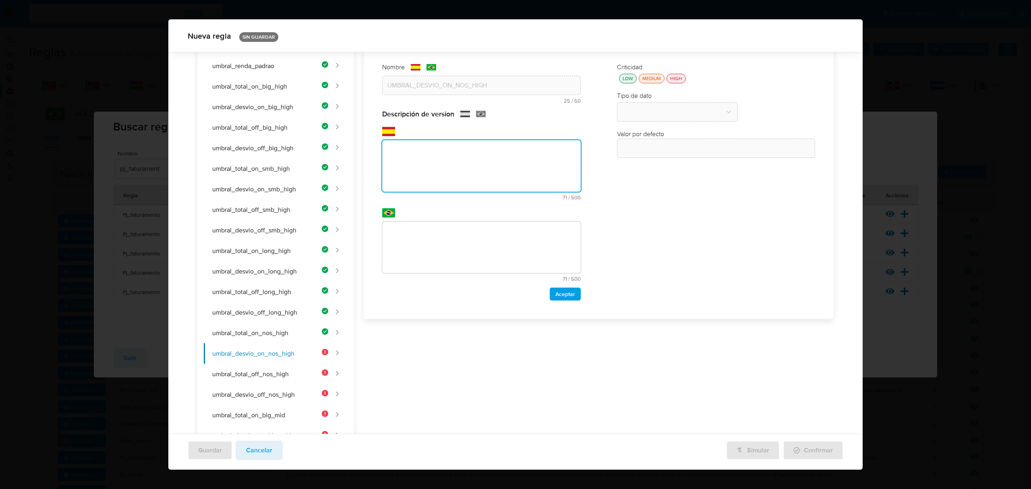
paste textarea "Umbral mínimo de desvío porcentual on-site para no vendedores de alto riesgo."
type textarea "Umbral mínimo de desvío porcentual on-site para no vendedores de alto riesgo."
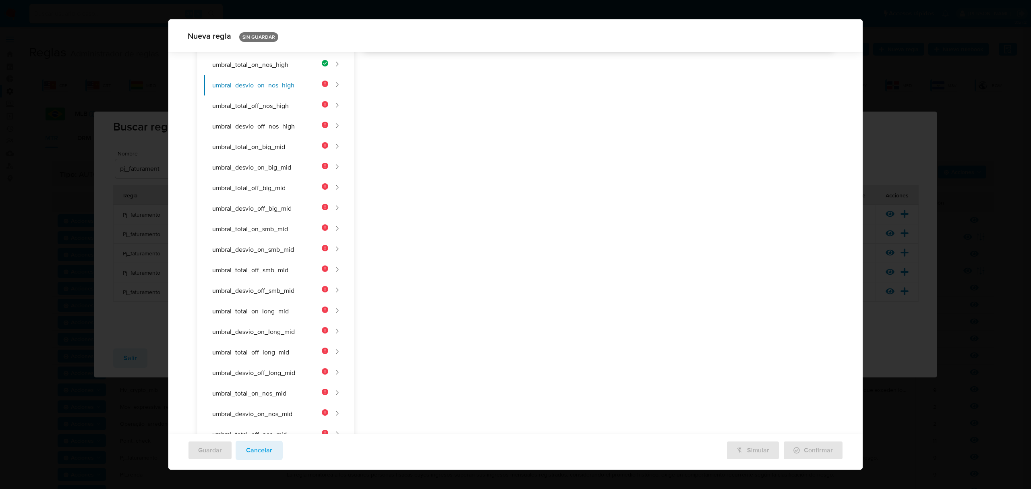
click at [463, 237] on div "Nombre text-es UMBRAL_DESVIO_ON_NOS_HIGH 25 / 50 25 caracteres restantes text-p…" at bounding box center [594, 288] width 480 height 1024
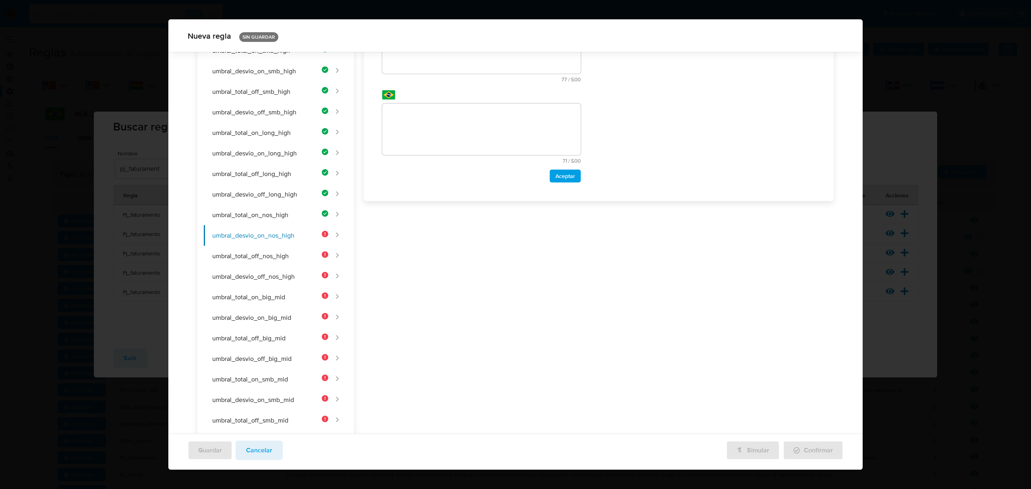
scroll to position [0, 0]
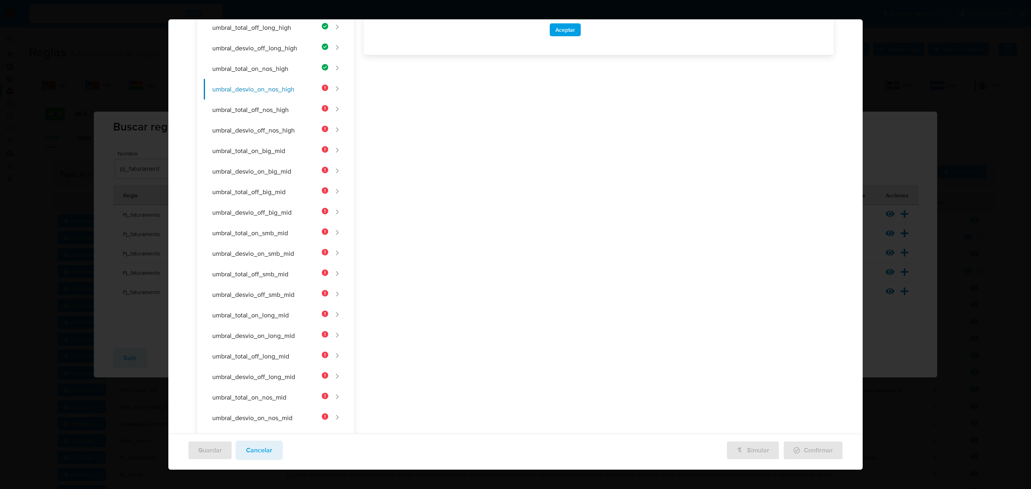
click at [437, 286] on div "Nombre text-es UMBRAL_DESVIO_ON_NOS_HIGH 25 / 50 25 caracteres restantes text-p…" at bounding box center [594, 292] width 480 height 1024
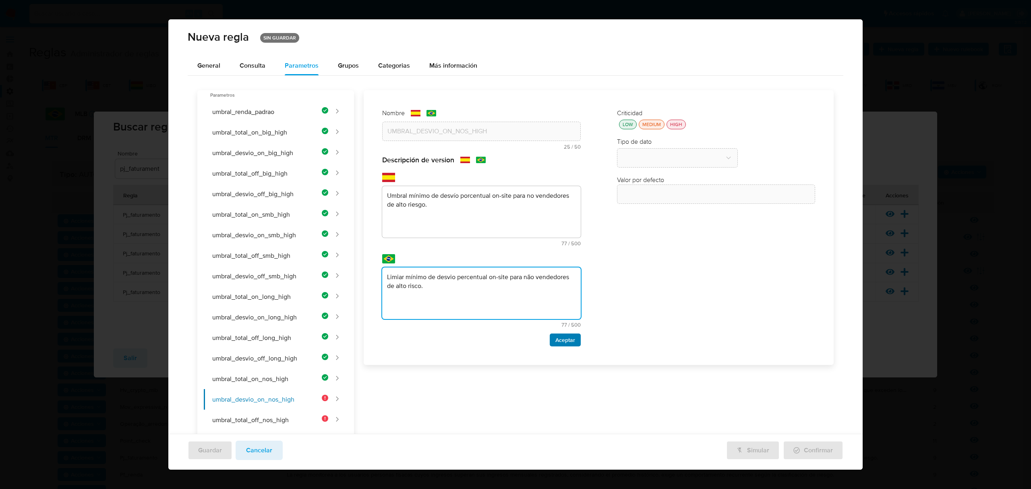
type textarea "Limiar mínimo de desvio percentual on-site para não vendedores de alto risco."
click at [482, 337] on span "Aceptar" at bounding box center [565, 339] width 20 height 11
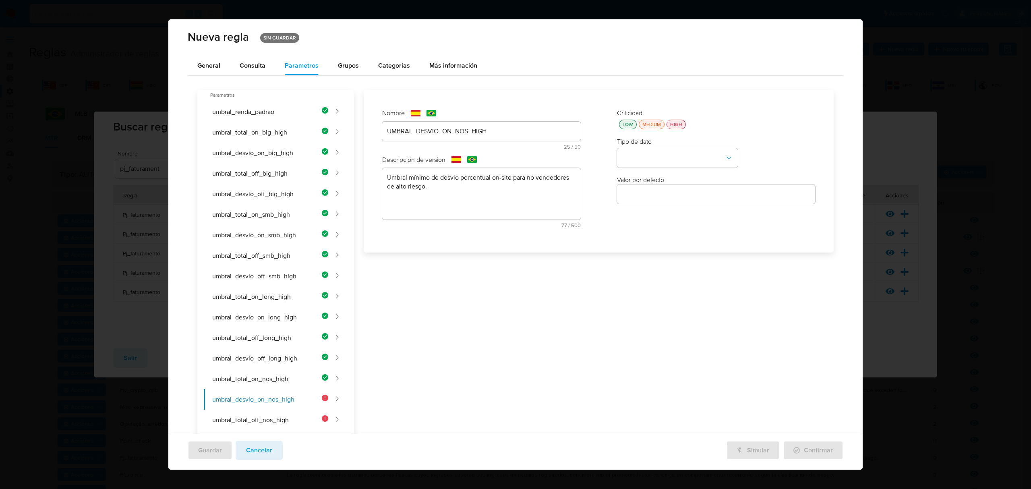
click at [482, 120] on button "LOW" at bounding box center [628, 125] width 18 height 10
click at [482, 153] on button "type-dropdown" at bounding box center [677, 158] width 121 height 19
click at [482, 162] on div "NUMBER" at bounding box center [675, 157] width 106 height 19
drag, startPoint x: 732, startPoint y: 181, endPoint x: 731, endPoint y: 189, distance: 8.1
click at [482, 189] on div "Valor por defecto" at bounding box center [716, 190] width 199 height 28
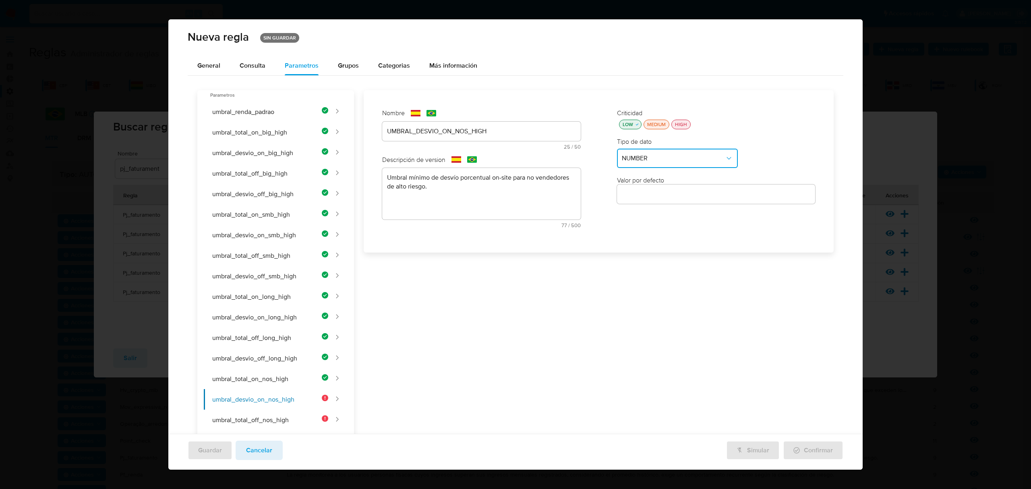
click at [482, 189] on input "number" at bounding box center [716, 194] width 199 height 10
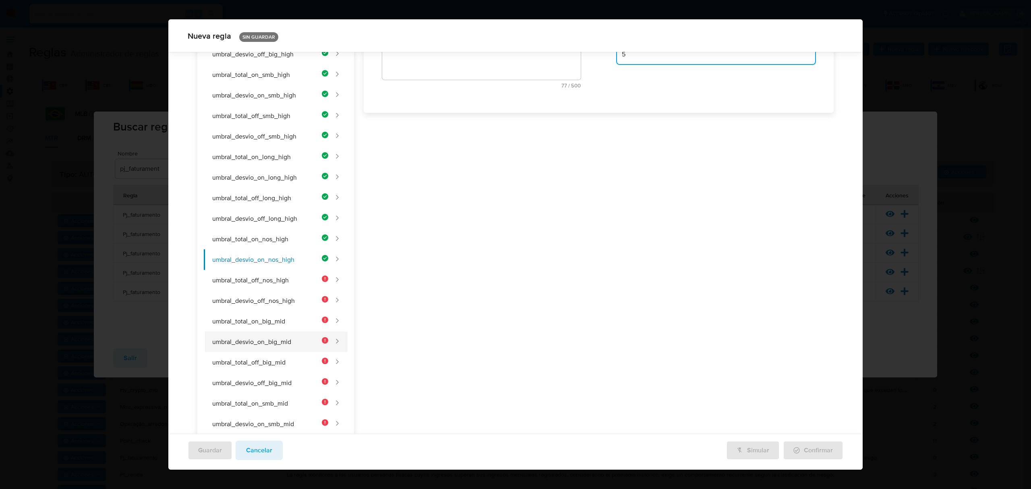
scroll to position [211, 0]
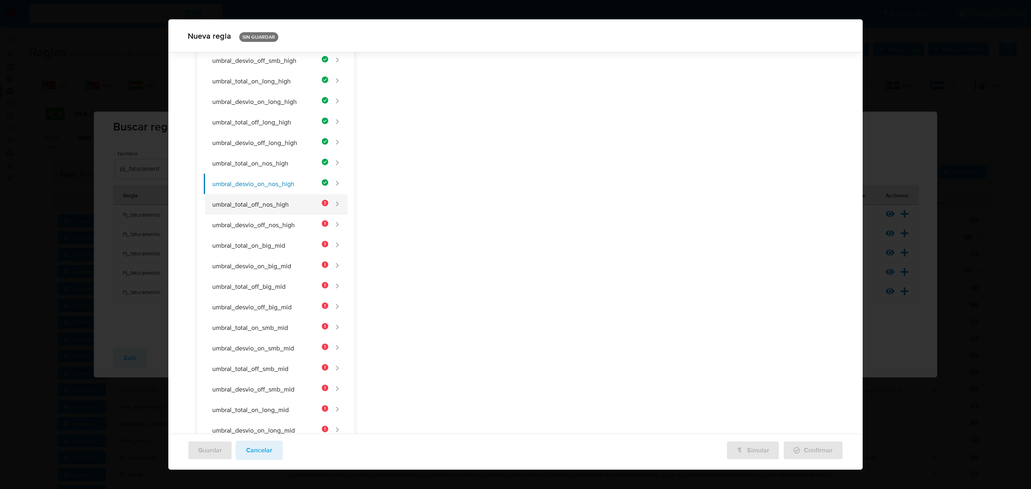
type input "5"
click at [263, 202] on button "umbral_total_off_nos_high" at bounding box center [266, 204] width 124 height 21
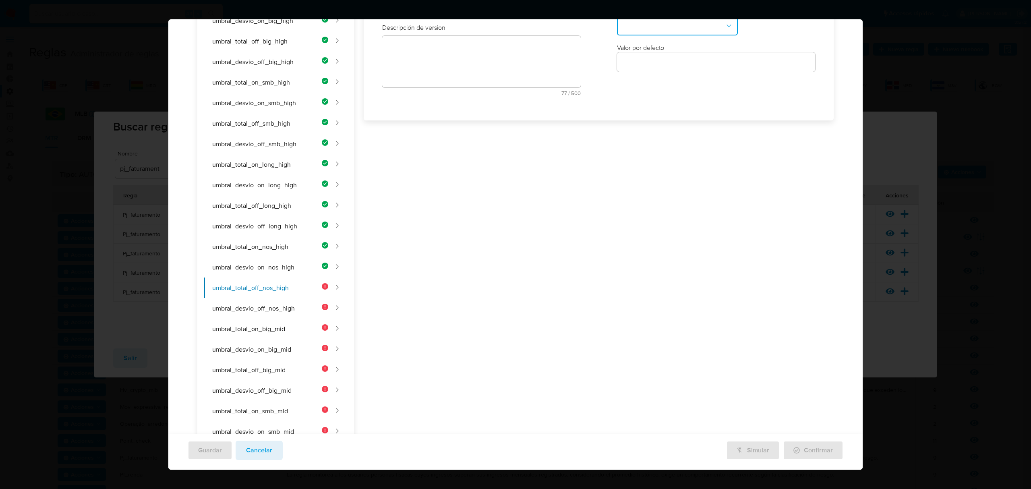
click at [443, 110] on div "Nombre text-es 25 / 50 25 caracteres restantes text-pt 25 / 50 25 caracteres re…" at bounding box center [481, 39] width 215 height 141
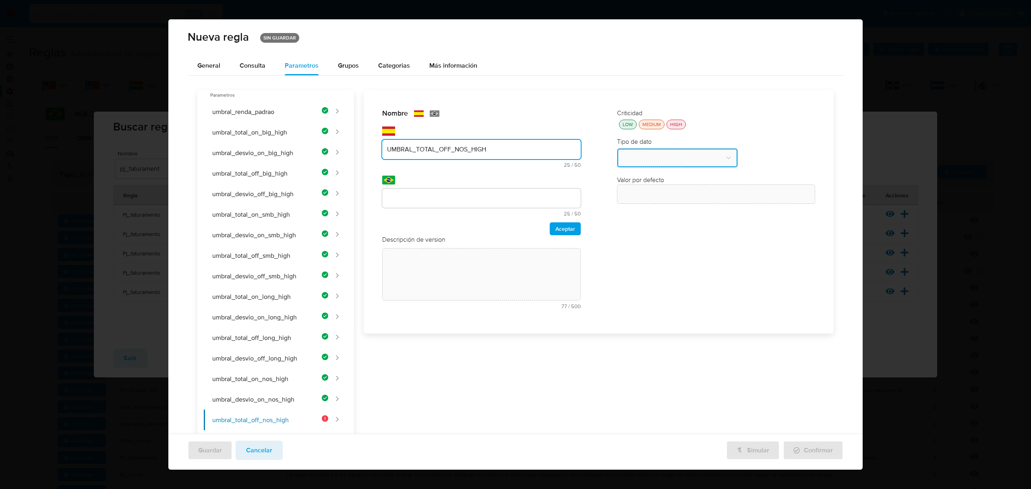
type input "UMBRAL_TOTAL_OFF_NOS_HIGH"
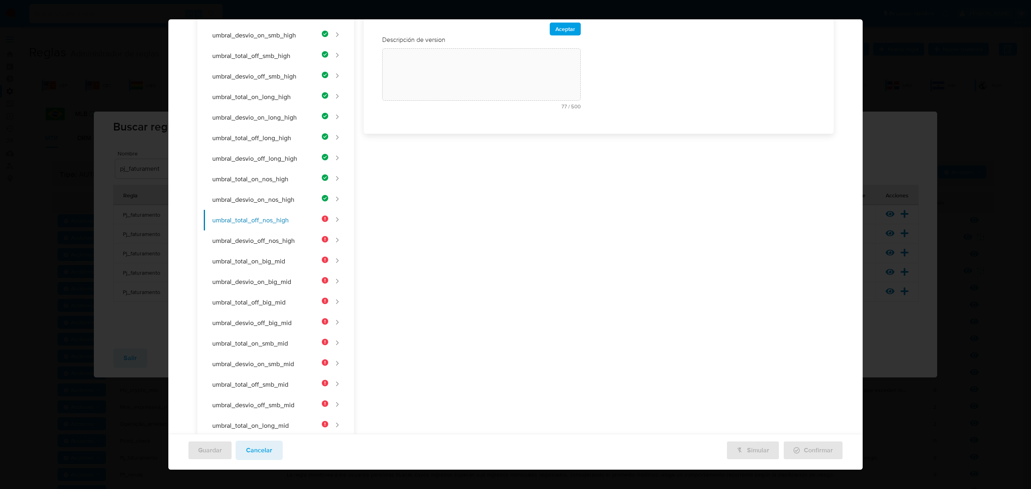
click at [460, 197] on div "Nombre text-es UMBRAL_TOTAL_OFF_NOS_HIGH 25 / 50 25 caracteres restantes text-p…" at bounding box center [594, 402] width 480 height 1024
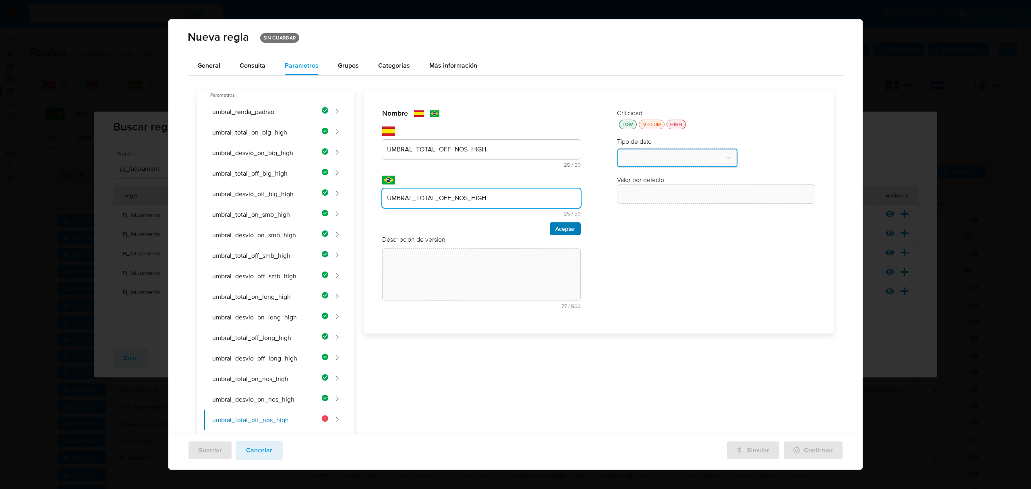
type input "UMBRAL_TOTAL_OFF_NOS_HIGH"
click at [482, 228] on button "Aceptar" at bounding box center [565, 228] width 31 height 13
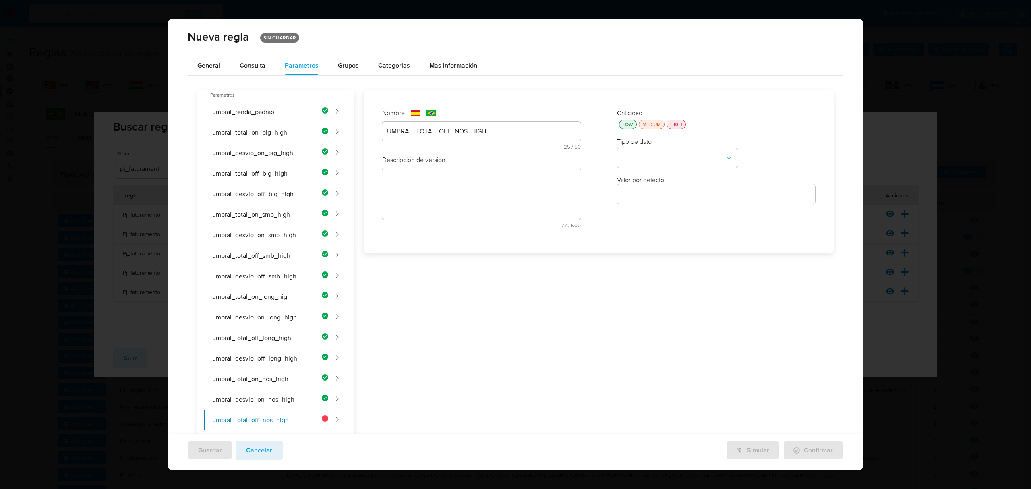
drag, startPoint x: 479, startPoint y: 189, endPoint x: 477, endPoint y: 199, distance: 9.3
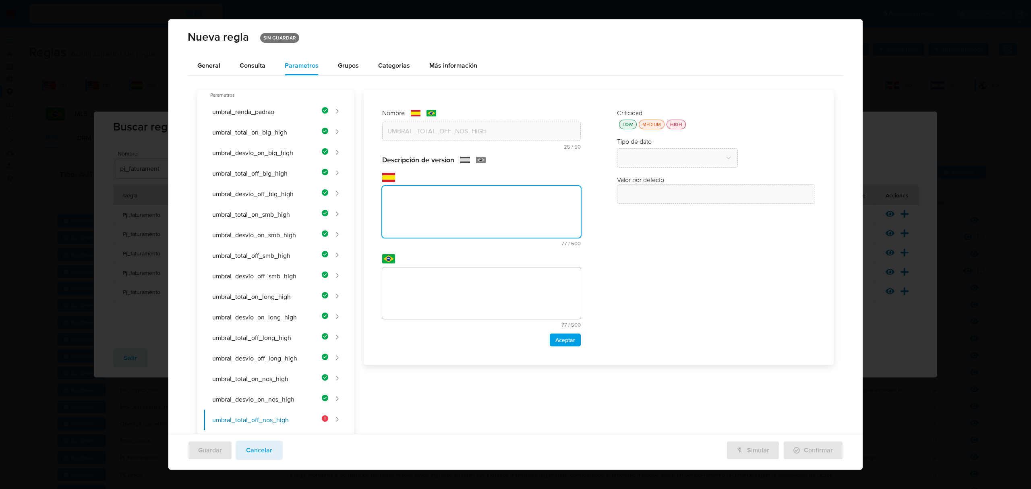
paste textarea "Umbral mínimo de facturación off-site para no vendedores de alto riesgo."
type textarea "Umbral mínimo de facturación off-site para no vendedores de alto riesgo."
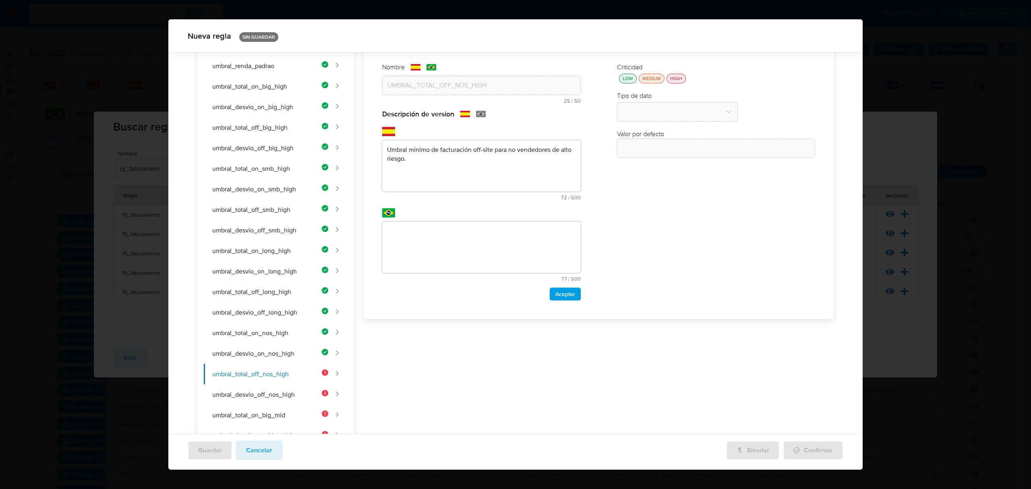
scroll to position [310, 0]
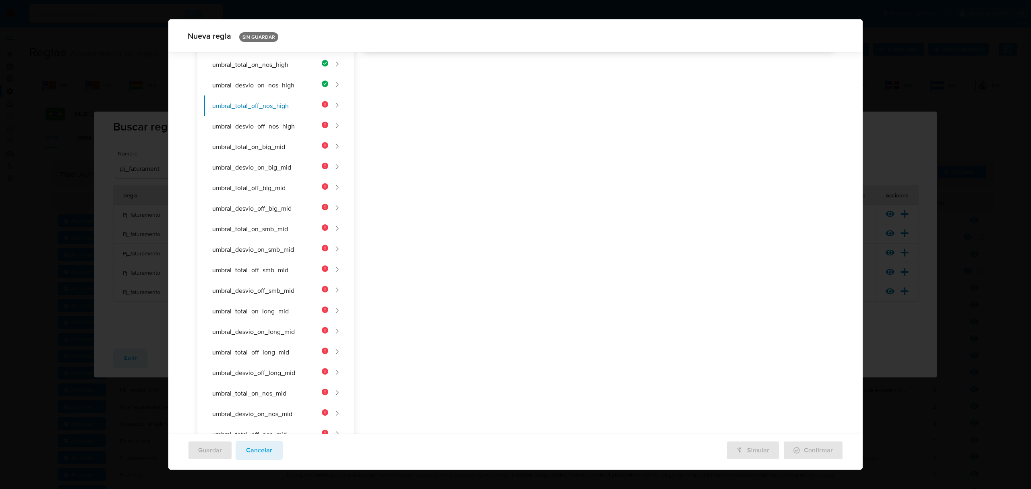
click at [433, 228] on div "Nombre text-es UMBRAL_TOTAL_OFF_NOS_HIGH 25 / 50 25 caracteres restantes text-p…" at bounding box center [594, 288] width 480 height 1024
click at [435, 236] on div "Nombre text-es UMBRAL_TOTAL_OFF_NOS_HIGH 25 / 50 25 caracteres restantes text-p…" at bounding box center [594, 288] width 480 height 1024
click at [439, 247] on div "Nombre text-es UMBRAL_TOTAL_OFF_NOS_HIGH 25 / 50 25 caracteres restantes text-p…" at bounding box center [594, 288] width 480 height 1024
click at [395, 213] on div "Nombre text-es UMBRAL_TOTAL_OFF_NOS_HIGH 25 / 50 25 caracteres restantes text-p…" at bounding box center [594, 288] width 480 height 1024
click at [425, 255] on div "Nombre text-es UMBRAL_TOTAL_OFF_NOS_HIGH 25 / 50 25 caracteres restantes text-p…" at bounding box center [594, 288] width 480 height 1024
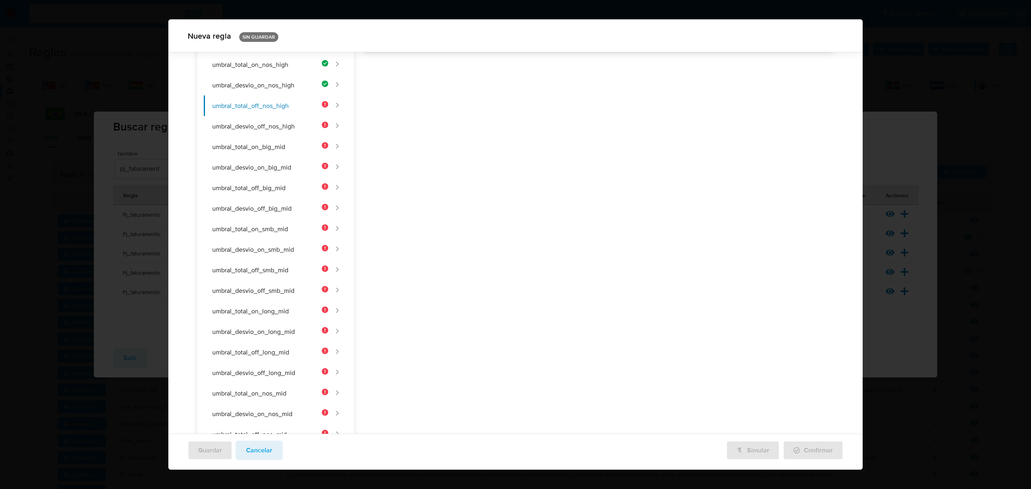
drag, startPoint x: 418, startPoint y: 145, endPoint x: 429, endPoint y: 157, distance: 16.0
click at [422, 151] on div "Nombre text-es UMBRAL_TOTAL_OFF_NOS_HIGH 25 / 50 25 caracteres restantes text-p…" at bounding box center [594, 288] width 480 height 1024
click at [482, 298] on div "Nombre text-es UMBRAL_TOTAL_OFF_NOS_HIGH 25 / 50 25 caracteres restantes text-p…" at bounding box center [594, 288] width 480 height 1024
click at [271, 280] on button "umbral_total_off_smb_mid" at bounding box center [266, 270] width 124 height 21
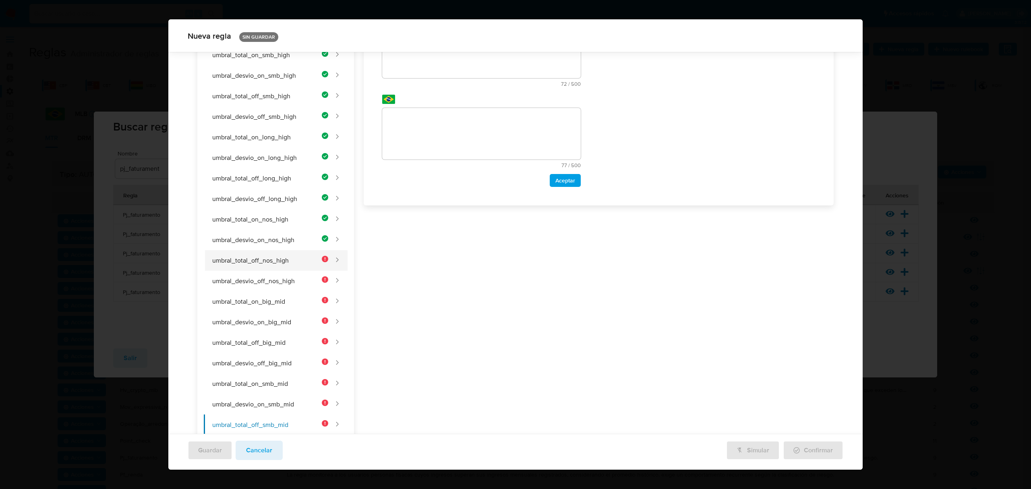
scroll to position [158, 0]
click at [287, 261] on button "umbral_total_off_nos_high" at bounding box center [266, 258] width 124 height 21
type input "UMBRAL_TOTAL_OFF_NOS_HIGH"
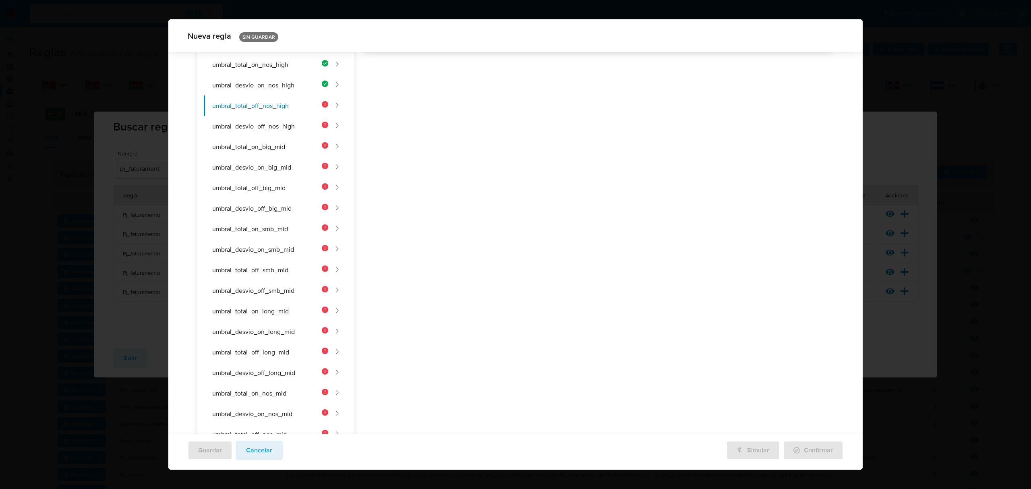
click at [420, 203] on div "Nombre text-es UMBRAL_TOTAL_OFF_NOS_HIGH 25 / 50 25 caracteres restantes text-p…" at bounding box center [594, 288] width 480 height 1024
click at [437, 231] on div "Nombre text-es UMBRAL_TOTAL_OFF_NOS_HIGH 25 / 50 25 caracteres restantes text-p…" at bounding box center [594, 288] width 480 height 1024
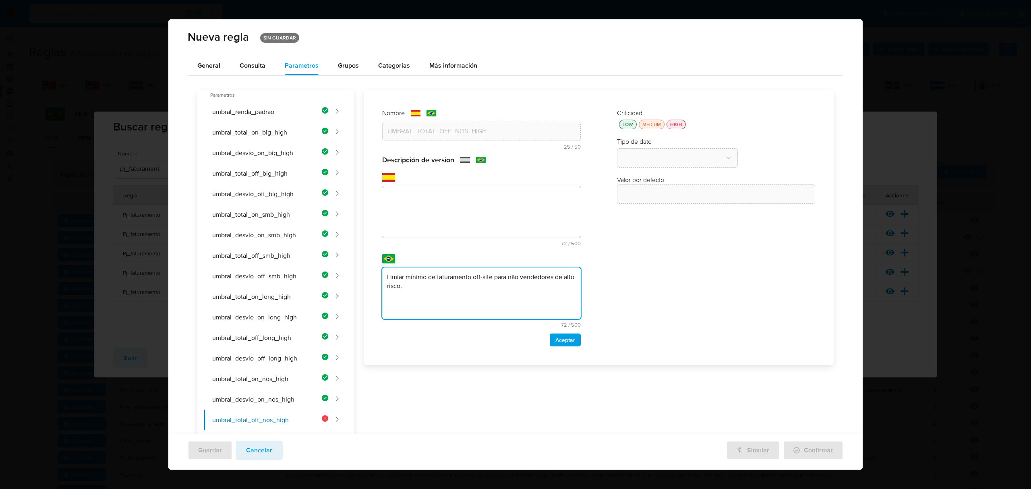
type textarea "Limiar mínimo de faturamento off-site para não vendedores de alto risco."
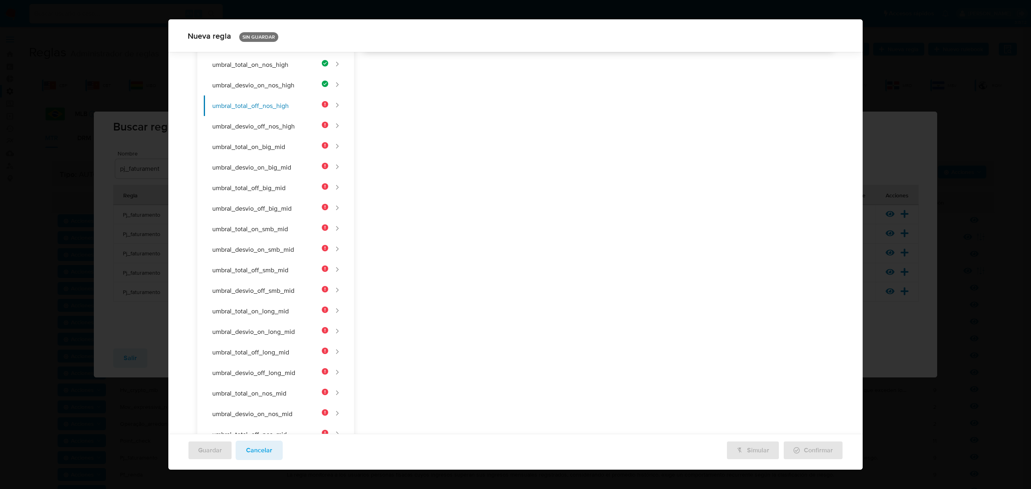
click at [482, 181] on div "Nombre text-es UMBRAL_TOTAL_OFF_NOS_HIGH 25 / 50 25 caracteres restantes text-p…" at bounding box center [594, 288] width 480 height 1024
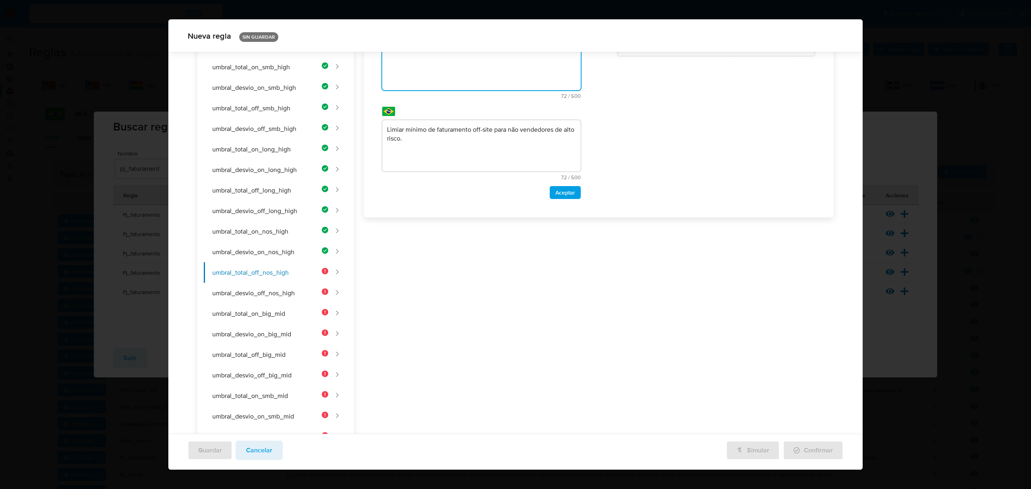
scroll to position [42, 0]
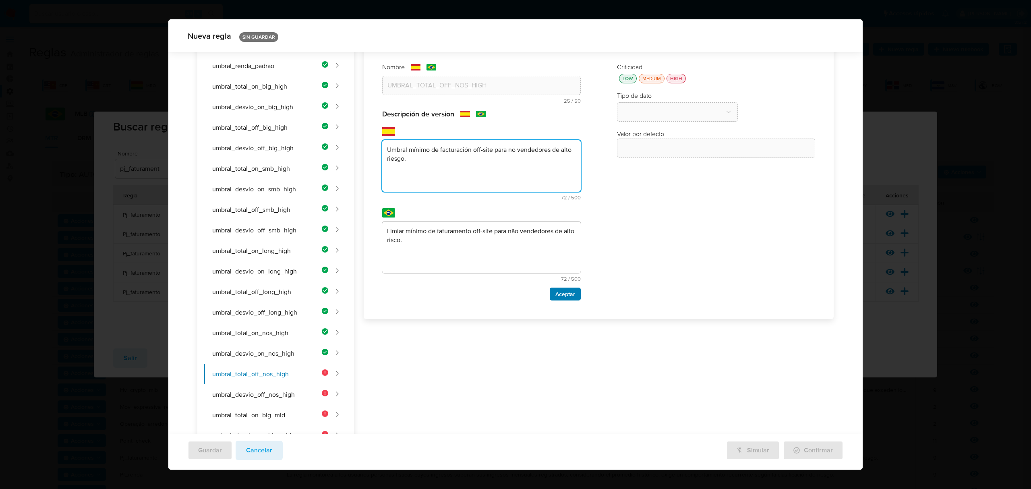
type textarea "Umbral mínimo de facturación off-site para no vendedores de alto riesgo."
click at [482, 292] on span "Aceptar" at bounding box center [565, 293] width 20 height 11
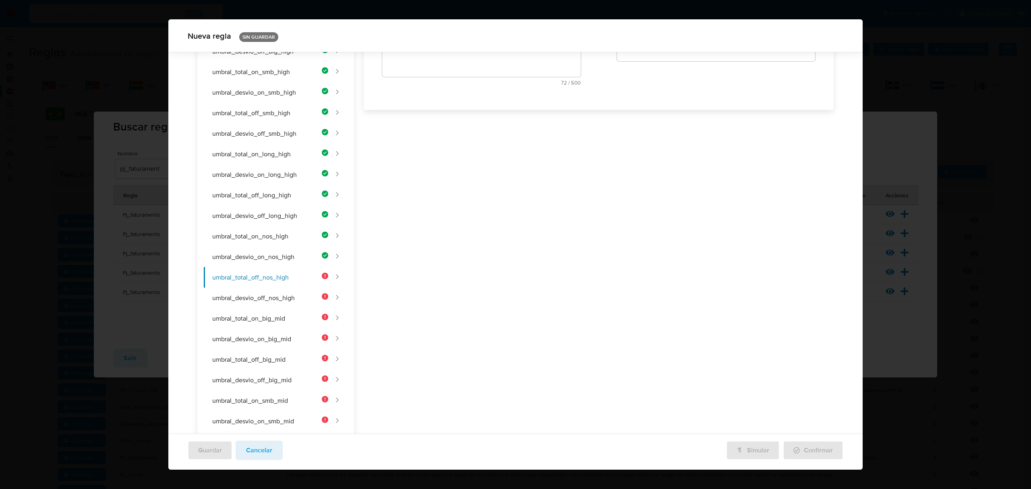
scroll to position [0, 0]
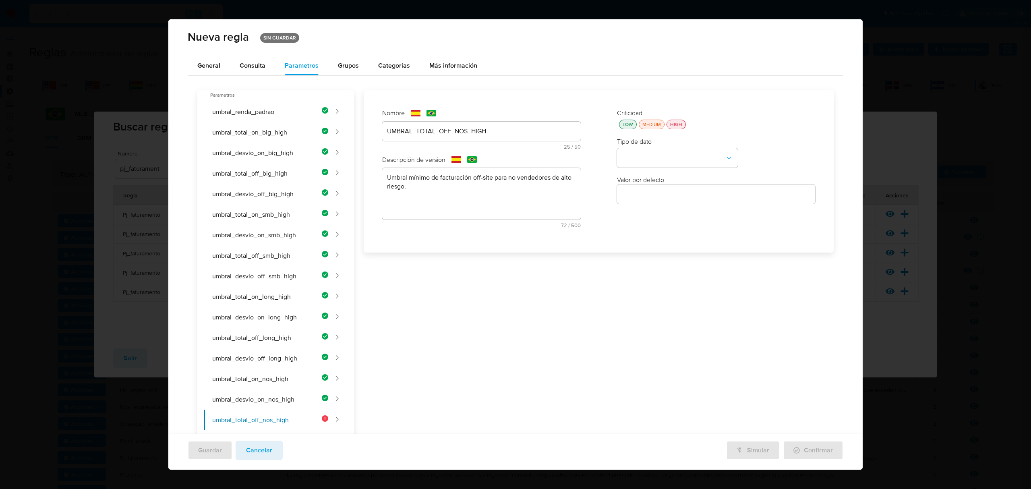
click at [482, 122] on div "LOW" at bounding box center [628, 124] width 14 height 7
click at [482, 162] on button "type-dropdown" at bounding box center [677, 158] width 121 height 19
click at [482, 158] on div "NUMBER" at bounding box center [675, 157] width 106 height 19
click at [482, 192] on input "number" at bounding box center [716, 194] width 199 height 10
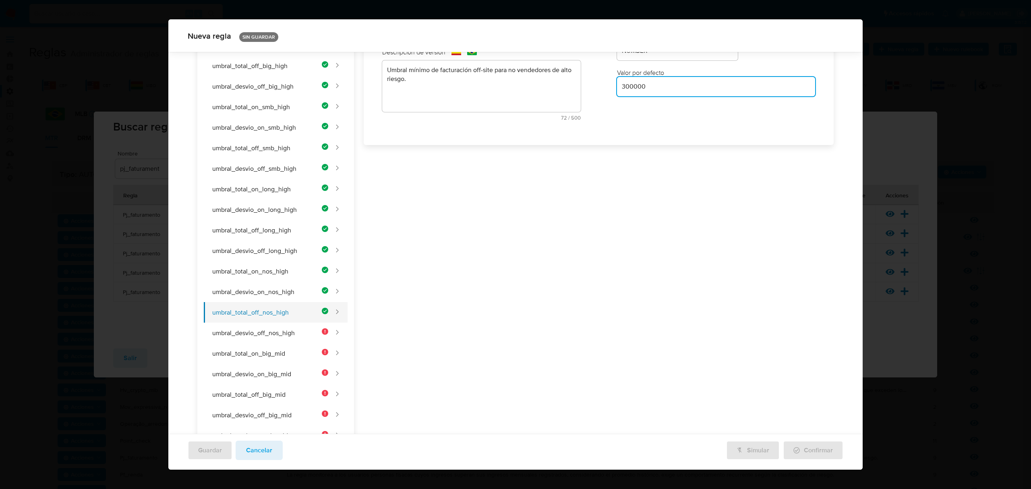
scroll to position [104, 0]
type input "300000"
click at [266, 342] on button "umbral_desvio_off_nos_high" at bounding box center [266, 332] width 124 height 21
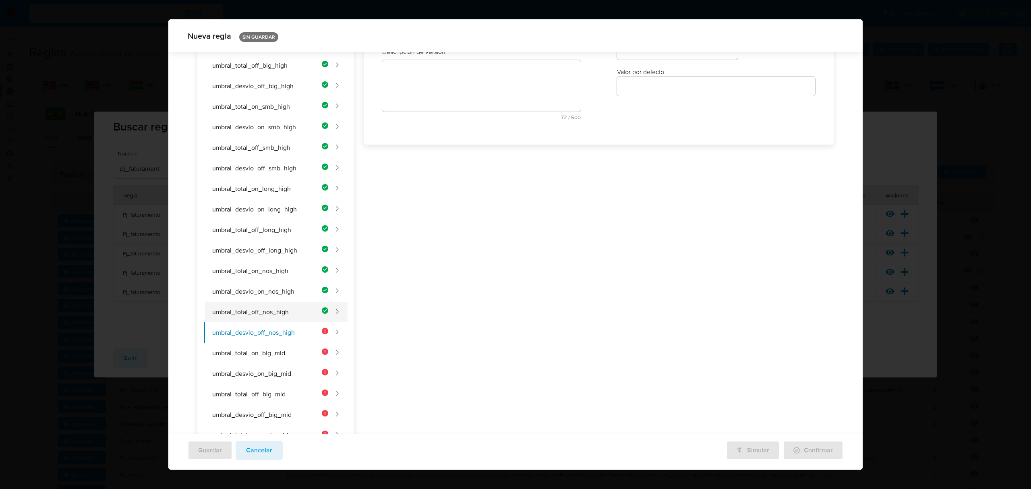
click at [271, 310] on button "umbral_total_off_nos_high" at bounding box center [266, 312] width 124 height 21
type input "300000"
type input "UMBRAL_TOTAL_OFF_NOS_HIGH"
type textarea "Umbral mínimo de facturación off-site para no vendedores de alto riesgo."
click at [278, 339] on button "umbral_desvio_off_nos_high" at bounding box center [266, 332] width 124 height 21
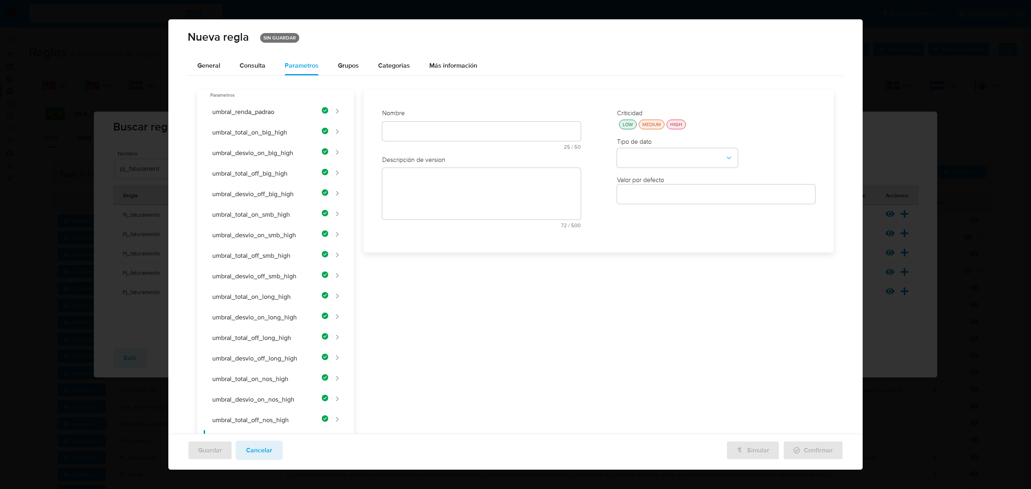
scroll to position [132, 0]
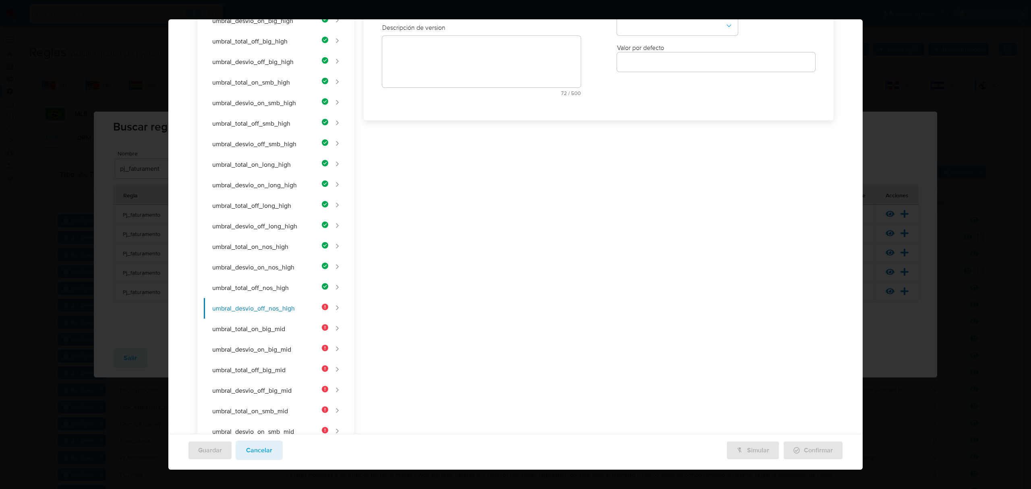
click at [424, 110] on div "Nombre text-es 25 / 50 25 caracteres restantes text-pt 25 / 50 25 caracteres re…" at bounding box center [481, 39] width 215 height 141
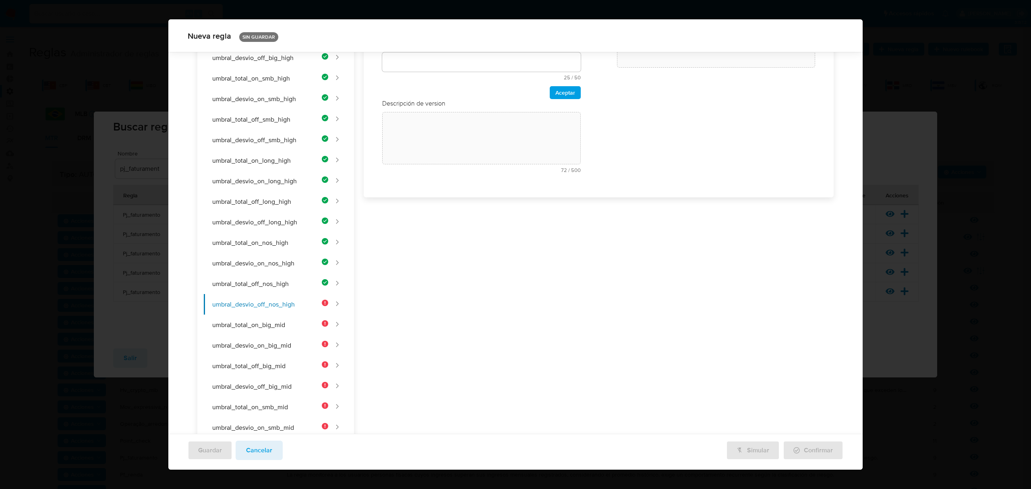
scroll to position [0, 0]
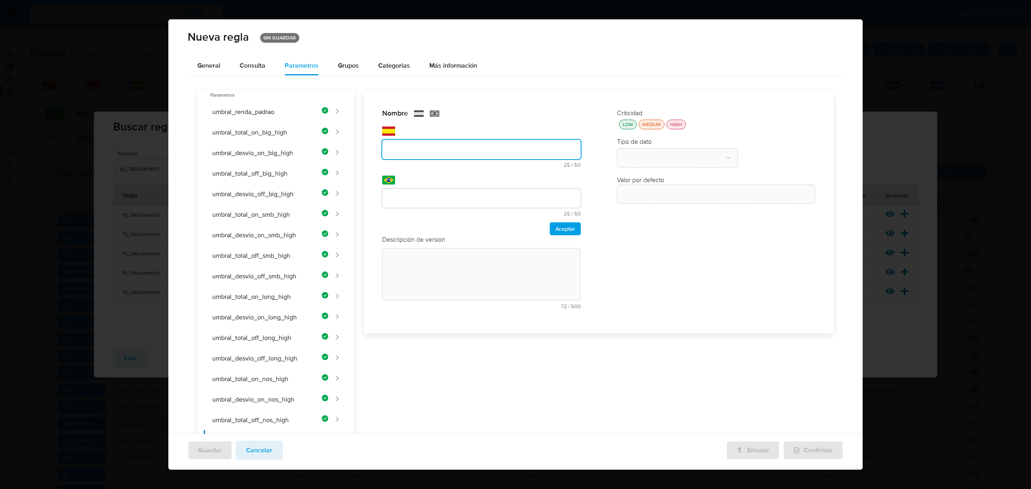
click at [403, 146] on input "text" at bounding box center [481, 149] width 199 height 10
type input "UMBRAL_DESVIO_OFF_NOS_HIGH"
click at [416, 189] on div at bounding box center [481, 198] width 199 height 19
click at [416, 190] on div at bounding box center [481, 198] width 199 height 19
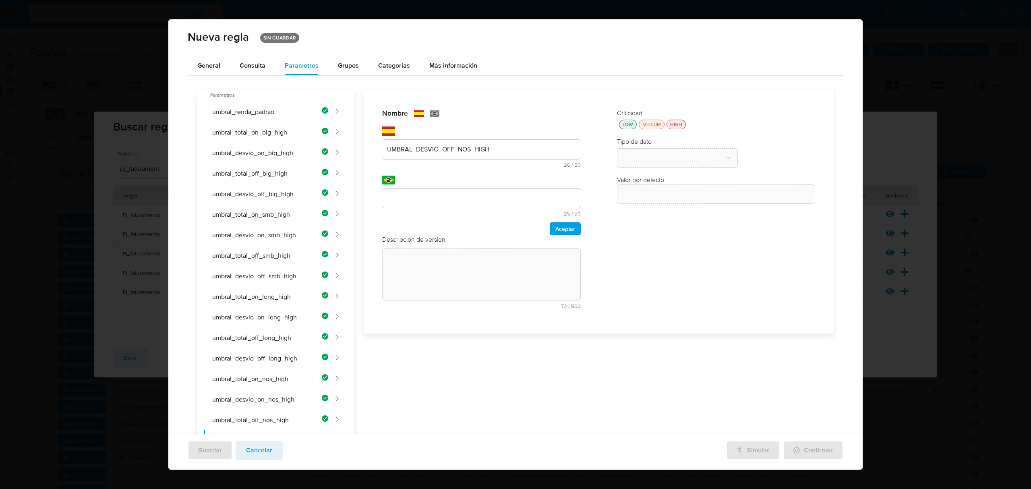
type input "UMBRAL_DESVIO_OFF_NOS_HIGH"
drag, startPoint x: 565, startPoint y: 226, endPoint x: 507, endPoint y: 239, distance: 59.5
click at [482, 227] on span "Aceptar" at bounding box center [565, 228] width 20 height 11
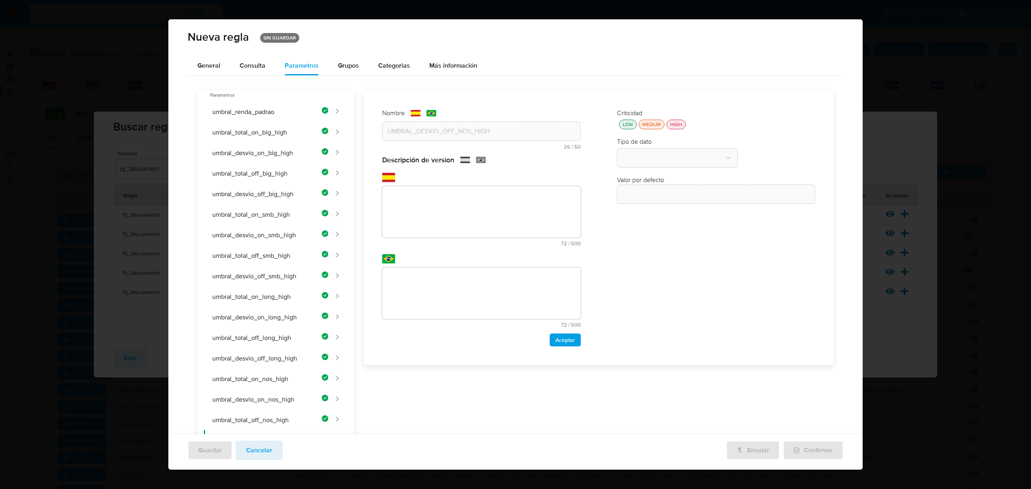
paste textarea "Umbral mínimo de desvío porcentual off-site para no vendedores de alto riesgo."
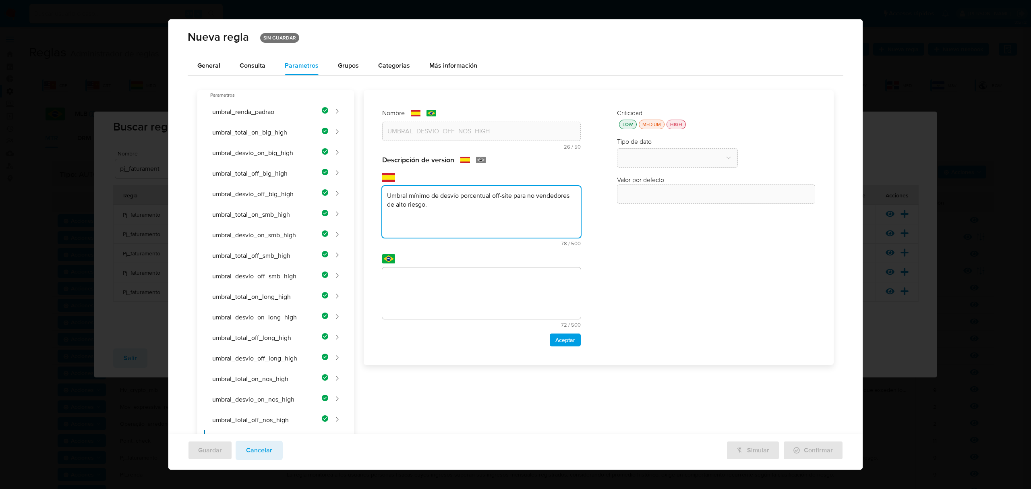
type textarea "Umbral mínimo de desvío porcentual off-site para no vendedores de alto riesgo."
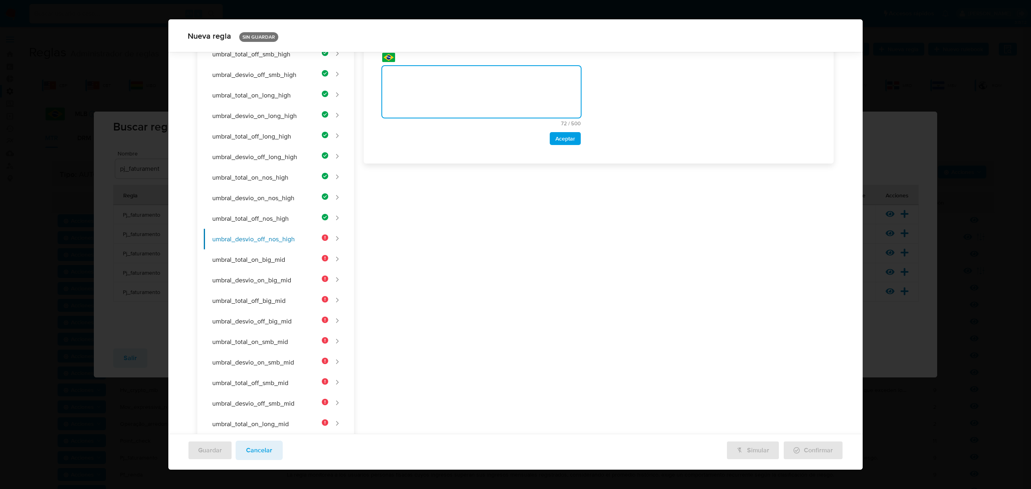
scroll to position [42, 0]
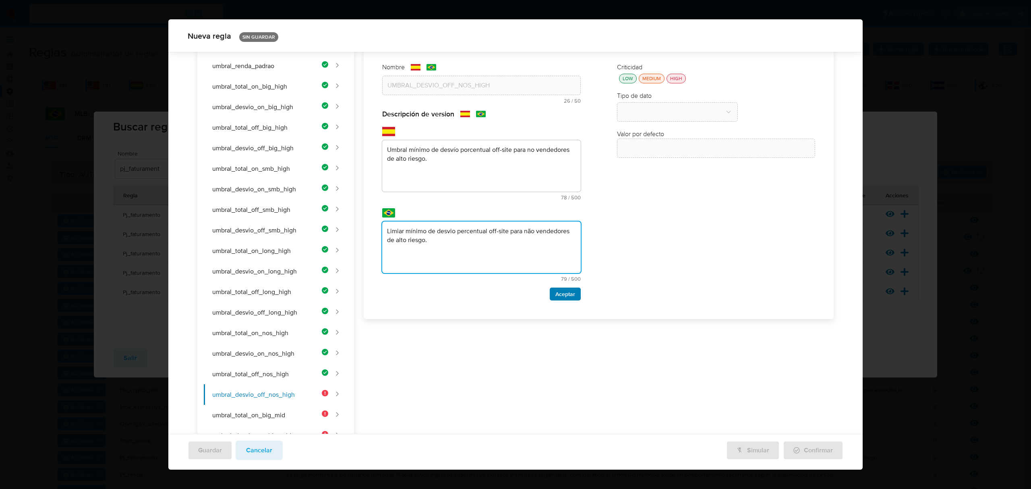
type textarea "Limiar mínimo de desvio percentual off-site para não vendedores de alto riesgo."
click at [482, 297] on span "Aceptar" at bounding box center [565, 293] width 20 height 11
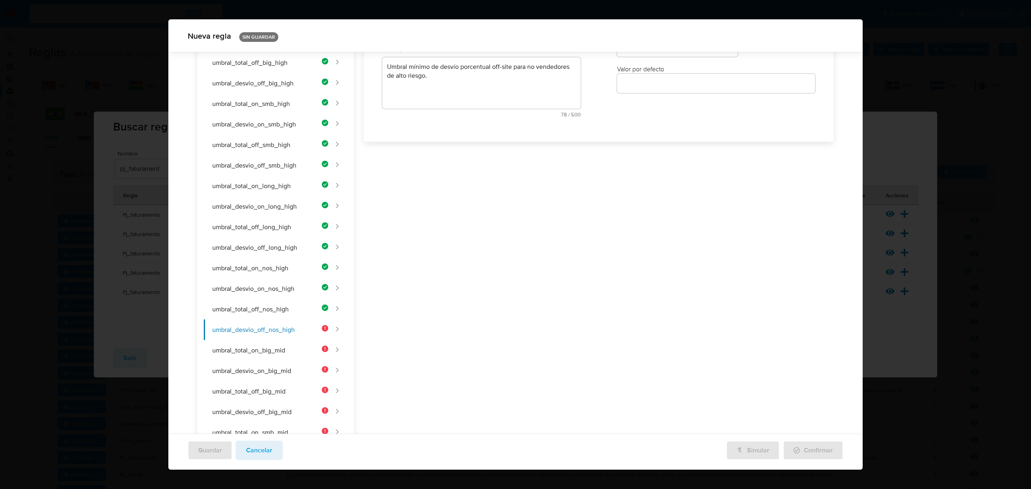
scroll to position [0, 0]
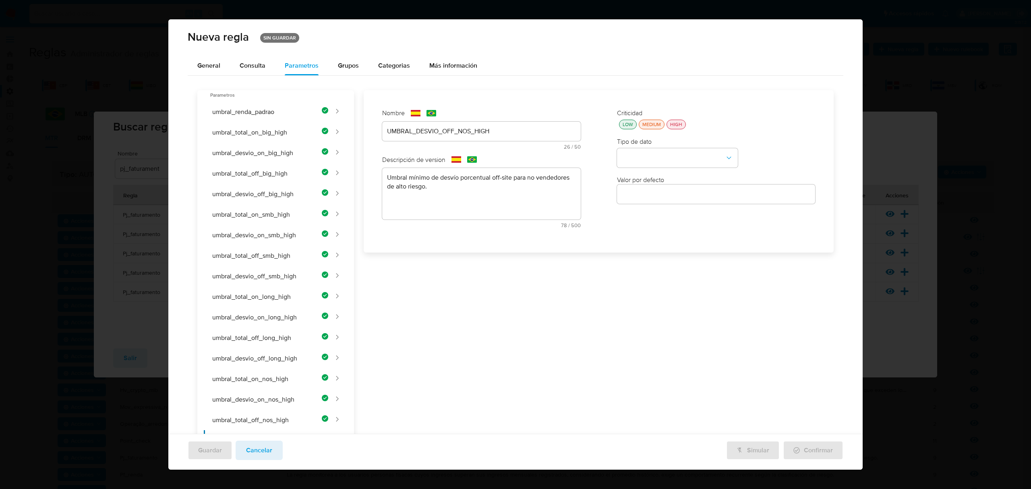
drag, startPoint x: 620, startPoint y: 134, endPoint x: 621, endPoint y: 123, distance: 10.5
click at [482, 128] on div "Criticidad LOW MEDIUM HIGH Tipo de dato Valor por defecto Valor por defecto" at bounding box center [716, 171] width 215 height 141
click at [482, 123] on div "LOW" at bounding box center [628, 124] width 14 height 7
click at [482, 162] on button "type-dropdown" at bounding box center [677, 158] width 121 height 19
click at [482, 157] on div "NUMBER" at bounding box center [675, 157] width 106 height 19
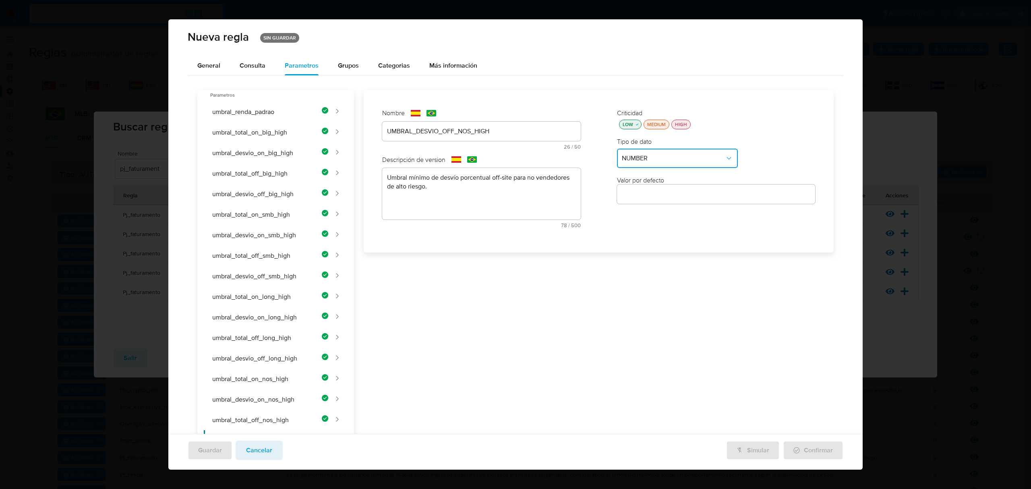
click at [482, 200] on div at bounding box center [716, 193] width 199 height 19
click at [482, 199] on div at bounding box center [716, 193] width 199 height 19
click at [482, 195] on input "number" at bounding box center [716, 194] width 199 height 10
type input "4"
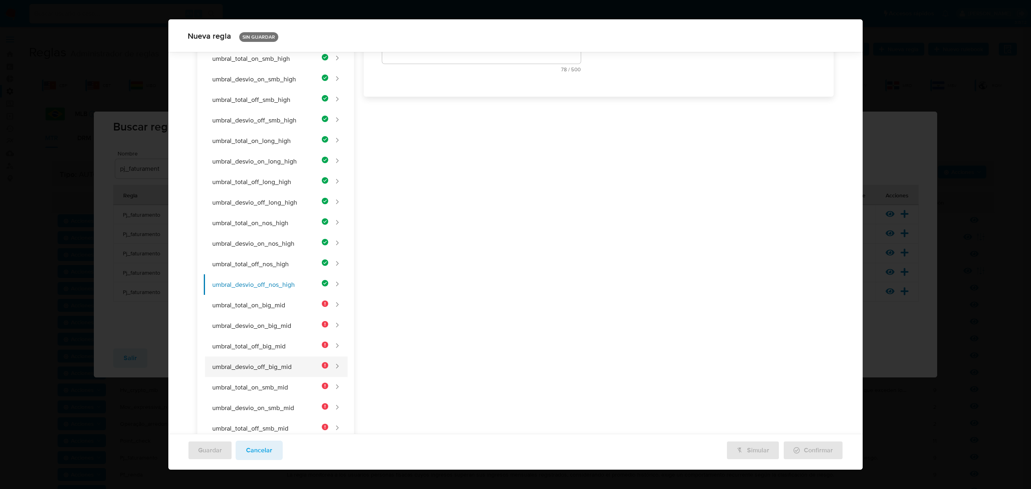
scroll to position [265, 0]
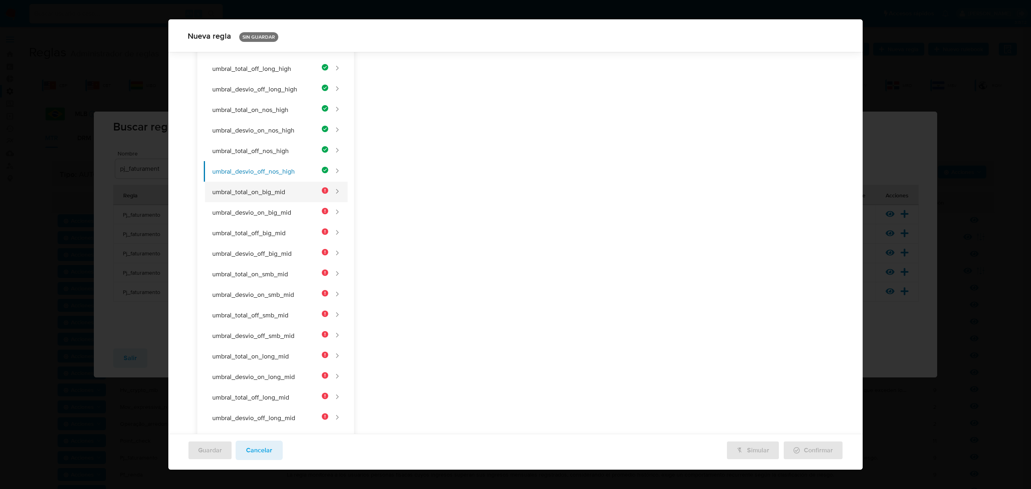
click at [269, 196] on button "umbral_total_on_big_mid" at bounding box center [266, 192] width 124 height 21
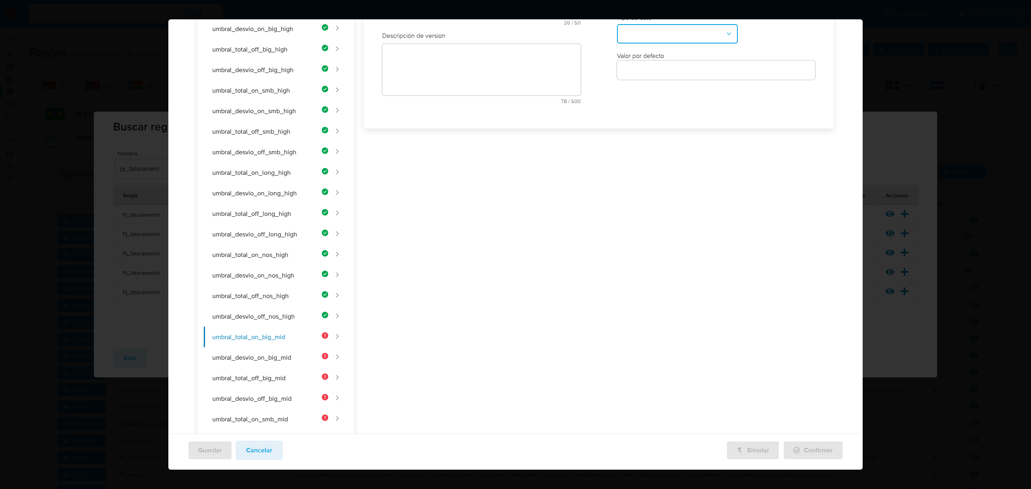
scroll to position [0, 0]
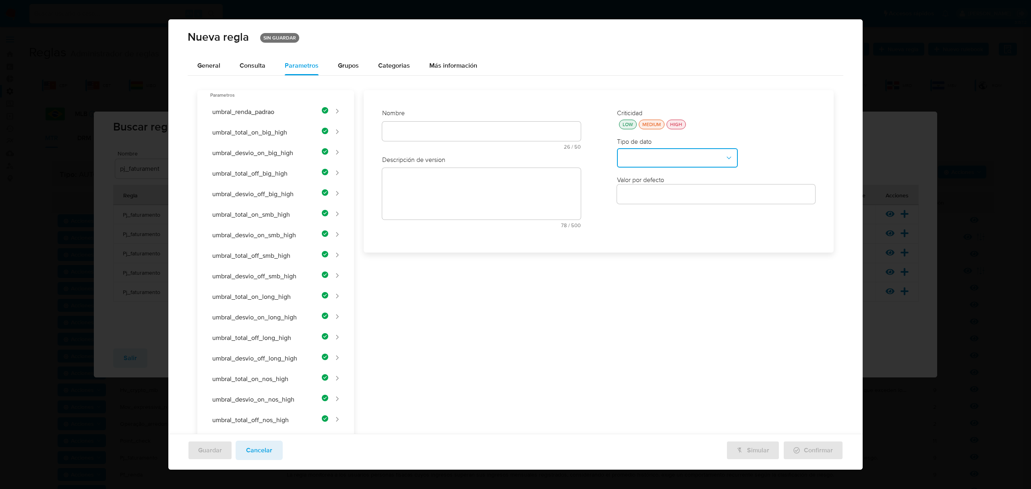
click at [439, 133] on div "Nombre text-es 26 / 50 24 caracteres restantes text-pt 26 / 50 24 caracteres re…" at bounding box center [481, 171] width 215 height 141
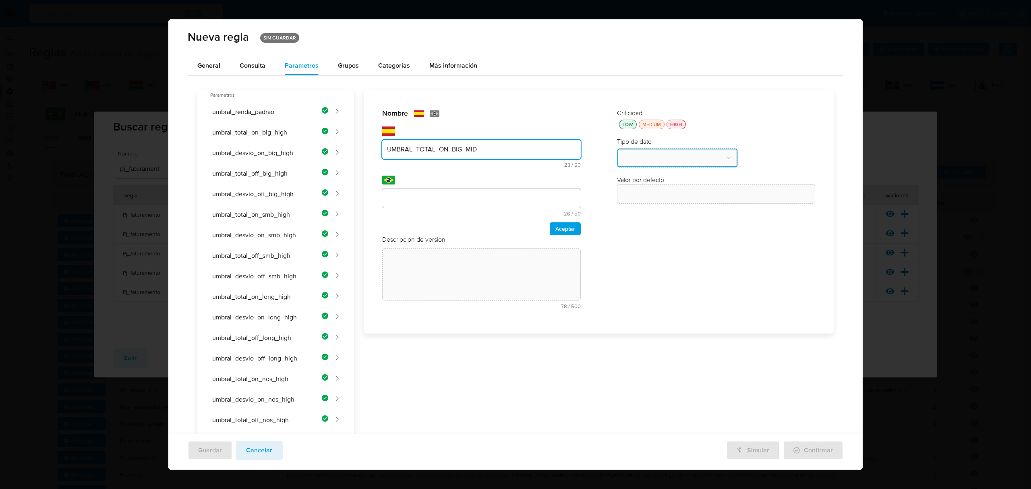
type input "UMBRAL_TOTAL_ON_BIG_MID"
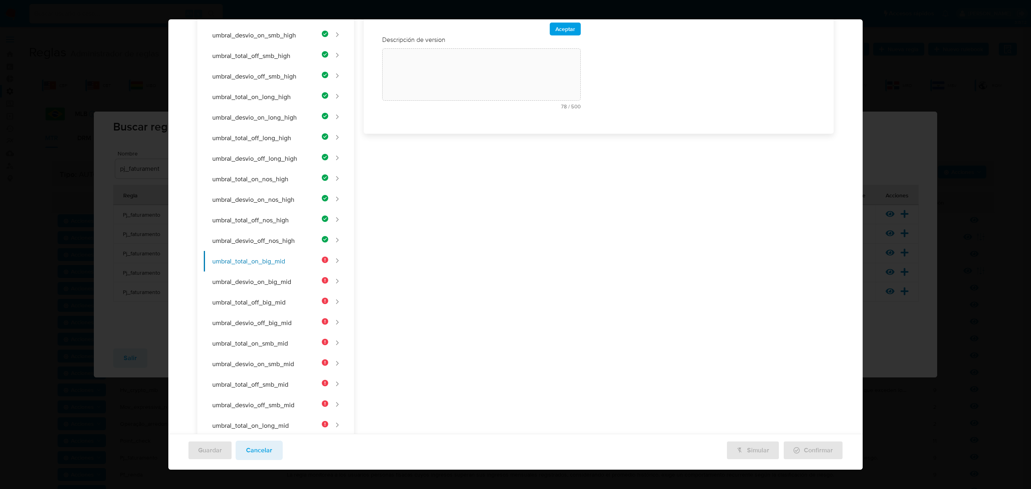
click at [452, 199] on div "Nombre text-es UMBRAL_TOTAL_ON_BIG_MID 23 / 50 27 caracteres restantes text-pt …" at bounding box center [594, 402] width 480 height 1024
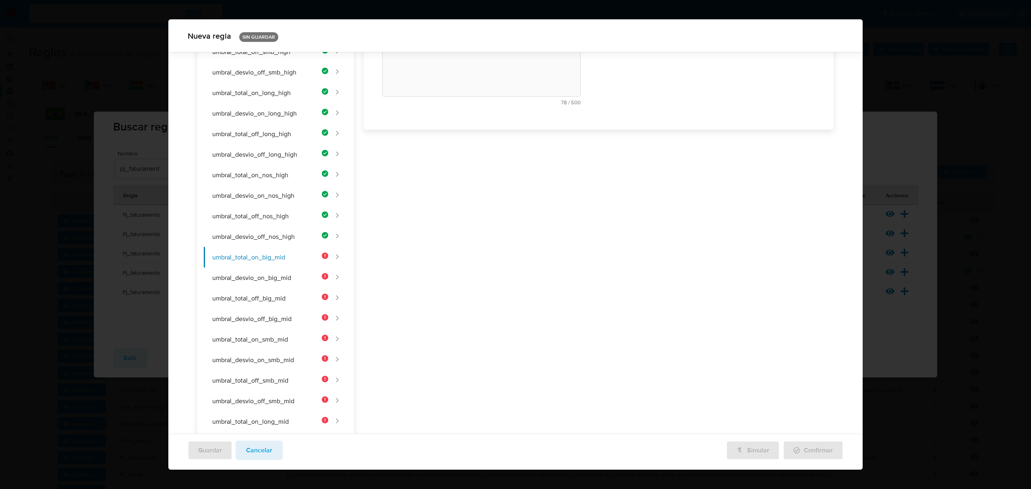
scroll to position [0, 0]
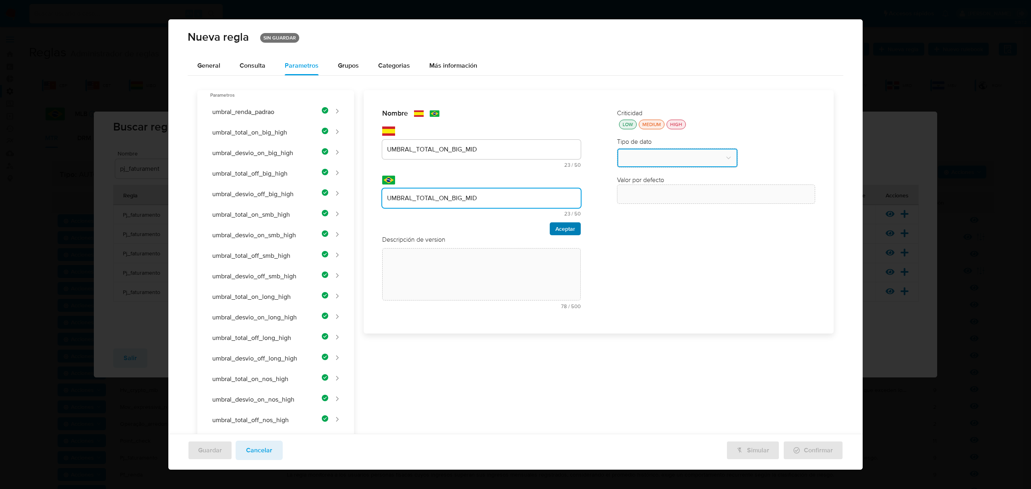
type input "UMBRAL_TOTAL_ON_BIG_MID"
click at [482, 226] on span "Aceptar" at bounding box center [565, 228] width 20 height 11
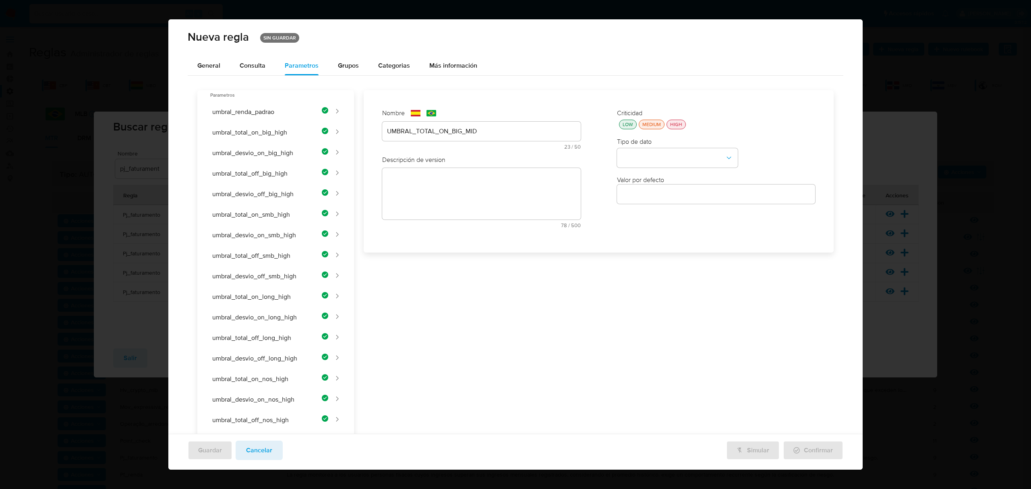
drag, startPoint x: 491, startPoint y: 225, endPoint x: 493, endPoint y: 197, distance: 28.2
click at [482, 222] on div "text-es 78 / 500 422 caracteres restantes" at bounding box center [481, 198] width 199 height 60
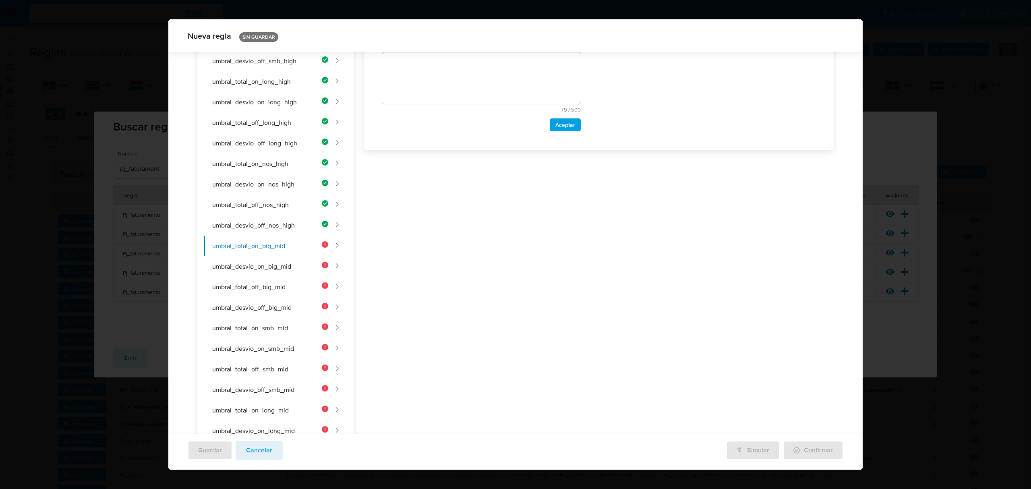
scroll to position [123, 0]
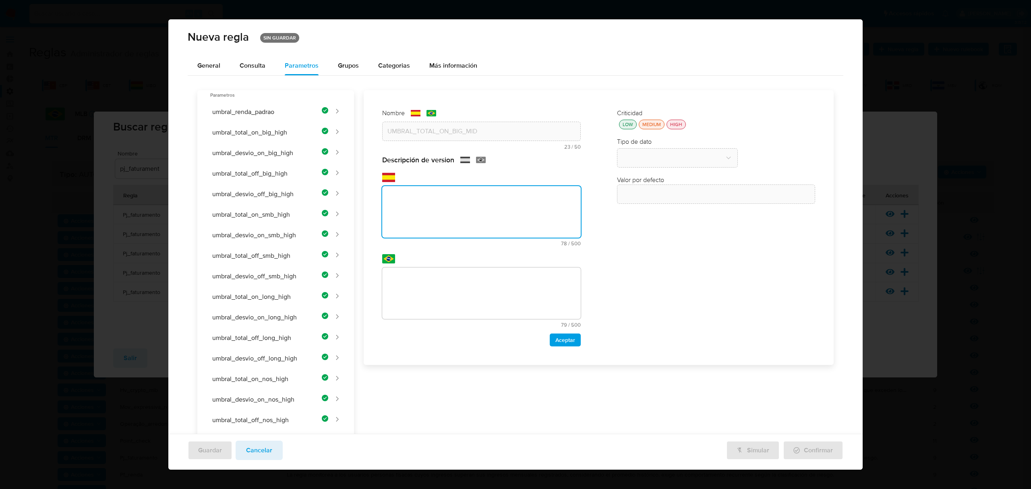
click at [416, 216] on textarea at bounding box center [481, 212] width 199 height 52
type textarea "Umbral mínimo de facturación on-site para grandes vendedores de riesgo medio."
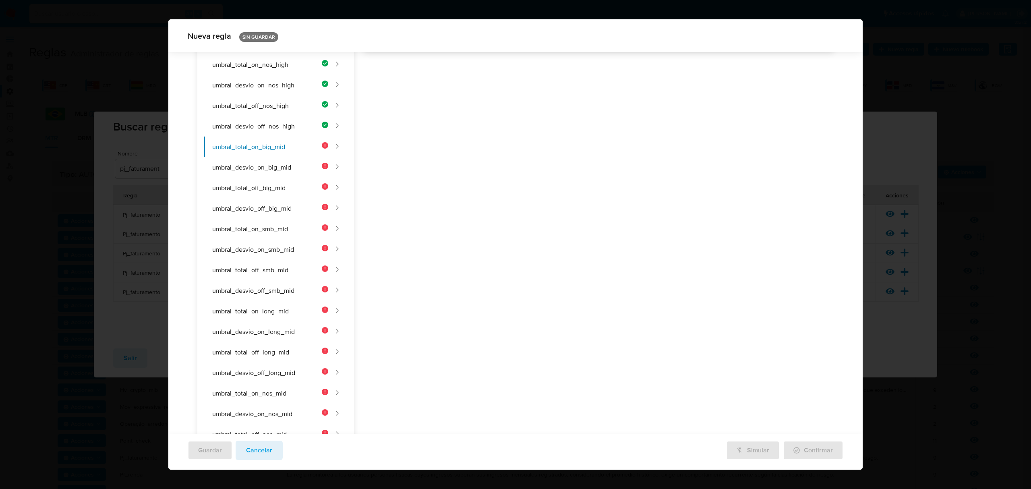
drag, startPoint x: 530, startPoint y: 318, endPoint x: 522, endPoint y: 289, distance: 29.6
click at [482, 316] on div "Nombre text-es UMBRAL_TOTAL_ON_BIG_MID 23 / 50 27 caracteres restantes text-pt …" at bounding box center [594, 288] width 480 height 1024
click at [463, 197] on div "Nombre text-es UMBRAL_TOTAL_ON_BIG_MID 23 / 50 27 caracteres restantes text-pt …" at bounding box center [594, 288] width 480 height 1024
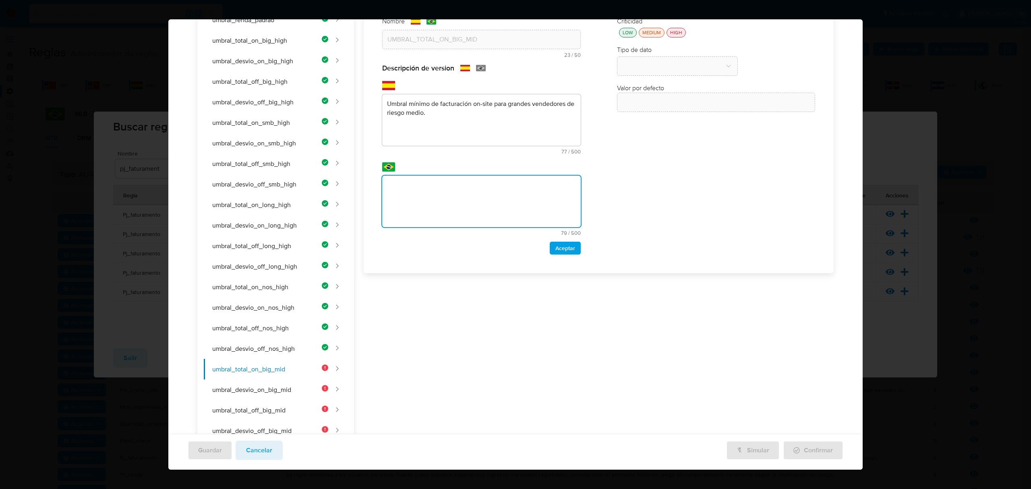
scroll to position [0, 0]
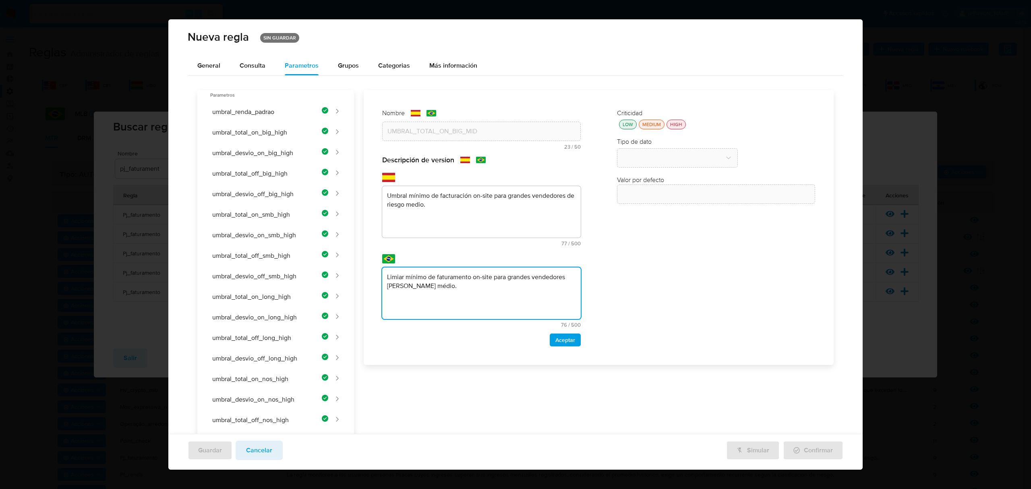
type textarea "Limiar mínimo de faturamento on-site para grandes vendedores de risco médio."
click at [482, 339] on div "Aceptar" at bounding box center [481, 340] width 199 height 13
drag, startPoint x: 556, startPoint y: 338, endPoint x: 550, endPoint y: 338, distance: 6.1
click at [482, 338] on span "Aceptar" at bounding box center [565, 339] width 20 height 11
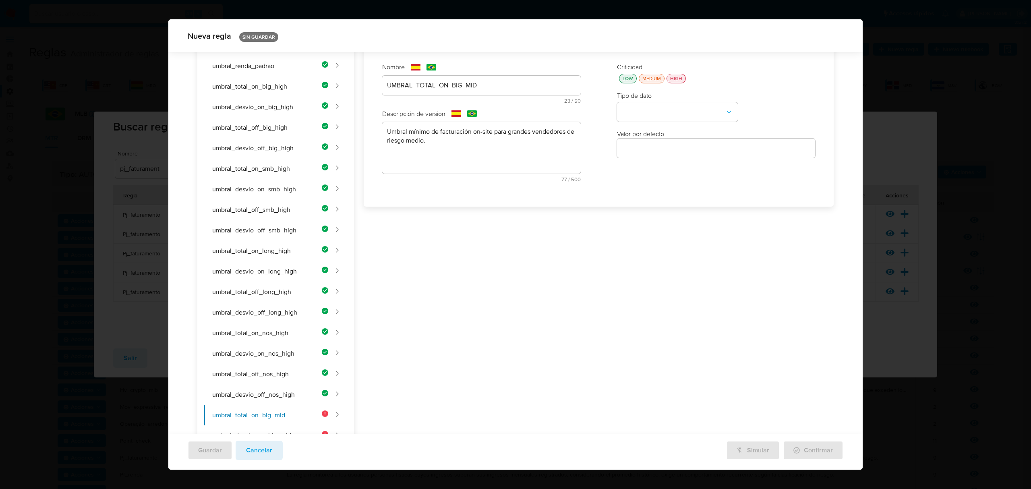
scroll to position [20, 0]
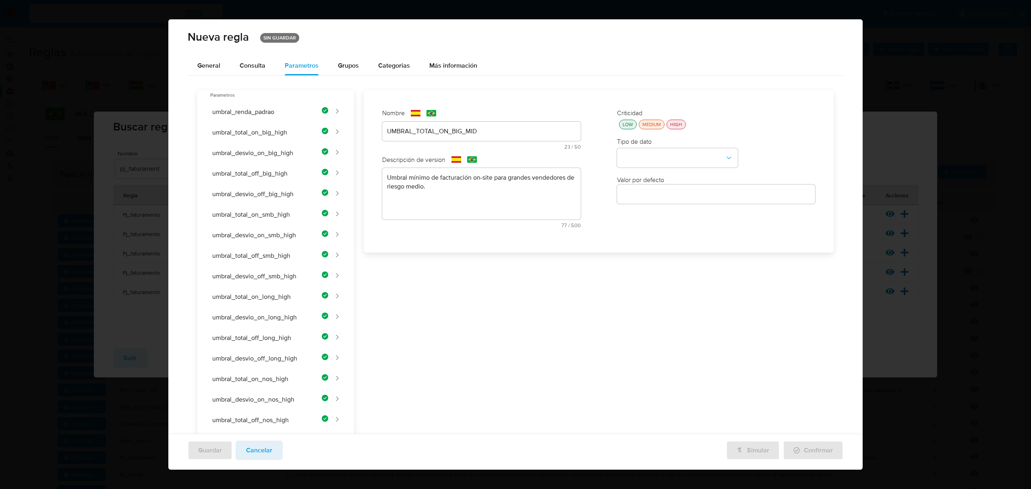
click at [482, 123] on div "LOW" at bounding box center [628, 124] width 14 height 7
click at [482, 152] on button "type-dropdown" at bounding box center [677, 158] width 121 height 19
click at [482, 158] on div "NUMBER" at bounding box center [675, 157] width 106 height 19
click at [482, 197] on input "number" at bounding box center [716, 194] width 199 height 10
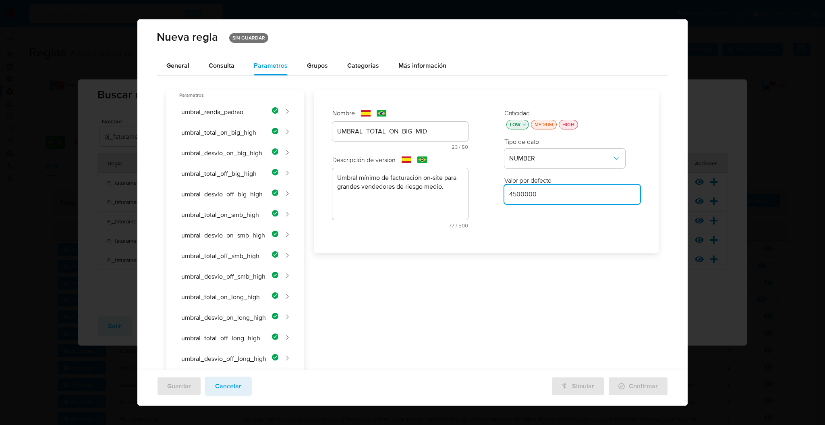
type input "4500000"
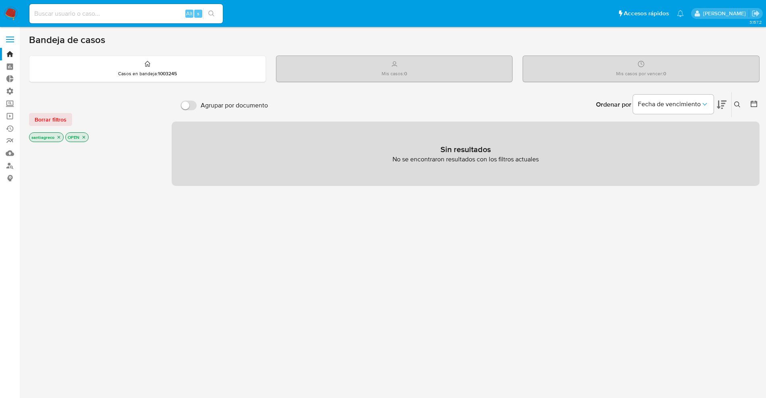
click at [116, 16] on input at bounding box center [125, 13] width 193 height 10
type input "santi greco"
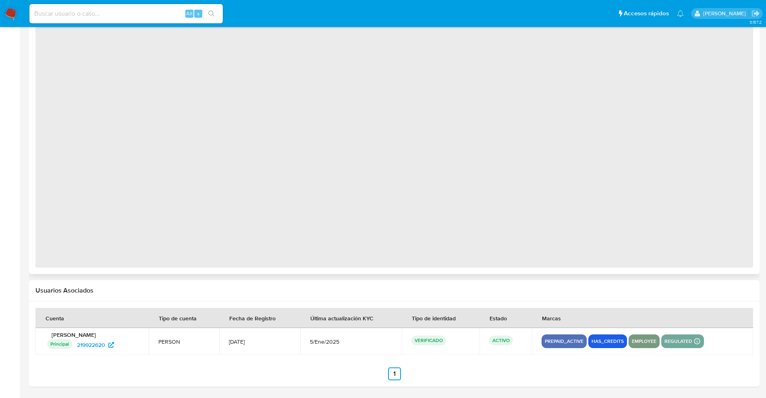
scroll to position [417, 0]
select select "10"
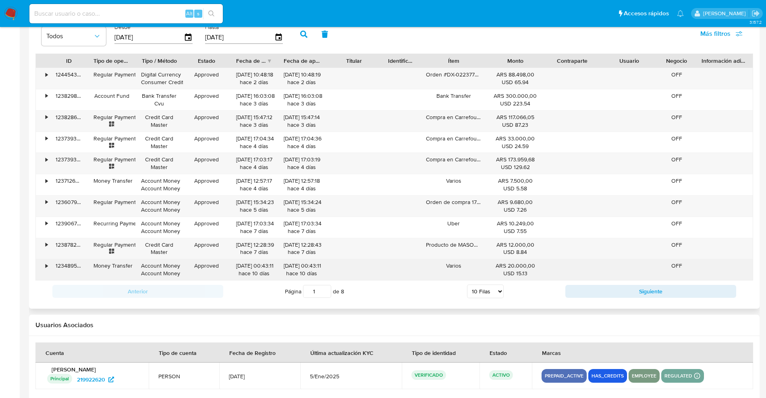
scroll to position [755, 0]
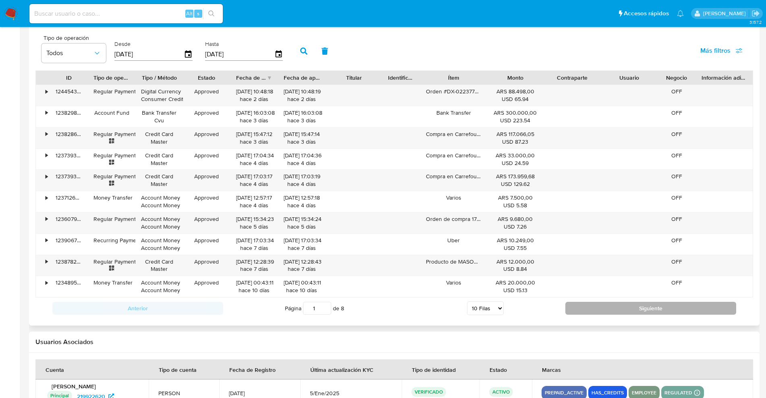
click at [589, 306] on button "Siguiente" at bounding box center [650, 308] width 171 height 13
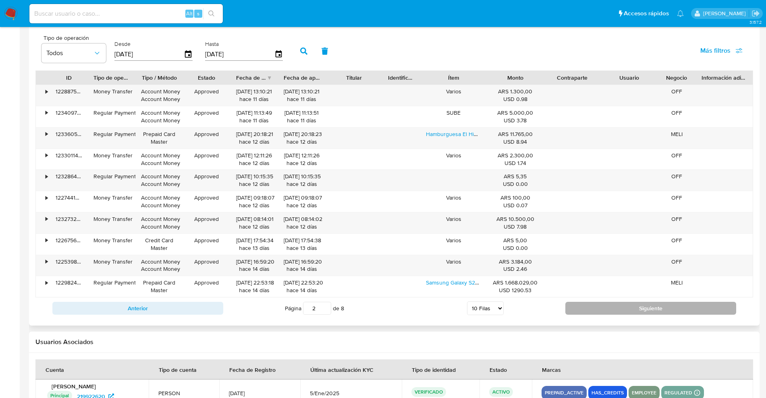
click at [623, 303] on button "Siguiente" at bounding box center [650, 308] width 171 height 13
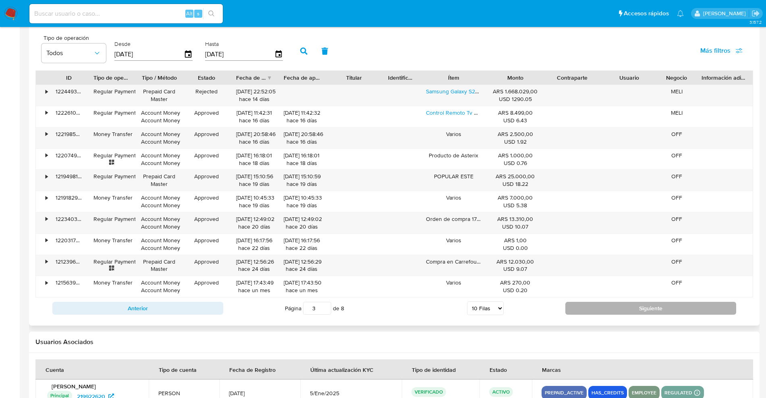
click at [620, 307] on button "Siguiente" at bounding box center [650, 308] width 171 height 13
type input "4"
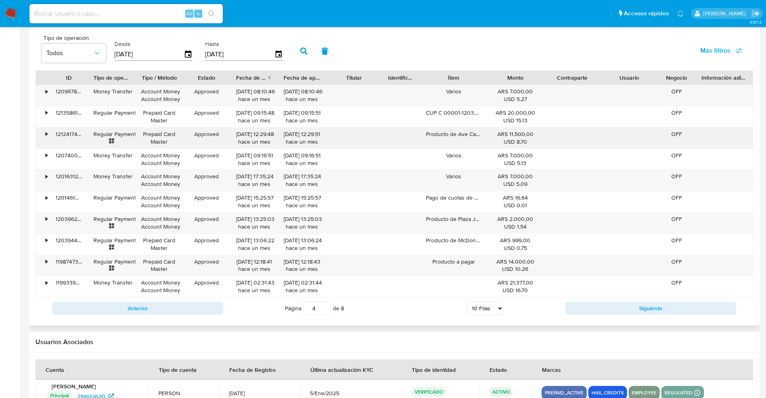
drag, startPoint x: 509, startPoint y: 133, endPoint x: 454, endPoint y: 138, distance: 55.0
click at [506, 139] on div "ARS 11.500,00 USD 8.70" at bounding box center [515, 138] width 46 height 15
click at [46, 134] on div "•" at bounding box center [47, 135] width 2 height 8
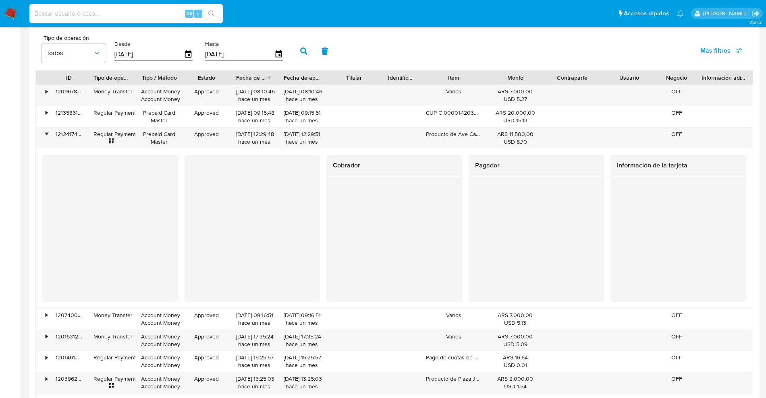
click at [102, 9] on input at bounding box center [125, 13] width 193 height 10
paste input "315181650"
type input "31518165"
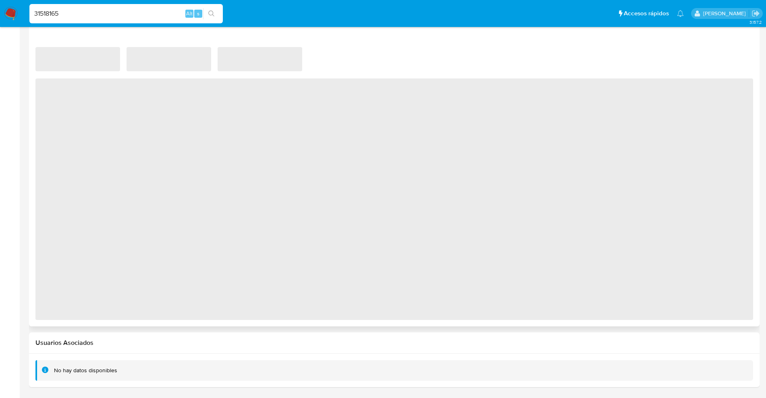
select select "10"
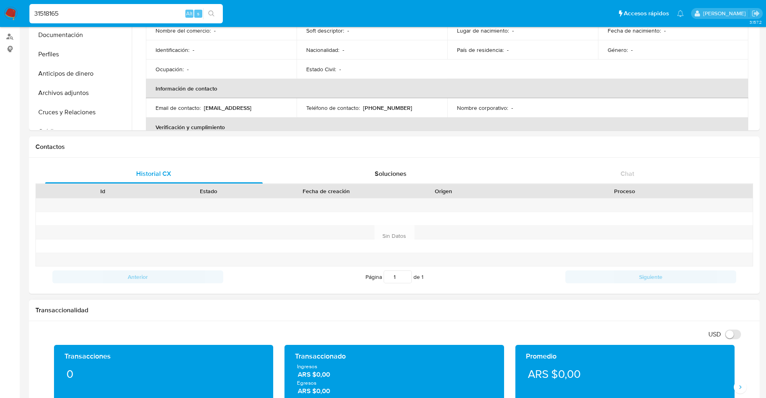
scroll to position [201, 0]
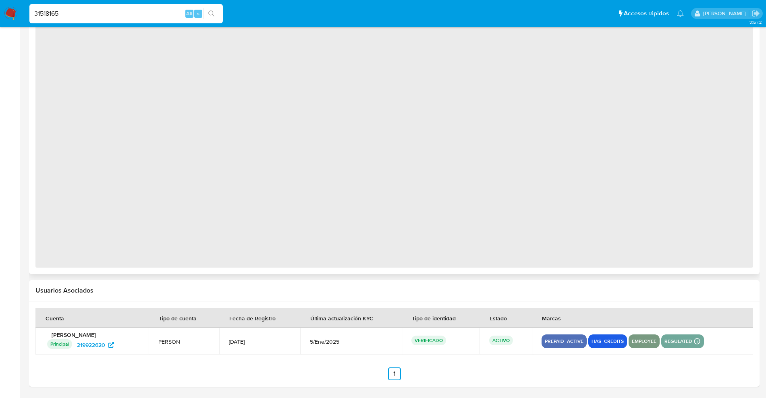
scroll to position [417, 0]
select select "10"
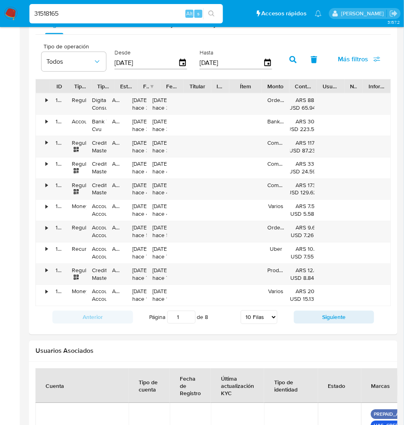
scroll to position [417, 0]
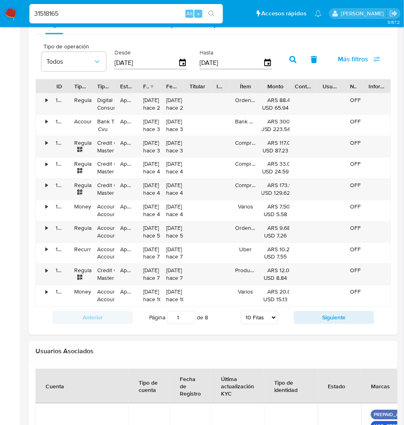
click at [126, 7] on div "31518165 Alt s" at bounding box center [125, 13] width 193 height 19
drag, startPoint x: 122, startPoint y: 13, endPoint x: -104, endPoint y: 0, distance: 226.3
type input "SANTI GRECO"
click at [46, 97] on div "•" at bounding box center [47, 100] width 2 height 8
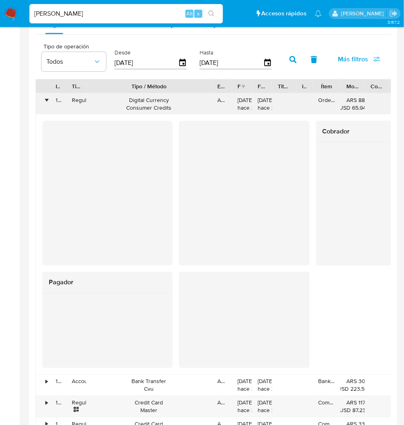
drag, startPoint x: 112, startPoint y: 89, endPoint x: 215, endPoint y: 94, distance: 102.4
click at [215, 94] on div "ID Tipo de operación Tipo / Método Estado Fecha de creación Fecha de aprobación…" at bounding box center [212, 322] width 355 height 487
click at [106, 84] on div "Tipo / Método" at bounding box center [149, 86] width 114 height 8
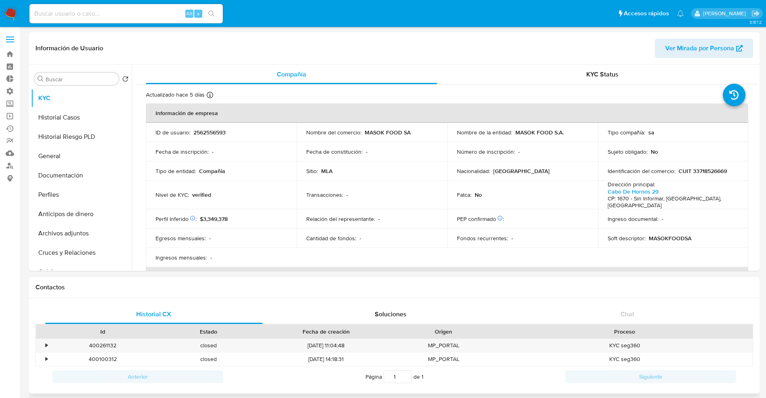
select select "10"
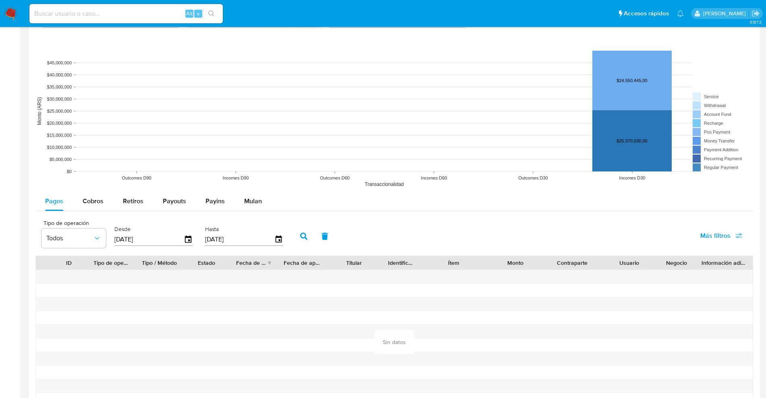
scroll to position [554, 0]
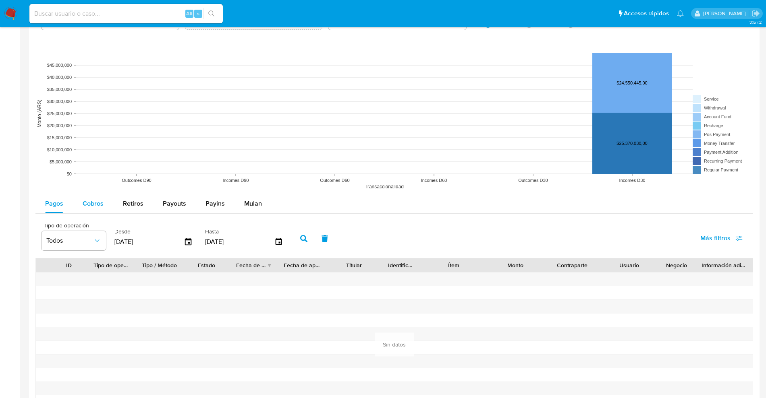
click at [95, 200] on span "Cobros" at bounding box center [93, 203] width 21 height 9
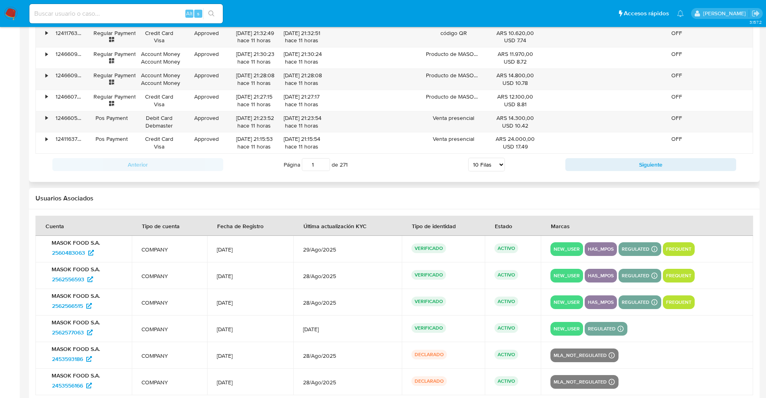
scroll to position [926, 0]
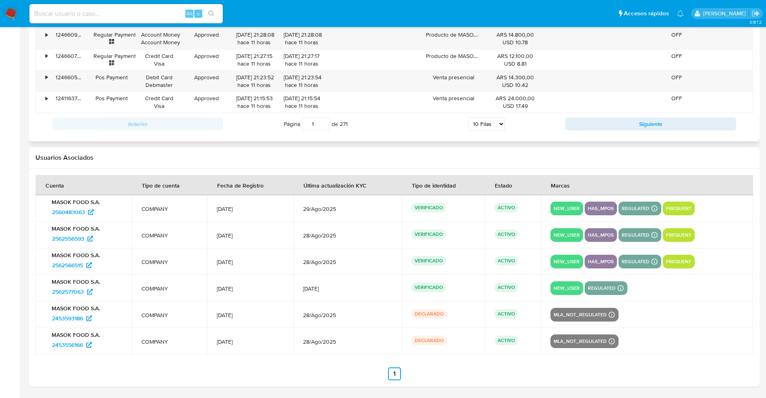
click at [487, 116] on div "Página 1 de 271 5 Filas 10 Filas 20 Filas 25 Filas 50 Filas 100 Filas" at bounding box center [394, 124] width 342 height 16
click at [490, 126] on select "5 Filas 10 Filas 20 Filas 25 Filas 50 Filas 100 Filas" at bounding box center [486, 124] width 37 height 14
select select "100"
click at [468, 117] on select "5 Filas 10 Filas 20 Filas 25 Filas 50 Filas 100 Filas" at bounding box center [486, 124] width 37 height 14
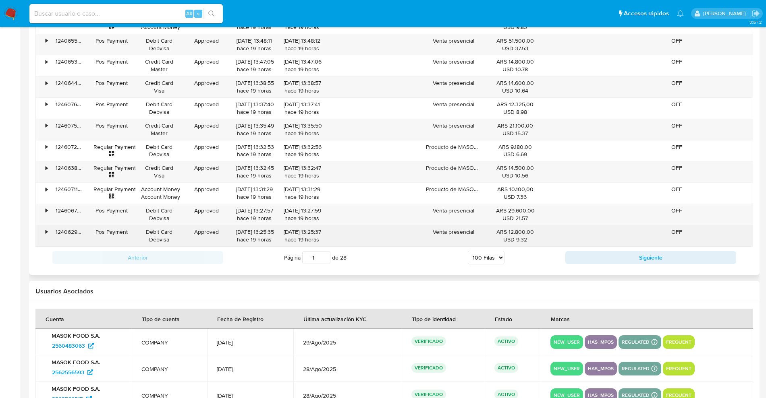
scroll to position [2688, 0]
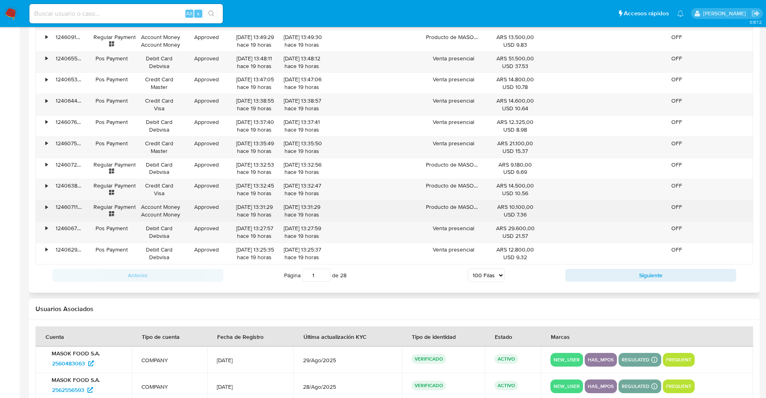
click at [46, 206] on div "•" at bounding box center [47, 207] width 2 height 8
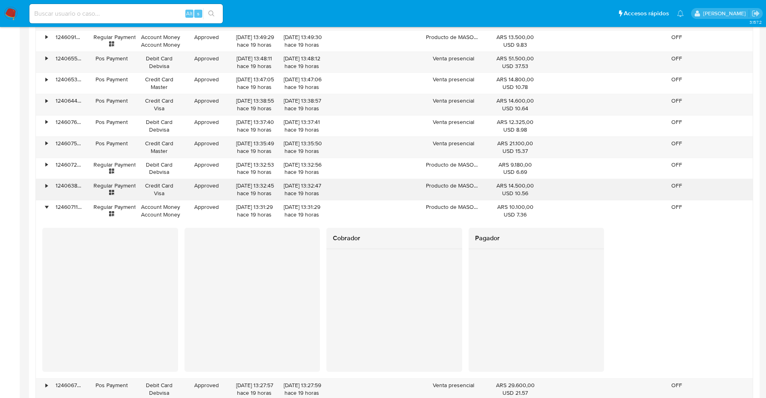
click at [50, 189] on div "124063814831" at bounding box center [69, 189] width 38 height 21
click at [49, 189] on div "•" at bounding box center [43, 189] width 14 height 21
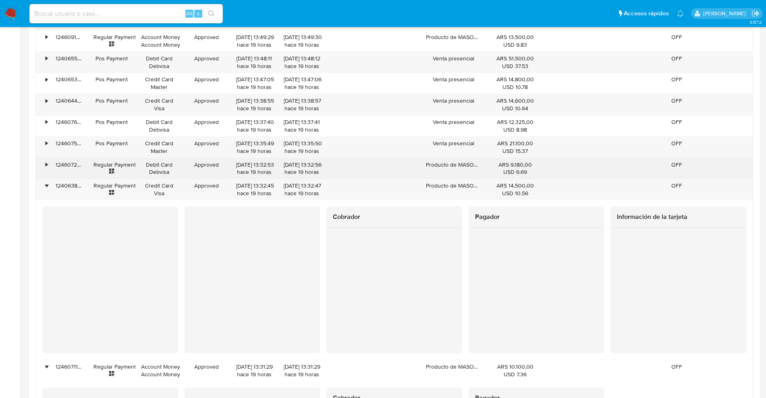
click at [48, 165] on div "•" at bounding box center [47, 165] width 2 height 8
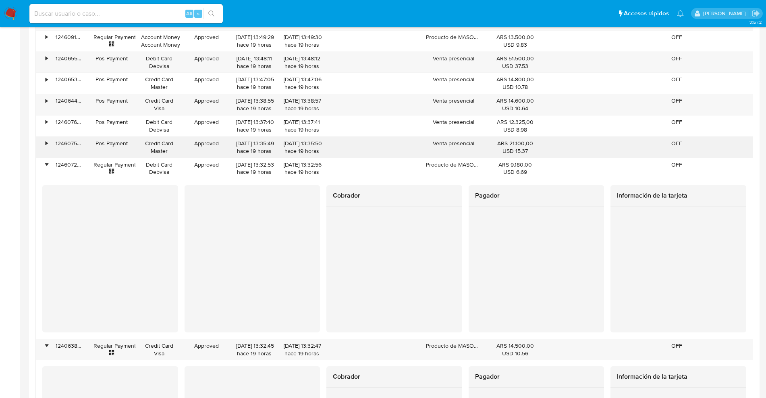
click at [45, 140] on div "•" at bounding box center [43, 147] width 14 height 21
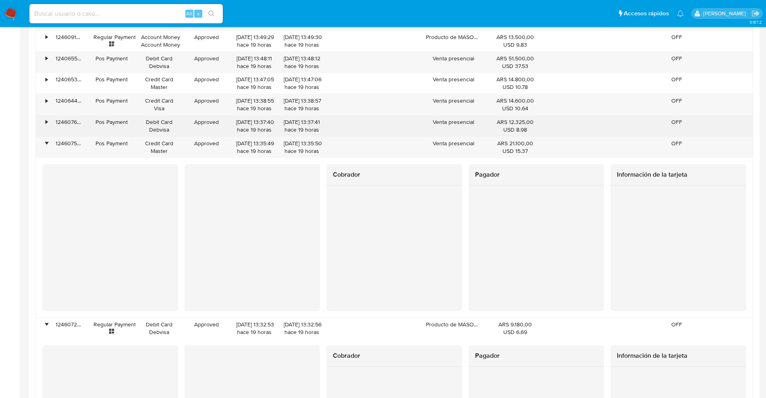
click at [44, 121] on div "•" at bounding box center [43, 126] width 14 height 21
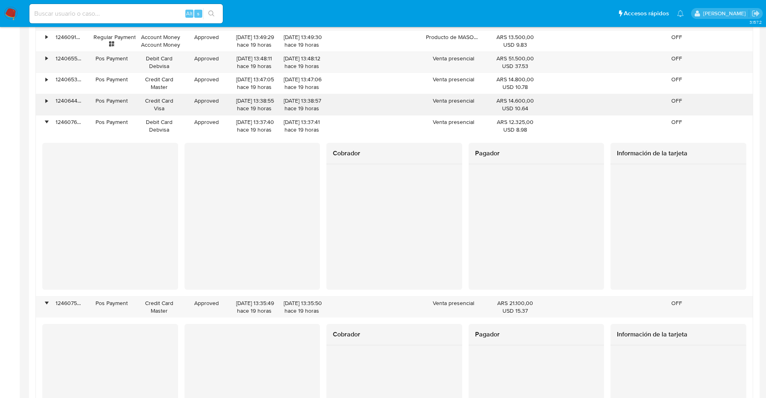
click at [44, 98] on div "•" at bounding box center [43, 104] width 14 height 21
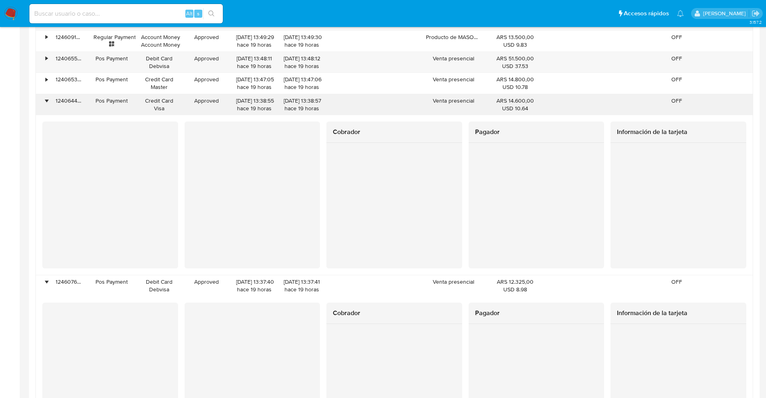
scroll to position [2638, 0]
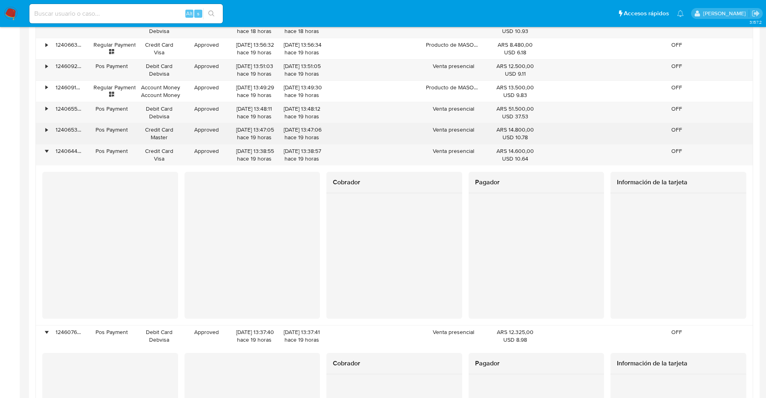
click at [50, 125] on div "124065339507" at bounding box center [69, 133] width 38 height 21
click at [48, 128] on div "•" at bounding box center [43, 133] width 14 height 21
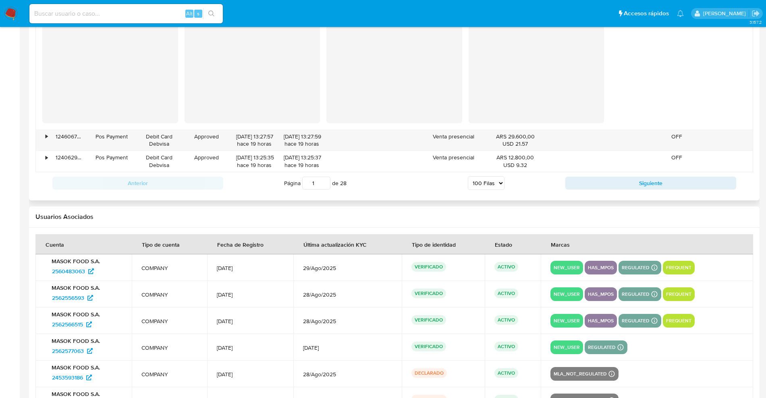
scroll to position [3957, 0]
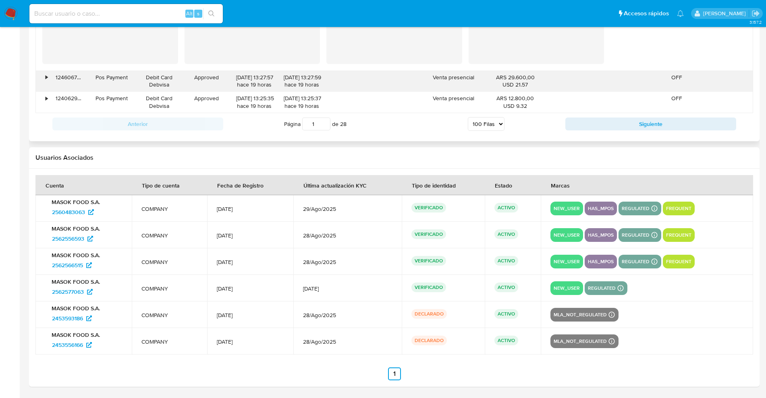
click at [44, 77] on div "•" at bounding box center [43, 81] width 14 height 21
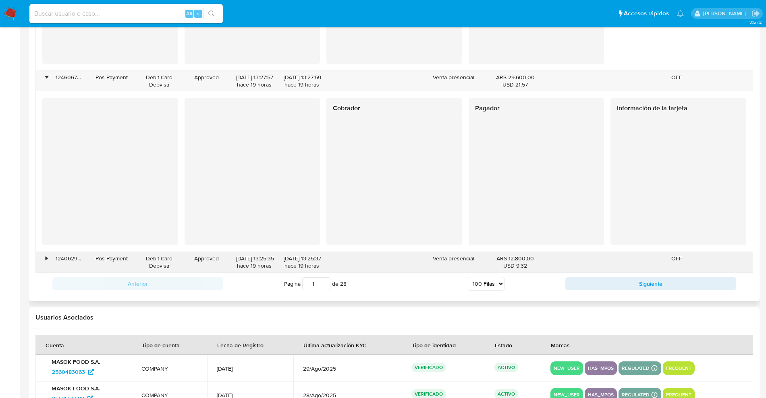
click at [46, 255] on div "•" at bounding box center [47, 259] width 2 height 8
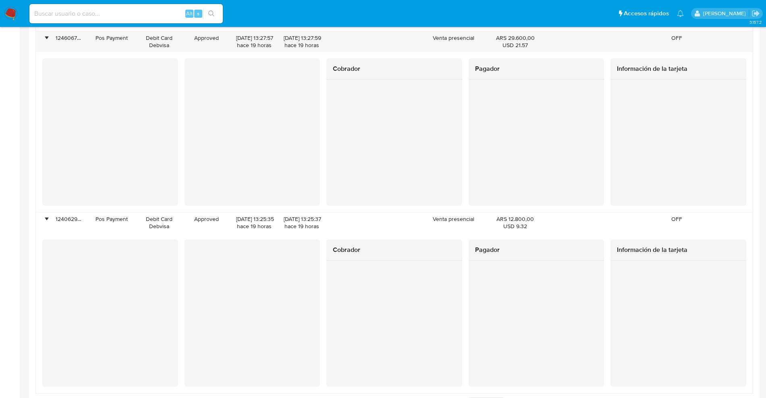
scroll to position [4057, 0]
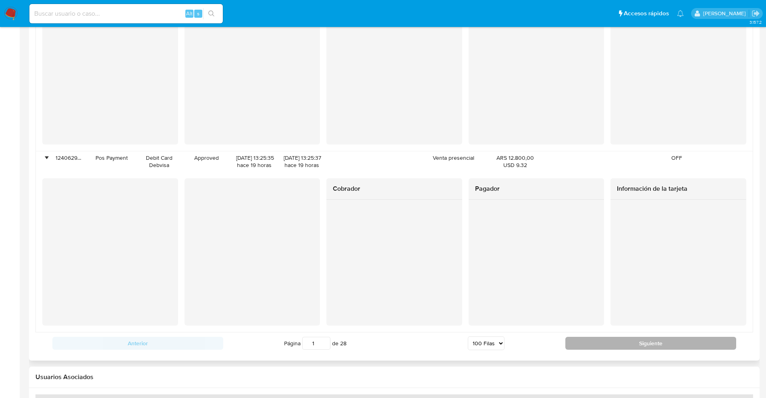
click at [614, 345] on button "Siguiente" at bounding box center [650, 343] width 171 height 13
type input "2"
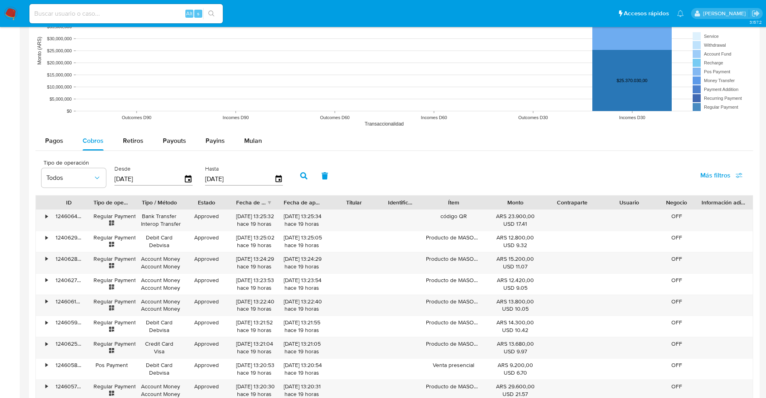
scroll to position [669, 0]
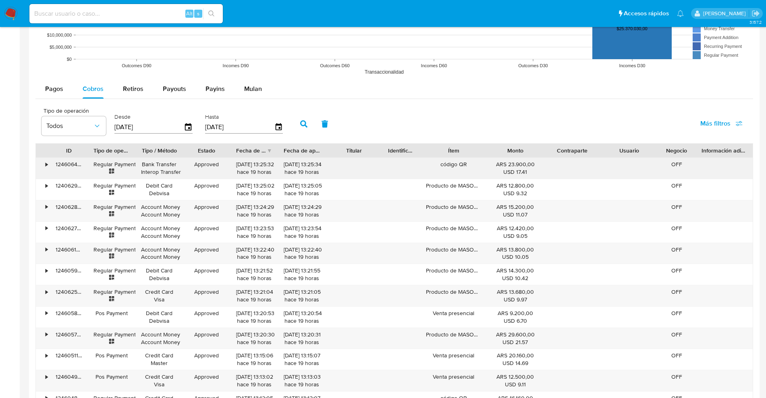
click at [41, 168] on div "•" at bounding box center [43, 168] width 14 height 21
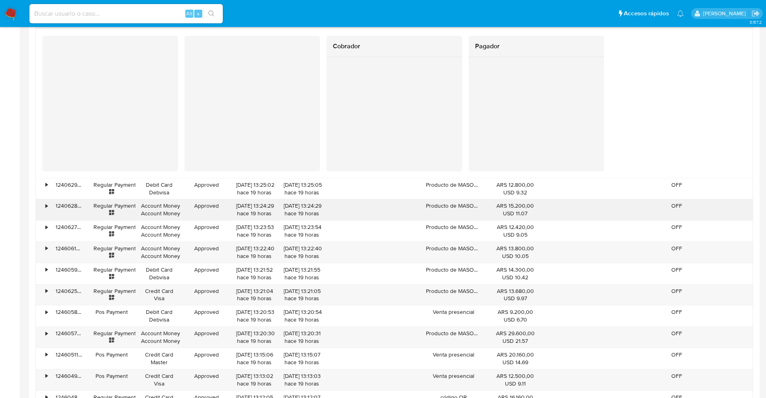
scroll to position [820, 0]
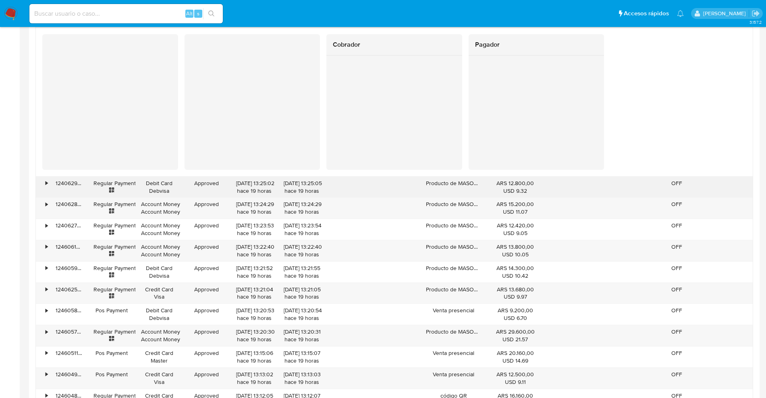
click at [46, 183] on div "•" at bounding box center [47, 184] width 2 height 8
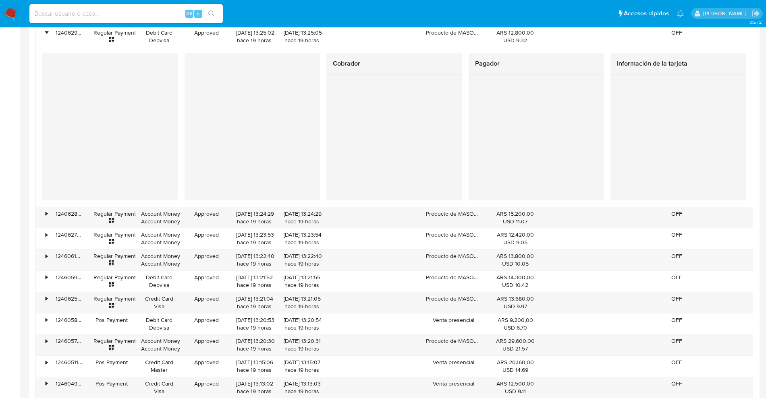
scroll to position [971, 0]
click at [46, 211] on div "•" at bounding box center [47, 214] width 2 height 8
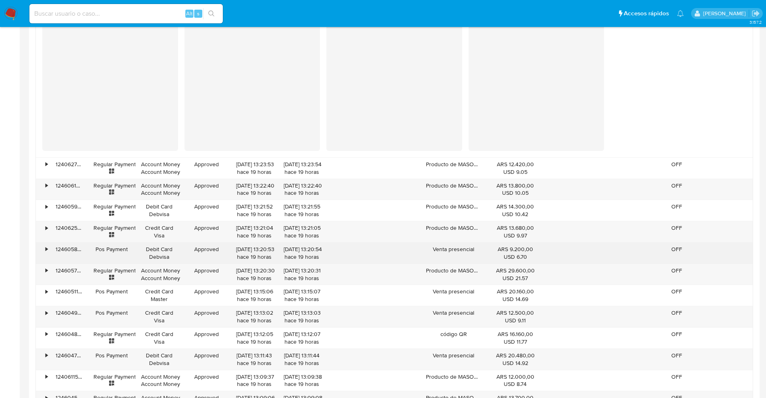
scroll to position [1273, 0]
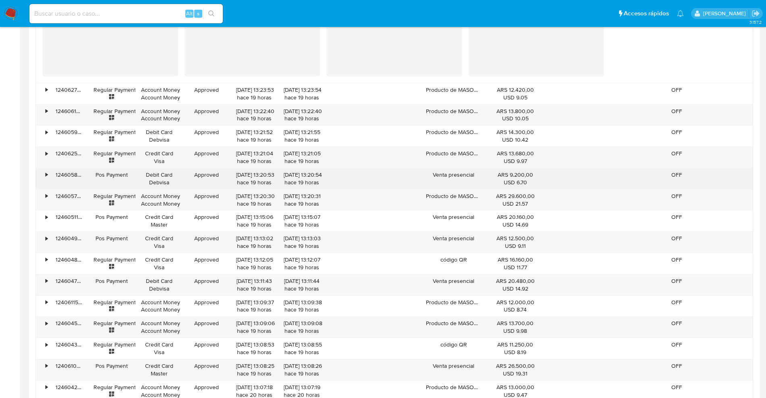
click at [44, 174] on div "•" at bounding box center [43, 178] width 14 height 21
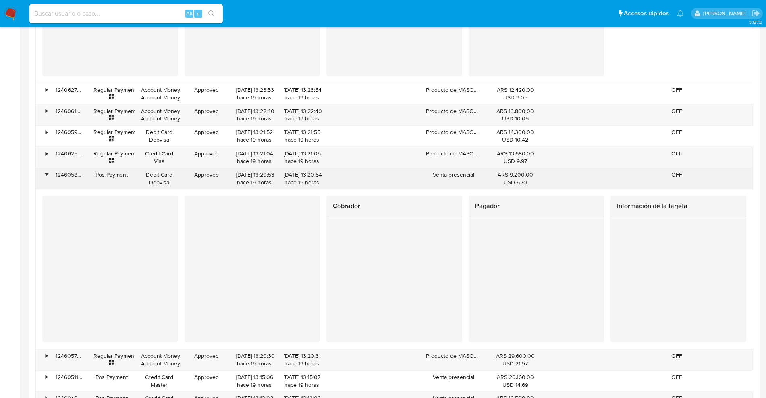
click at [44, 176] on div "•" at bounding box center [43, 178] width 14 height 21
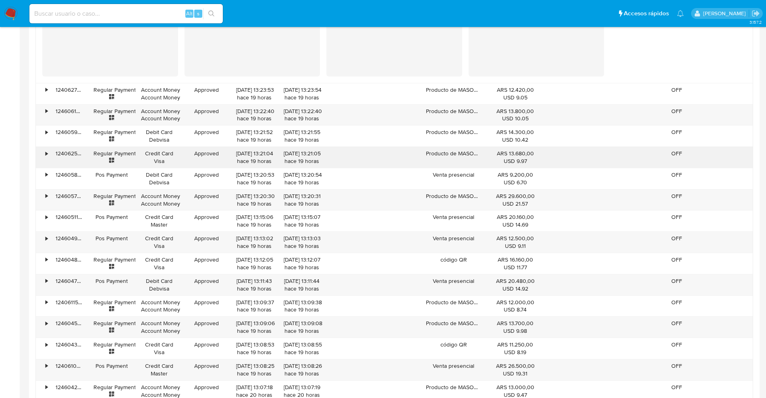
click at [46, 153] on div "•" at bounding box center [47, 154] width 2 height 8
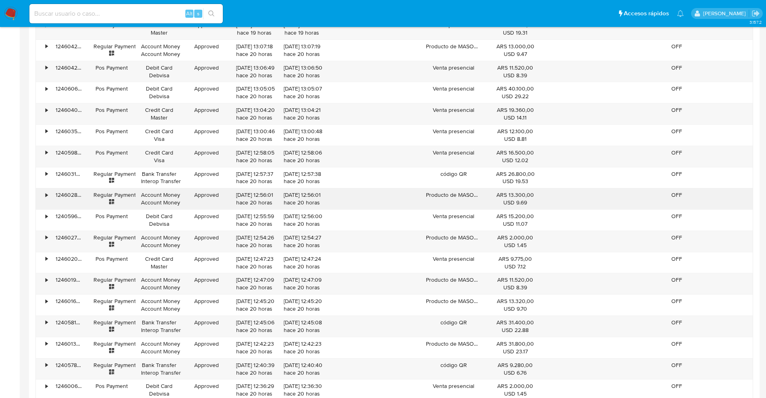
scroll to position [1827, 0]
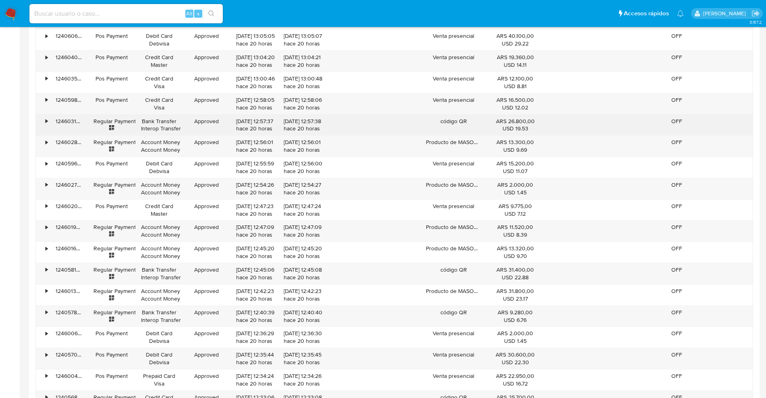
click at [46, 125] on div "•" at bounding box center [43, 125] width 14 height 21
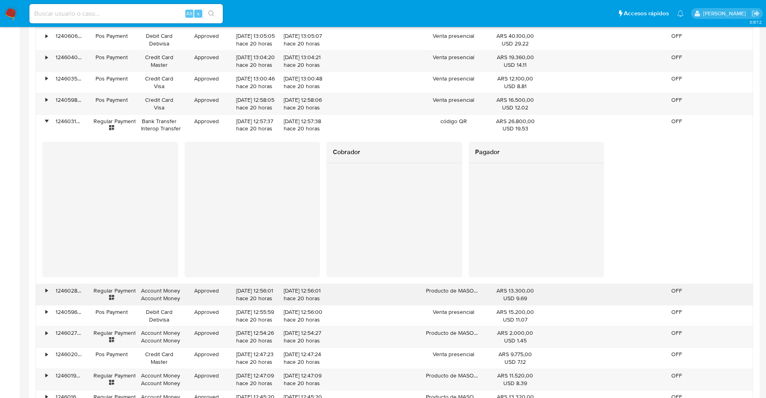
click at [44, 297] on div "•" at bounding box center [43, 294] width 14 height 21
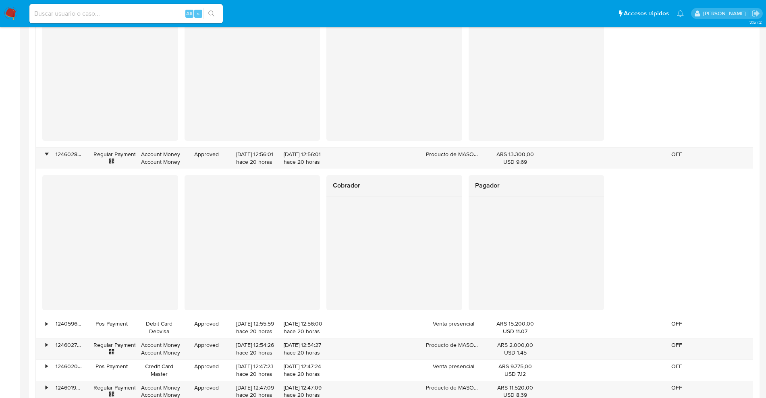
scroll to position [1978, 0]
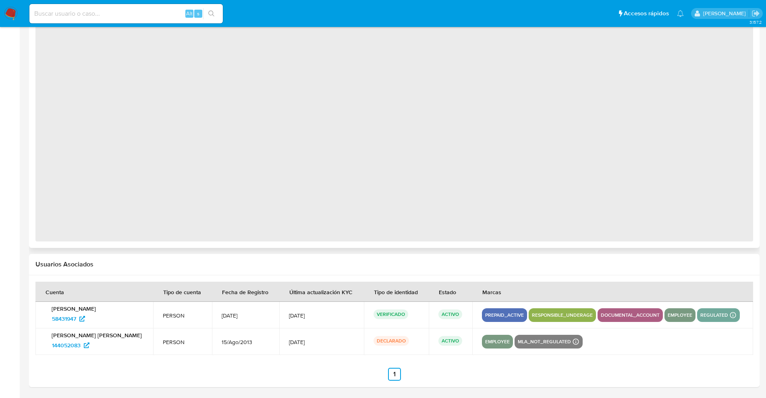
select select "10"
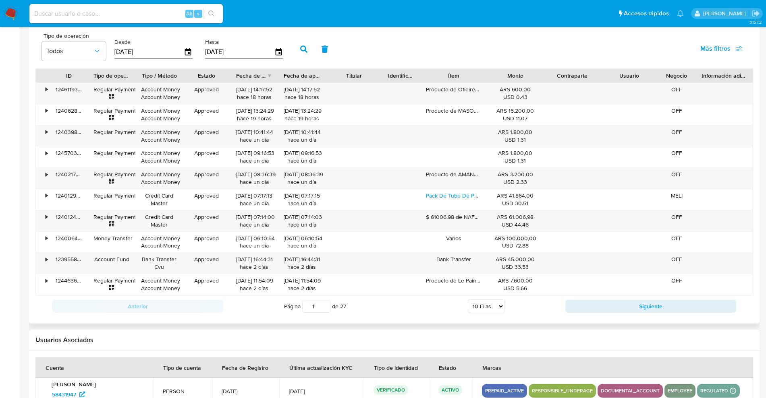
scroll to position [860, 0]
